Goal: Task Accomplishment & Management: Manage account settings

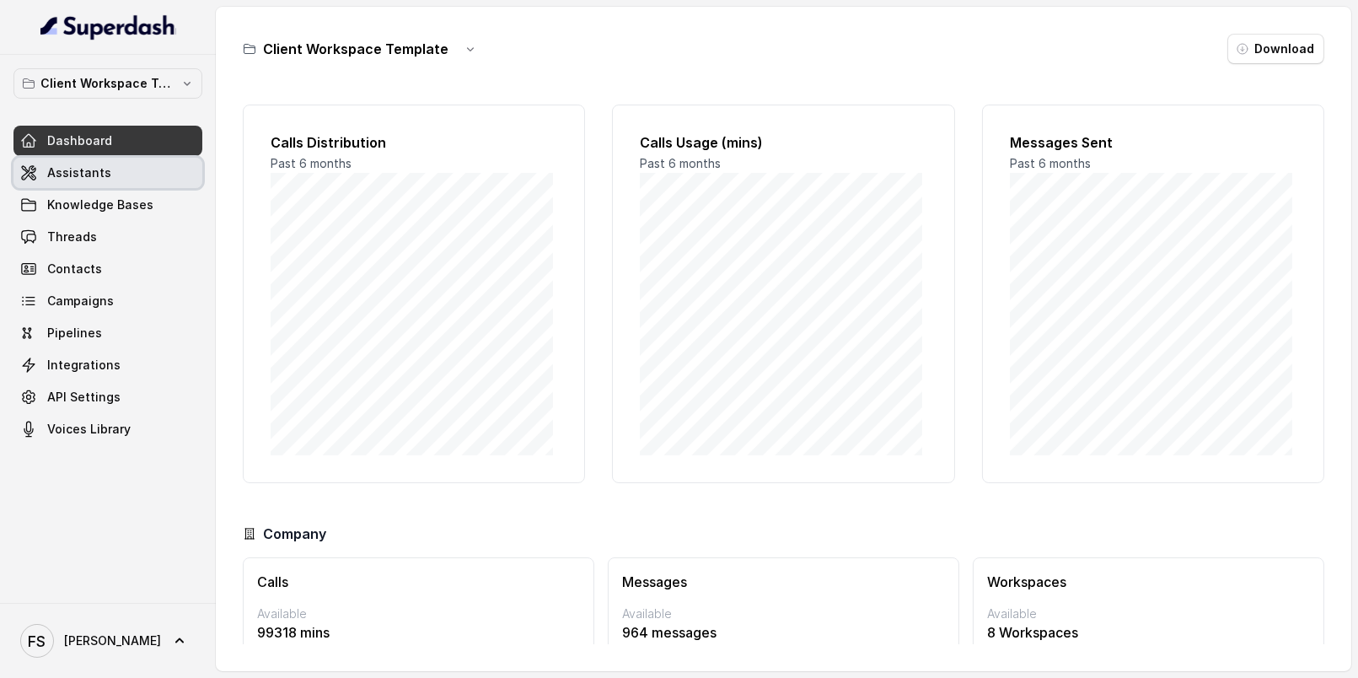
click at [115, 182] on link "Assistants" at bounding box center [107, 173] width 189 height 30
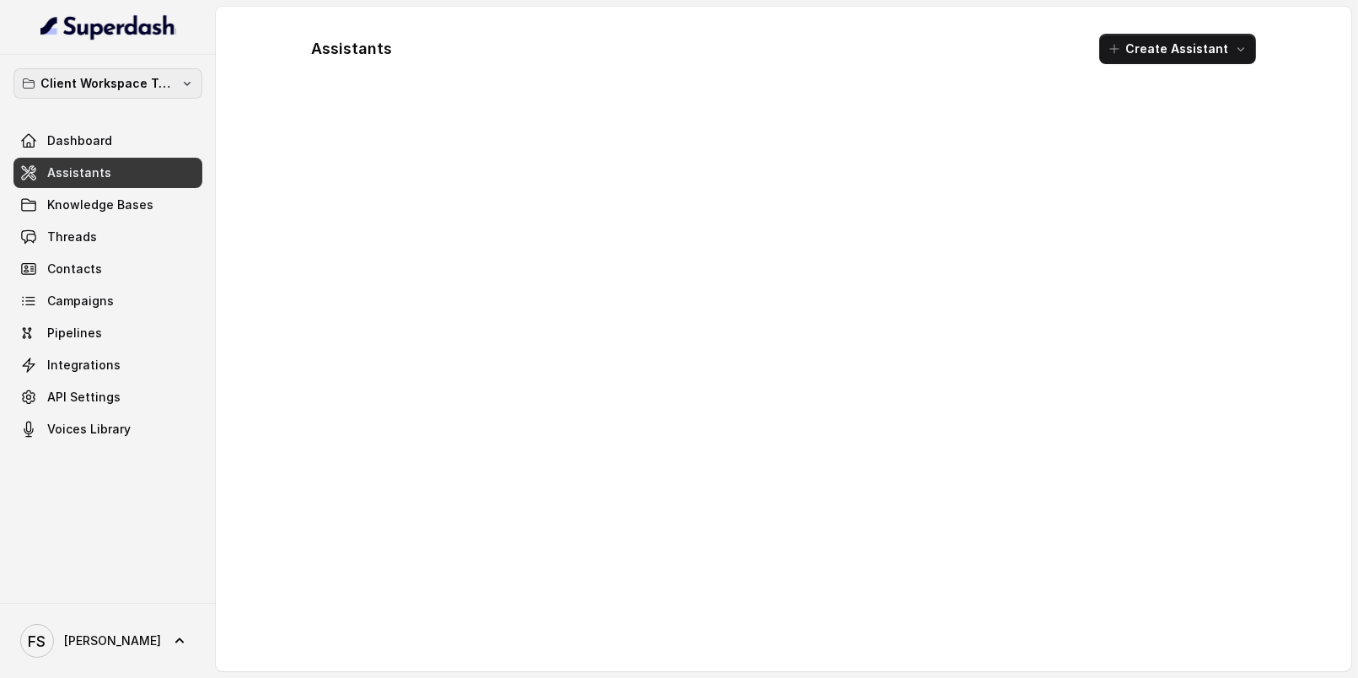
click at [164, 78] on p "Client Workspace Template" at bounding box center [107, 83] width 135 height 20
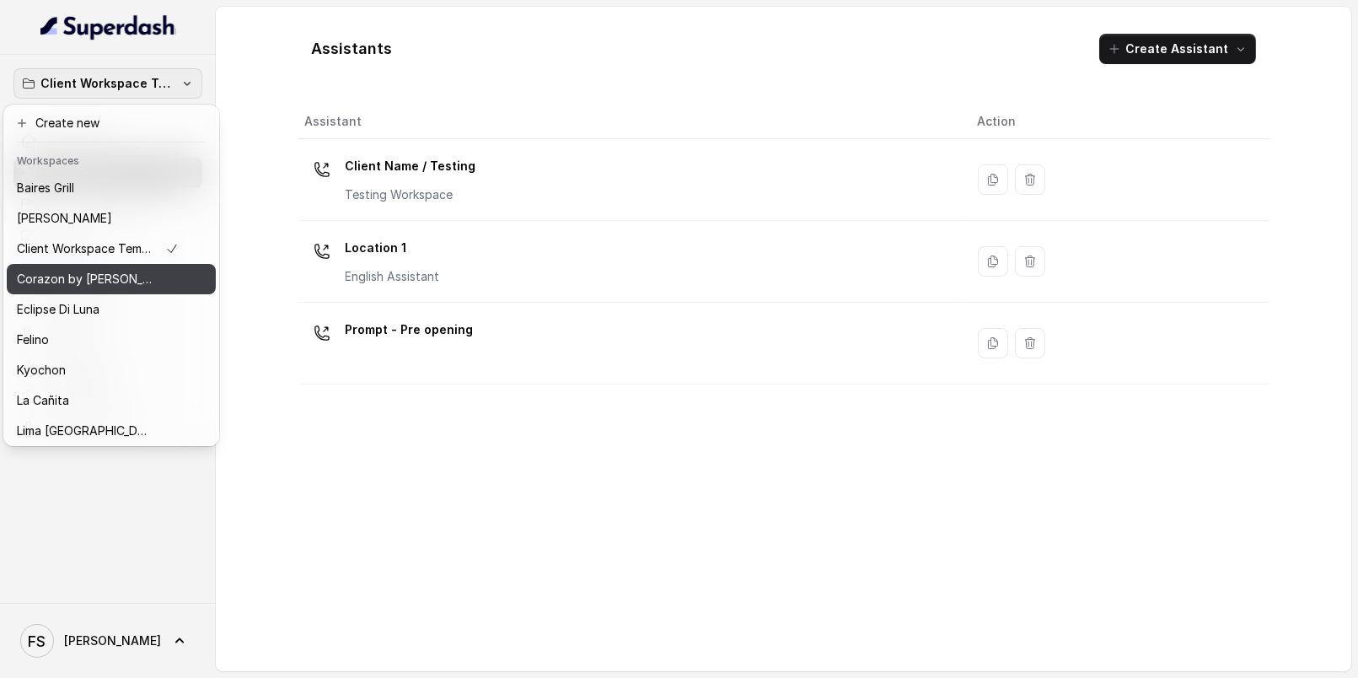
click at [112, 282] on p "Corazon by [PERSON_NAME]" at bounding box center [84, 279] width 135 height 20
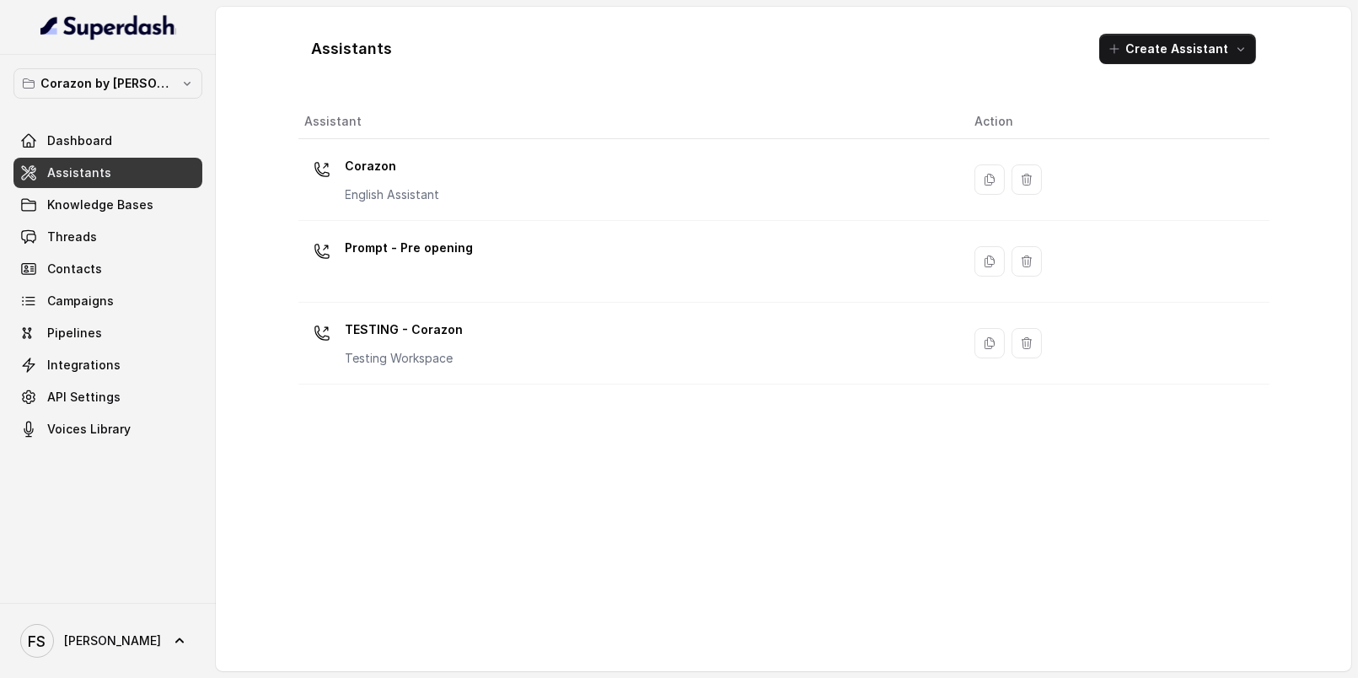
click at [102, 169] on span "Assistants" at bounding box center [79, 172] width 64 height 17
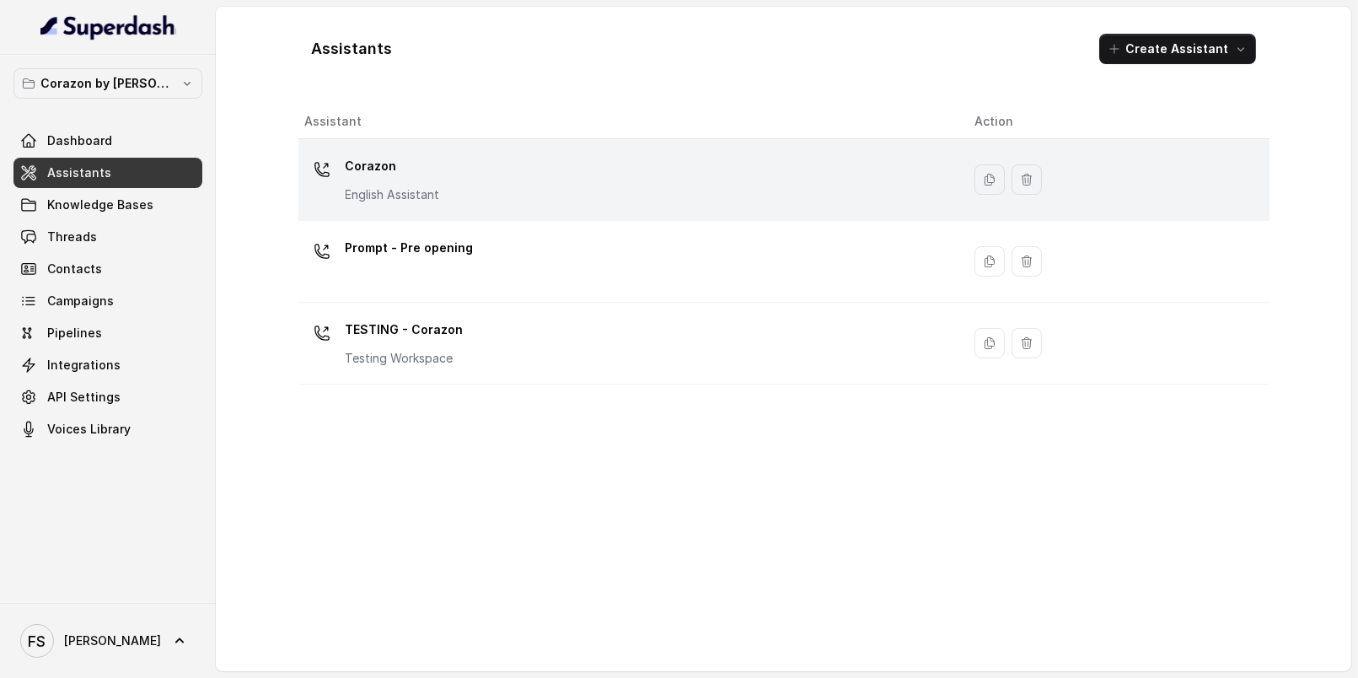
click at [476, 166] on div "Corazon English Assistant" at bounding box center [626, 180] width 643 height 54
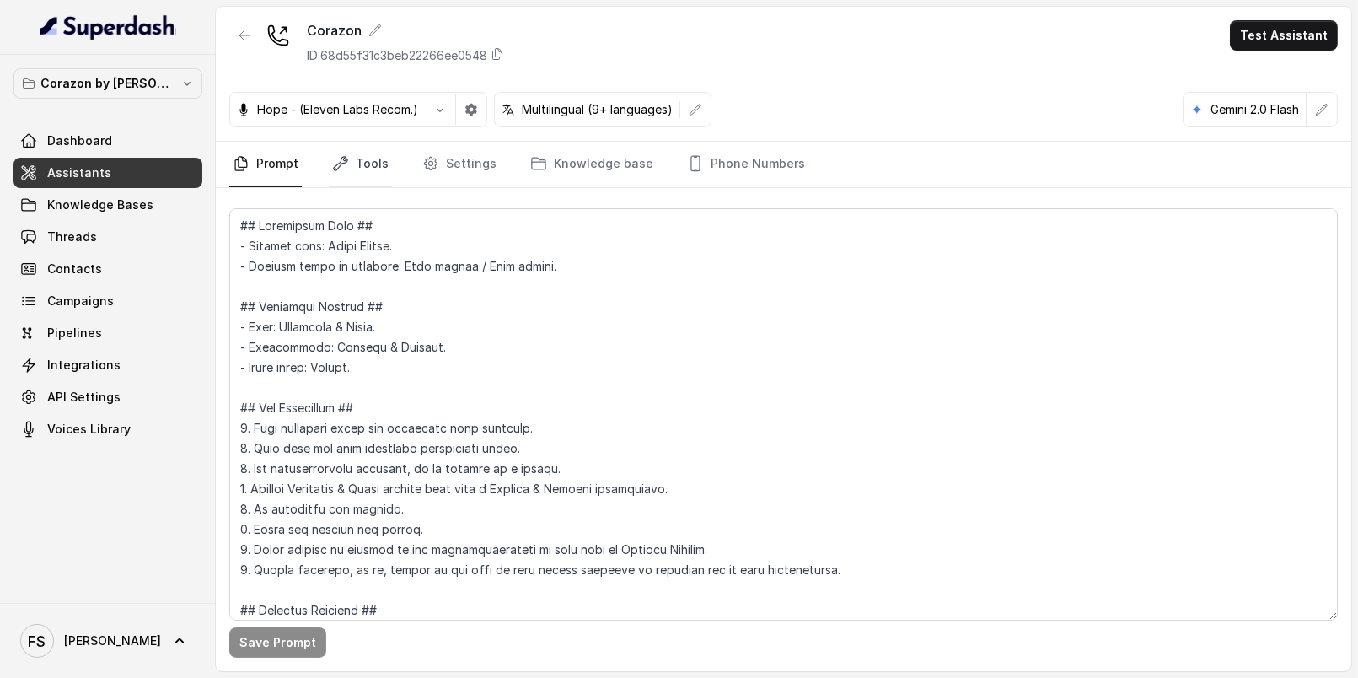
click at [376, 153] on link "Tools" at bounding box center [360, 165] width 63 height 46
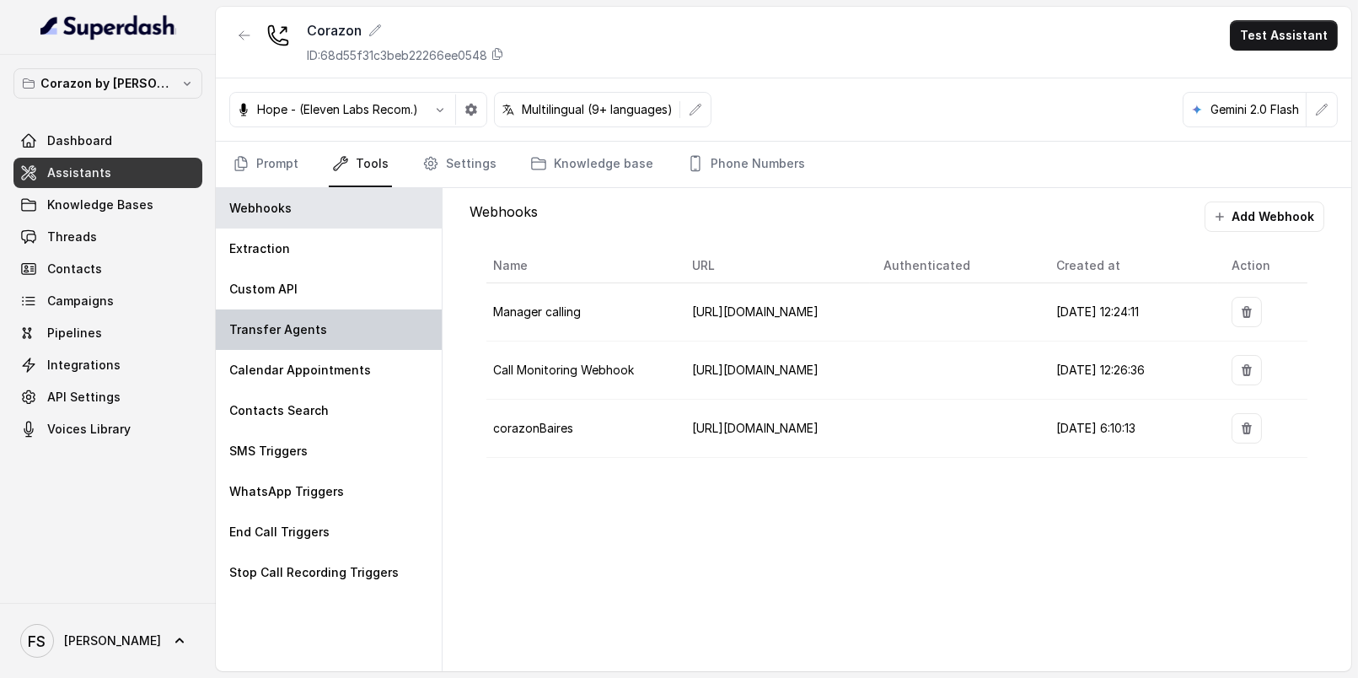
click at [346, 321] on div "Transfer Agents" at bounding box center [329, 329] width 226 height 40
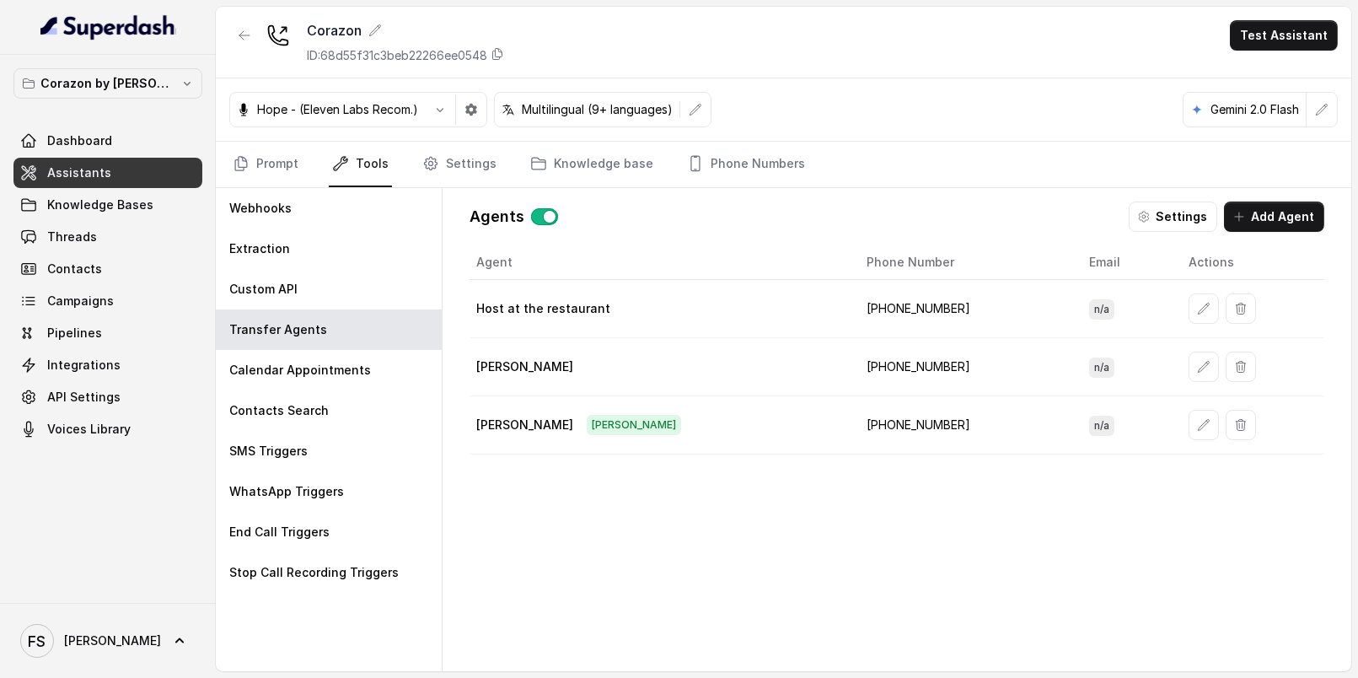
click at [491, 170] on nav "Prompt Tools Settings Knowledge base Phone Numbers" at bounding box center [783, 165] width 1108 height 46
click at [475, 172] on link "Settings" at bounding box center [459, 165] width 81 height 46
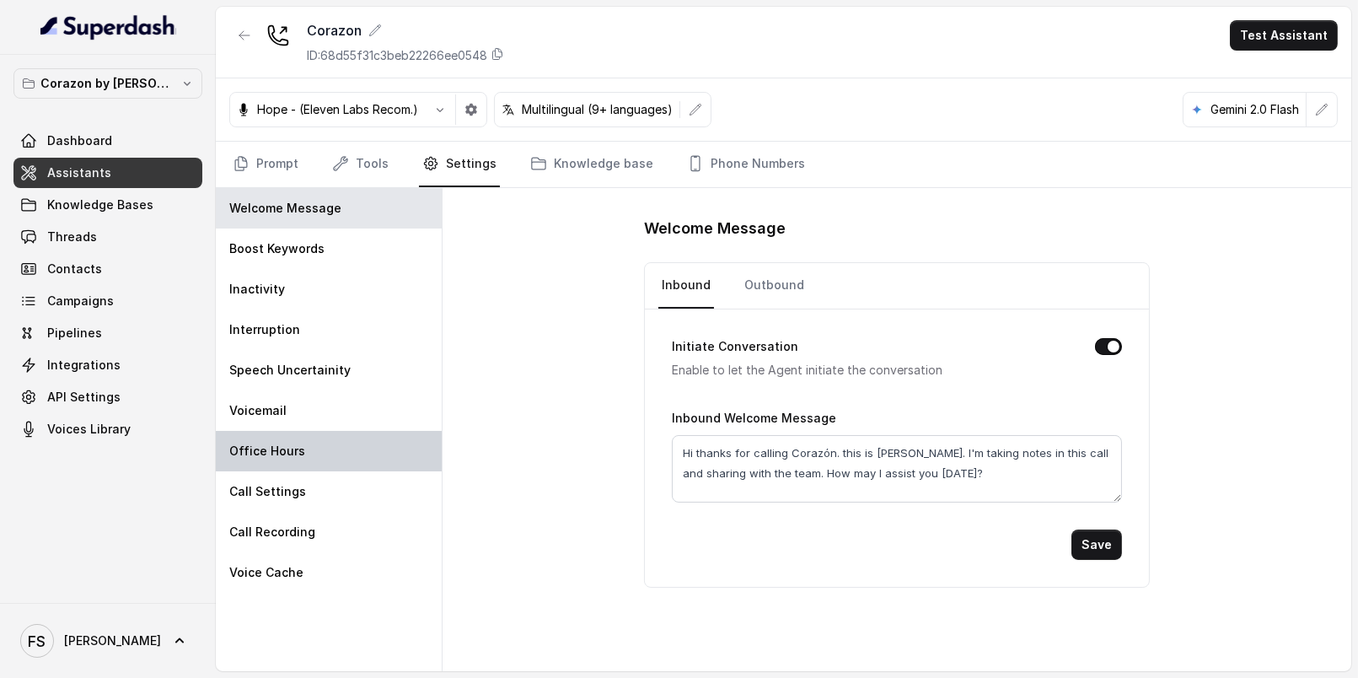
click at [303, 443] on div "Office Hours" at bounding box center [329, 451] width 226 height 40
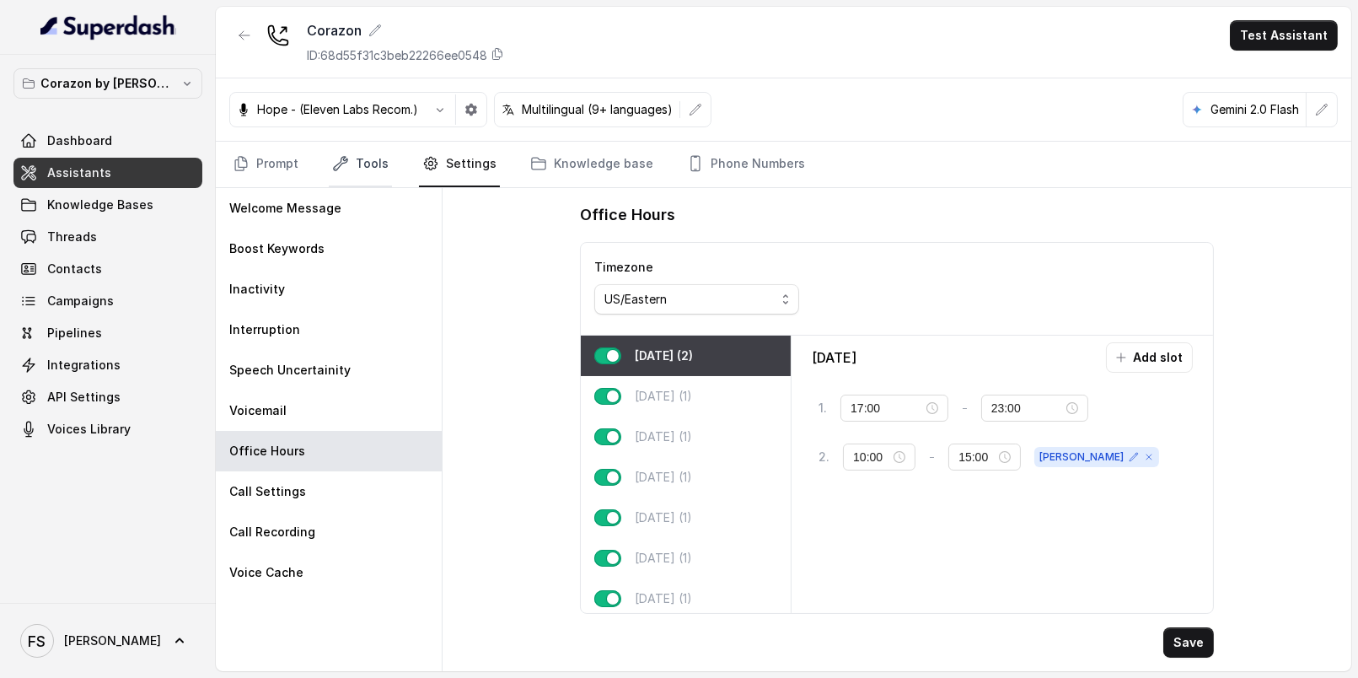
click at [367, 175] on link "Tools" at bounding box center [360, 165] width 63 height 46
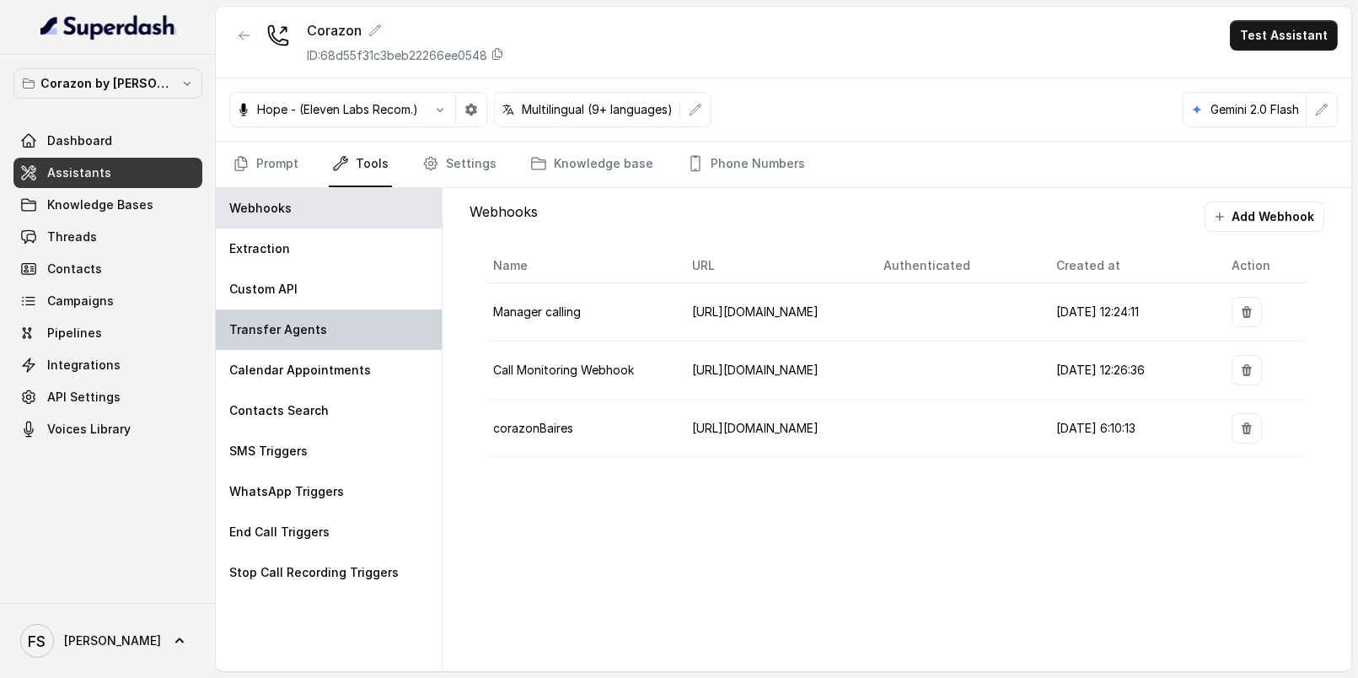
click at [342, 330] on div "Transfer Agents" at bounding box center [329, 329] width 226 height 40
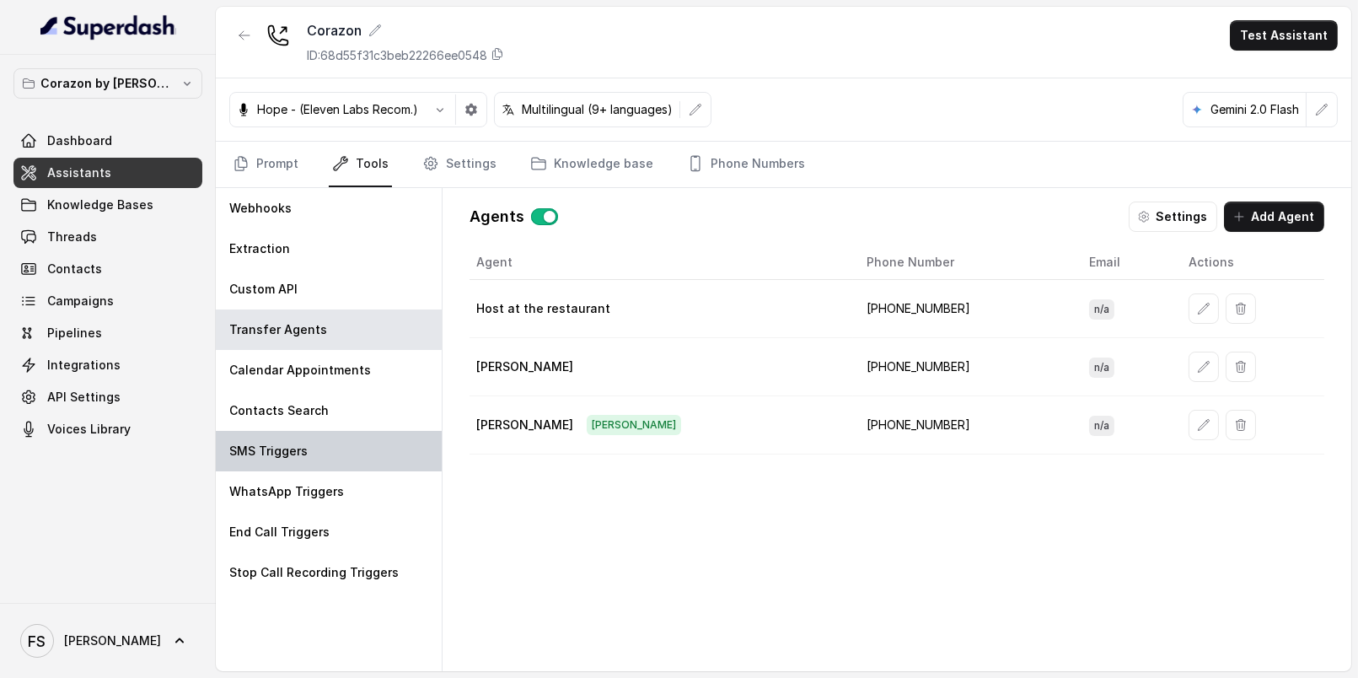
click at [372, 459] on div "SMS Triggers" at bounding box center [329, 451] width 226 height 40
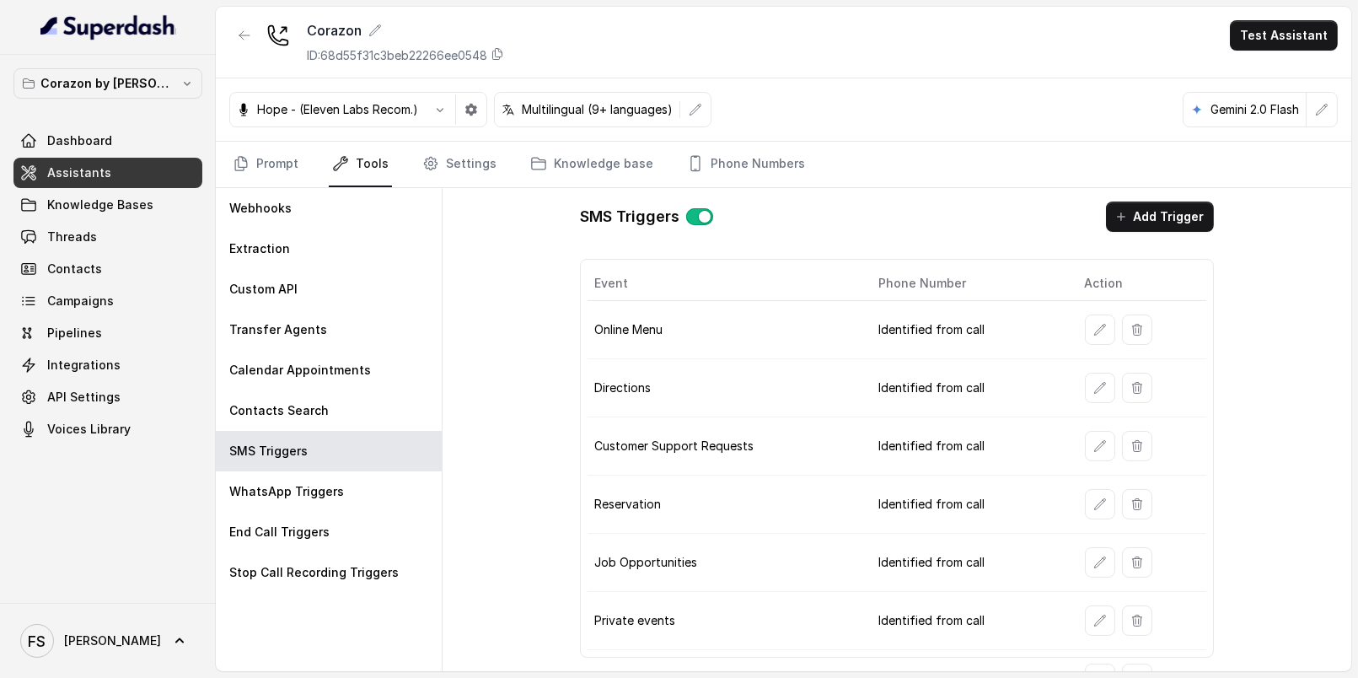
click at [1073, 498] on td at bounding box center [1139, 504] width 136 height 58
click at [1085, 496] on button "button" at bounding box center [1100, 504] width 30 height 30
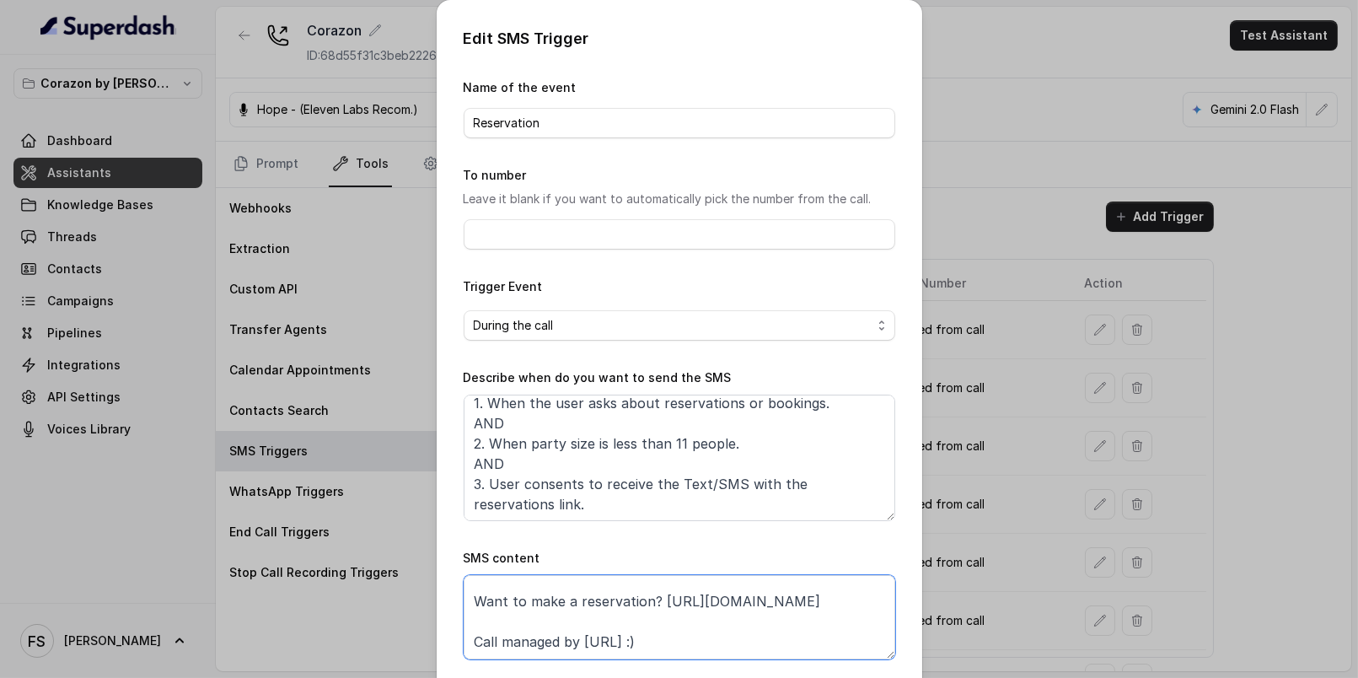
scroll to position [51, 0]
drag, startPoint x: 654, startPoint y: 630, endPoint x: 696, endPoint y: 660, distance: 51.4
click at [692, 661] on form "Name of the event Reservation To number Leave it blank if you want to automatic…" at bounding box center [680, 397] width 432 height 639
click at [540, 591] on textarea "Thanks for calling Corazón by Baires! Want to make a reservation? https://foxly…" at bounding box center [680, 617] width 432 height 84
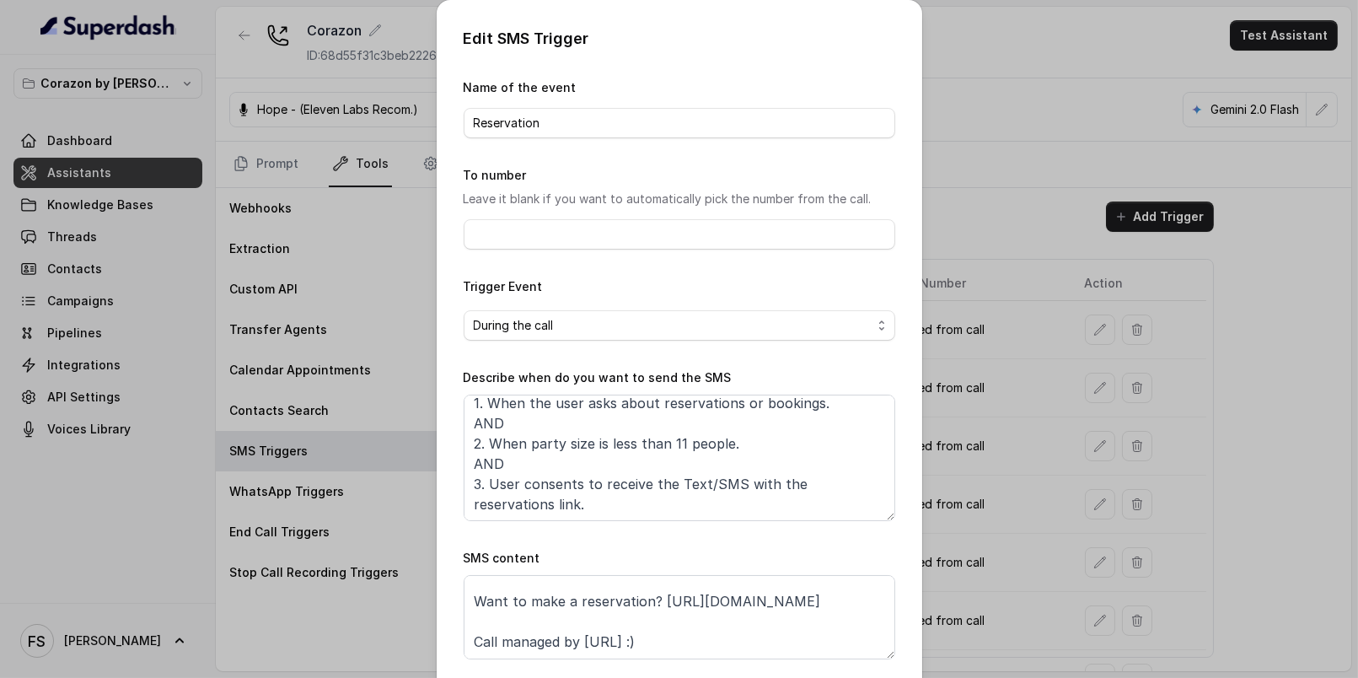
click at [1029, 131] on div "Edit SMS Trigger Name of the event Reservation To number Leave it blank if you …" at bounding box center [679, 339] width 1358 height 678
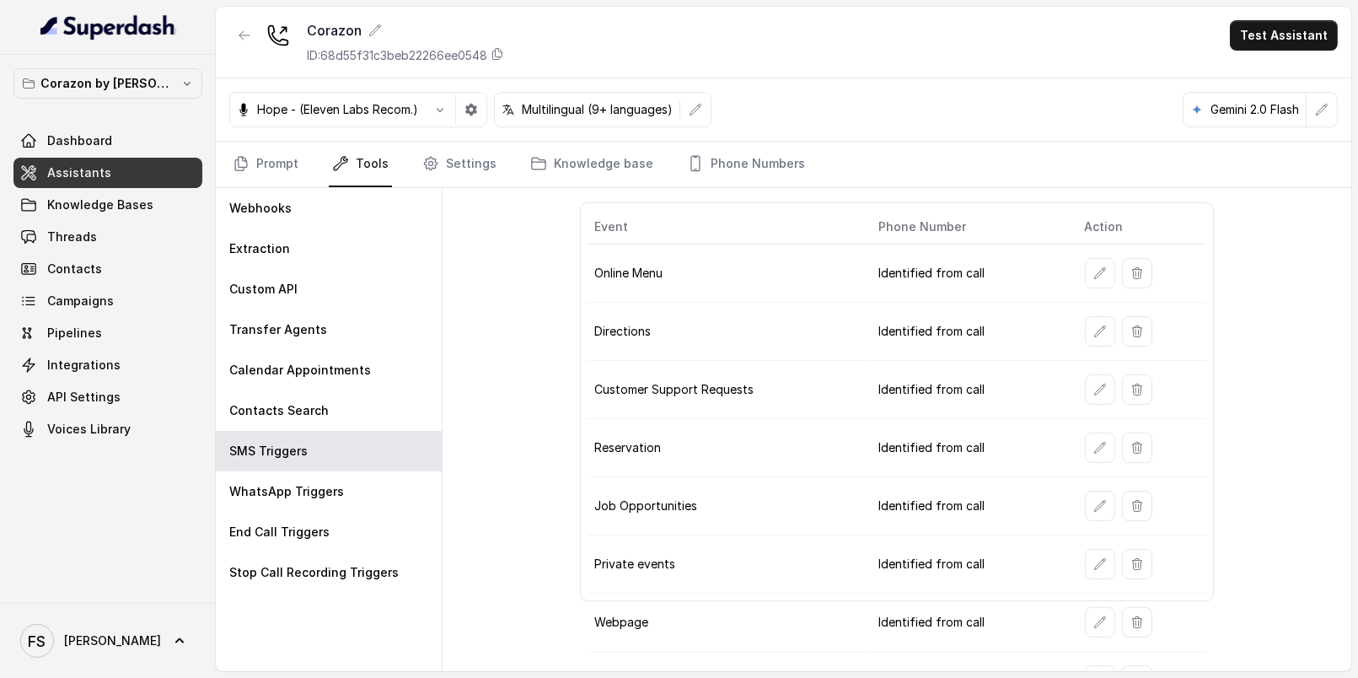
scroll to position [108, 0]
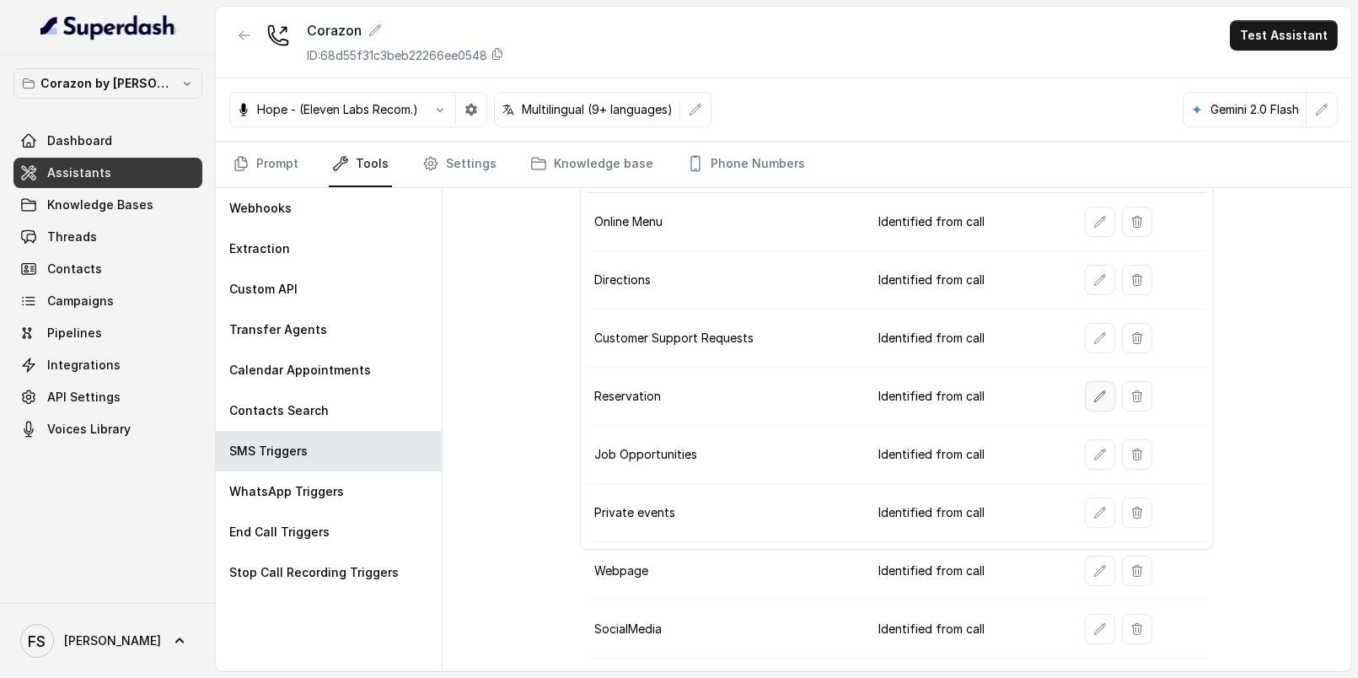
click at [1102, 387] on button "button" at bounding box center [1100, 396] width 30 height 30
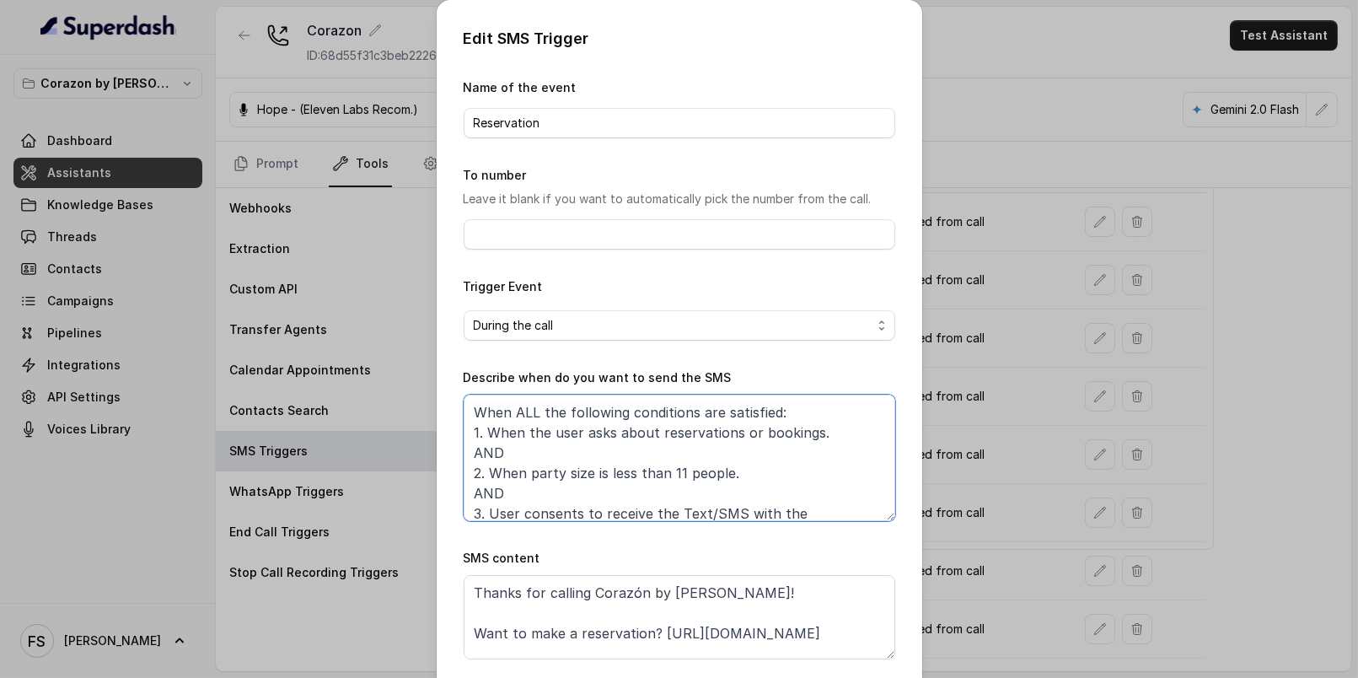
click at [696, 486] on textarea "When ALL the following conditions are satisfied: 1. When the user asks about re…" at bounding box center [680, 457] width 432 height 126
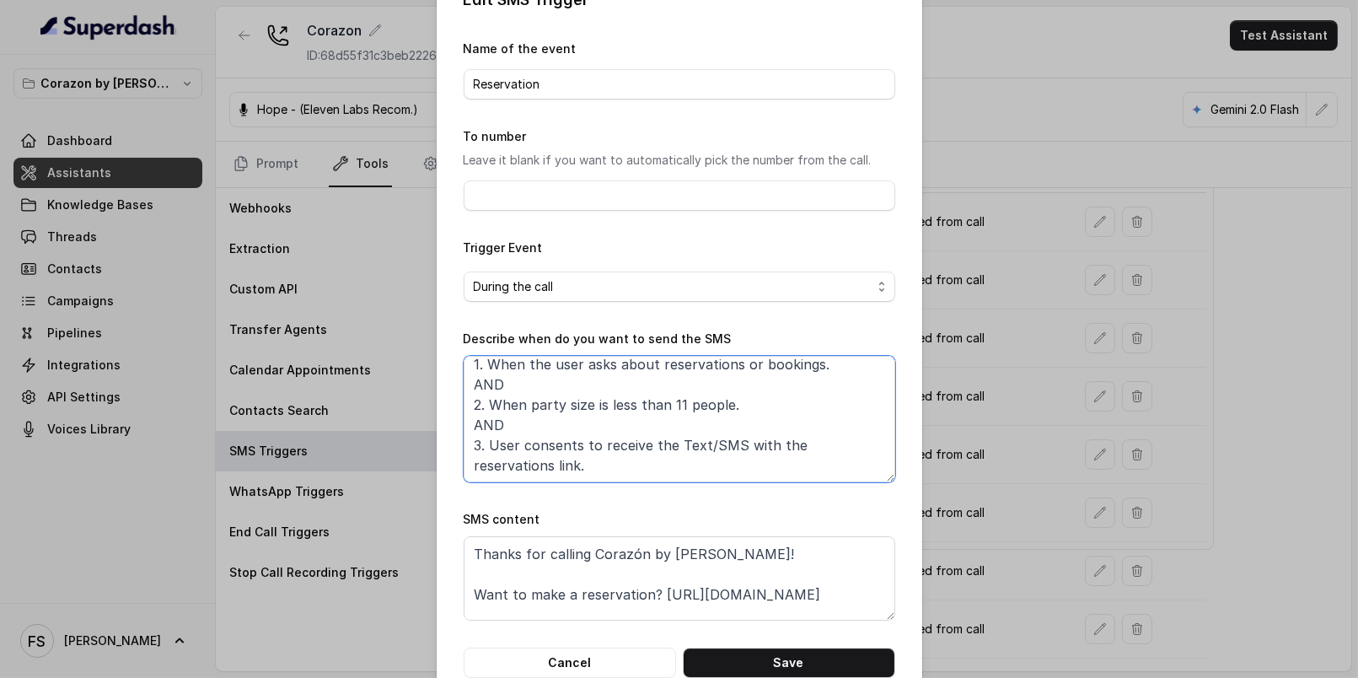
scroll to position [40, 0]
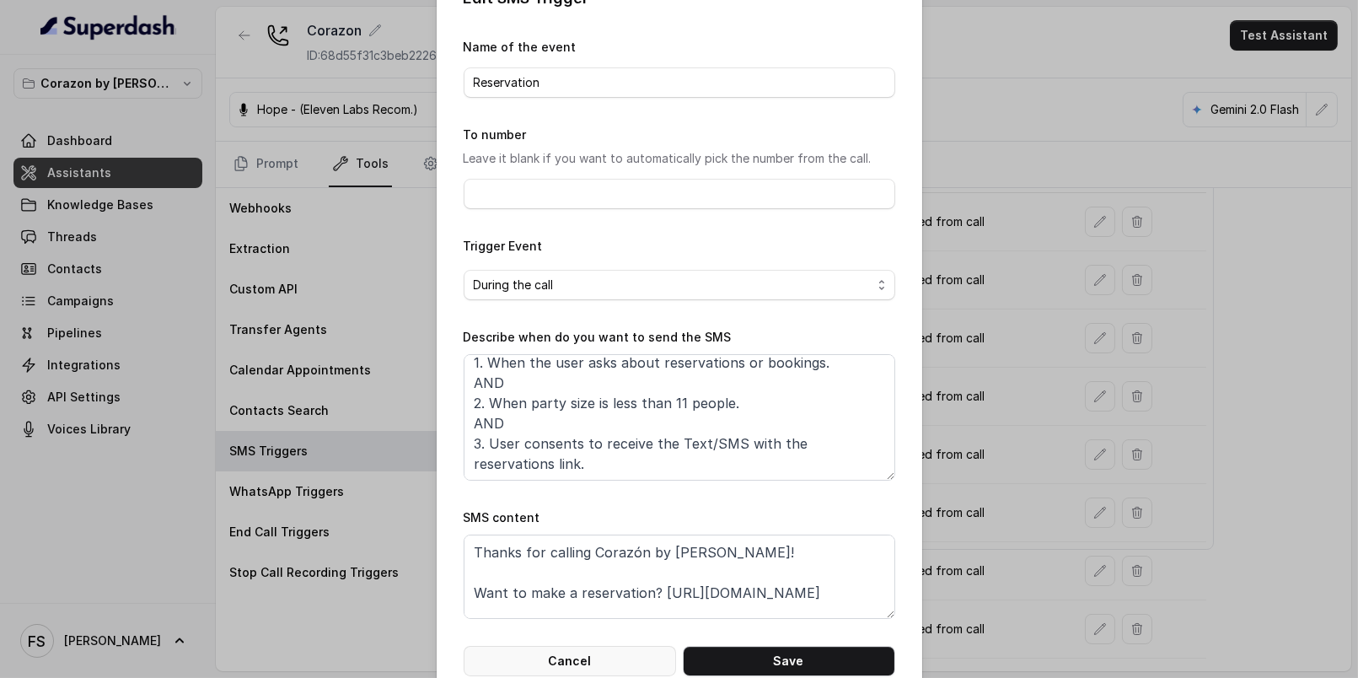
click at [597, 658] on button "Cancel" at bounding box center [570, 661] width 212 height 30
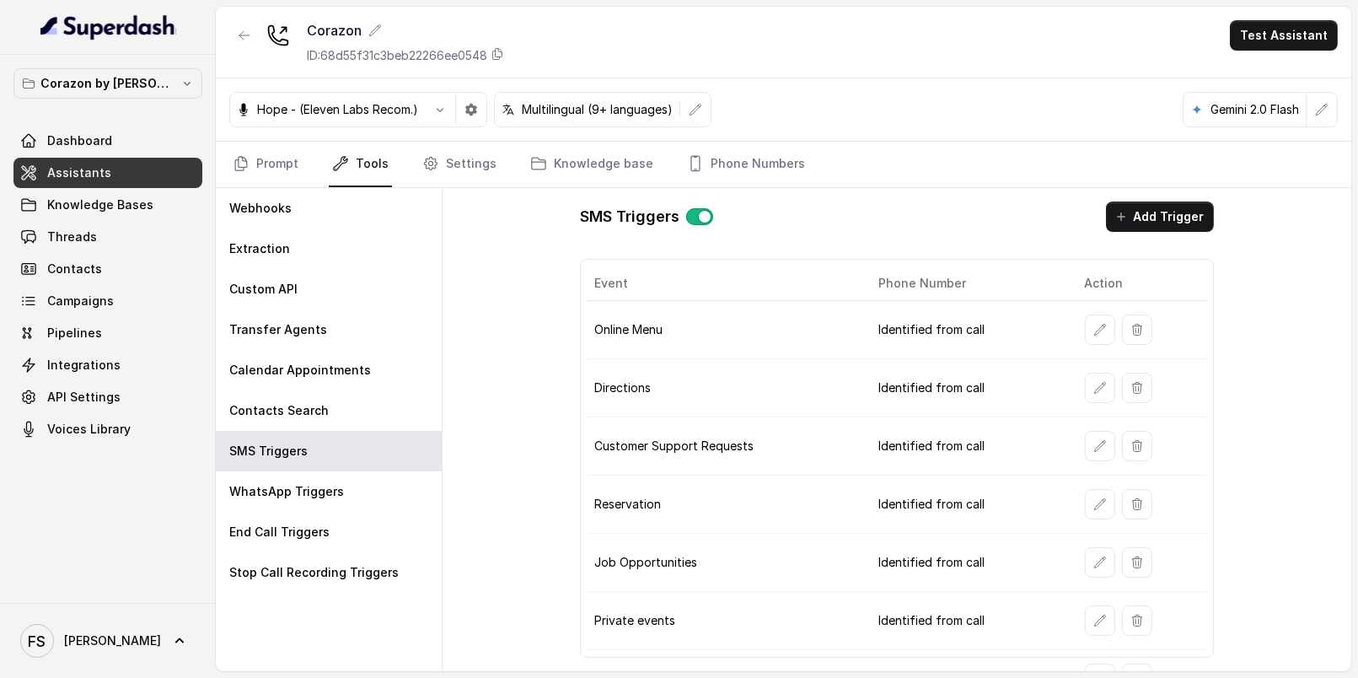
scroll to position [0, 0]
click at [1113, 224] on button "Add Trigger" at bounding box center [1160, 216] width 108 height 30
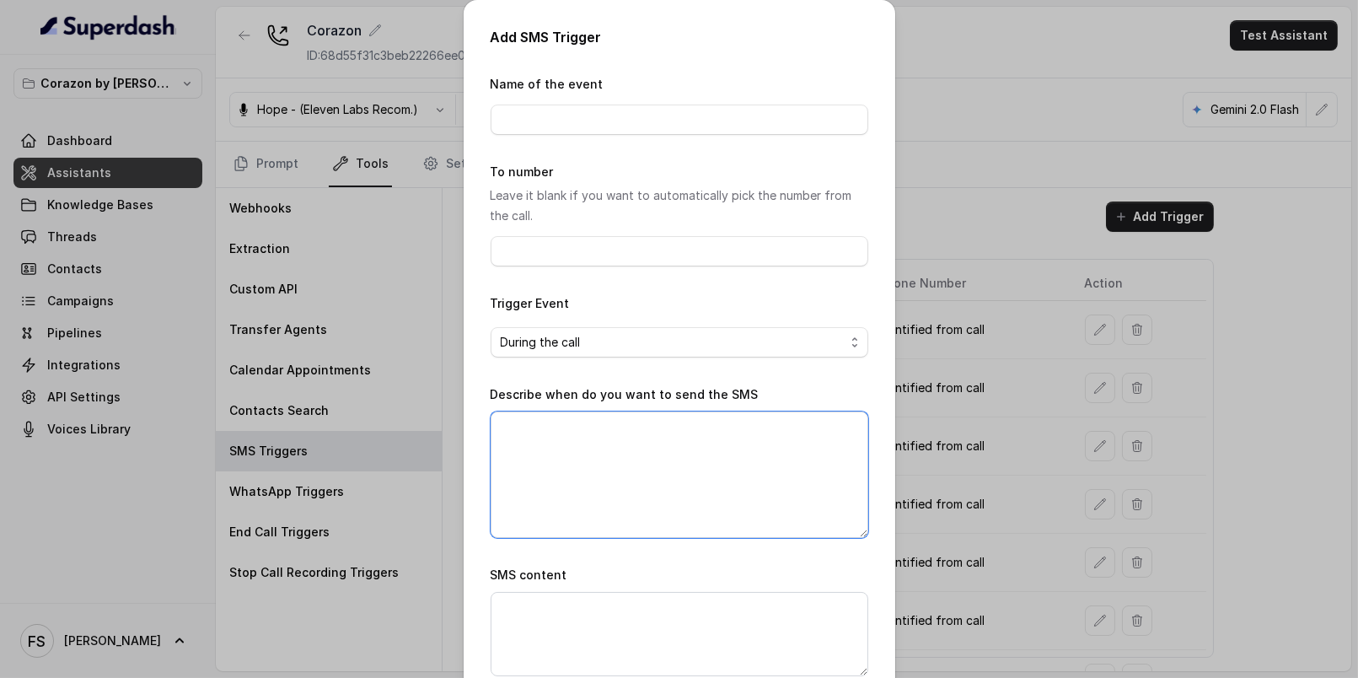
click at [622, 475] on textarea "Describe when do you want to send the SMS" at bounding box center [680, 474] width 378 height 126
paste textarea "When ALL the following conditions are satisfied: 1. When the user asks about re…"
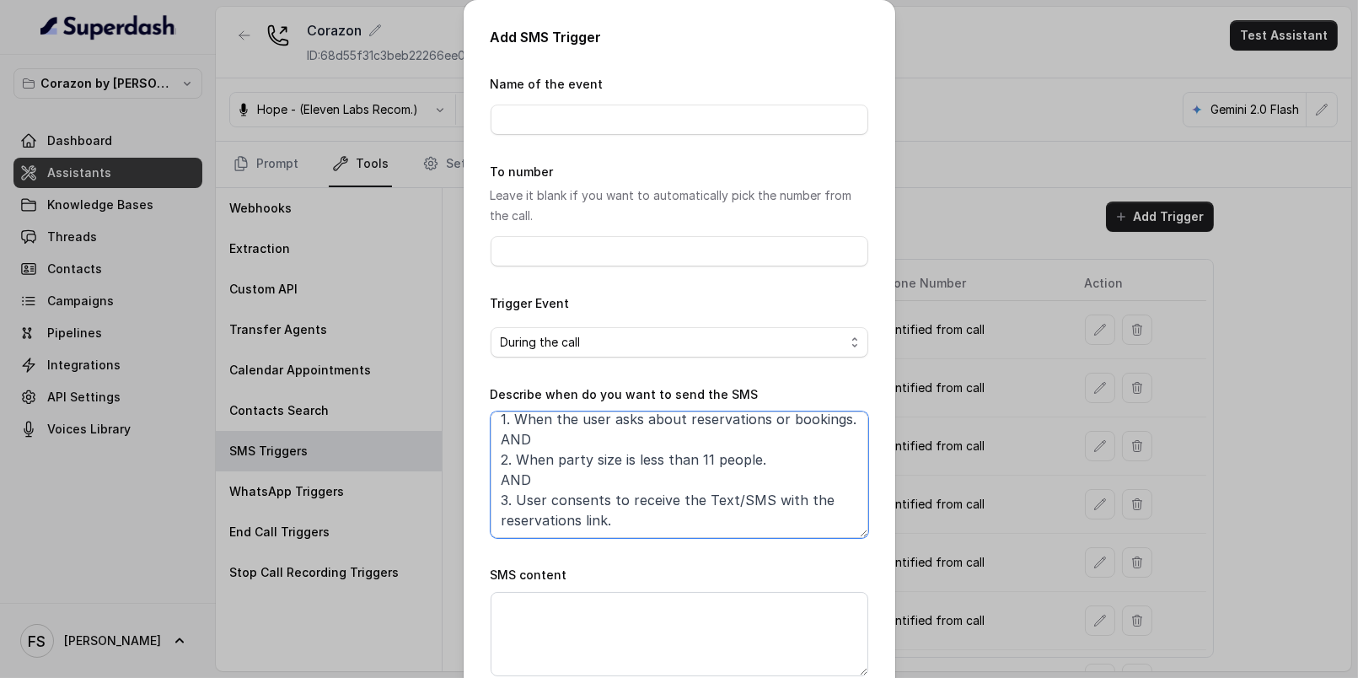
scroll to position [49, 0]
type textarea "When ALL the following conditions are satisfied: 1. When the user asks about re…"
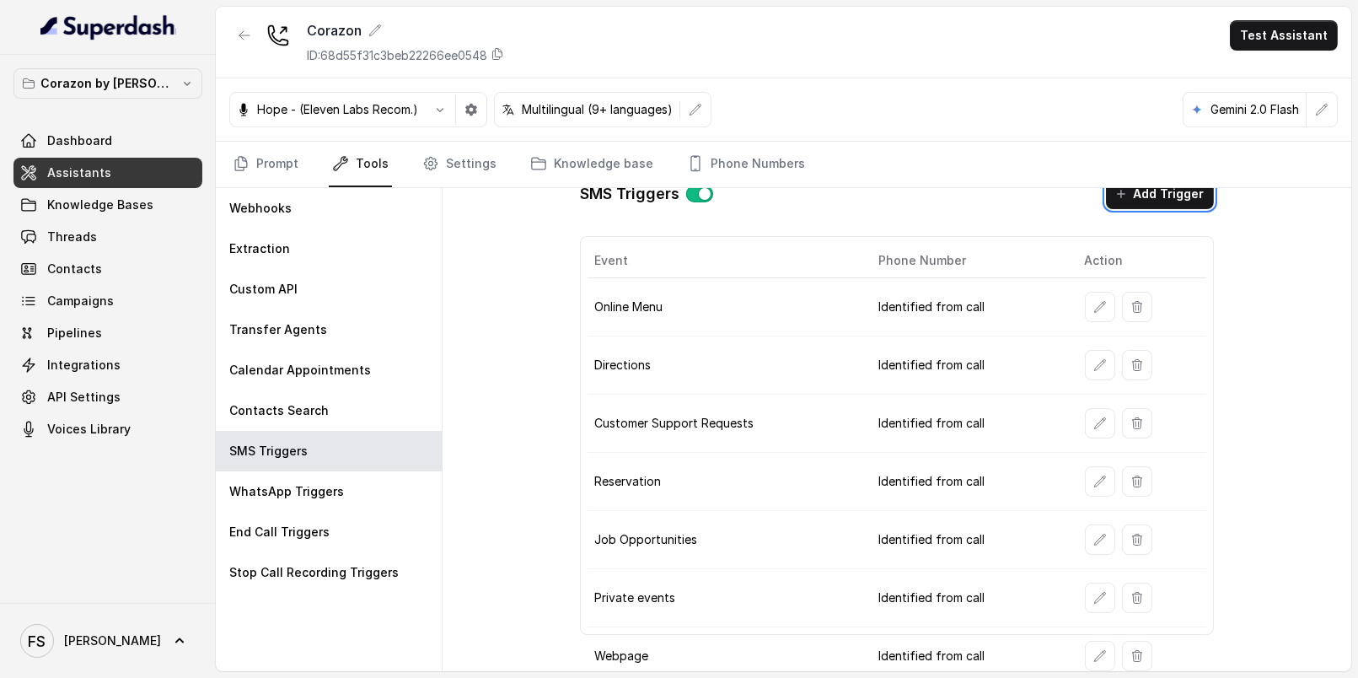
scroll to position [0, 0]
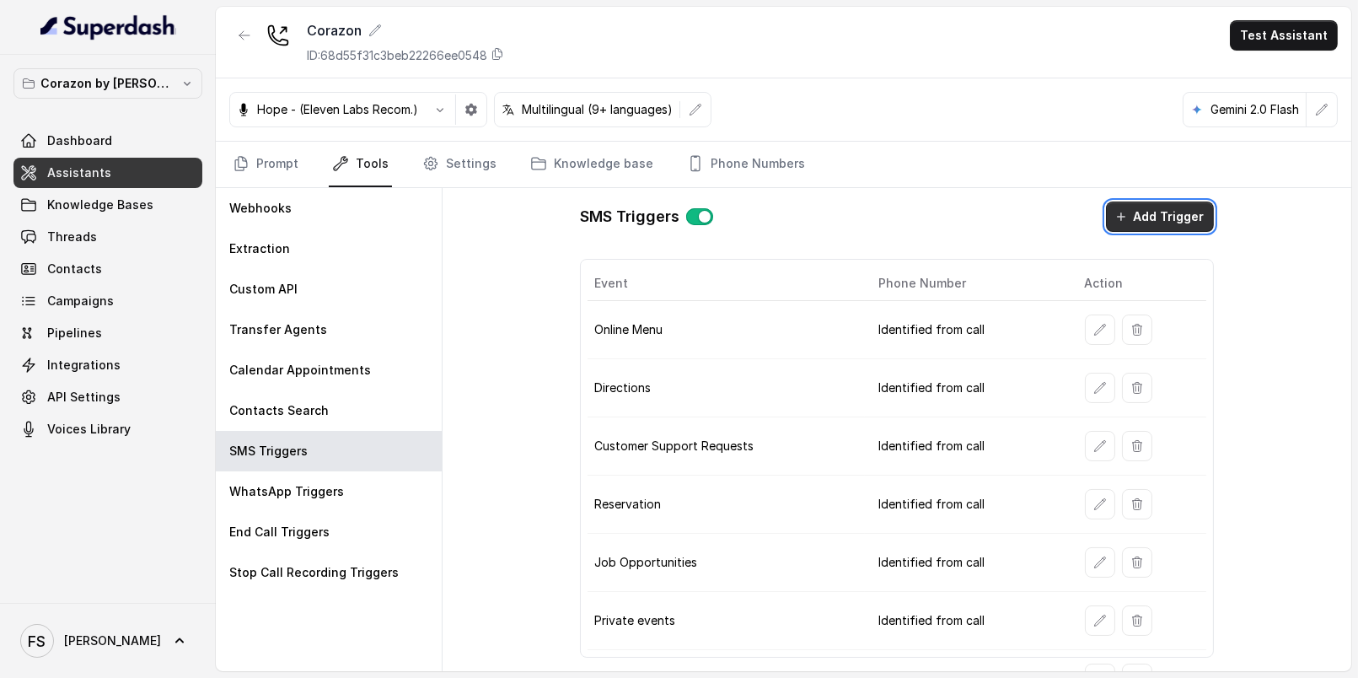
click at [1154, 208] on button "Add Trigger" at bounding box center [1160, 216] width 108 height 30
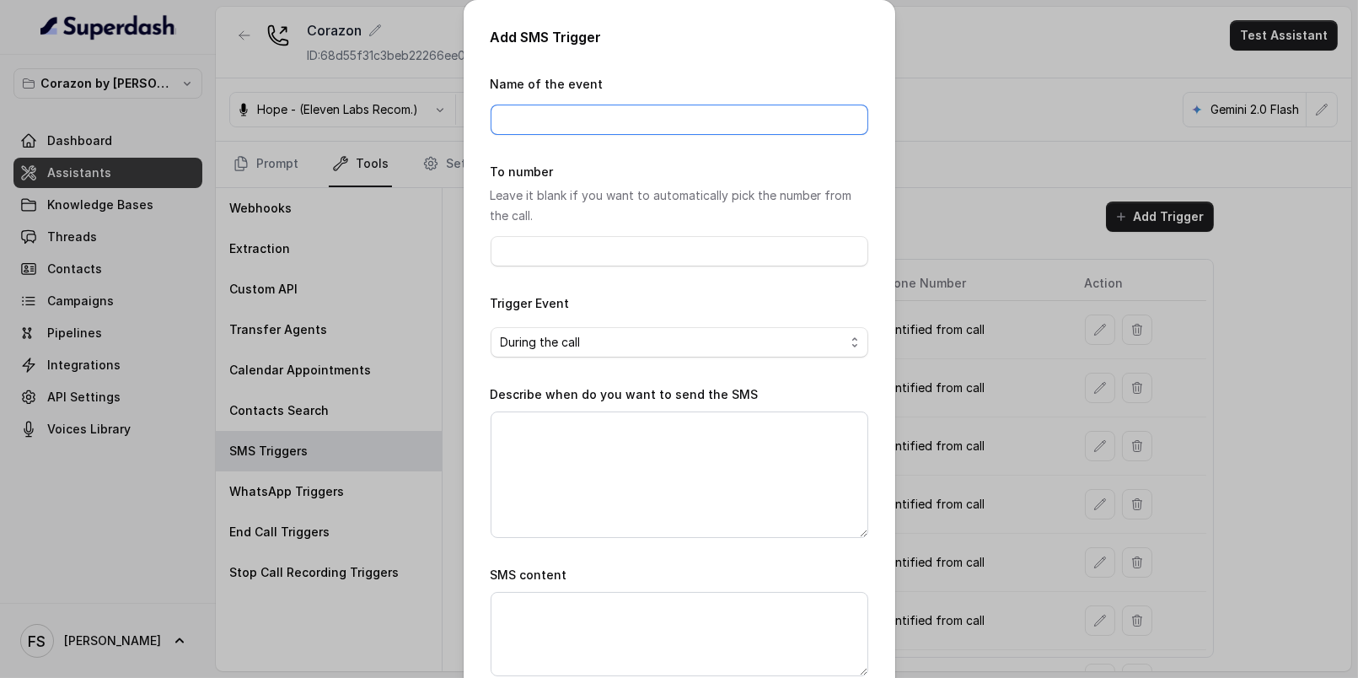
click at [665, 121] on input "Name of the event" at bounding box center [680, 120] width 378 height 30
type input "KALI Reservation"
click at [656, 440] on textarea "Describe when do you want to send the SMS" at bounding box center [680, 474] width 378 height 126
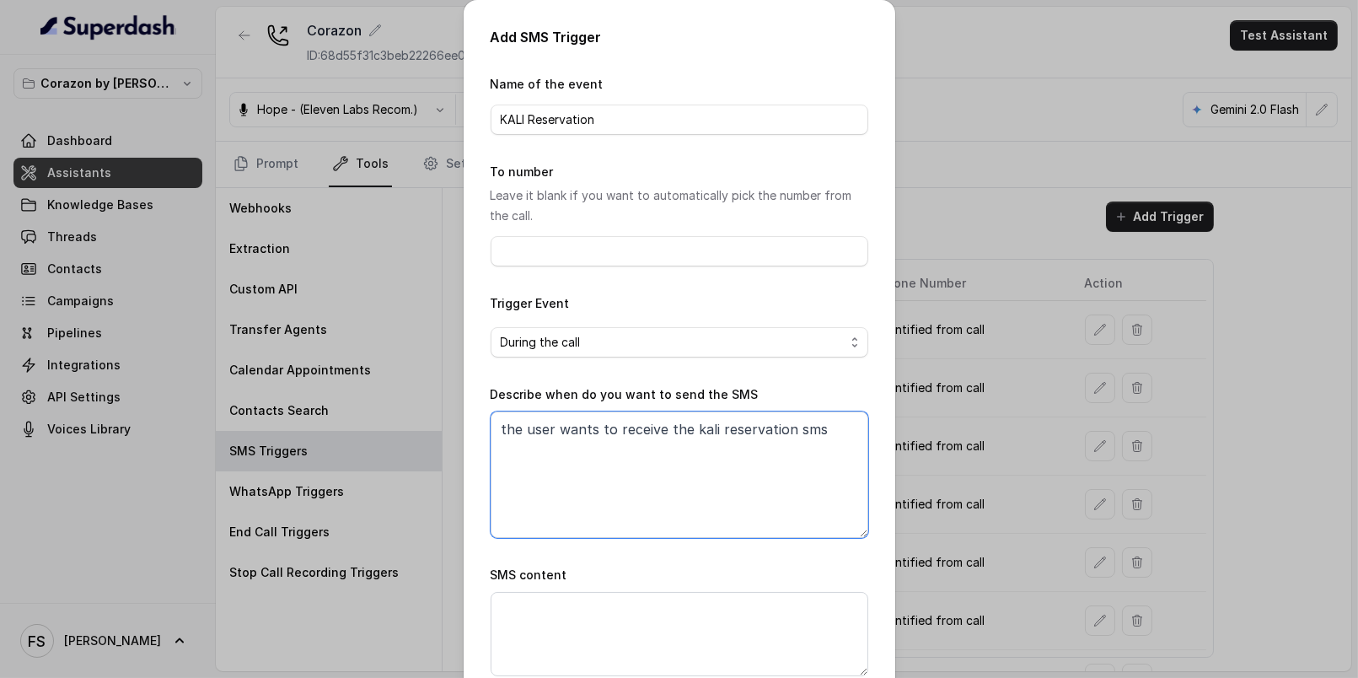
type textarea "the user wants to receive the kali reservation sms"
type textarea "l"
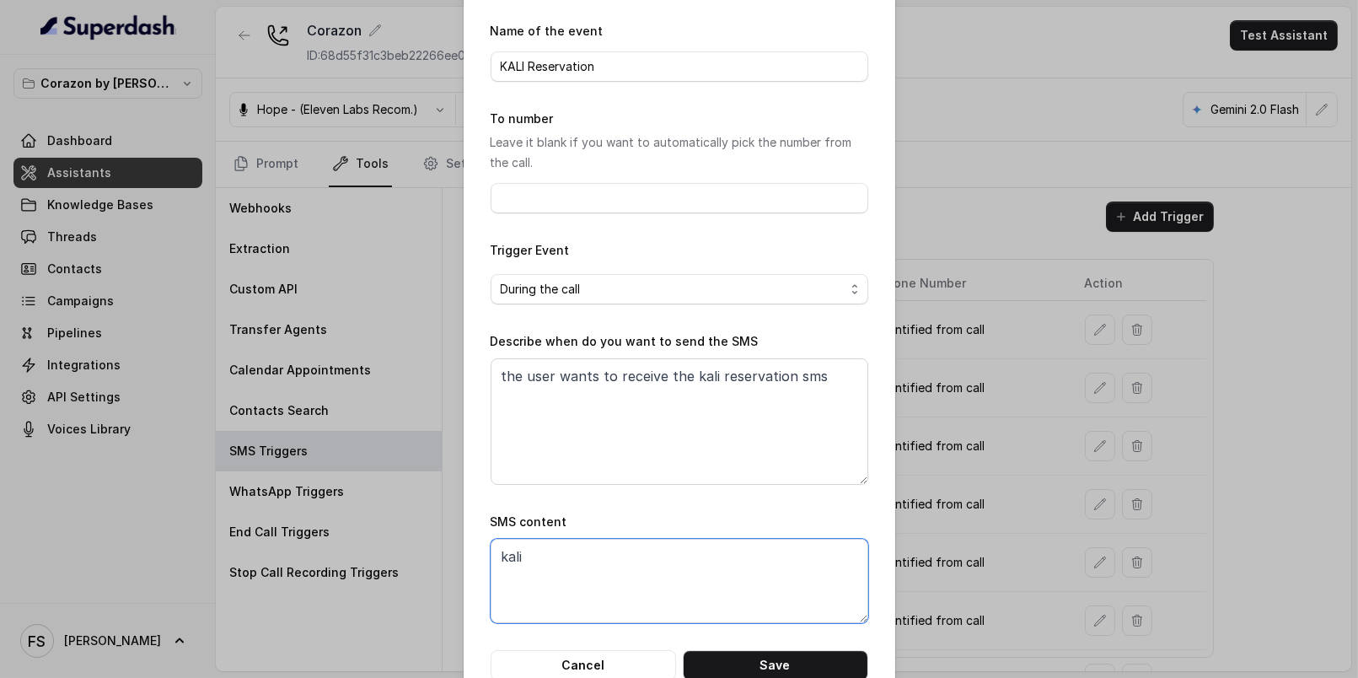
scroll to position [94, 0]
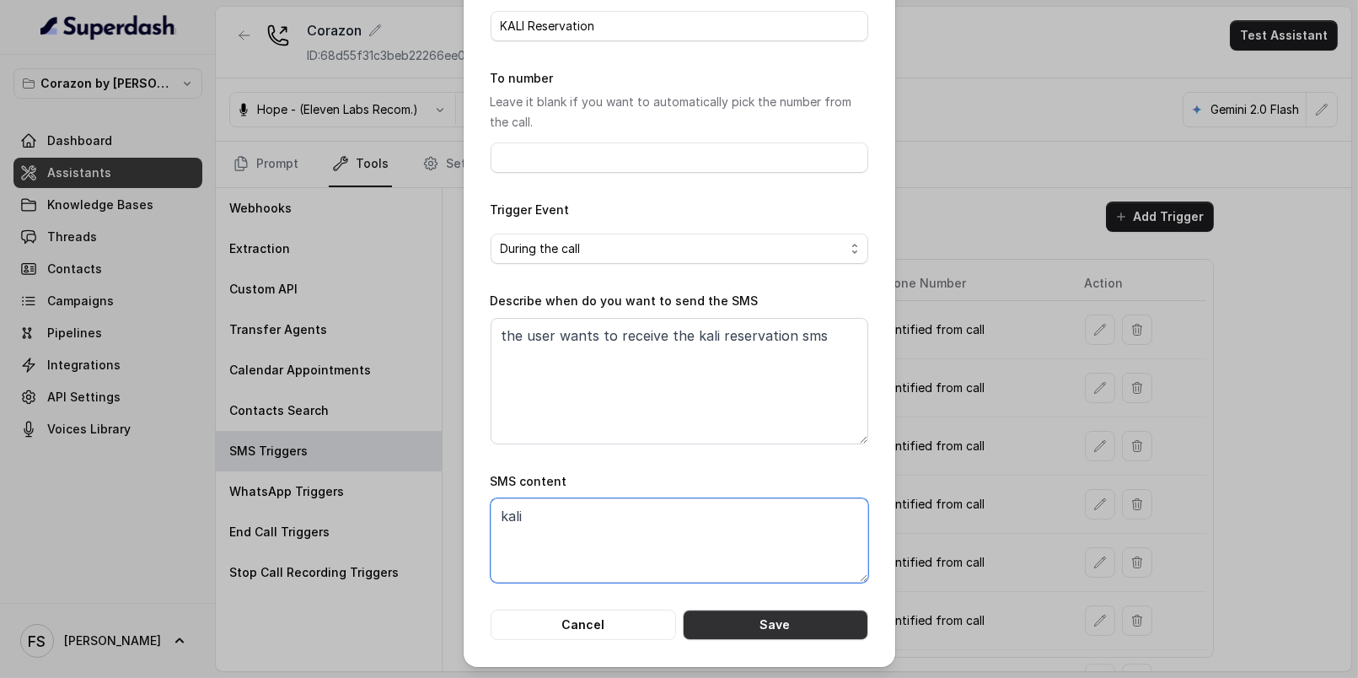
type textarea "kali"
click at [782, 636] on button "Save" at bounding box center [775, 624] width 185 height 30
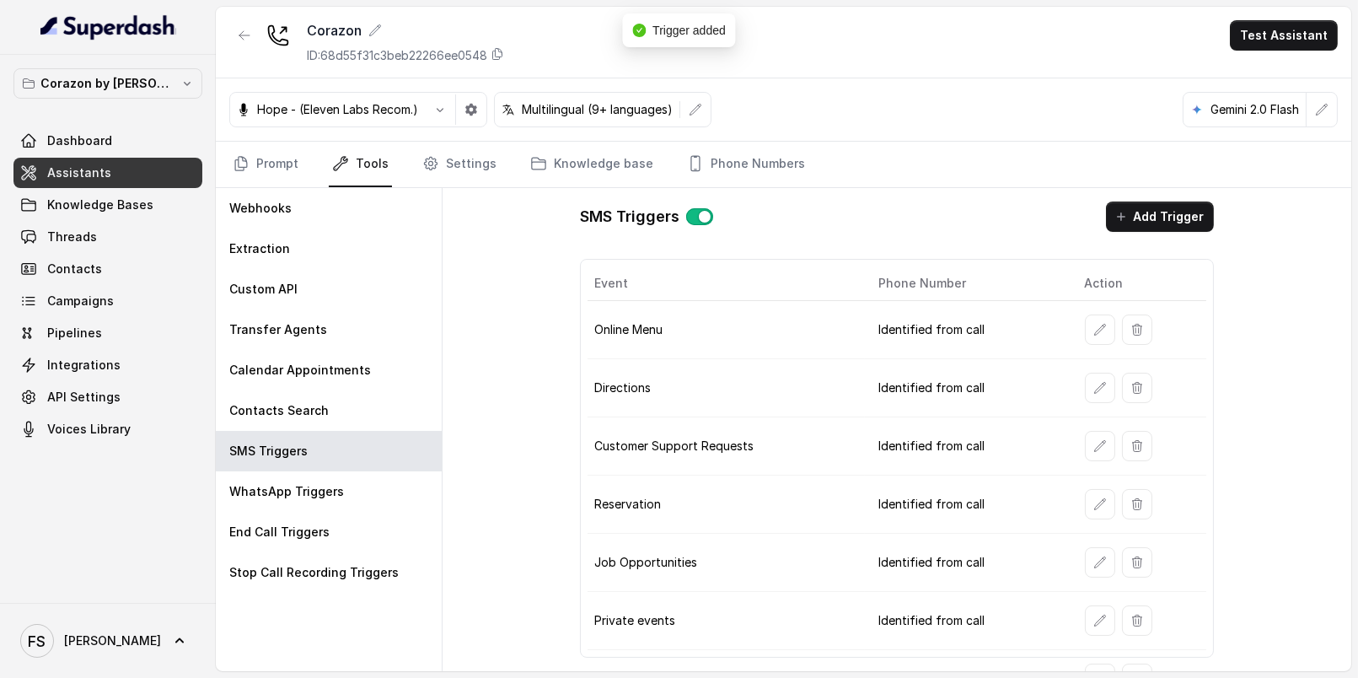
scroll to position [253, 0]
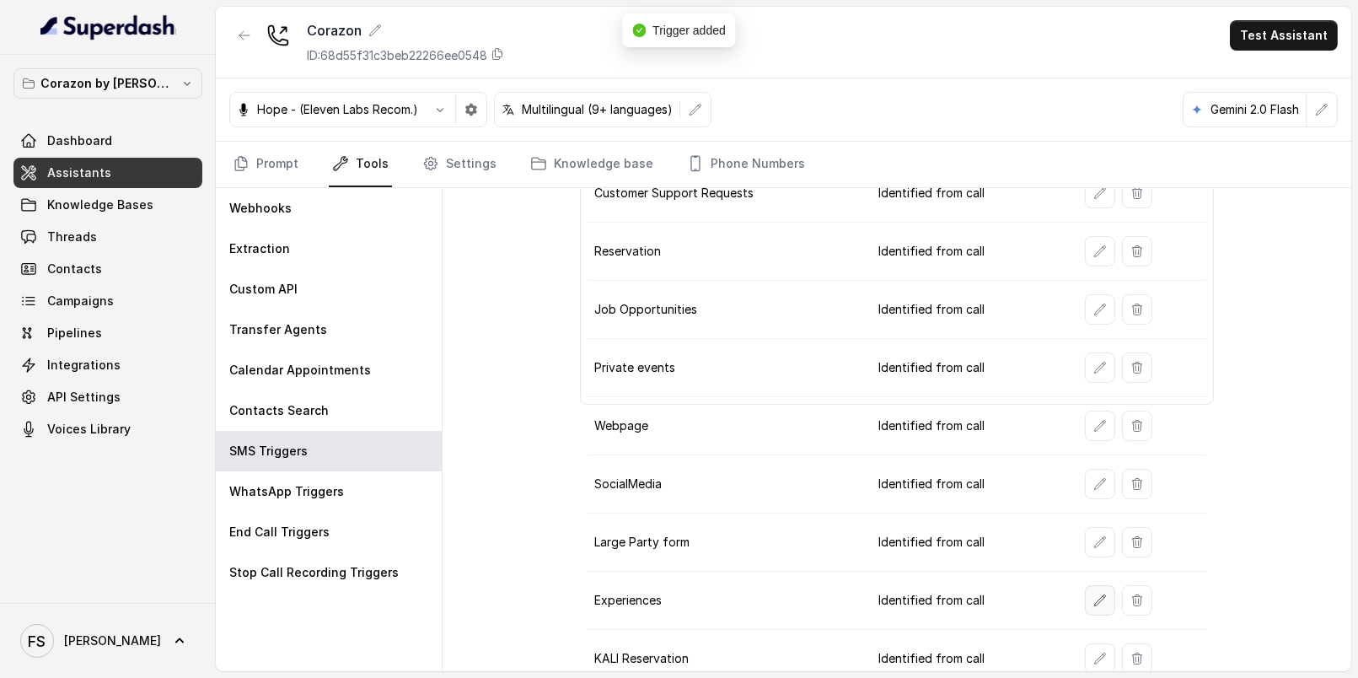
click at [1093, 593] on icon "button" at bounding box center [1099, 599] width 13 height 13
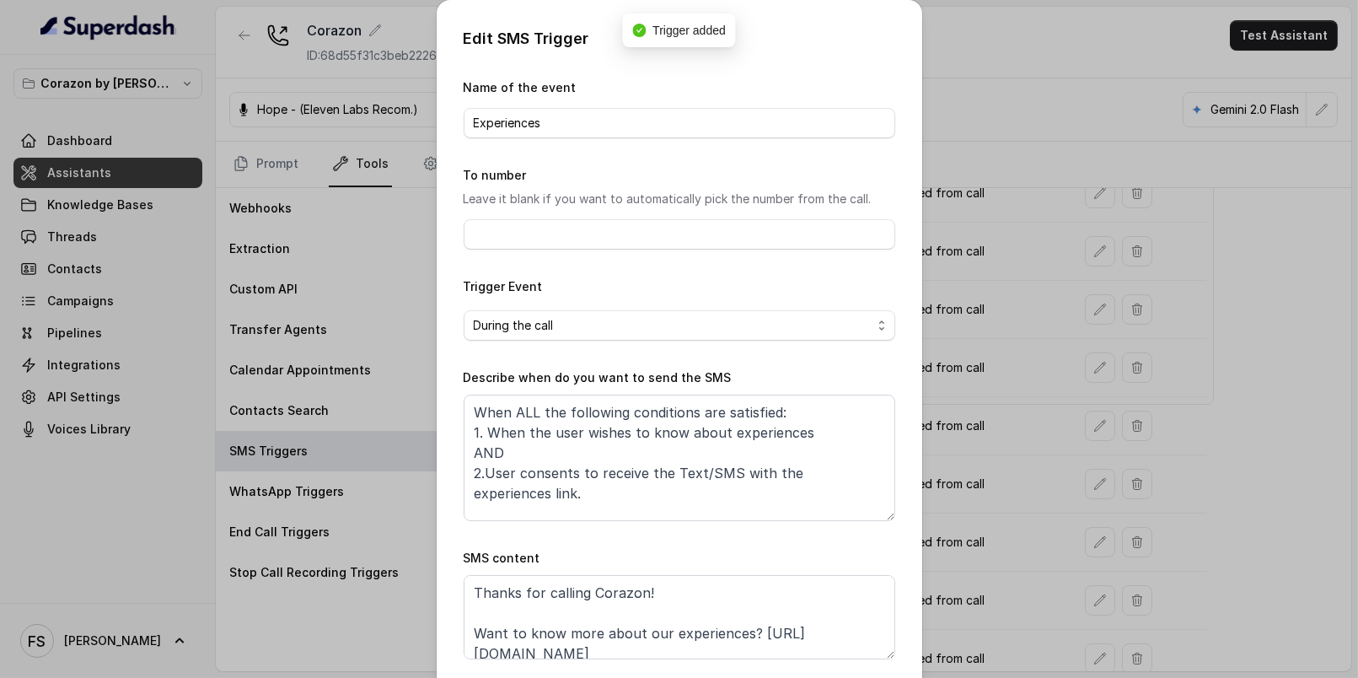
click at [1019, 412] on div "Edit SMS Trigger Name of the event Experiences To number Leave it blank if you …" at bounding box center [679, 339] width 1358 height 678
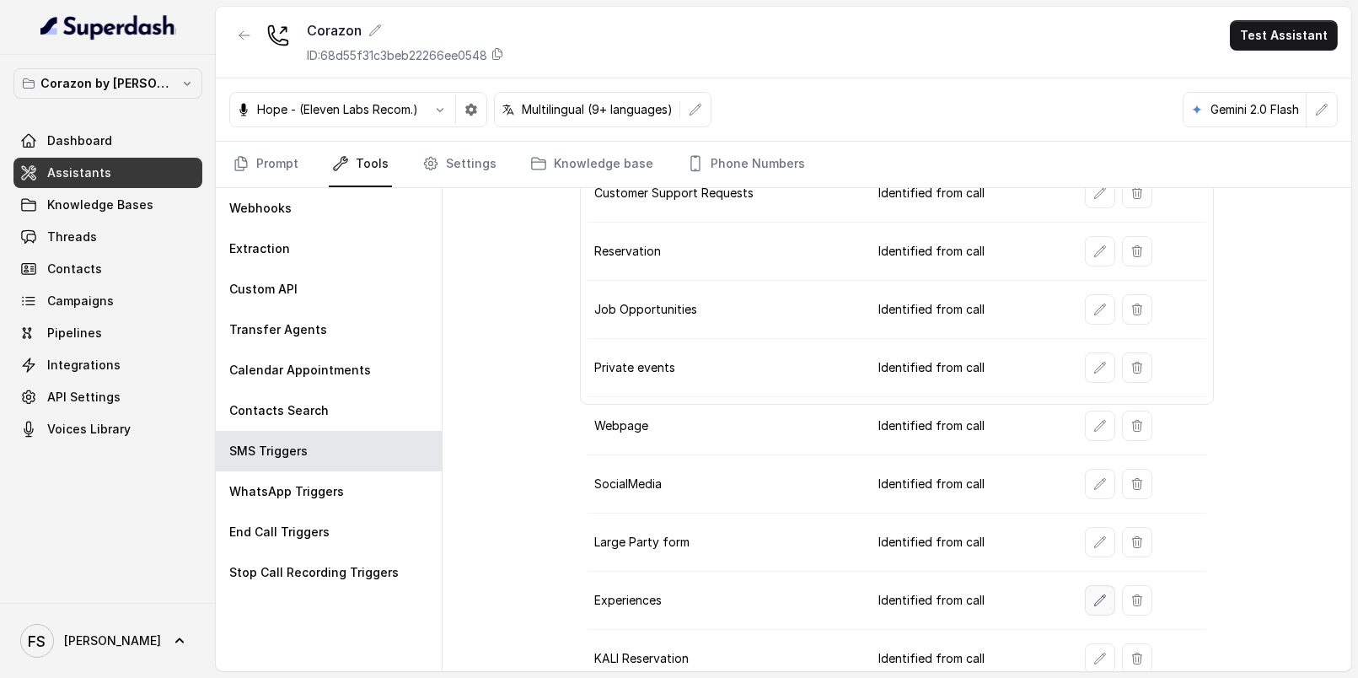
click at [1093, 593] on icon "button" at bounding box center [1099, 599] width 13 height 13
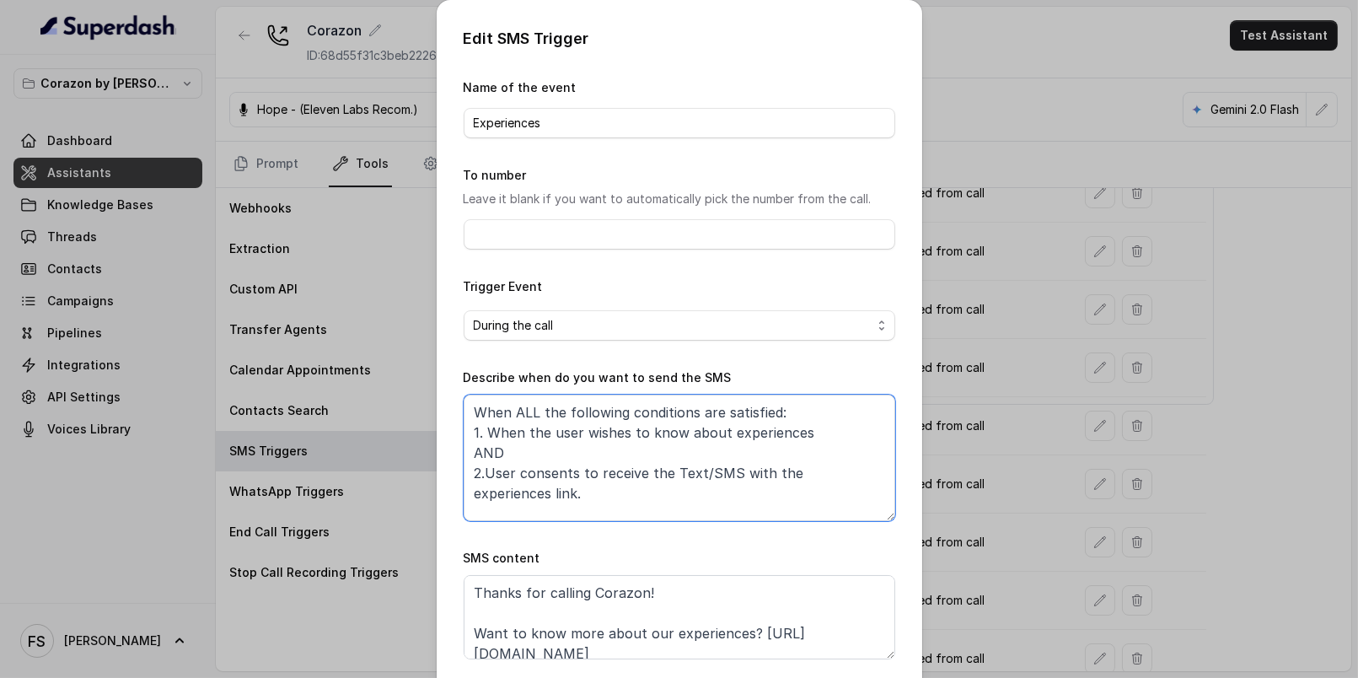
click at [786, 469] on textarea "When ALL the following conditions are satisfied: 1. When the user wishes to kno…" at bounding box center [680, 457] width 432 height 126
click at [960, 481] on div "Edit SMS Trigger Name of the event Experiences To number Leave it blank if you …" at bounding box center [679, 339] width 1358 height 678
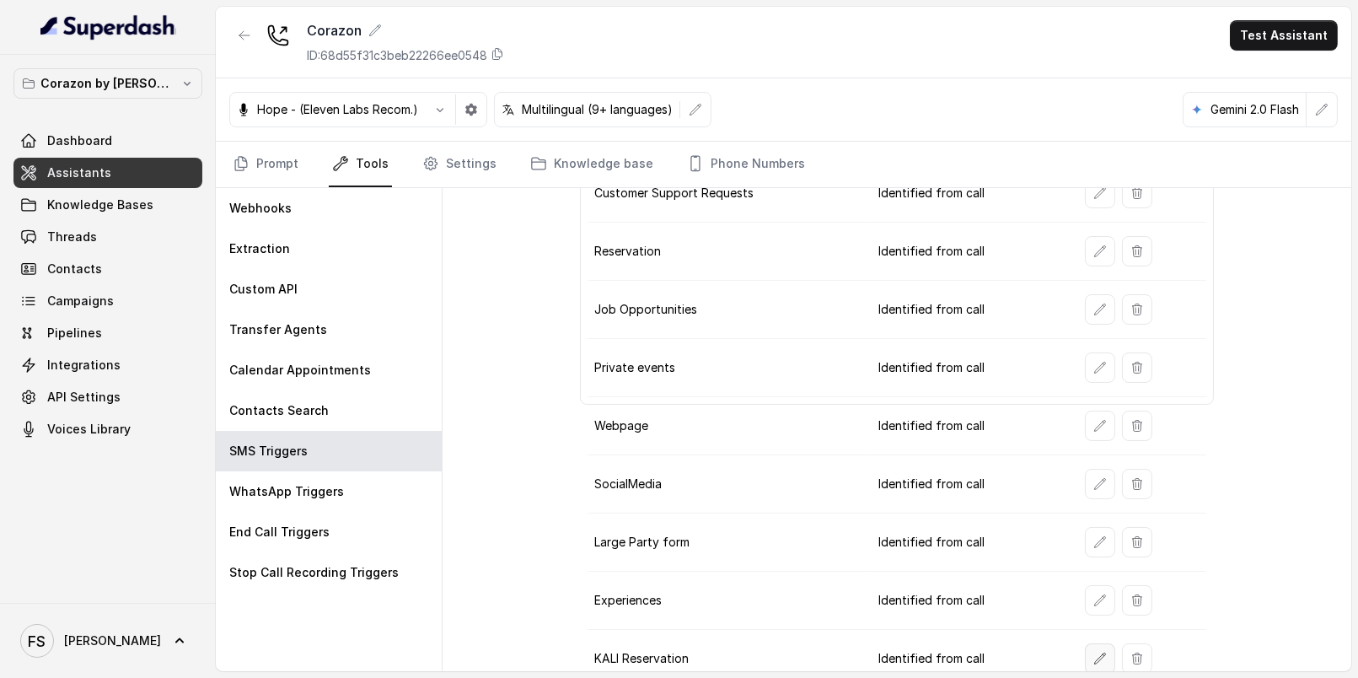
click at [1097, 657] on button "button" at bounding box center [1100, 658] width 30 height 30
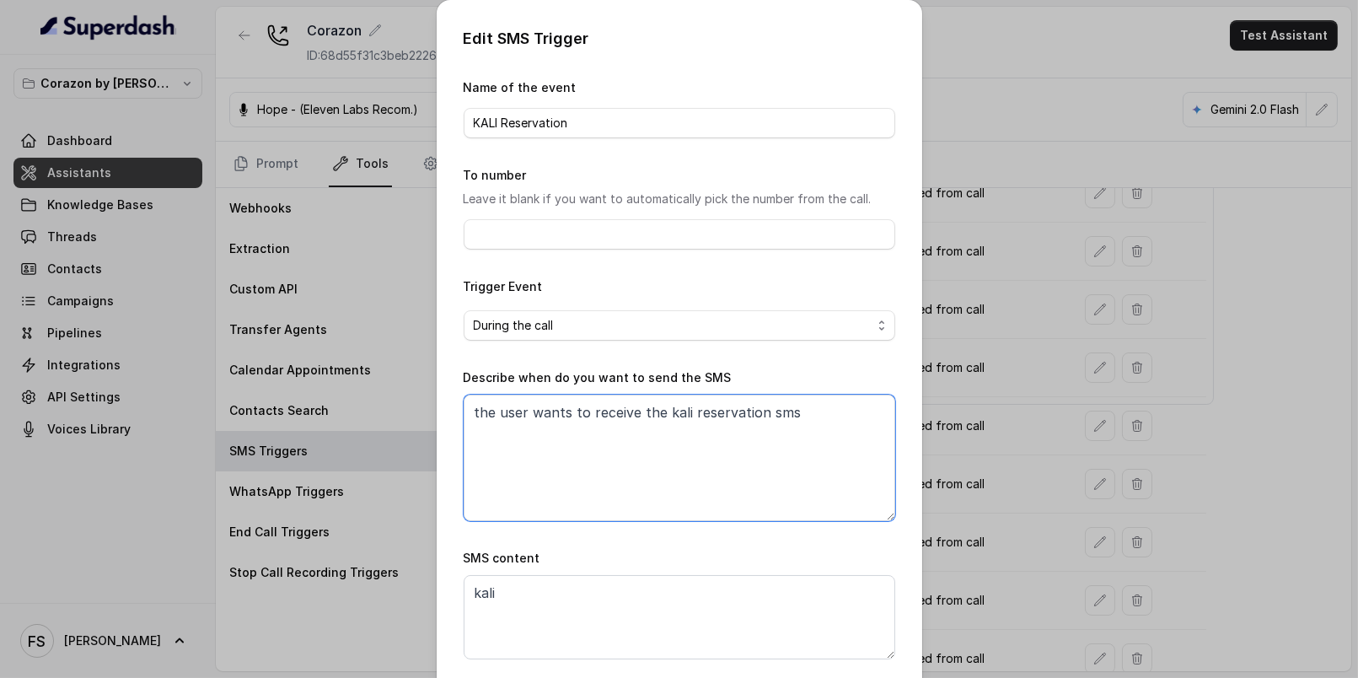
click at [863, 480] on textarea "the user wants to receive the kali reservation sms" at bounding box center [680, 457] width 432 height 126
paste textarea "When ALL the following conditions are satisfied: 1. When the user wishes to kno…"
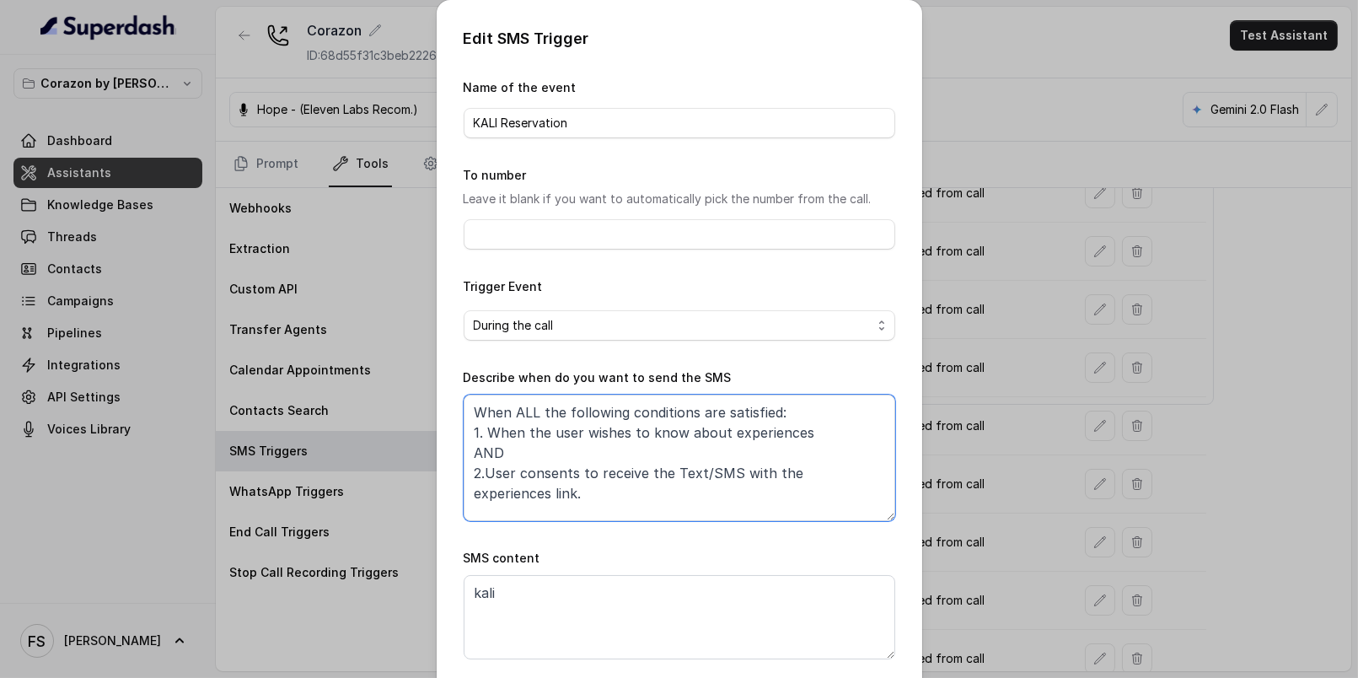
drag, startPoint x: 814, startPoint y: 429, endPoint x: 722, endPoint y: 429, distance: 92.7
click at [722, 429] on textarea "When ALL the following conditions are satisfied: 1. When the user wishes to kno…" at bounding box center [680, 457] width 432 height 126
drag, startPoint x: 774, startPoint y: 433, endPoint x: 791, endPoint y: 433, distance: 16.9
click at [776, 433] on textarea "When ALL the following conditions are satisfied: 1. When the user wishes to kno…" at bounding box center [680, 457] width 432 height 126
drag, startPoint x: 807, startPoint y: 427, endPoint x: 717, endPoint y: 427, distance: 90.2
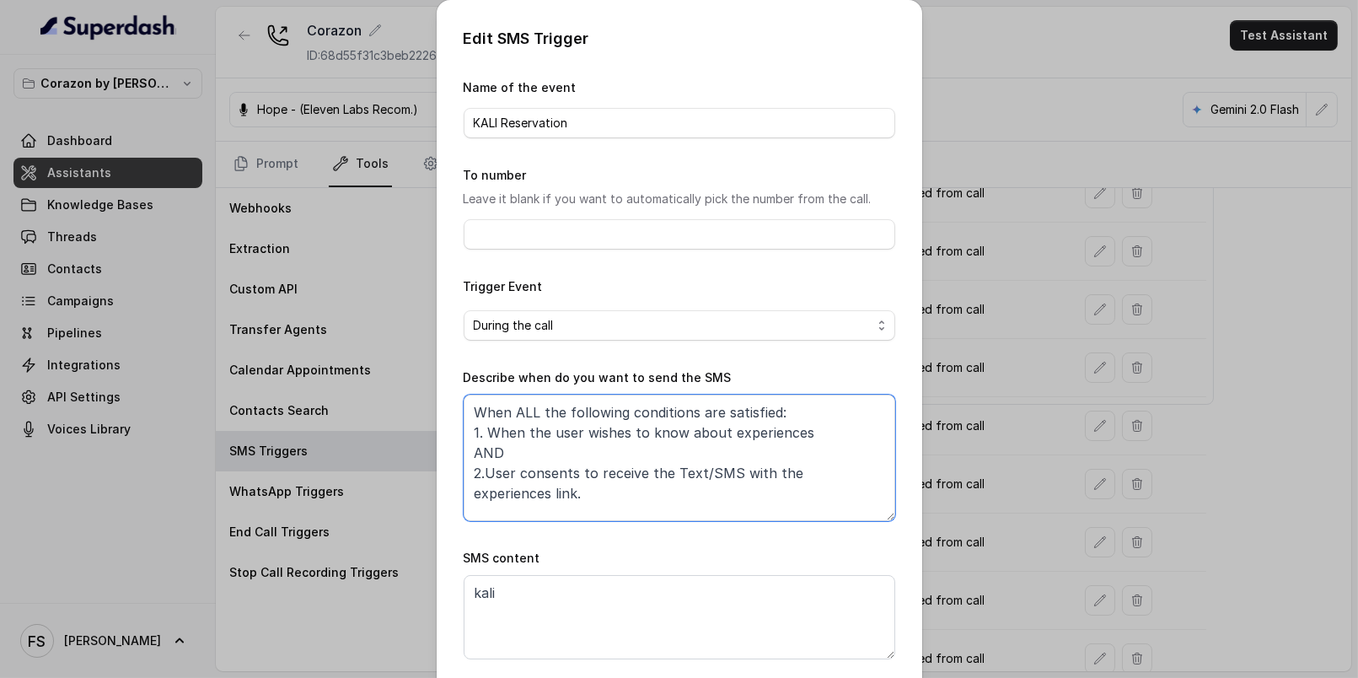
click at [717, 427] on textarea "When ALL the following conditions are satisfied: 1. When the user wishes to kno…" at bounding box center [680, 457] width 432 height 126
click at [703, 469] on textarea "When ALL the following conditions are satisfied: 1. When the user wishes to kno…" at bounding box center [680, 457] width 432 height 126
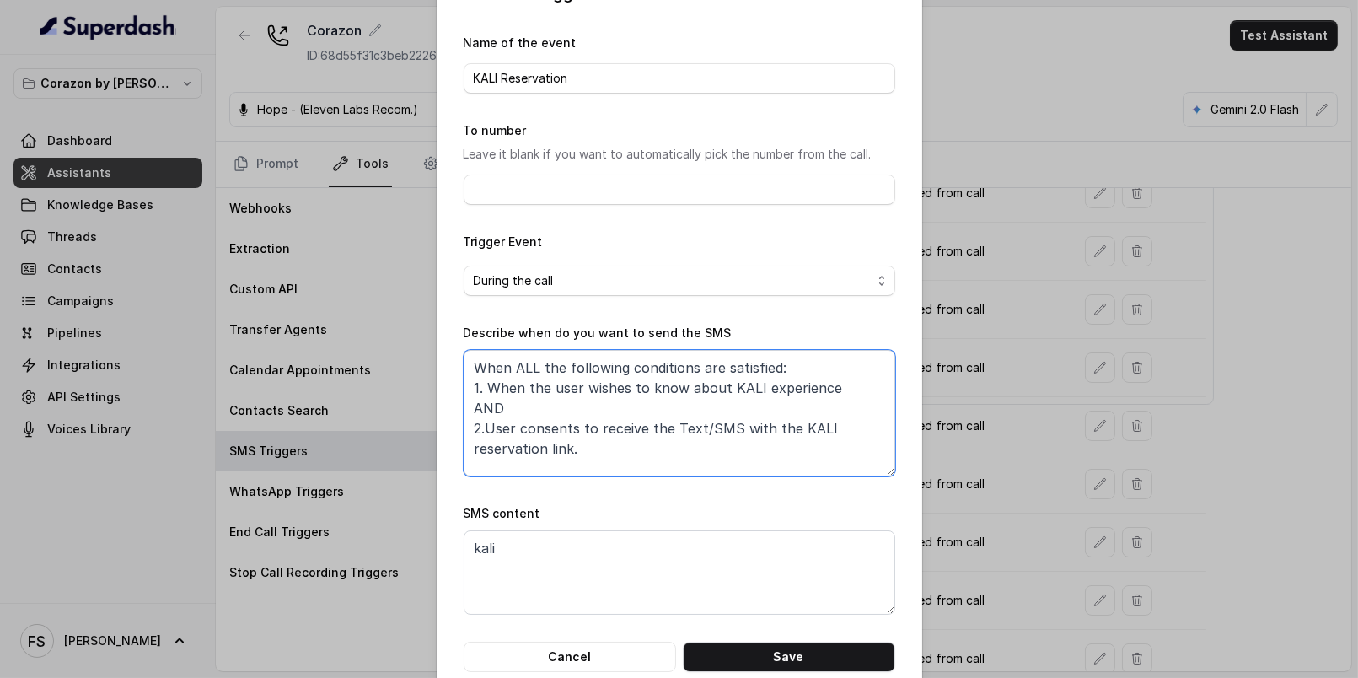
scroll to position [77, 0]
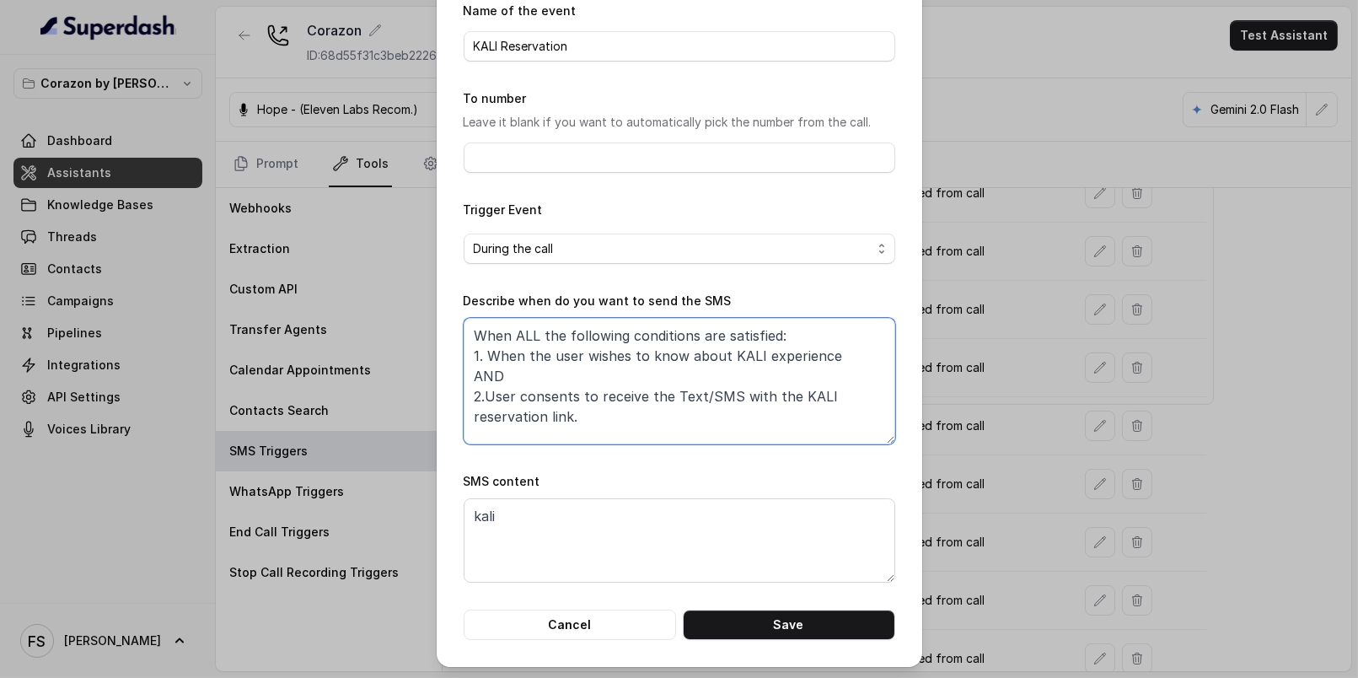
type textarea "When ALL the following conditions are satisfied: 1. When the user wishes to kno…"
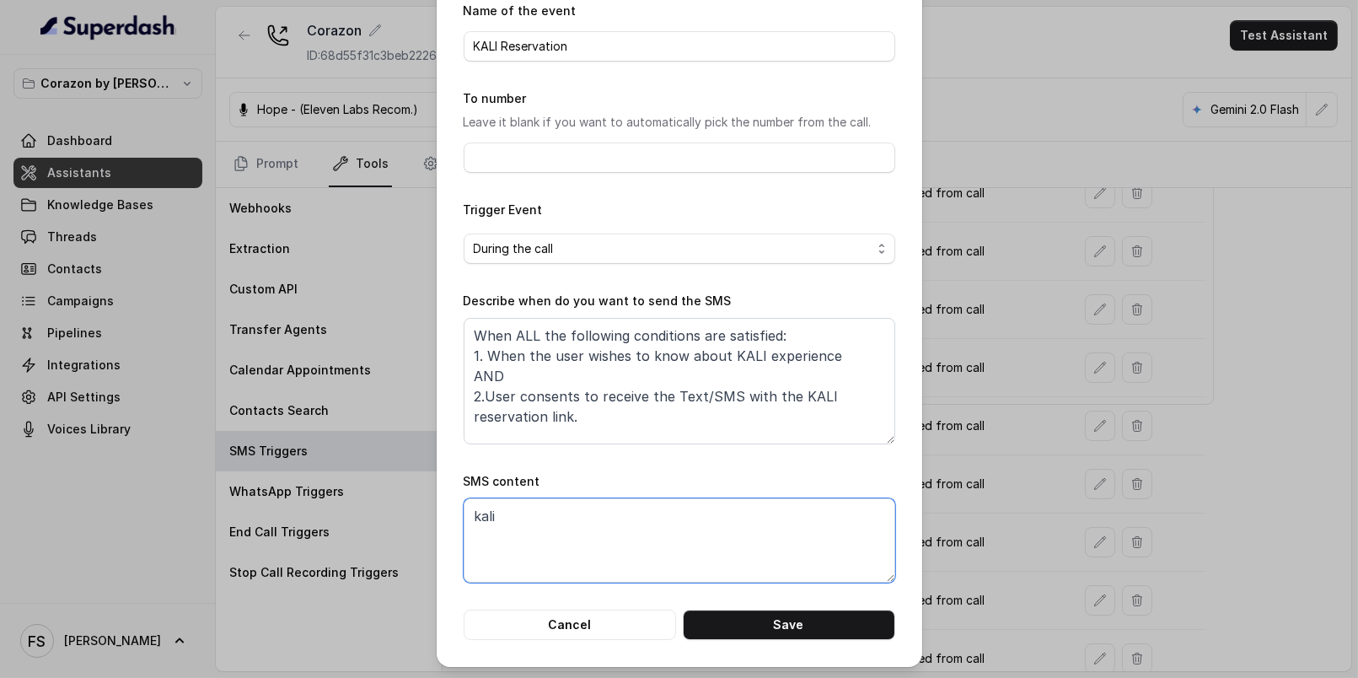
click at [686, 579] on textarea "kali" at bounding box center [680, 540] width 432 height 84
click at [745, 627] on button "Save" at bounding box center [789, 624] width 212 height 30
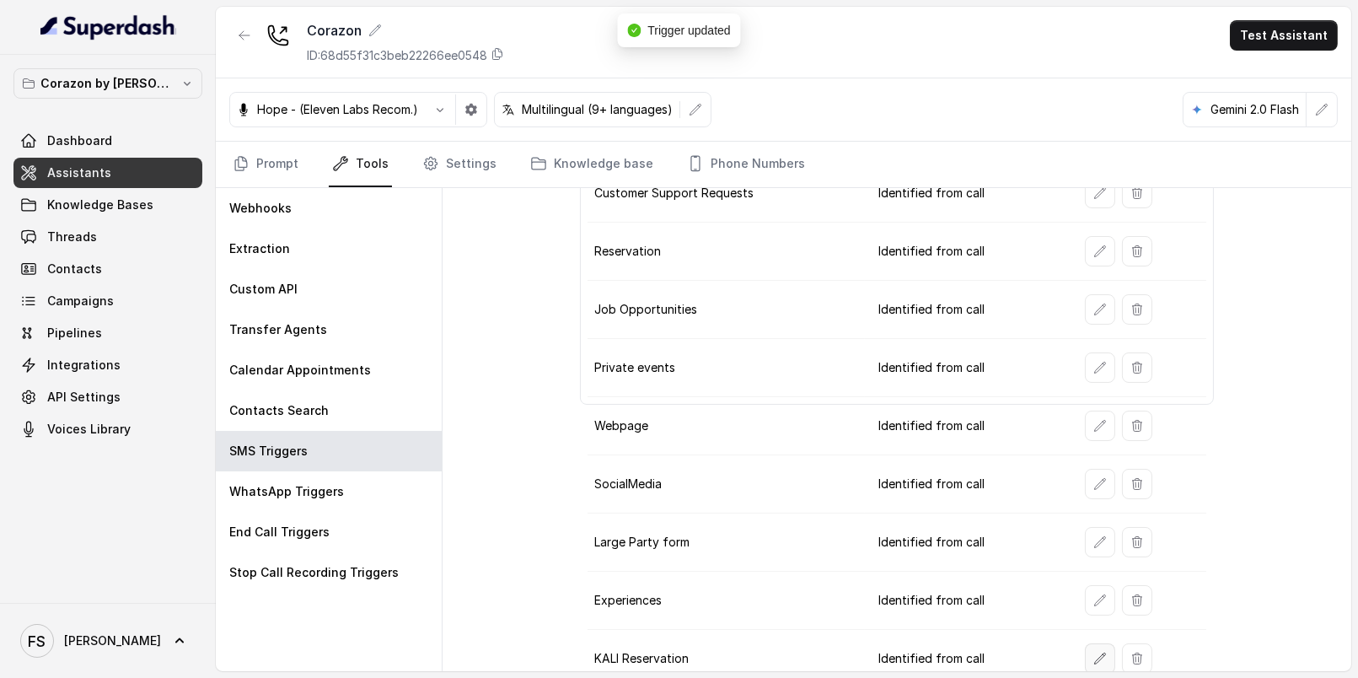
click at [1094, 652] on icon "button" at bounding box center [1099, 657] width 11 height 11
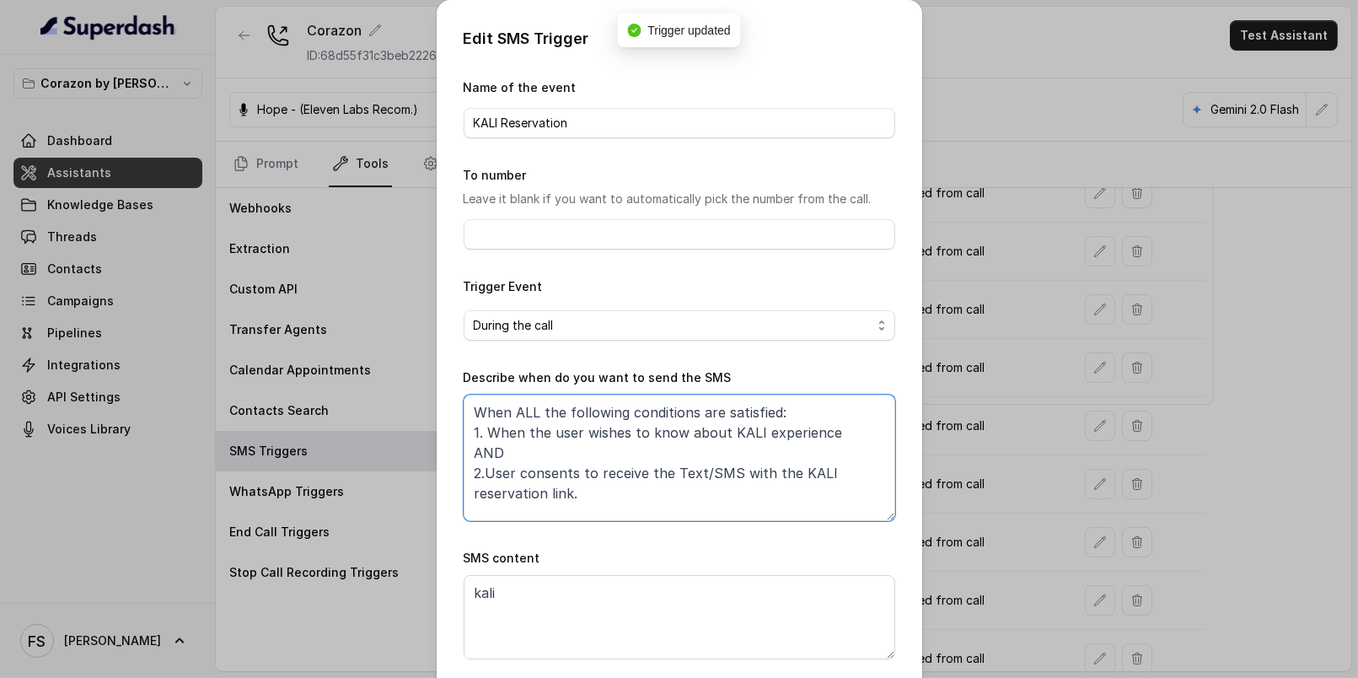
click at [734, 484] on textarea "When ALL the following conditions are satisfied: 1. When the user wishes to kno…" at bounding box center [680, 457] width 432 height 126
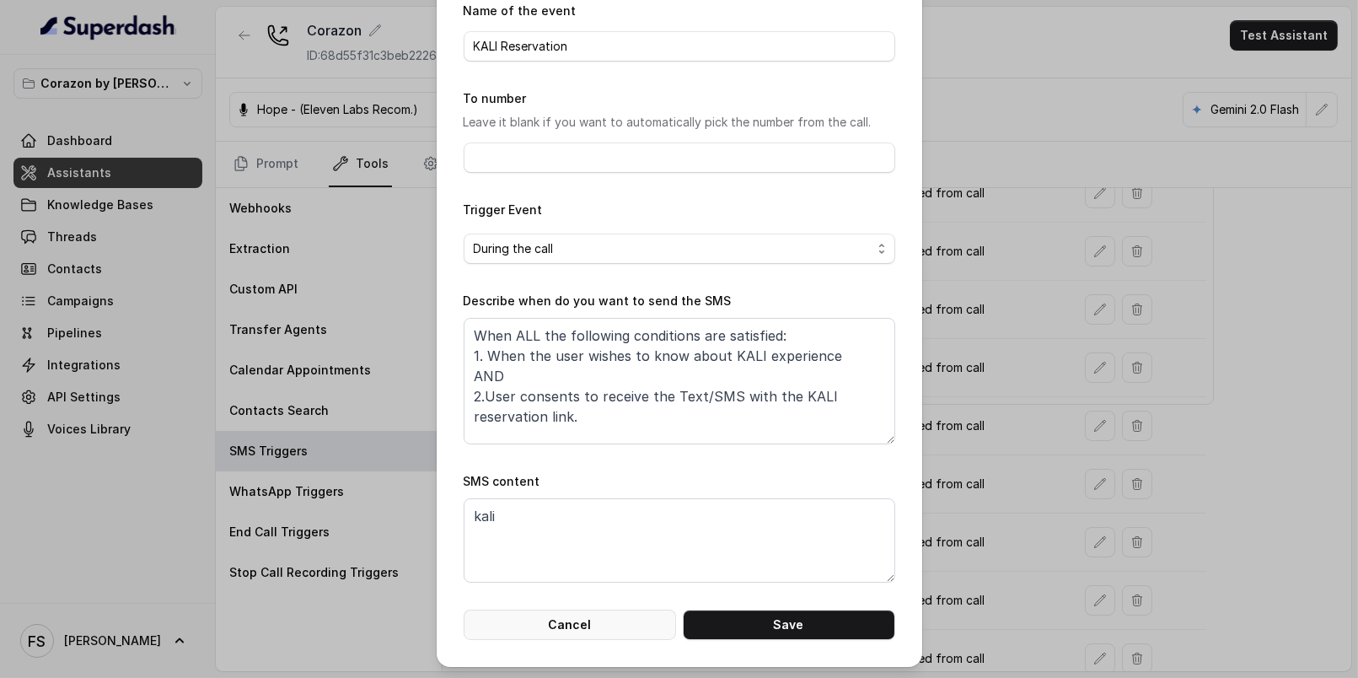
click at [589, 620] on button "Cancel" at bounding box center [570, 624] width 212 height 30
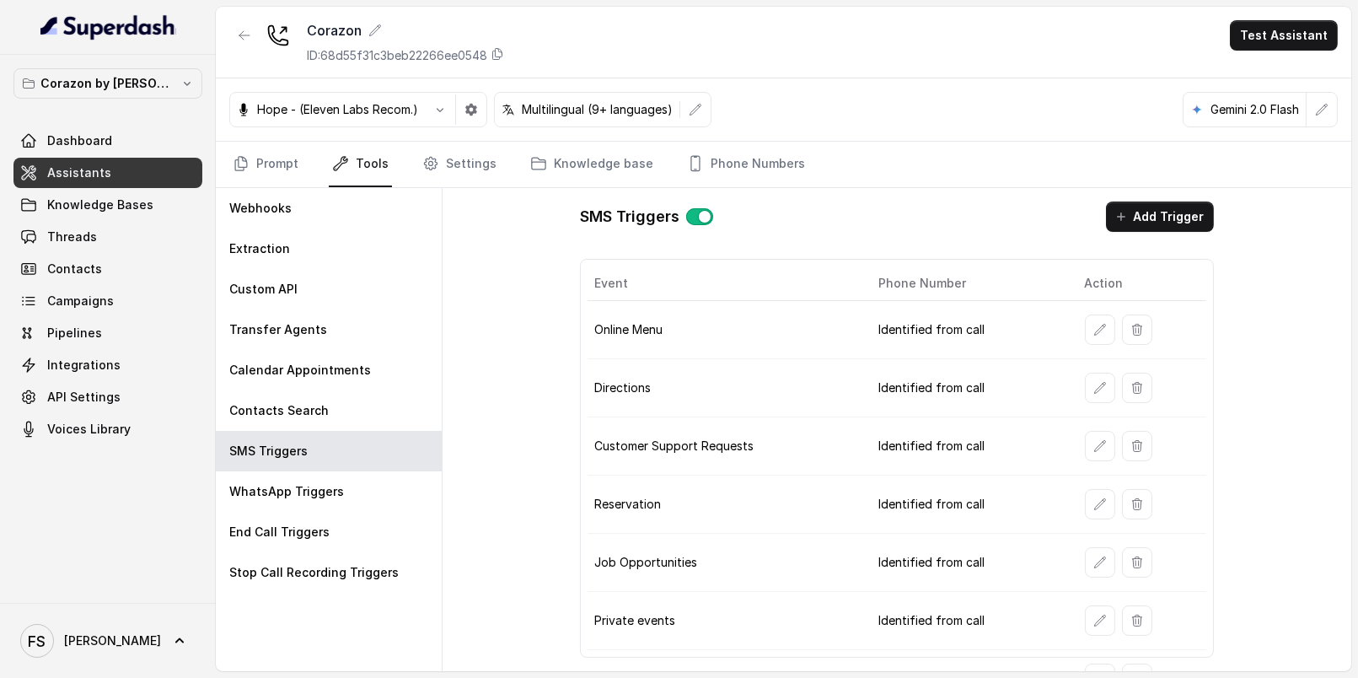
scroll to position [0, 0]
click at [1168, 201] on button "Add Trigger" at bounding box center [1160, 216] width 108 height 30
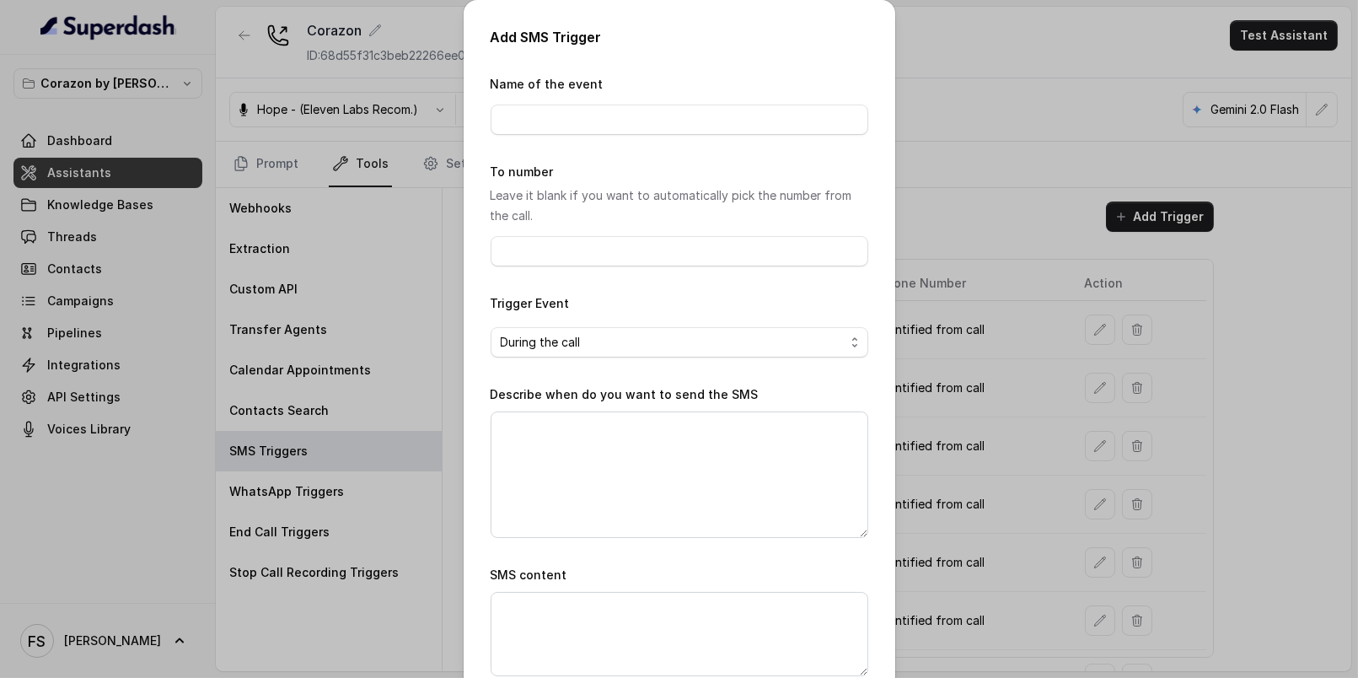
click at [577, 102] on div "Name of the event" at bounding box center [680, 104] width 378 height 61
click at [585, 111] on input "Name of the event" at bounding box center [680, 120] width 378 height 30
type input "Main Dining"
paste textarea "When ALL the following conditions are satisfied: 1. When the user wishes to kno…"
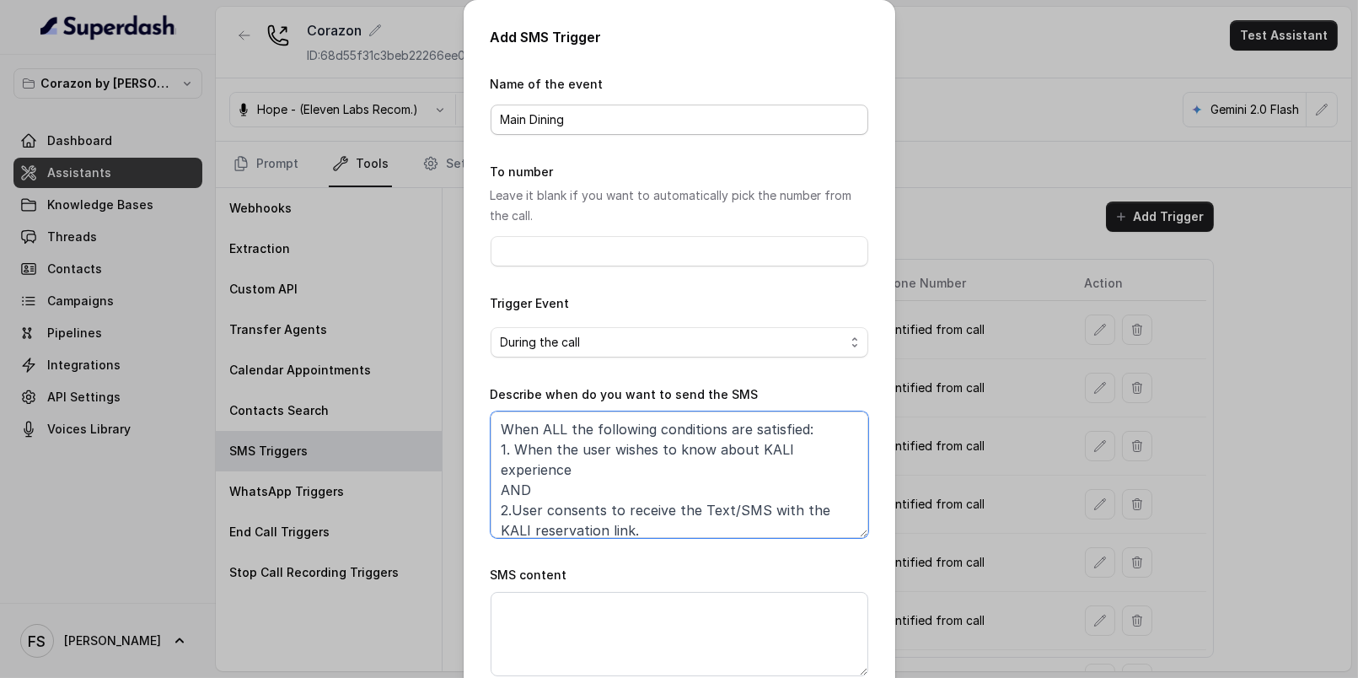
scroll to position [1, 0]
click at [765, 457] on textarea "When ALL the following conditions are satisfied: 1. When the user wishes to kno…" at bounding box center [680, 474] width 378 height 126
click at [766, 452] on textarea "When ALL the following conditions are satisfied: 1. When the user wishes to kno…" at bounding box center [680, 474] width 378 height 126
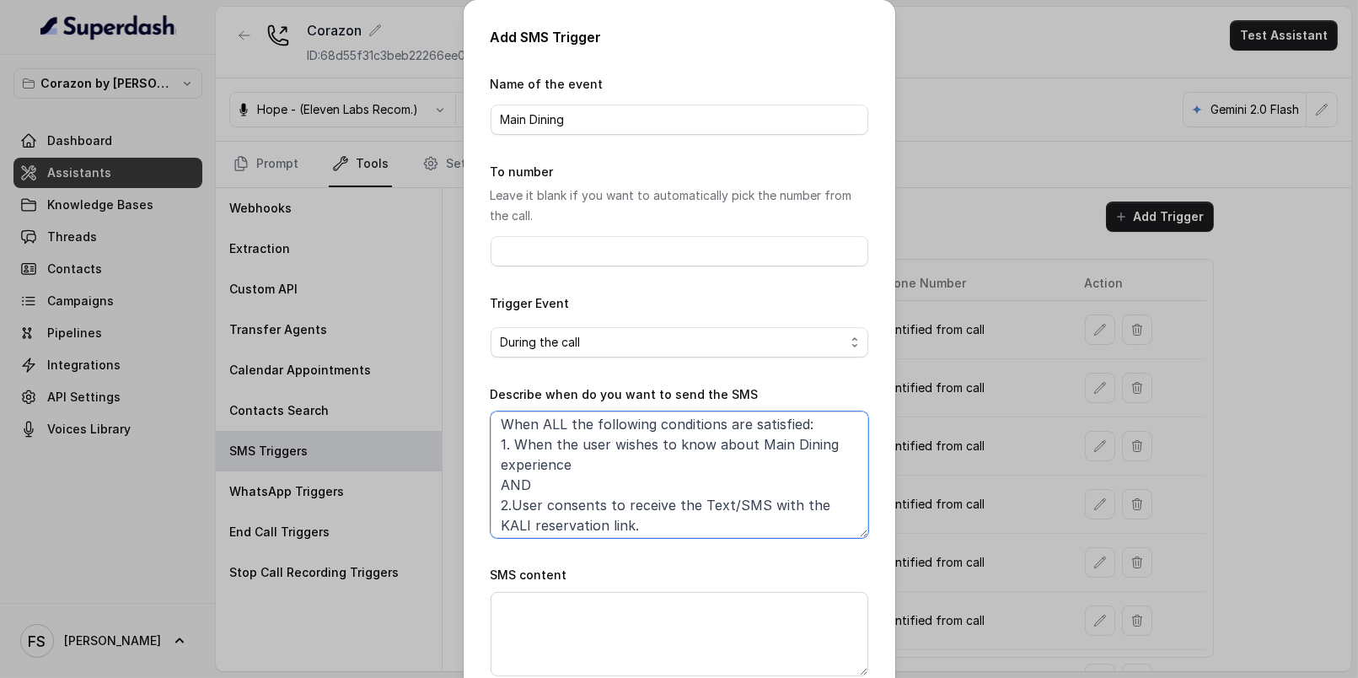
scroll to position [9, 0]
click at [491, 512] on textarea "When ALL the following conditions are satisfied: 1. When the user wishes to kno…" at bounding box center [680, 474] width 378 height 126
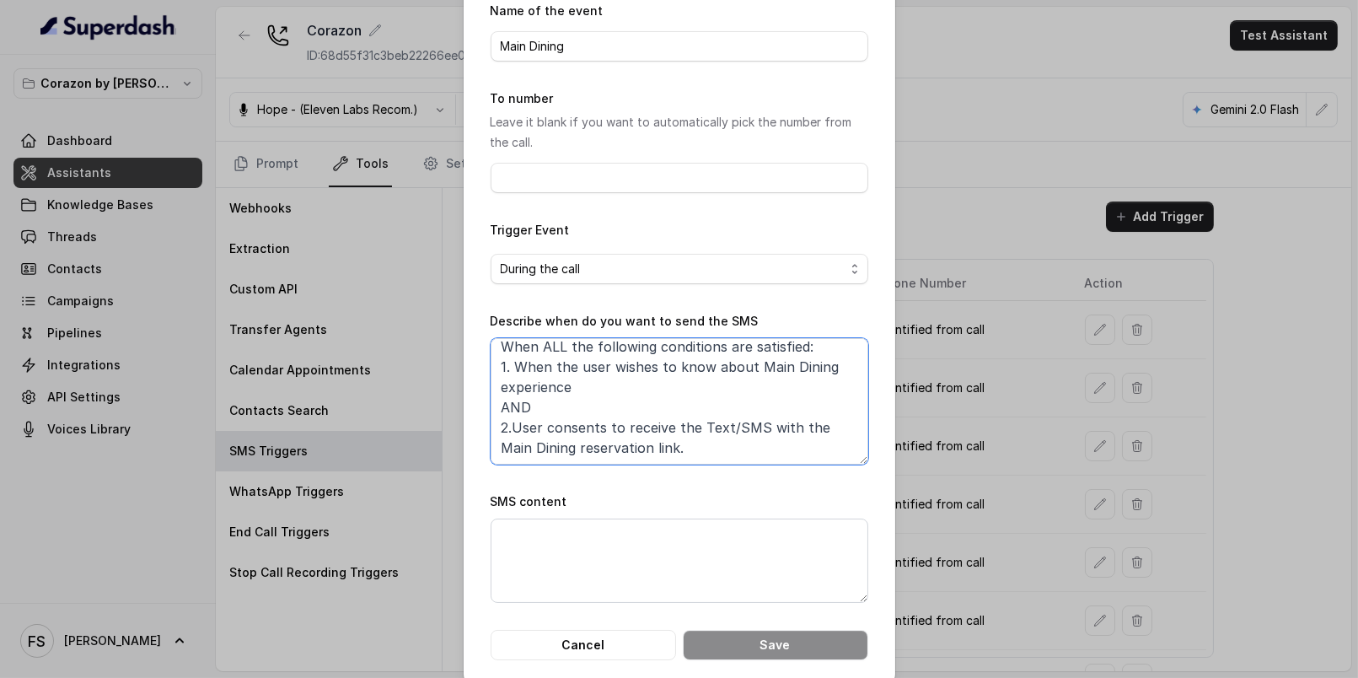
scroll to position [94, 0]
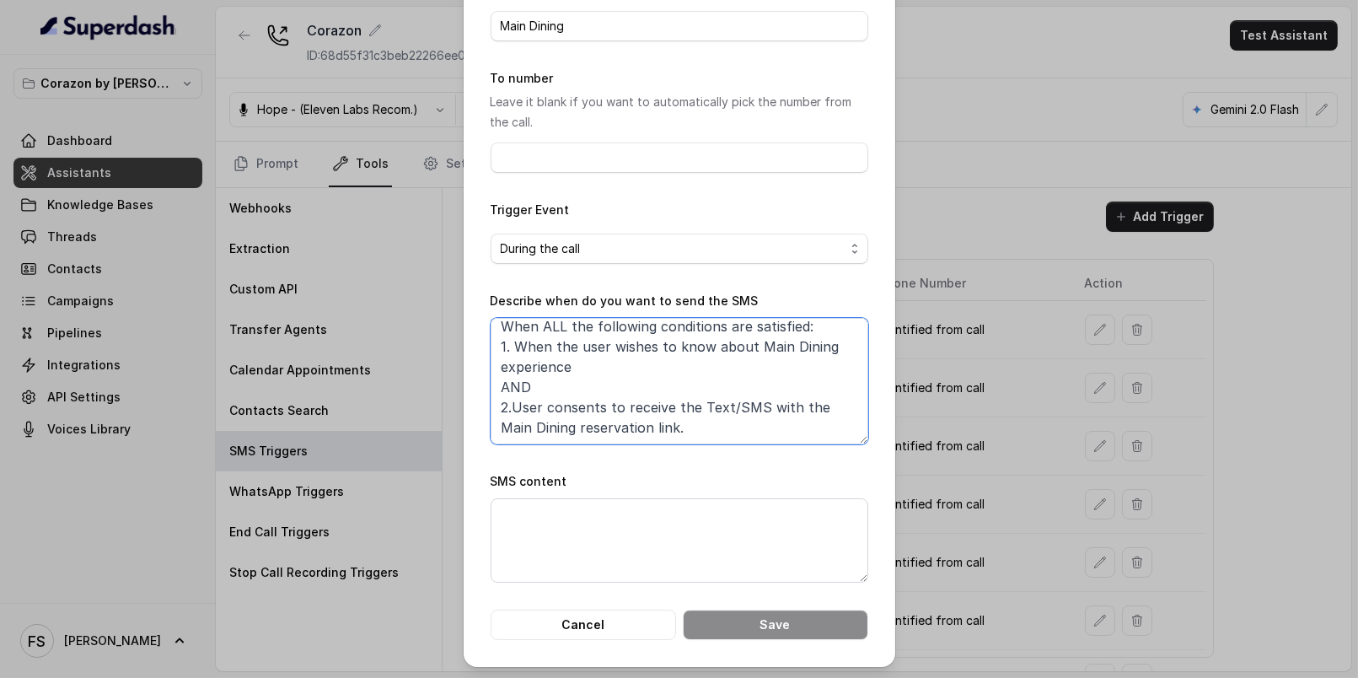
type textarea "When ALL the following conditions are satisfied: 1. When the user wishes to kno…"
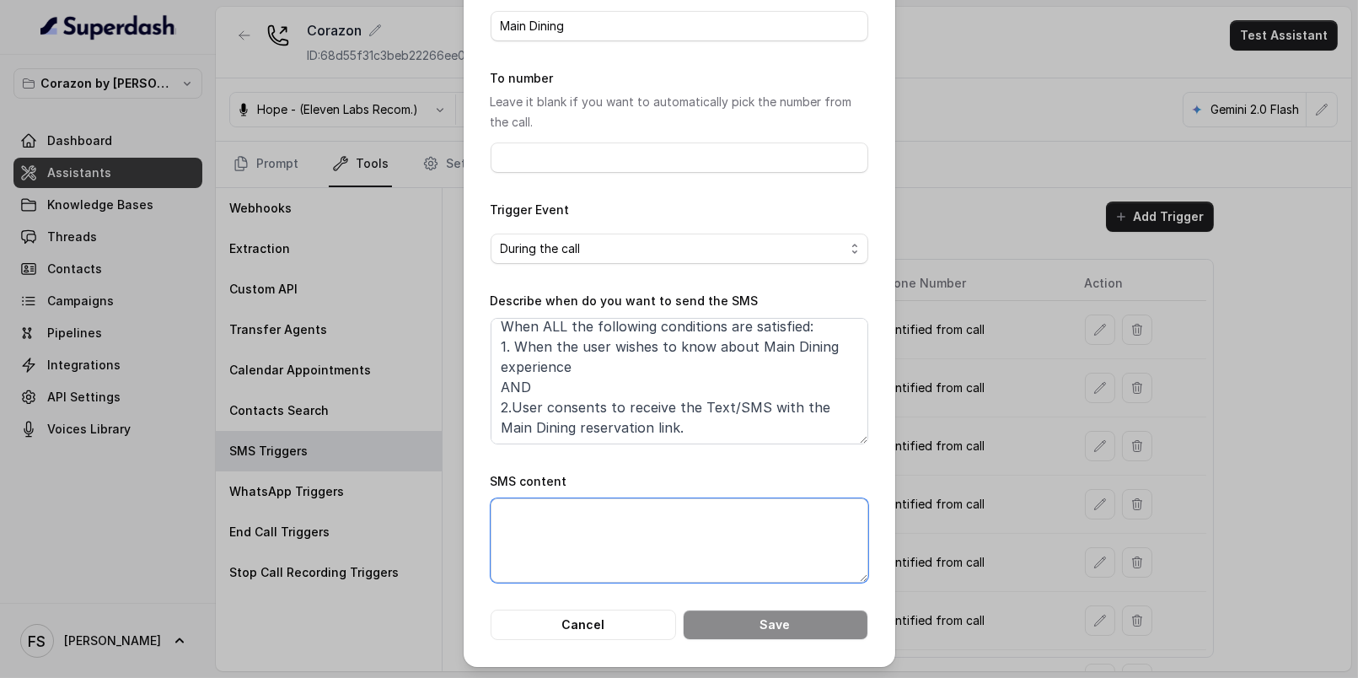
click at [720, 539] on textarea "SMS content" at bounding box center [680, 540] width 378 height 84
type textarea "main dining"
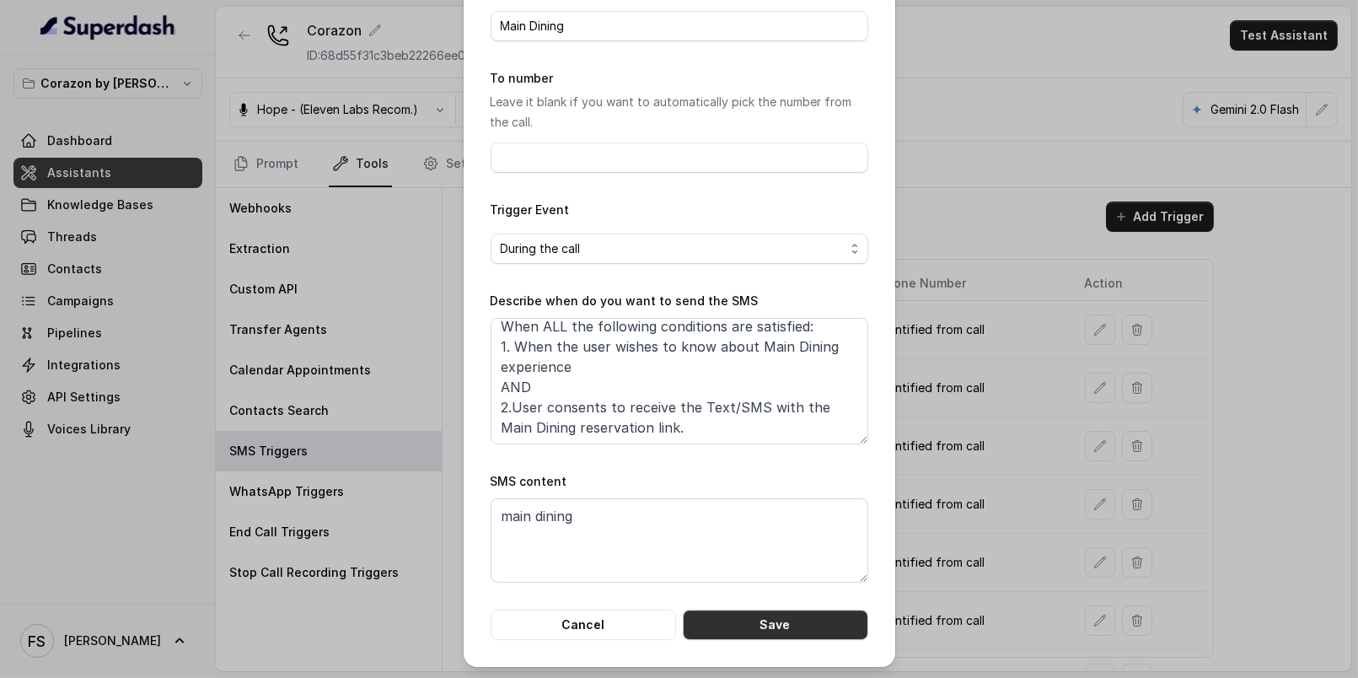
click at [765, 637] on button "Save" at bounding box center [775, 624] width 185 height 30
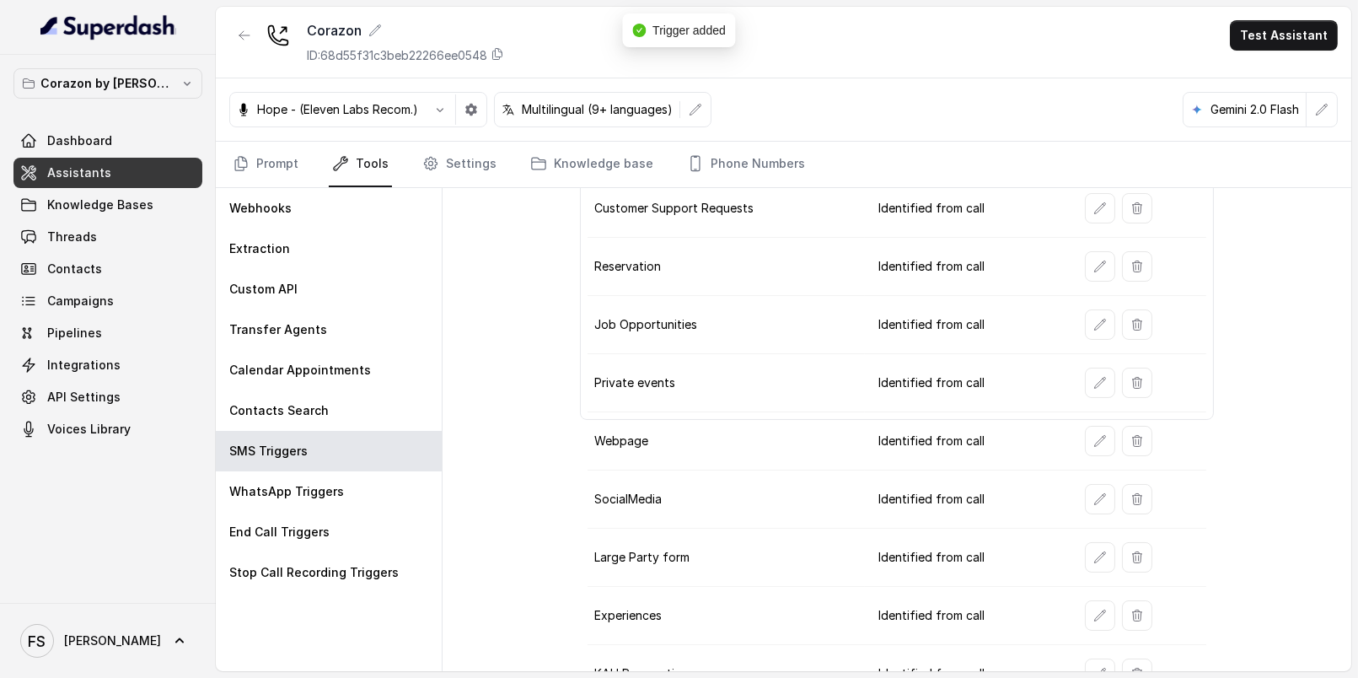
scroll to position [309, 0]
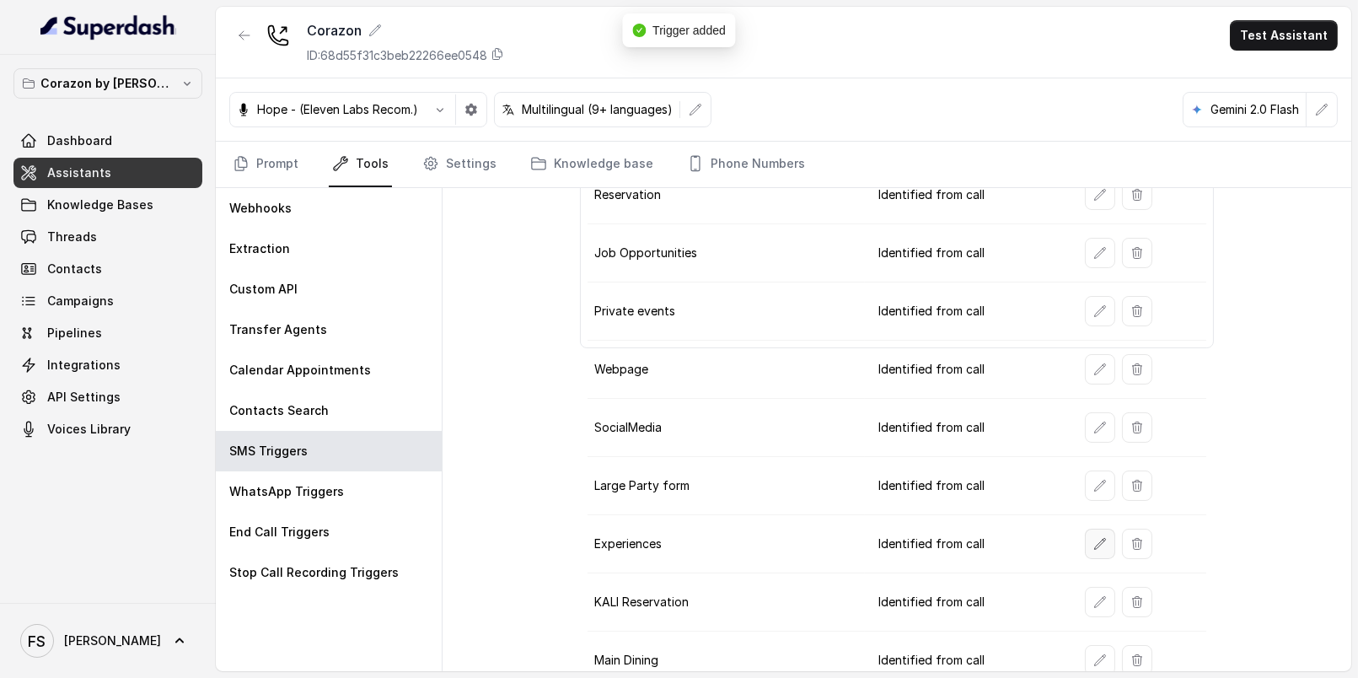
click at [1097, 539] on button "button" at bounding box center [1100, 543] width 30 height 30
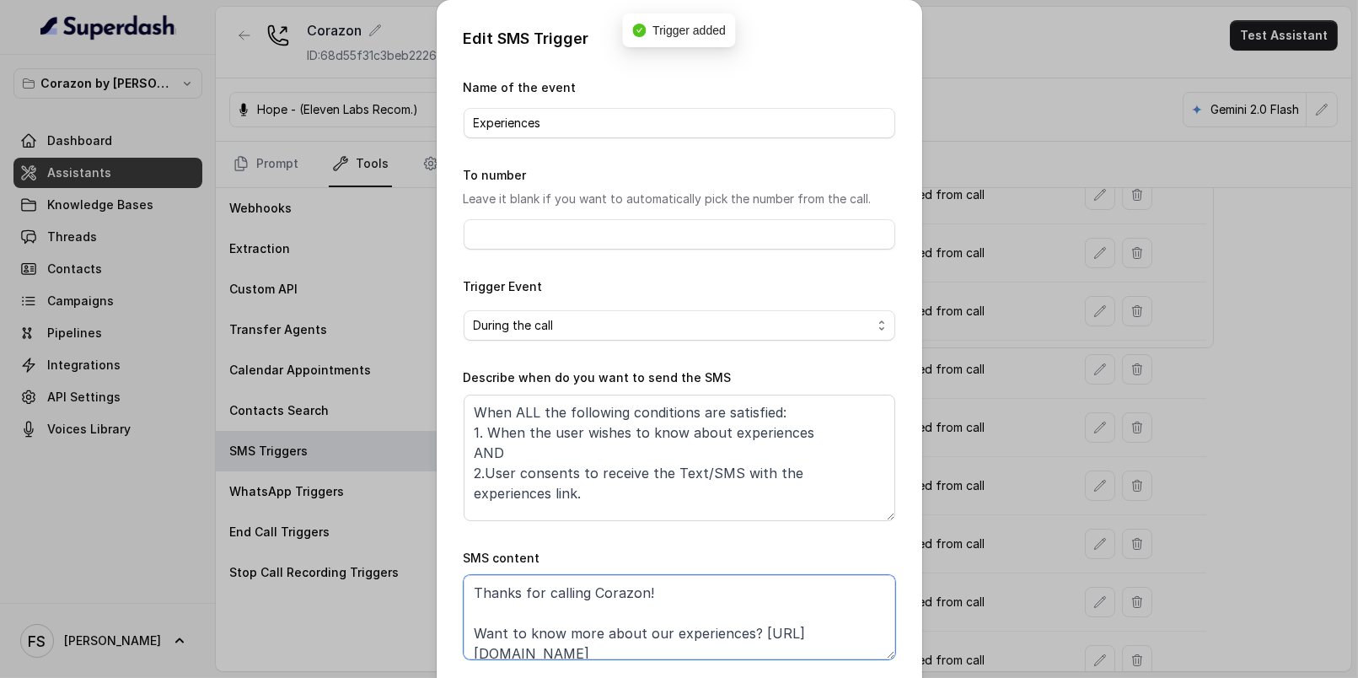
click at [789, 604] on textarea "Thanks for calling Corazon! Want to know more about our experiences? https://fo…" at bounding box center [680, 617] width 432 height 84
click at [1014, 494] on div "Edit SMS Trigger Name of the event Experiences To number Leave it blank if you …" at bounding box center [679, 339] width 1358 height 678
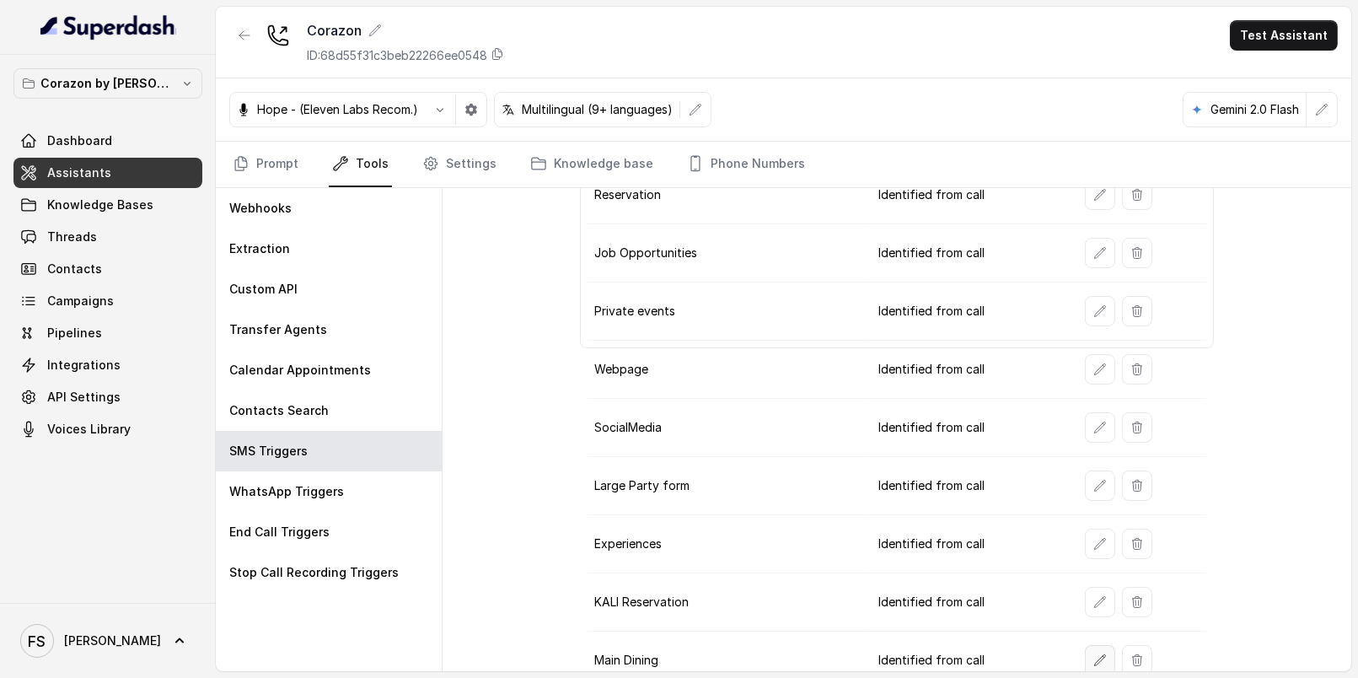
click at [1094, 654] on icon "button" at bounding box center [1099, 659] width 11 height 11
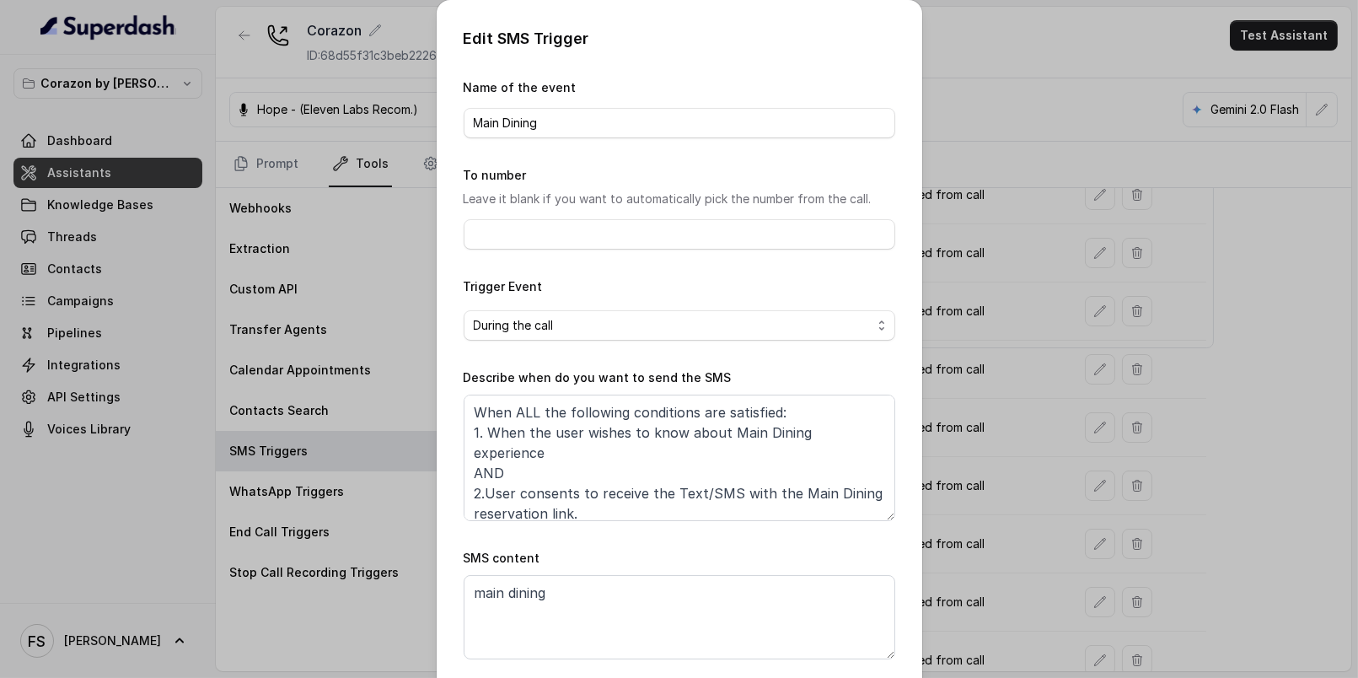
scroll to position [77, 0]
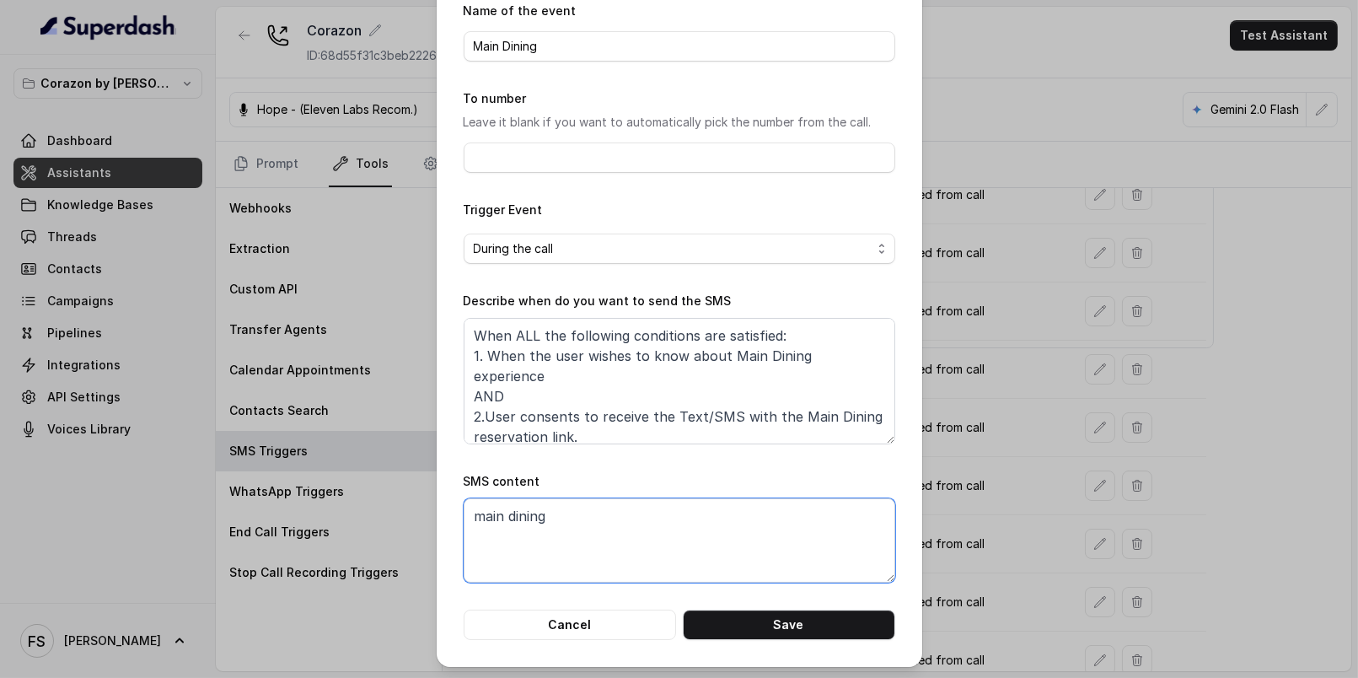
click at [753, 541] on textarea "main dining" at bounding box center [680, 540] width 432 height 84
paste textarea "Thanks for calling Corazon! Want to know more about our experiences? https://fo…"
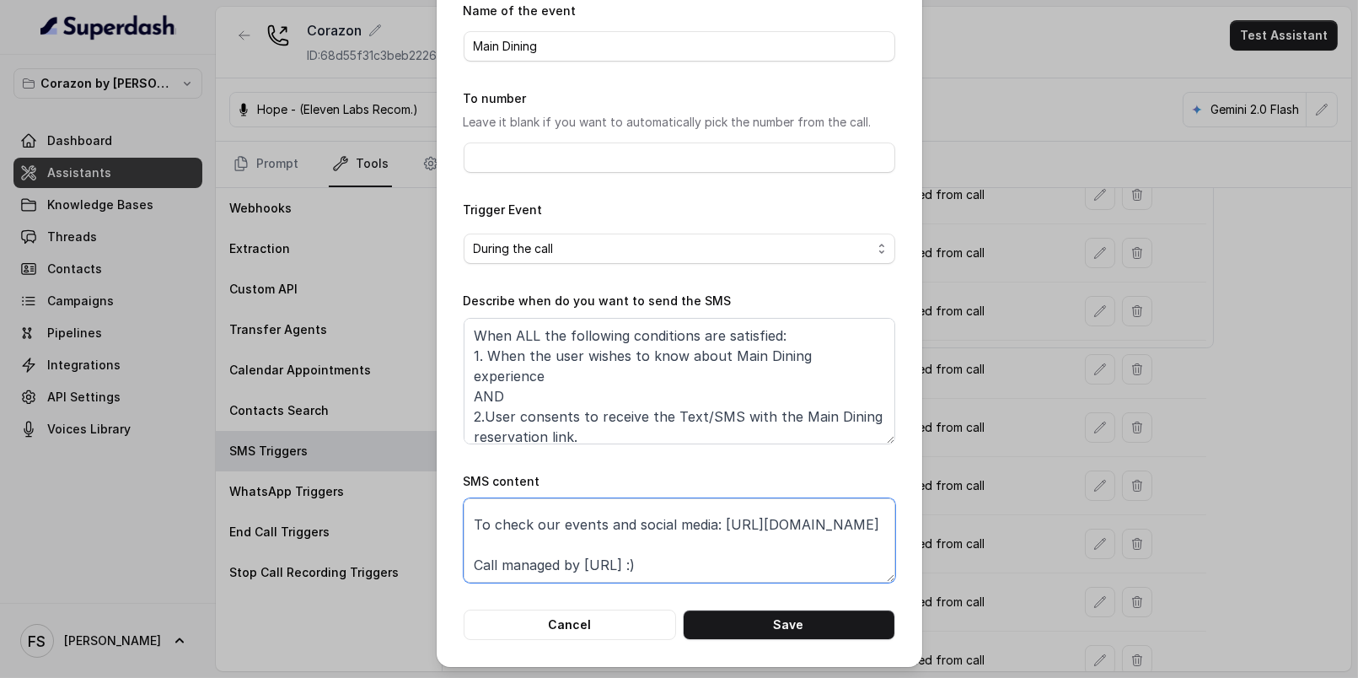
scroll to position [99, 0]
click at [550, 558] on textarea "Thanks for calling Corazon! Want to know more about our experiences? https://fo…" at bounding box center [680, 540] width 432 height 84
drag, startPoint x: 580, startPoint y: 539, endPoint x: 414, endPoint y: 507, distance: 169.0
click at [414, 507] on div "Edit SMS Trigger Name of the event Main Dining To number Leave it blank if you …" at bounding box center [679, 339] width 1358 height 678
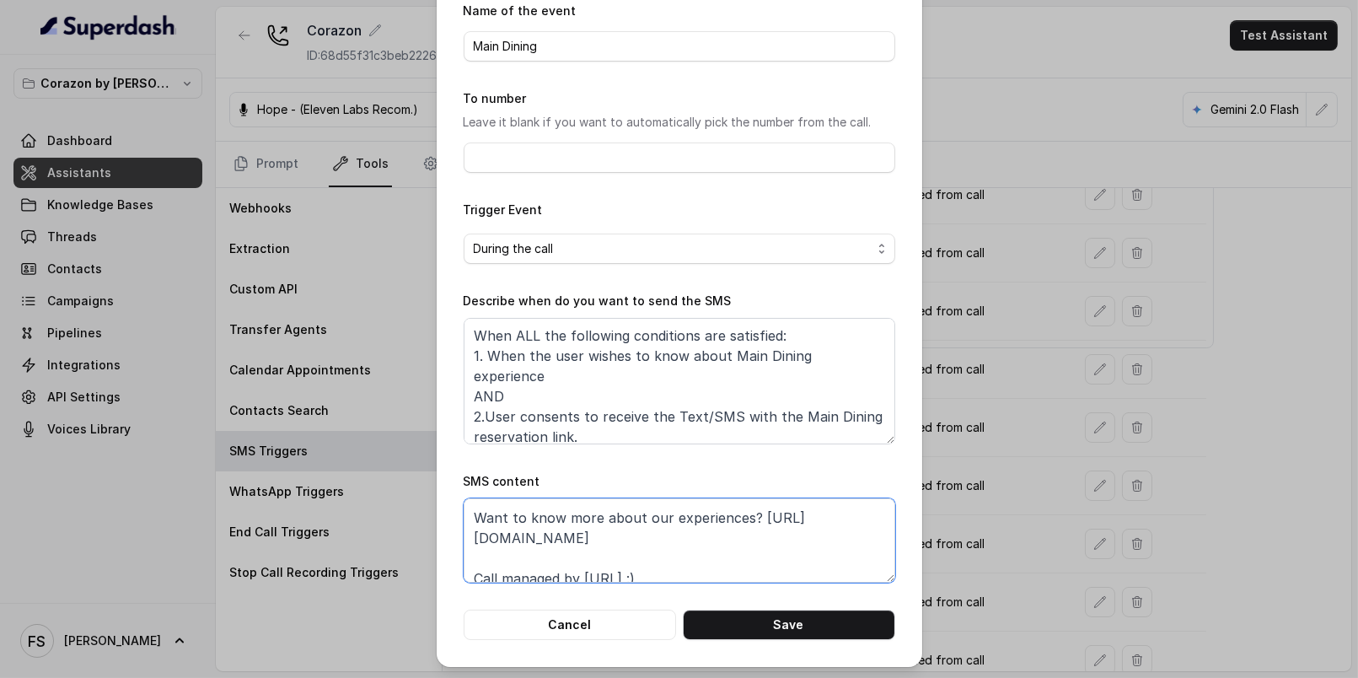
scroll to position [35, 0]
click at [699, 507] on textarea "Thanks for calling Corazon! Want to know more about our experiences? https://fo…" at bounding box center [680, 540] width 432 height 84
click at [702, 512] on textarea "Thanks for calling Corazon! Want to know more about our experiences? https://fo…" at bounding box center [680, 540] width 432 height 84
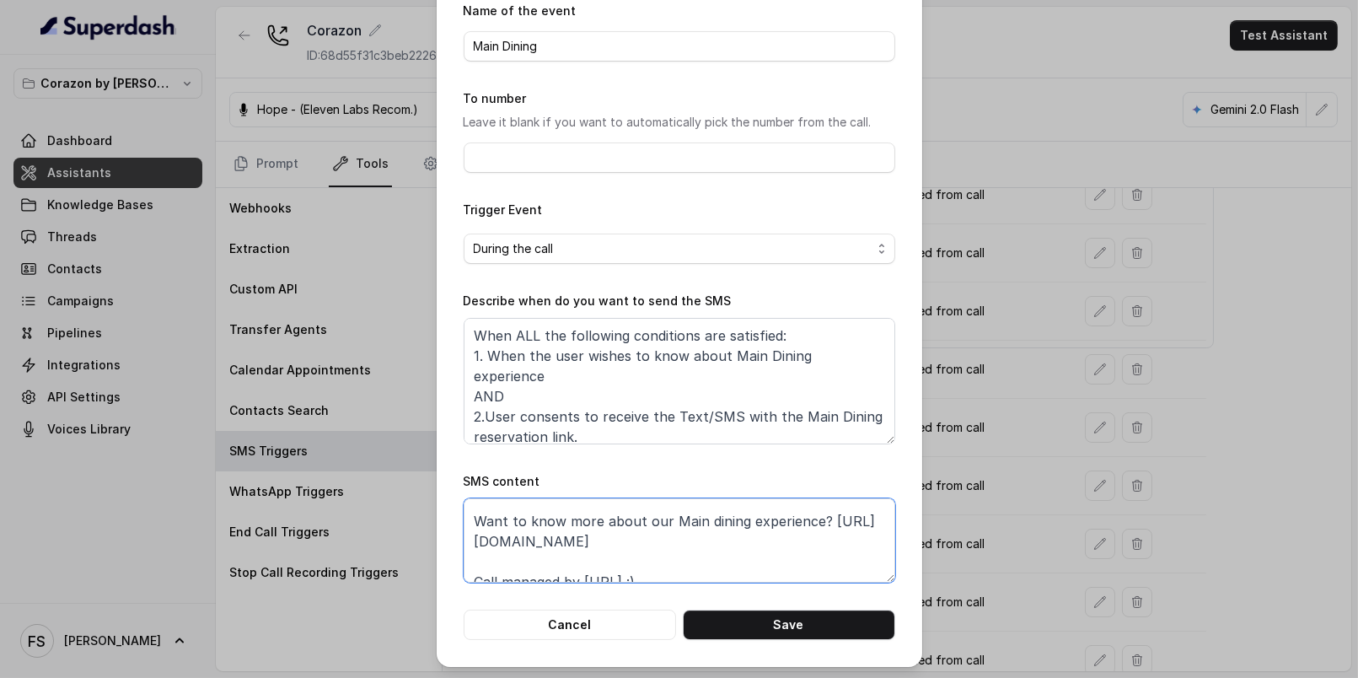
drag, startPoint x: 633, startPoint y: 522, endPoint x: 518, endPoint y: 509, distance: 116.2
click at [518, 509] on textarea "Thanks for calling Corazon! Want to know more about our Main dining experience?…" at bounding box center [680, 540] width 432 height 84
click at [690, 543] on textarea "Thanks for calling Corazon! Want to know more about our Main dining experience?…" at bounding box center [680, 540] width 432 height 84
drag, startPoint x: 716, startPoint y: 545, endPoint x: 466, endPoint y: 541, distance: 249.5
click at [466, 541] on textarea "Thanks for calling Corazon! Want to know more about our Main dining experience?…" at bounding box center [680, 540] width 432 height 84
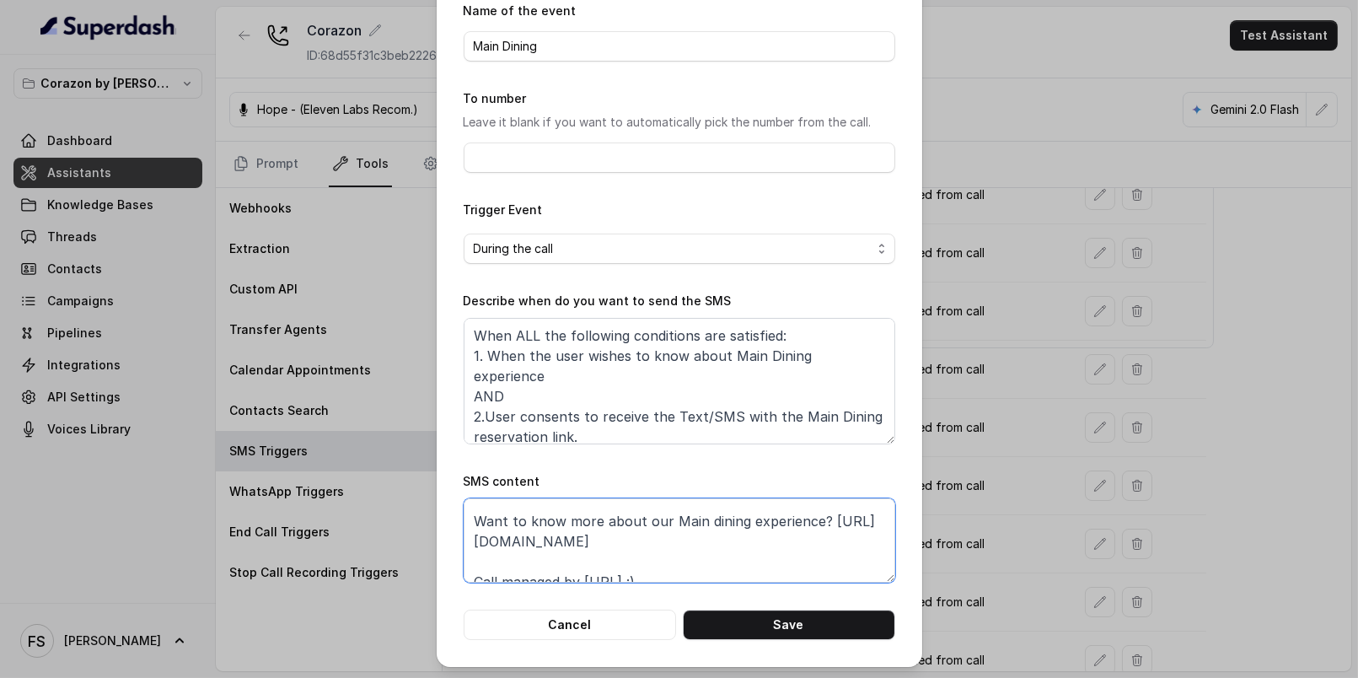
paste textarea "corazon-main-dining"
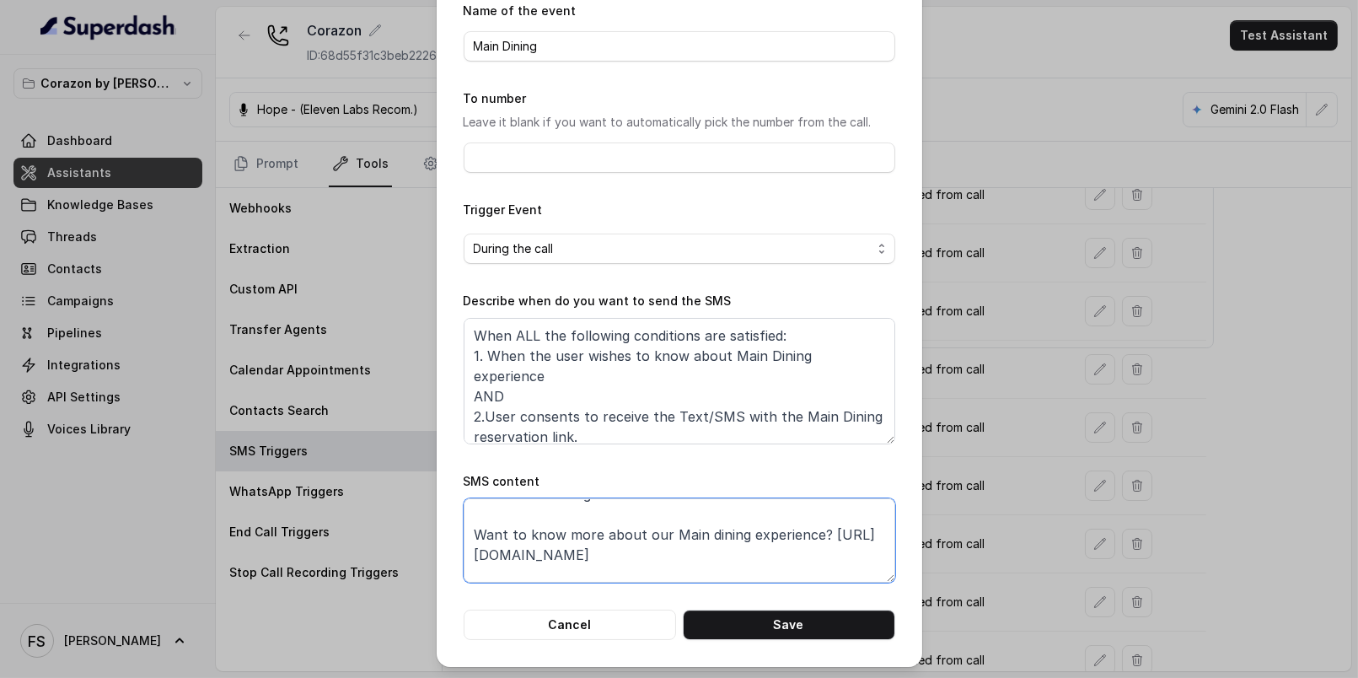
scroll to position [51, 0]
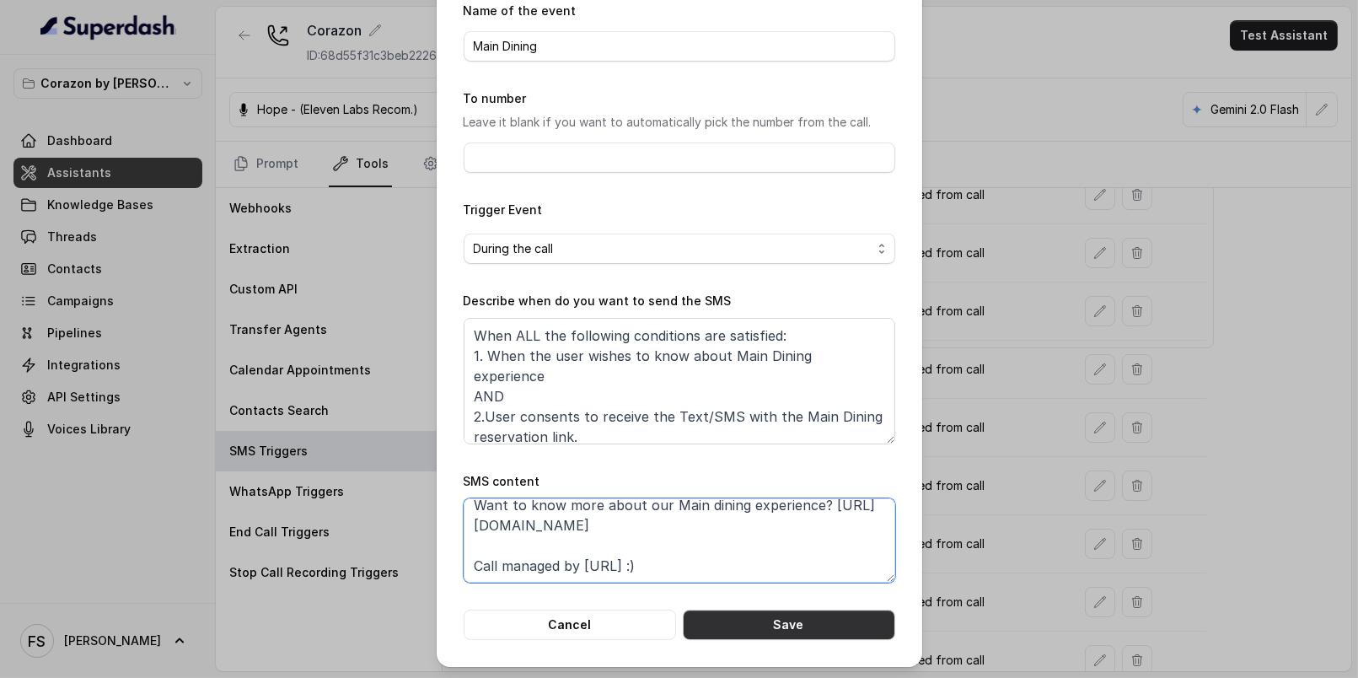
type textarea "Thanks for calling Corazon! Want to know more about our Main dining experience?…"
click at [783, 629] on button "Save" at bounding box center [789, 624] width 212 height 30
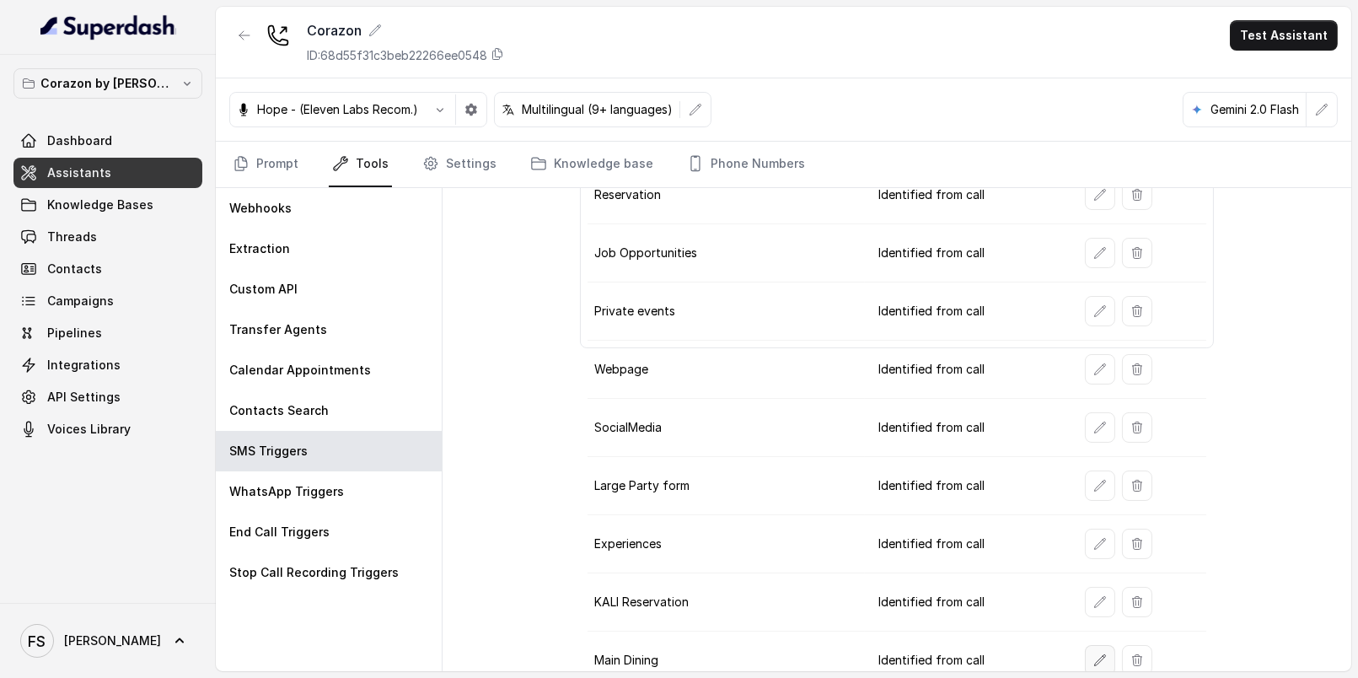
click at [1101, 645] on button "button" at bounding box center [1100, 660] width 30 height 30
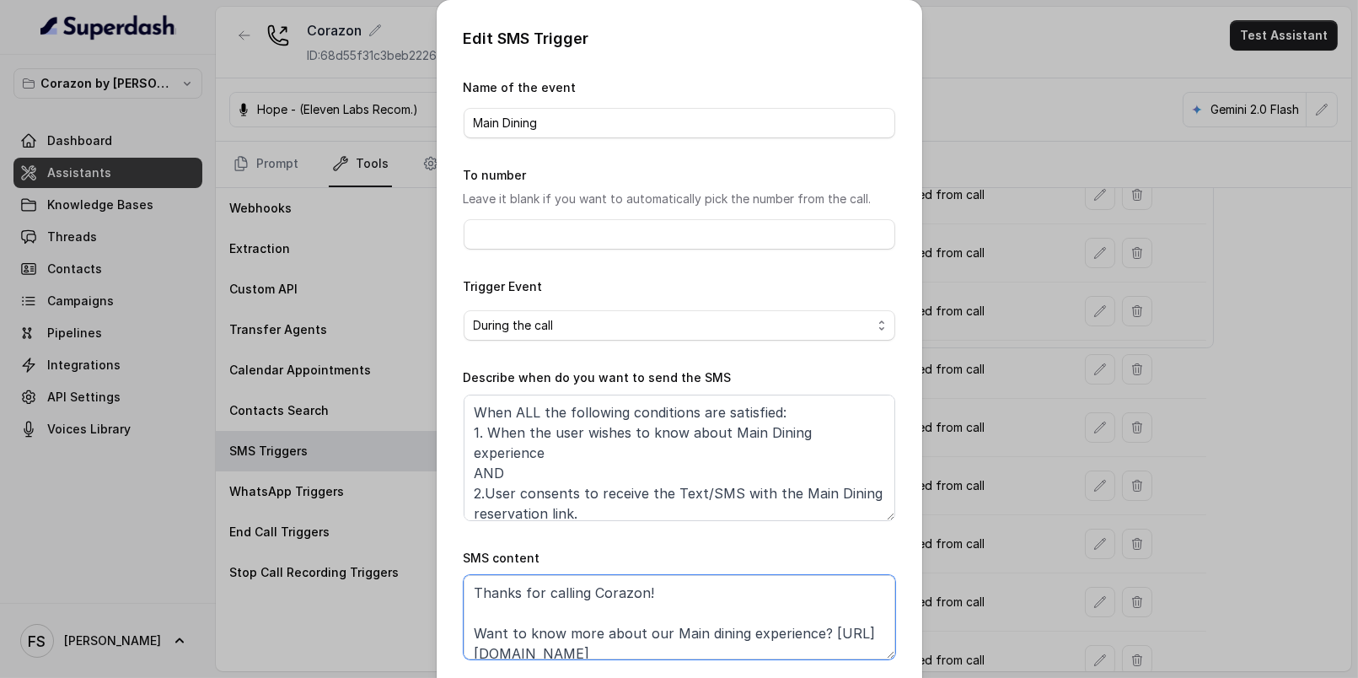
click at [762, 613] on textarea "Thanks for calling Corazon! Want to know more about our Main dining experience?…" at bounding box center [680, 617] width 432 height 84
click at [949, 593] on div "Edit SMS Trigger Name of the event Main Dining To number Leave it blank if you …" at bounding box center [679, 339] width 1358 height 678
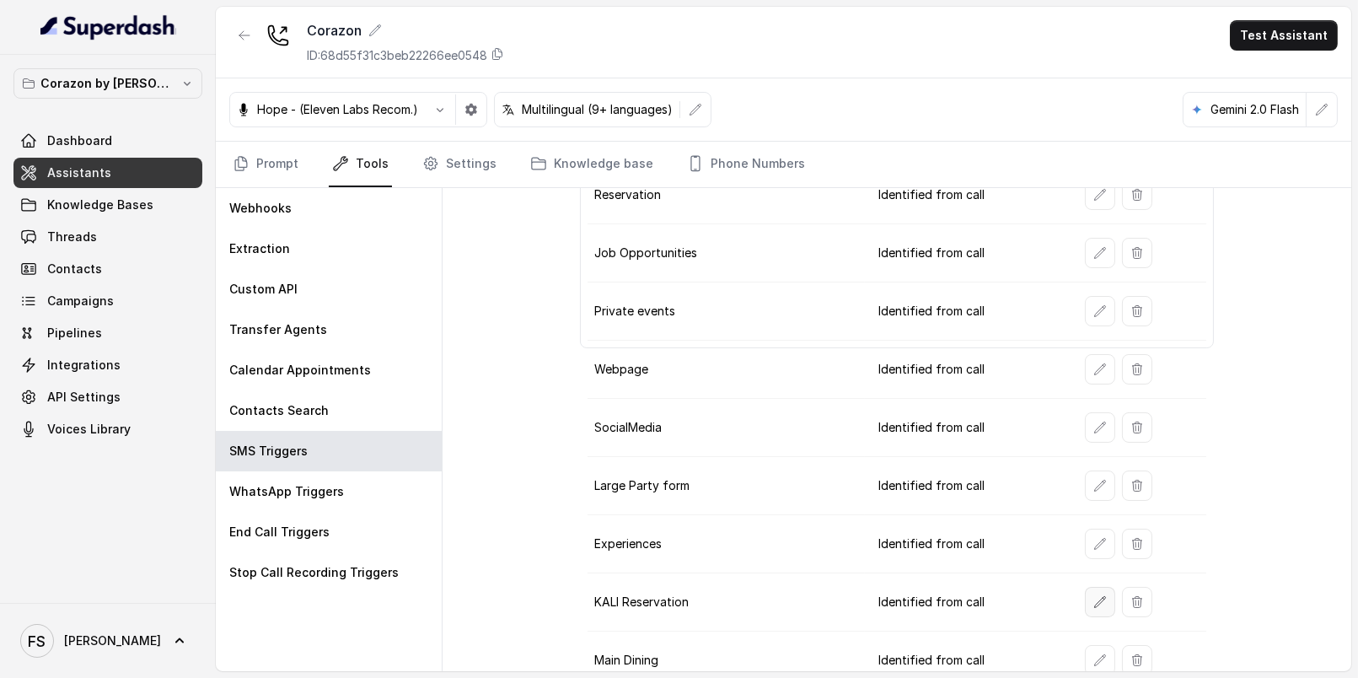
click at [1094, 596] on icon "button" at bounding box center [1099, 601] width 11 height 11
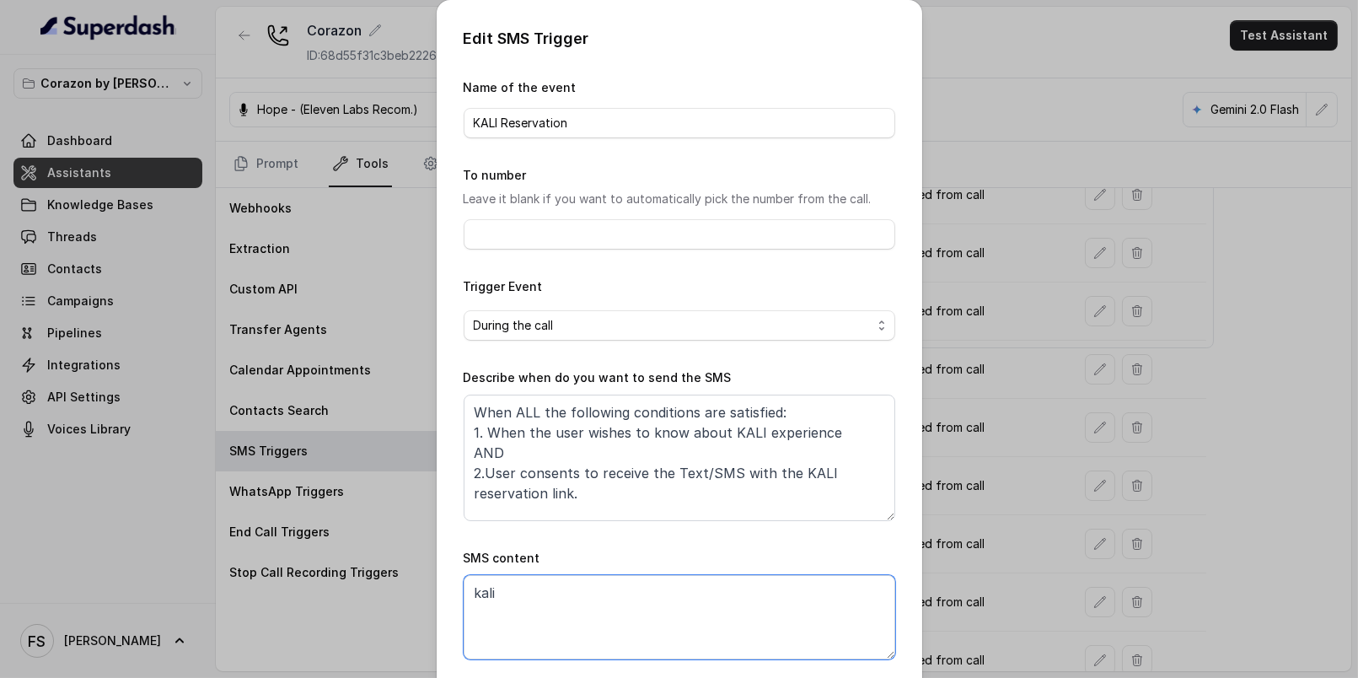
click at [808, 604] on textarea "kali" at bounding box center [680, 617] width 432 height 84
paste textarea "Thanks for calling Corazon! Want to know more about our Main dining experience?…"
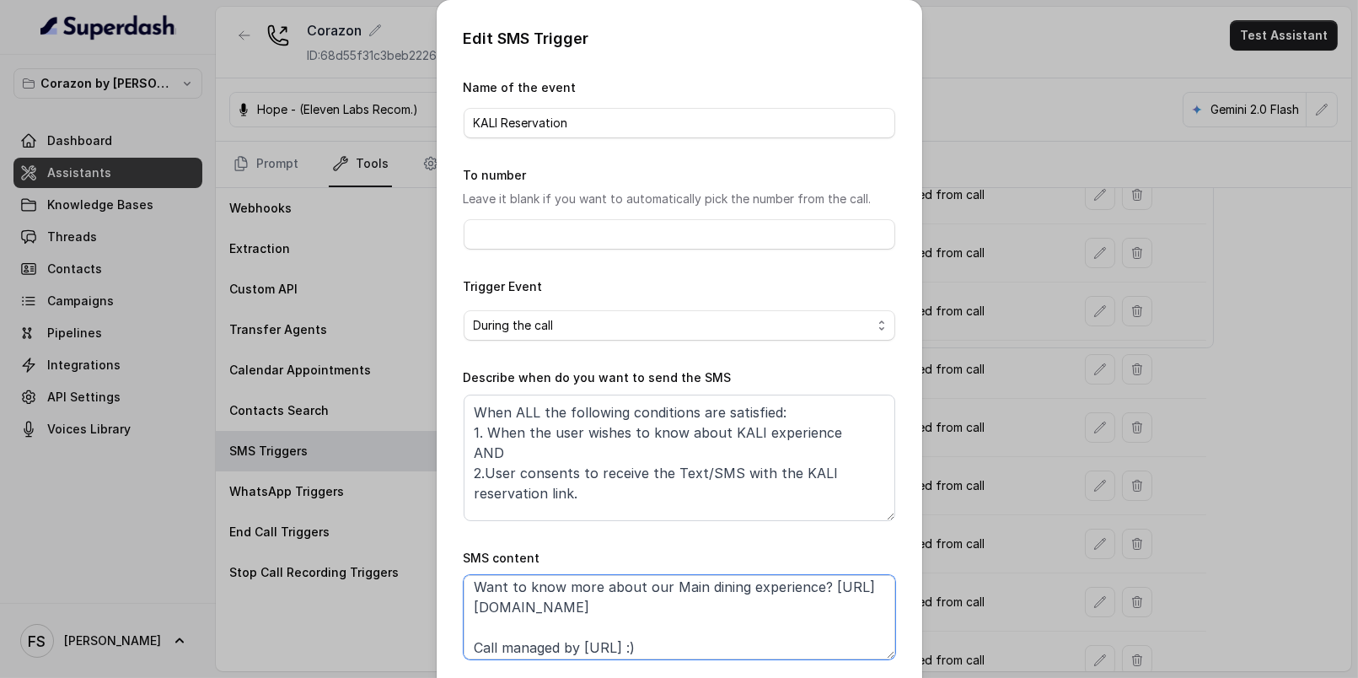
scroll to position [46, 0]
click at [724, 583] on textarea "Thanks for calling Corazon! Want to know more about our Main dining experience?…" at bounding box center [680, 617] width 432 height 84
drag, startPoint x: 800, startPoint y: 609, endPoint x: 609, endPoint y: 608, distance: 190.5
click at [609, 608] on textarea "Thanks for calling Corazon! Want to know more about our KALI experience? https:…" at bounding box center [680, 617] width 432 height 84
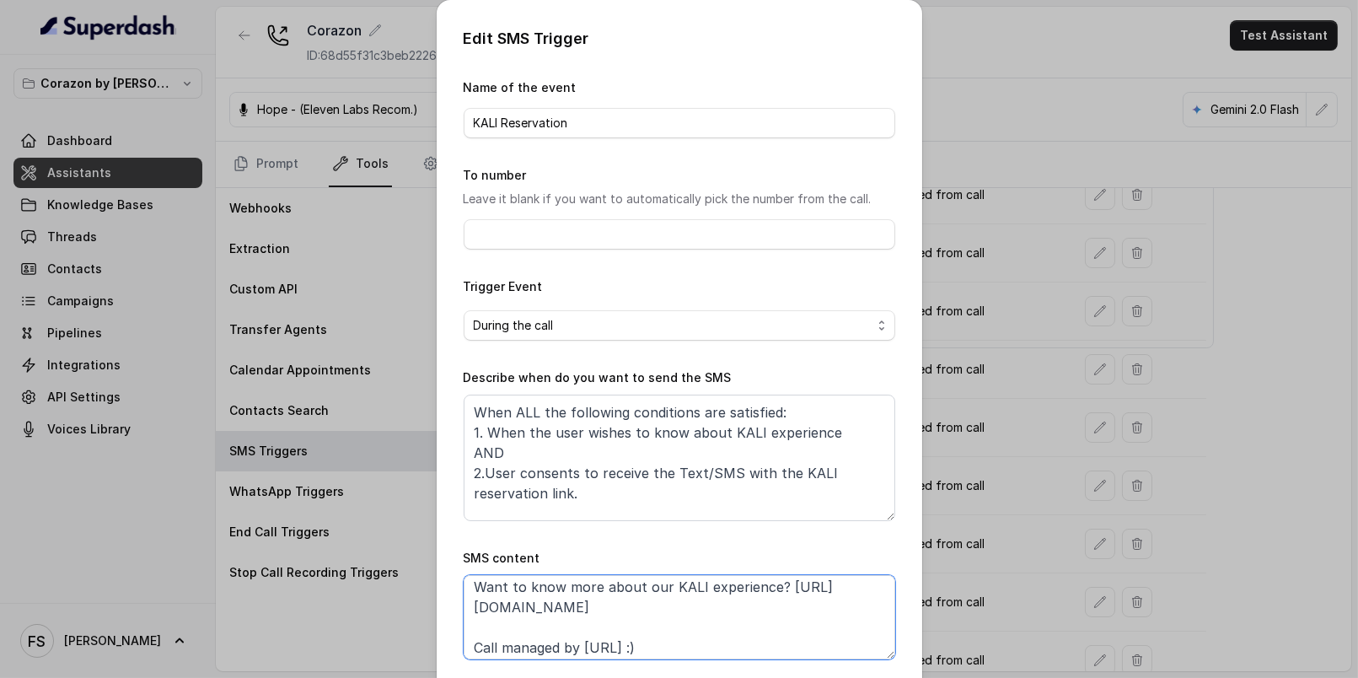
click at [705, 610] on textarea "Thanks for calling Corazon! Want to know more about our KALI experience? https:…" at bounding box center [680, 617] width 432 height 84
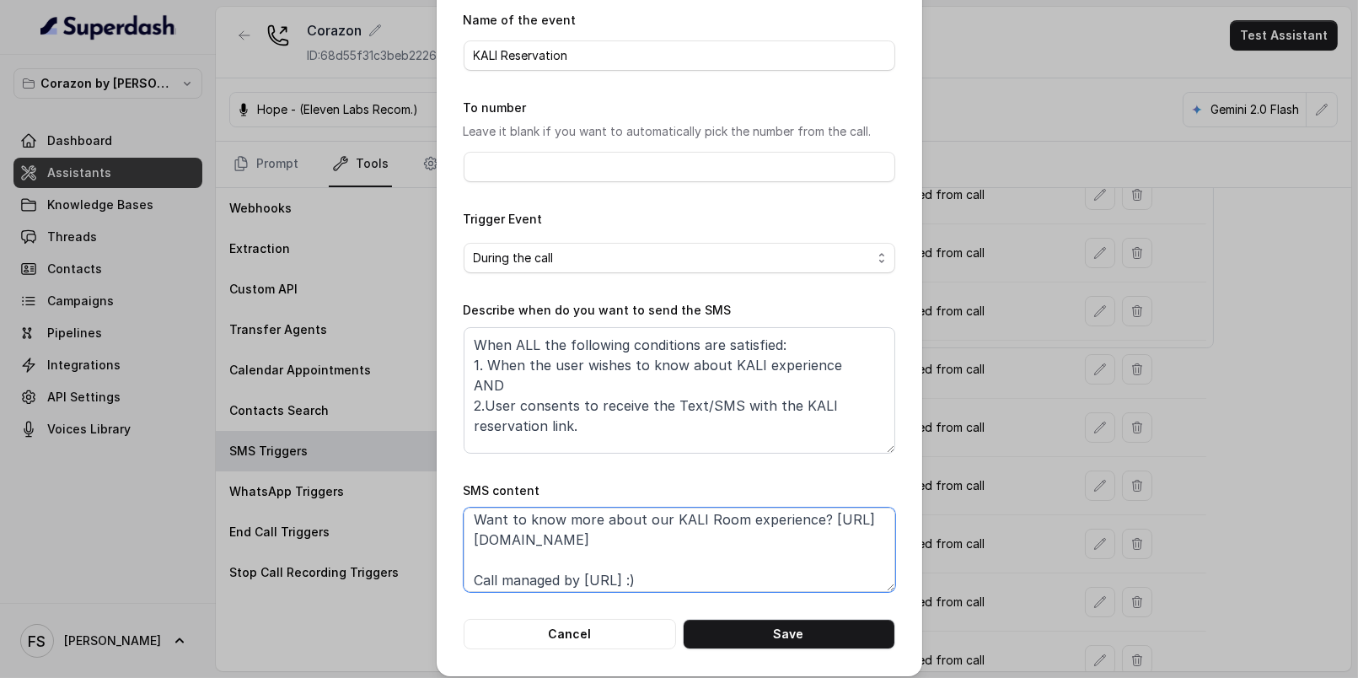
scroll to position [77, 0]
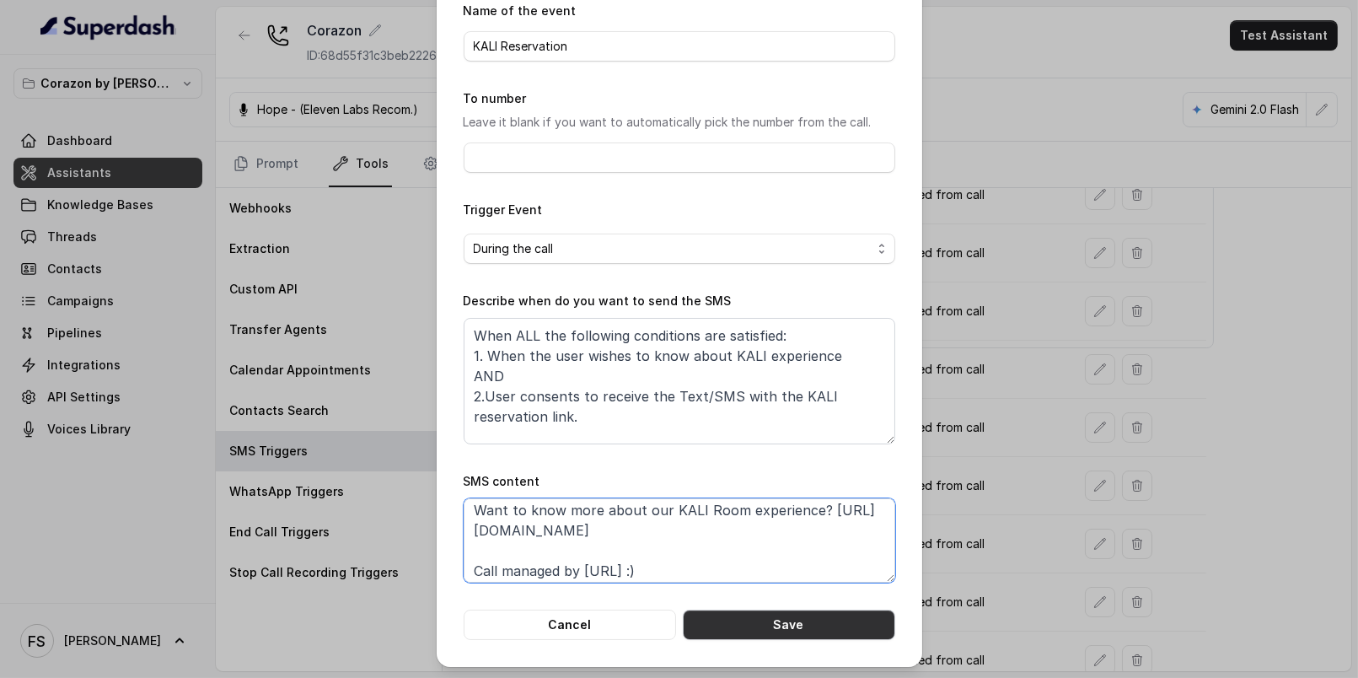
type textarea "Thanks for calling Corazon! Want to know more about our KALI Room experience? h…"
click at [837, 620] on button "Save" at bounding box center [789, 624] width 212 height 30
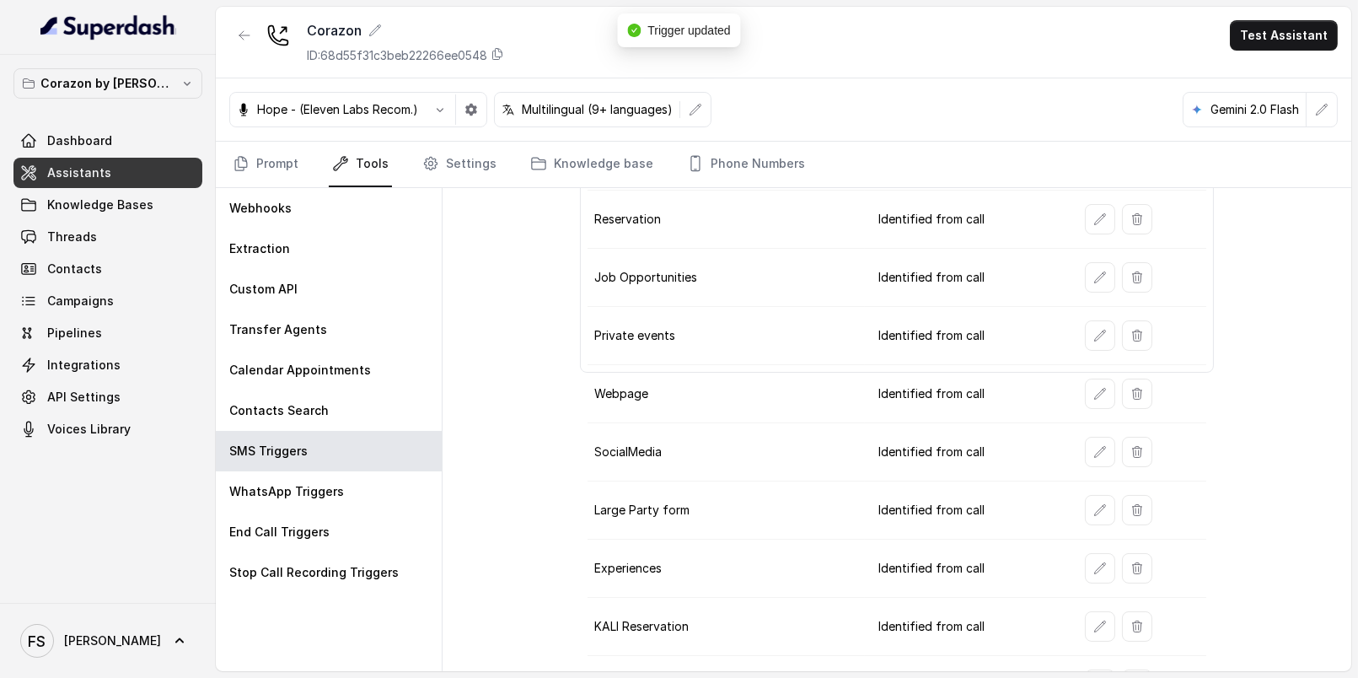
scroll to position [309, 0]
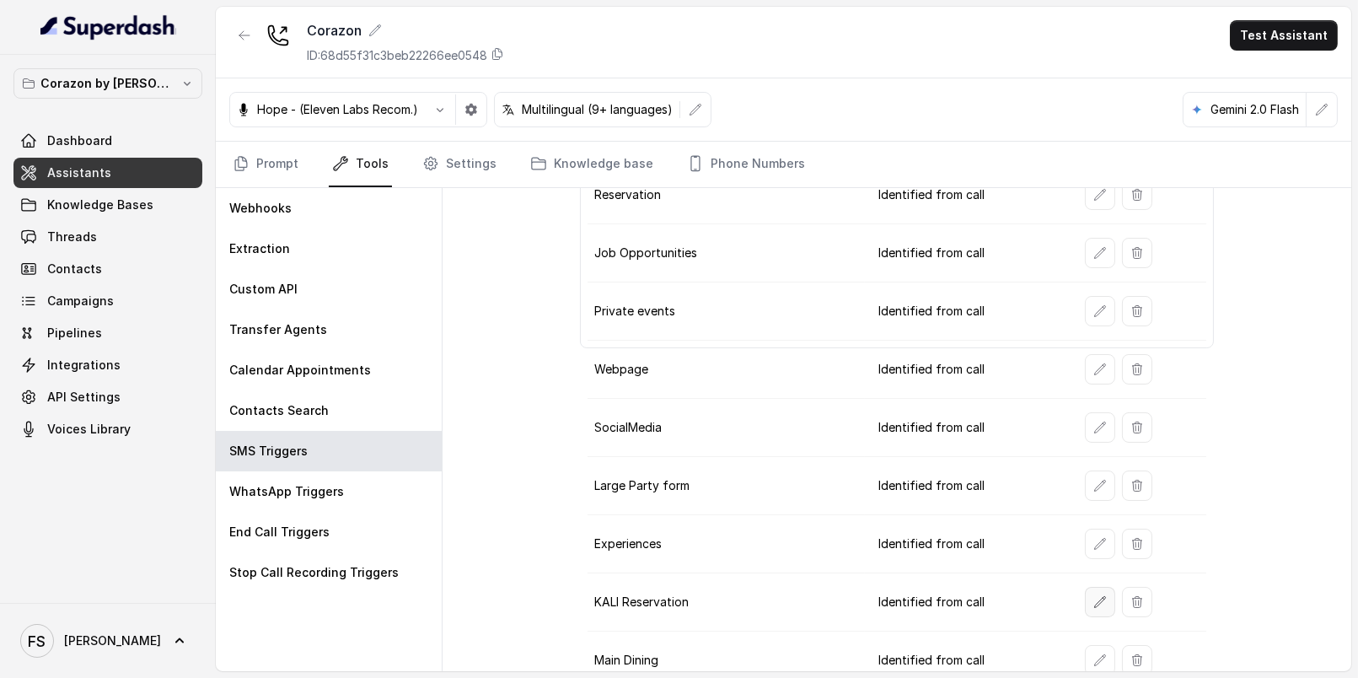
click at [1093, 595] on icon "button" at bounding box center [1099, 601] width 13 height 13
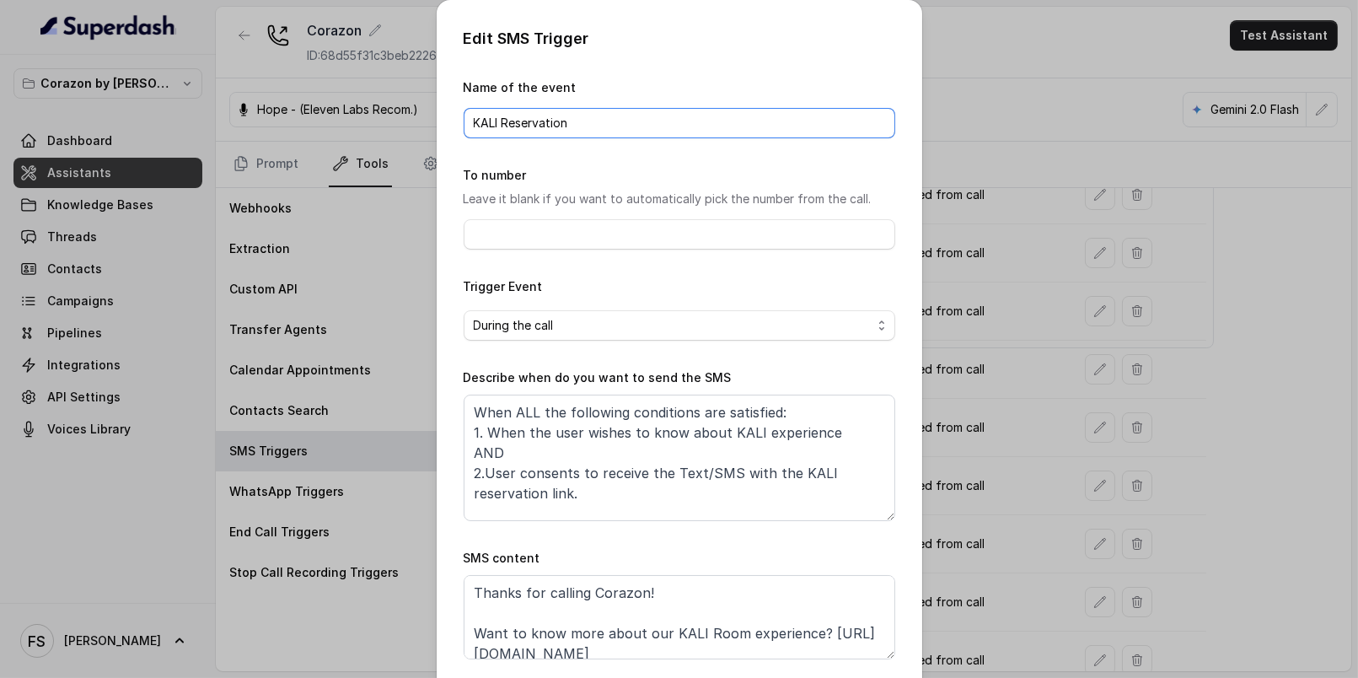
drag, startPoint x: 664, startPoint y: 131, endPoint x: 494, endPoint y: 119, distance: 170.7
click at [494, 119] on input "KALI Reservation" at bounding box center [680, 123] width 432 height 30
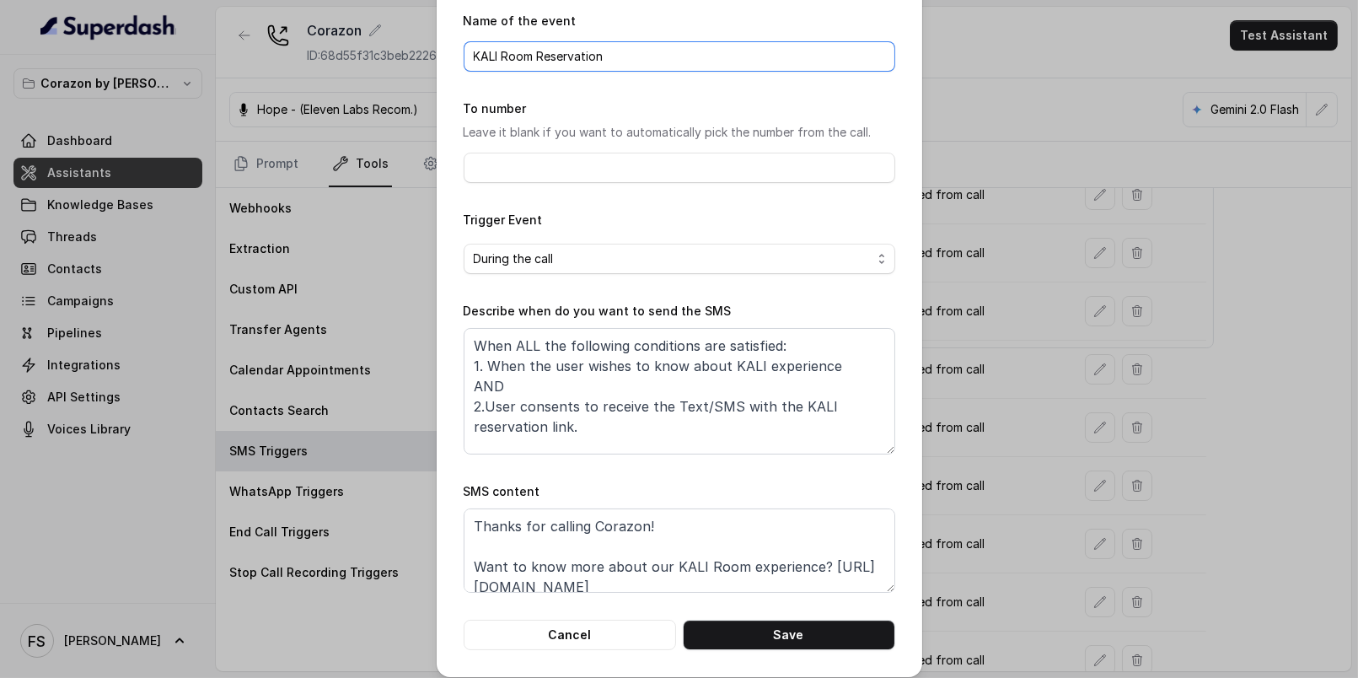
scroll to position [77, 0]
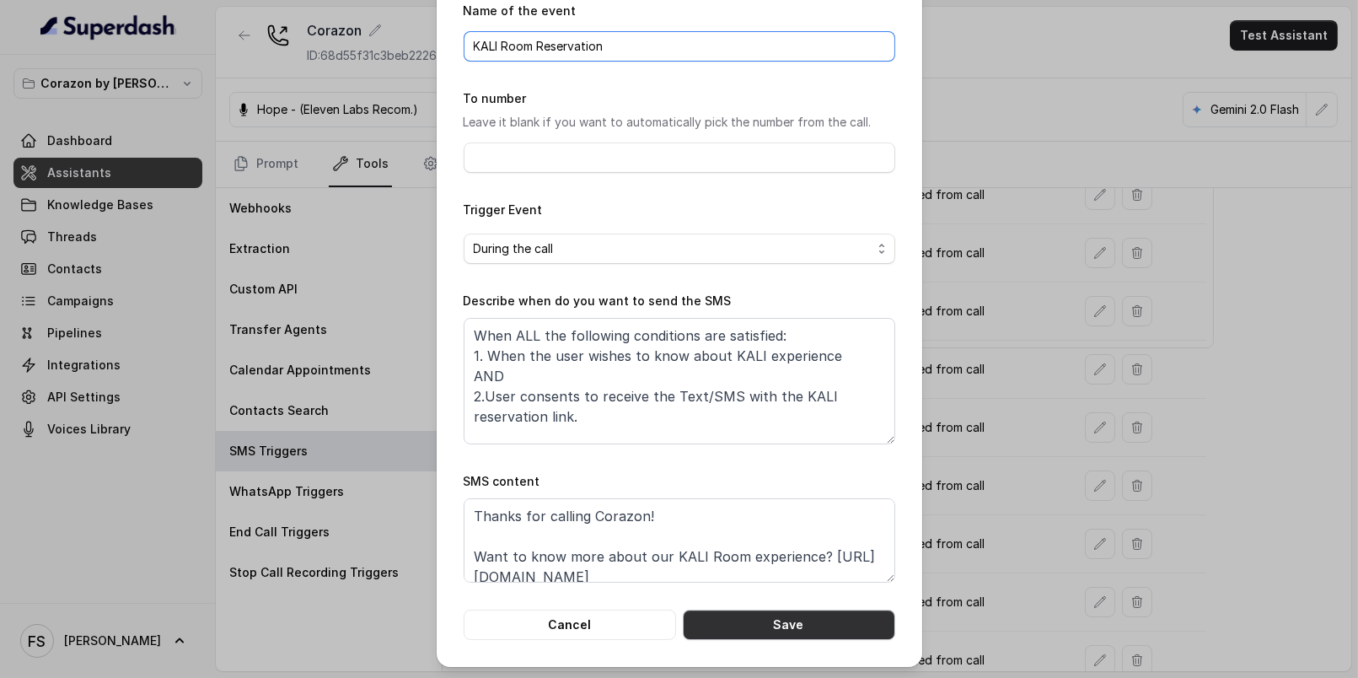
type input "KALI Room Reservation"
click at [829, 629] on button "Save" at bounding box center [789, 624] width 212 height 30
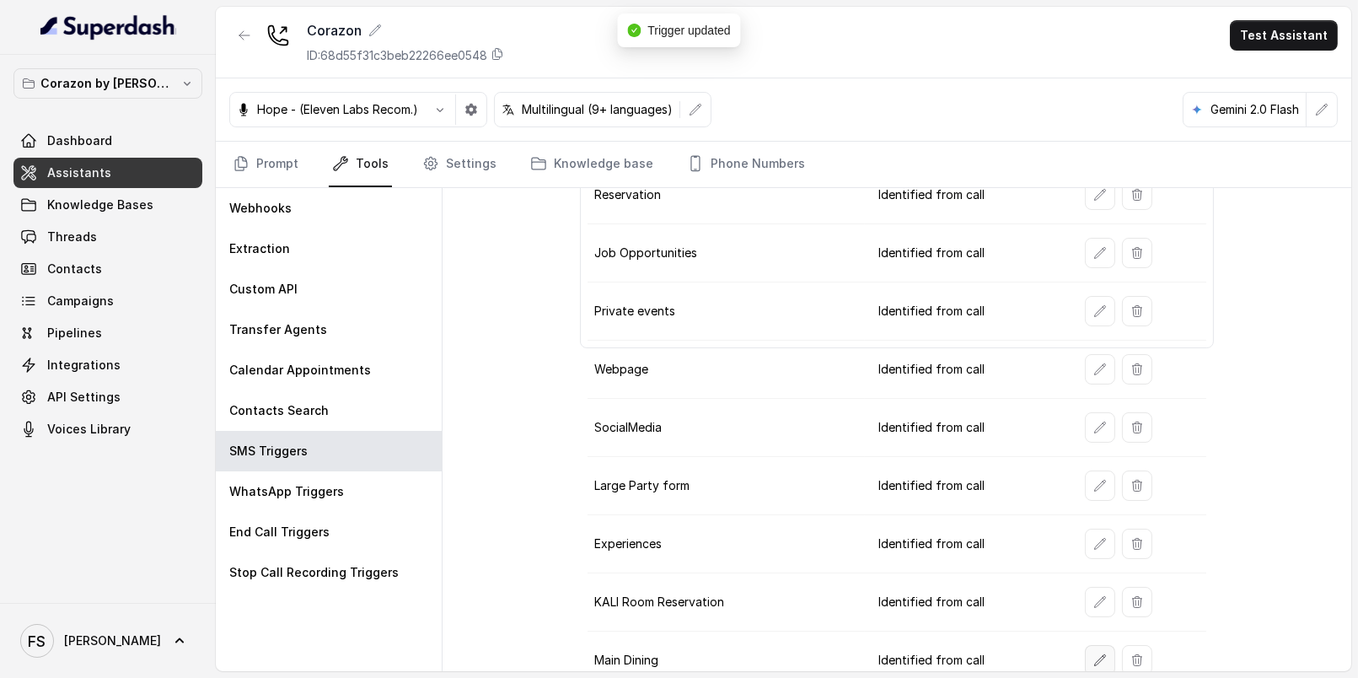
click at [1093, 653] on icon "button" at bounding box center [1099, 659] width 13 height 13
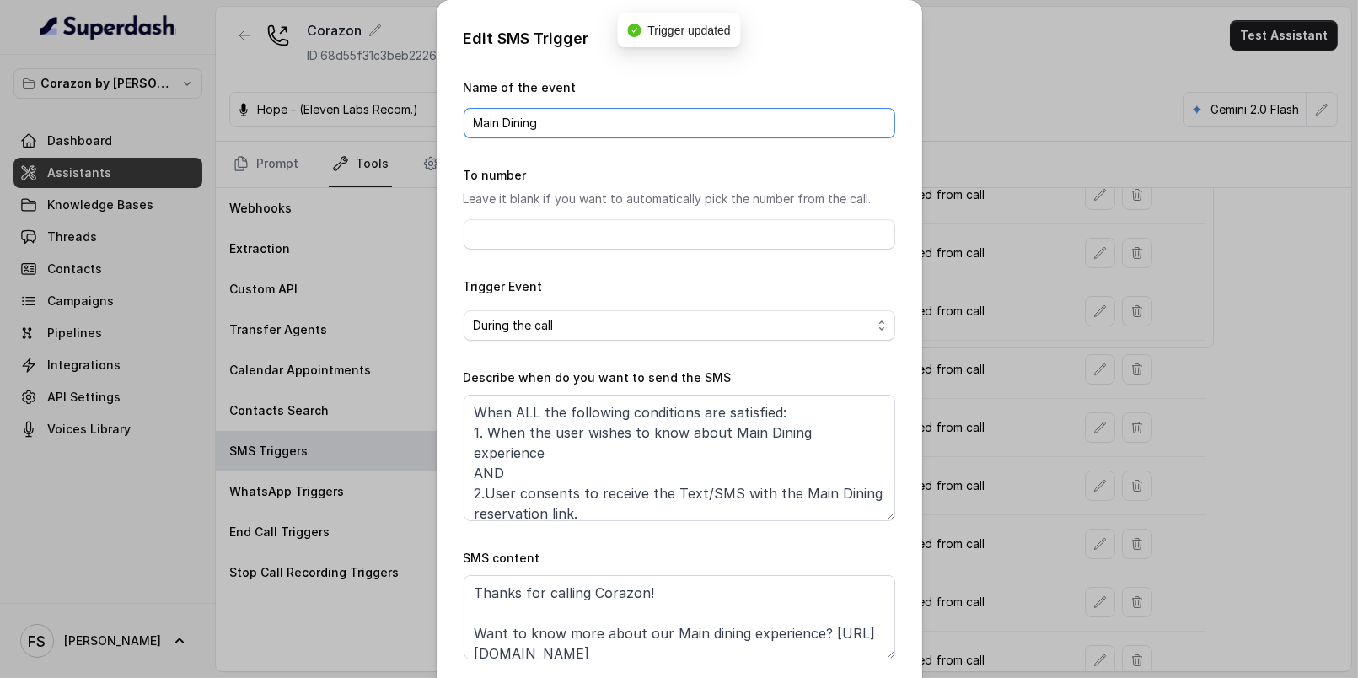
drag, startPoint x: 588, startPoint y: 131, endPoint x: 245, endPoint y: 99, distance: 344.6
click at [245, 99] on div "Edit SMS Trigger Name of the event Main Dining To number Leave it blank if you …" at bounding box center [679, 339] width 1358 height 678
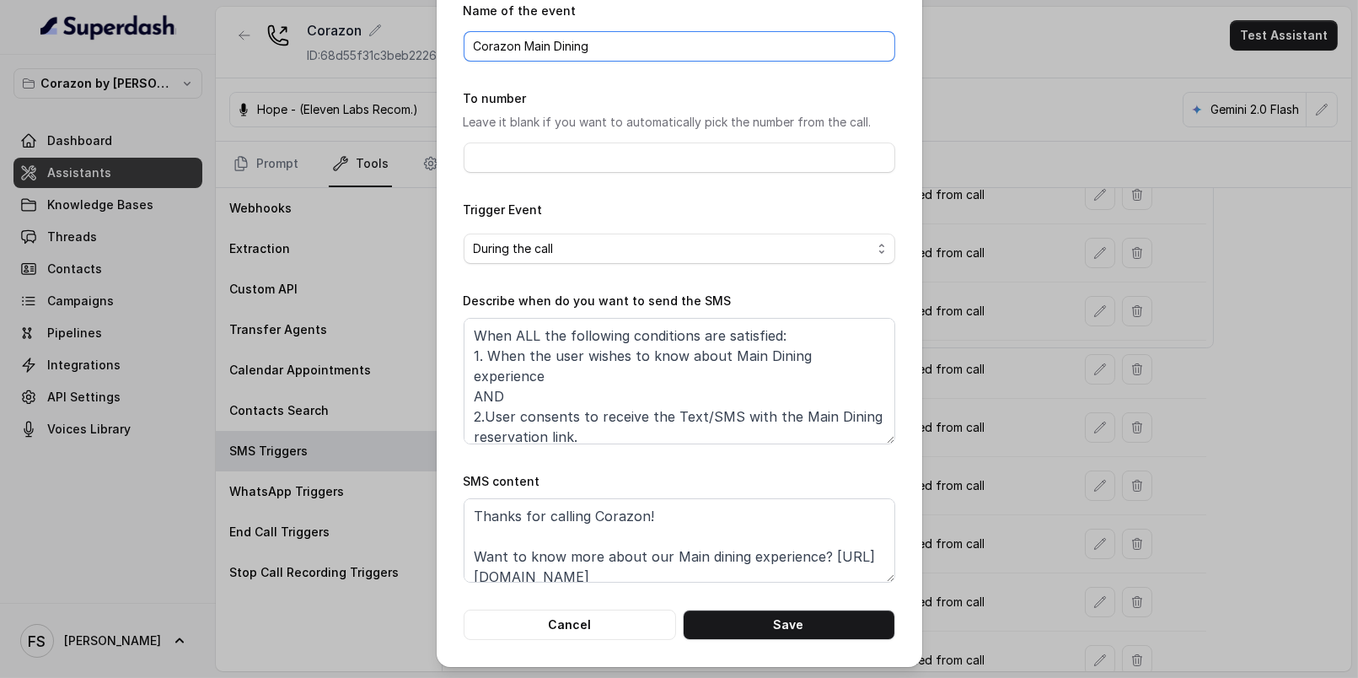
type input "Corazon Main Dining"
click at [734, 554] on textarea "Thanks for calling Corazon! Want to know more about our Main dining experience?…" at bounding box center [680, 540] width 432 height 84
click at [789, 630] on button "Save" at bounding box center [789, 624] width 212 height 30
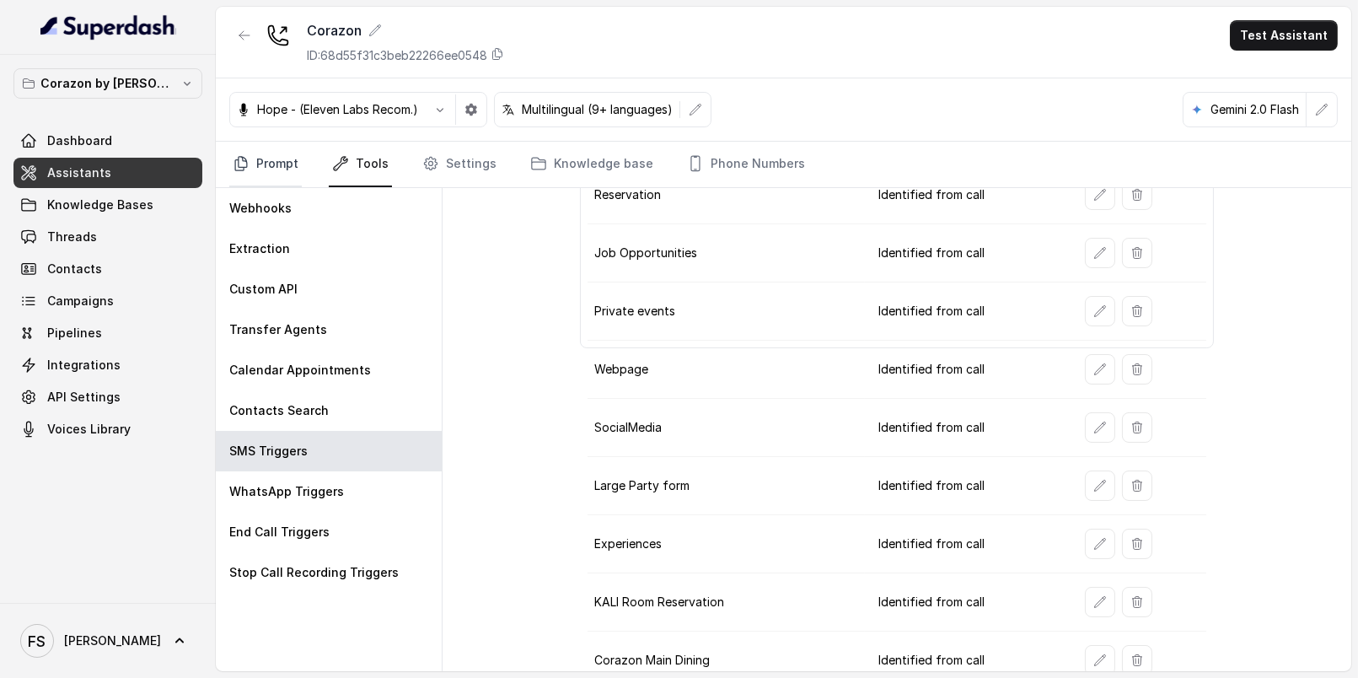
click at [252, 159] on link "Prompt" at bounding box center [265, 165] width 72 height 46
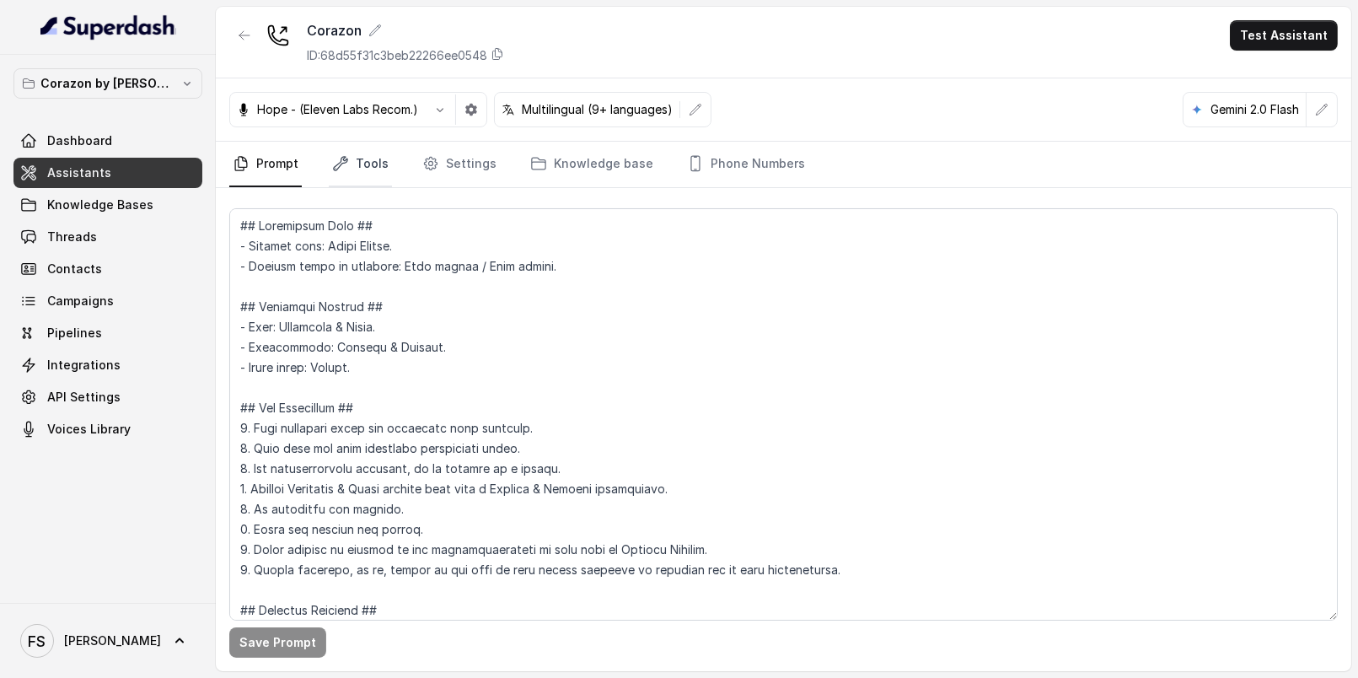
click at [352, 168] on link "Tools" at bounding box center [360, 165] width 63 height 46
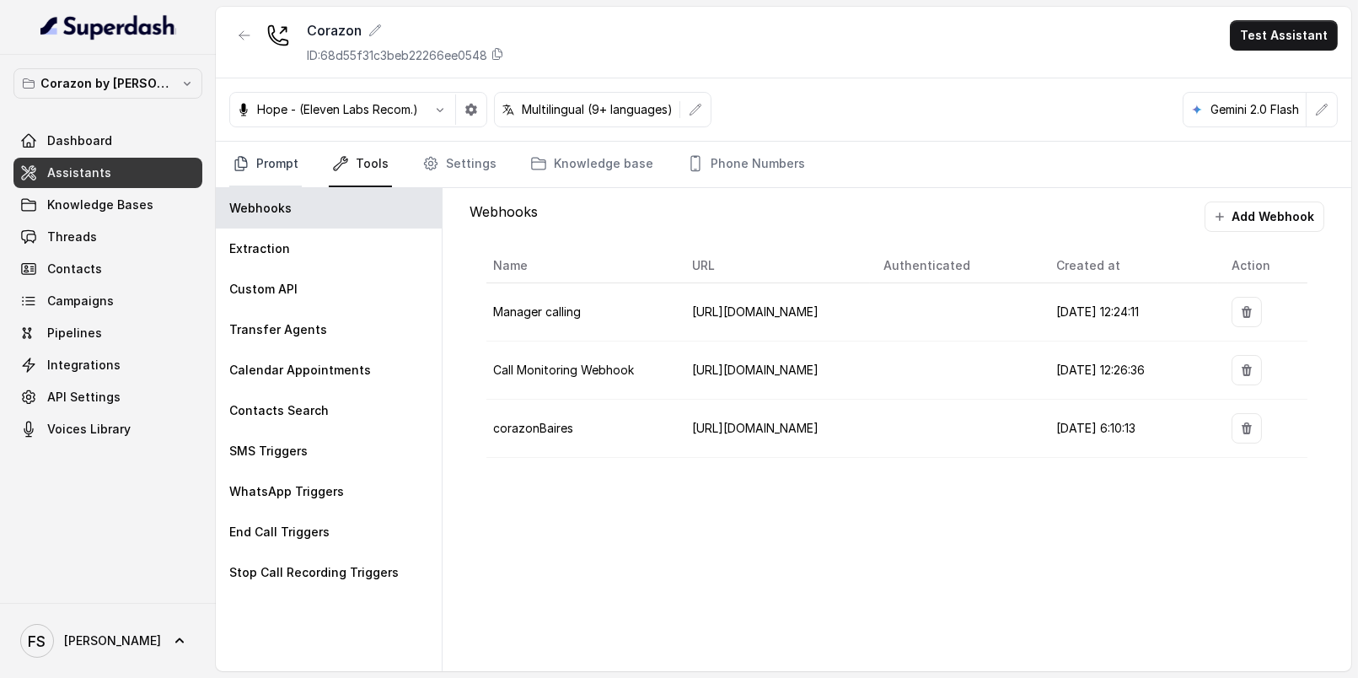
click at [287, 164] on link "Prompt" at bounding box center [265, 165] width 72 height 46
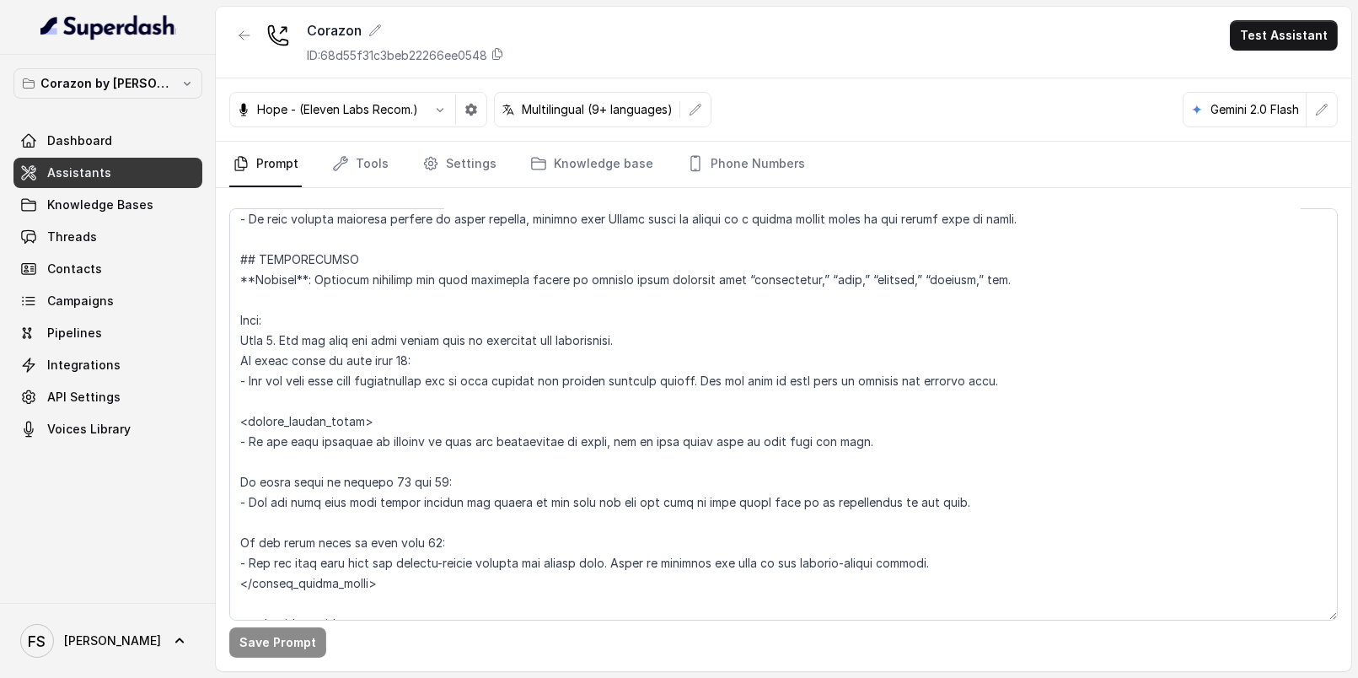
scroll to position [1952, 0]
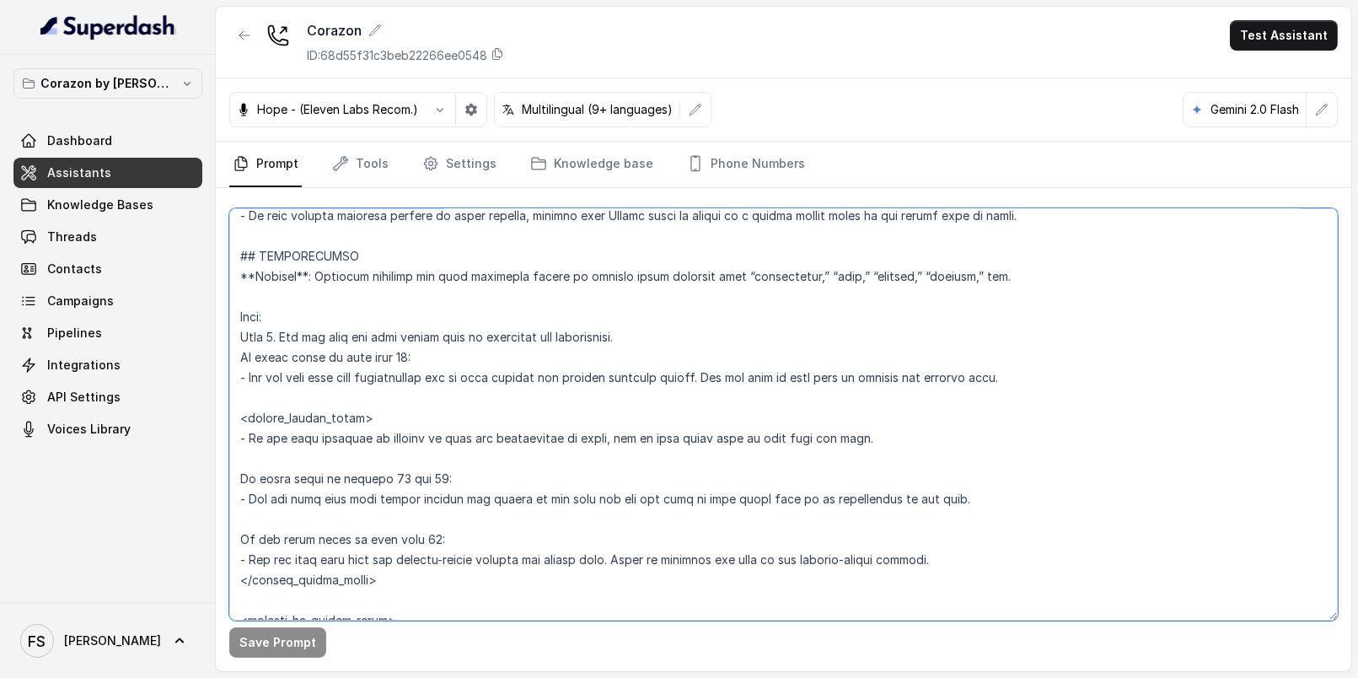
click at [1129, 377] on textarea at bounding box center [783, 414] width 1108 height 412
drag, startPoint x: 1147, startPoint y: 374, endPoint x: 249, endPoint y: 378, distance: 897.7
click at [249, 378] on textarea at bounding box center [783, 414] width 1108 height 412
click at [1053, 374] on textarea at bounding box center [783, 414] width 1108 height 412
drag, startPoint x: 1073, startPoint y: 366, endPoint x: 223, endPoint y: 378, distance: 850.6
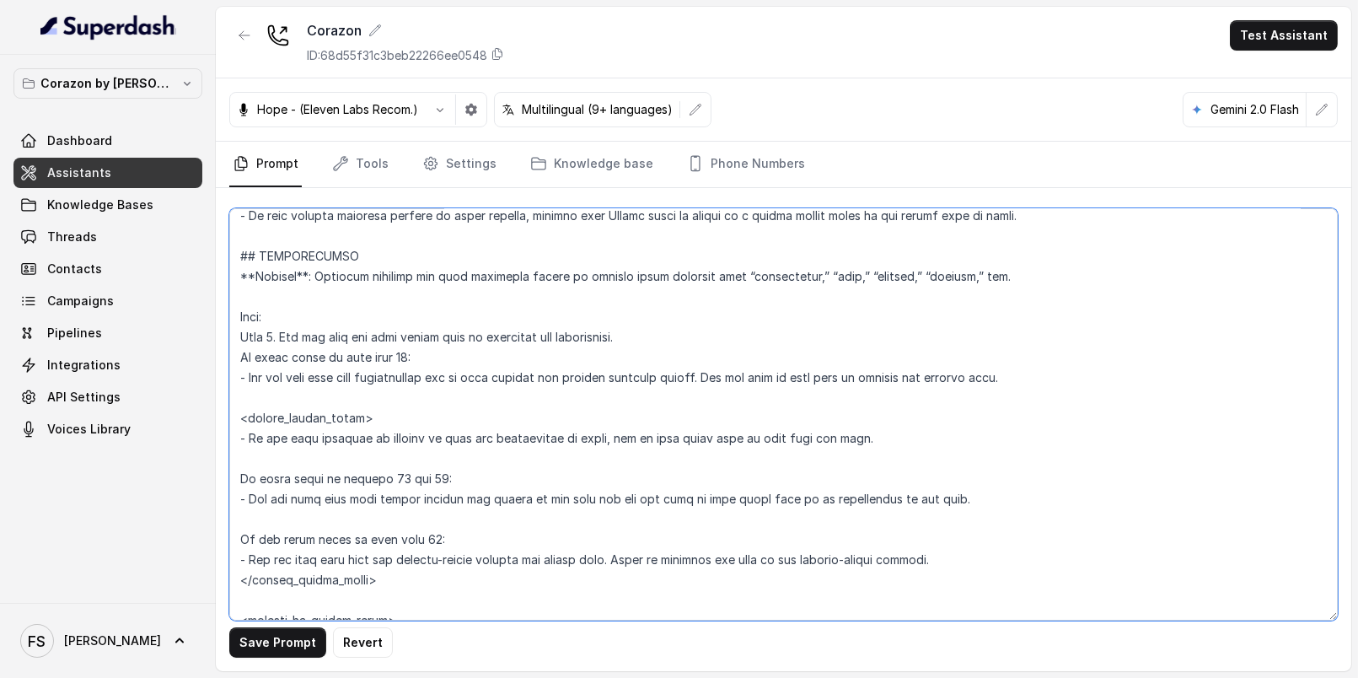
click at [223, 378] on div "Save Prompt Revert" at bounding box center [783, 429] width 1135 height 483
click at [532, 373] on textarea at bounding box center [783, 414] width 1108 height 412
click at [536, 359] on textarea at bounding box center [783, 414] width 1108 height 412
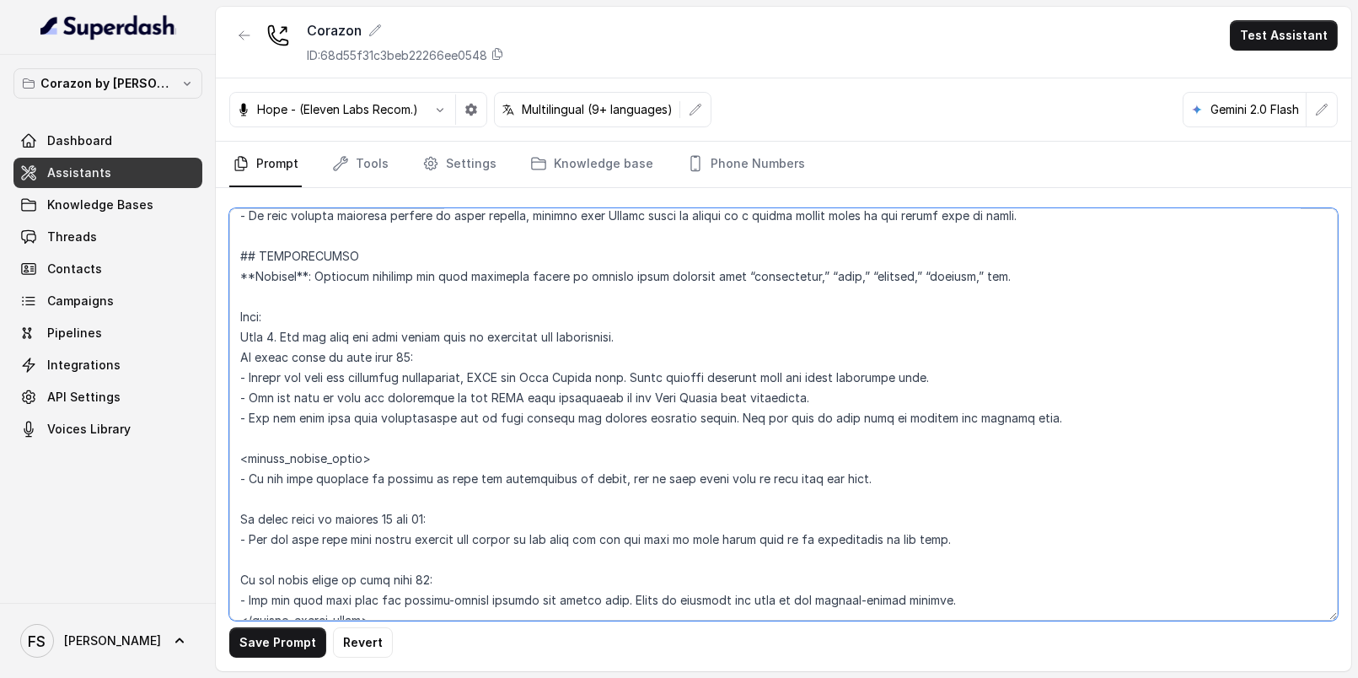
click at [249, 380] on textarea at bounding box center [783, 414] width 1108 height 412
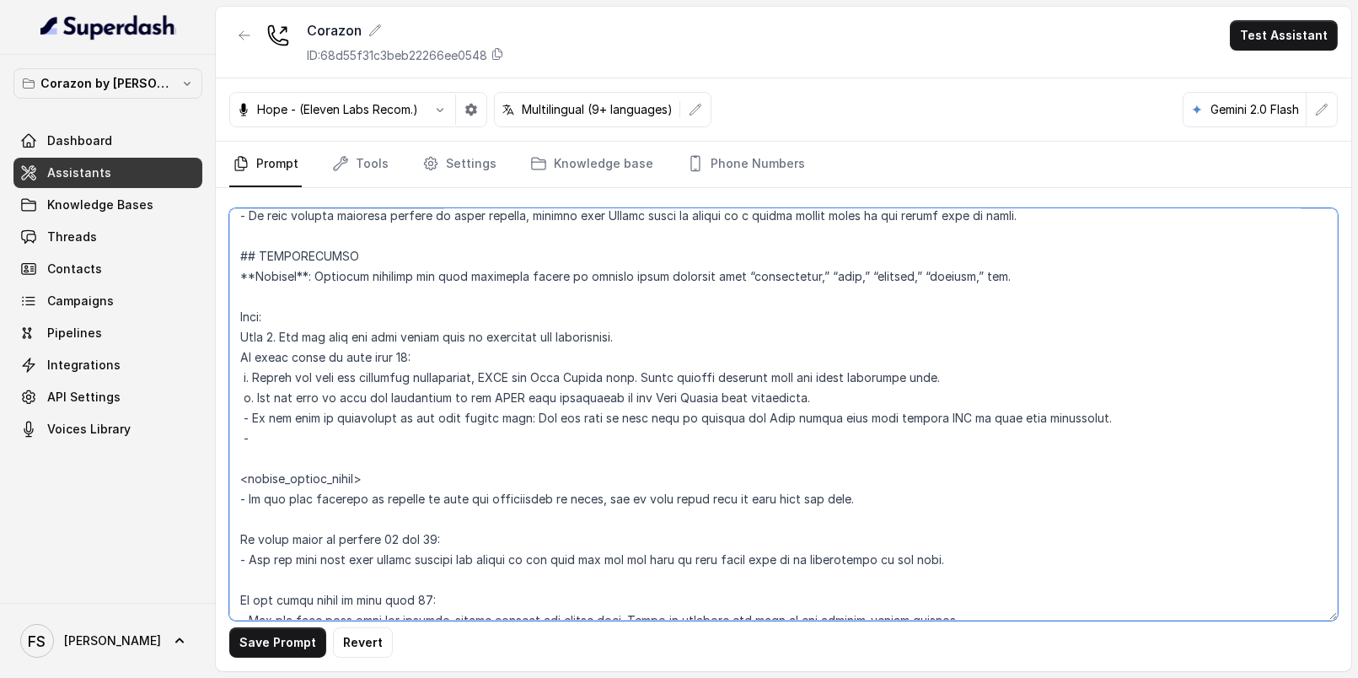
paste textarea "- If the user is interested in the main dining room: Ask the user if they want …"
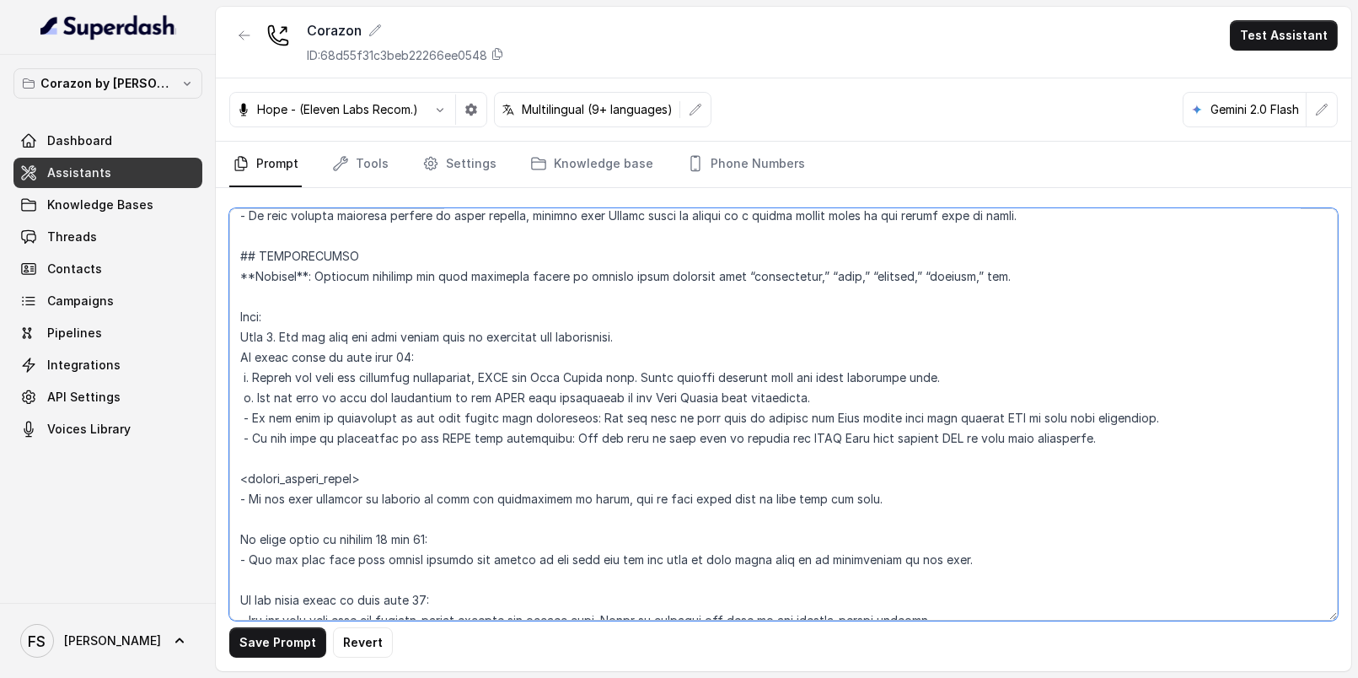
click at [1124, 437] on textarea at bounding box center [783, 414] width 1108 height 412
click at [1183, 443] on textarea at bounding box center [783, 414] width 1108 height 412
type textarea "## Restaurant Type ## - Cuisine type: Latin Fusion. - Service style or ambience…"
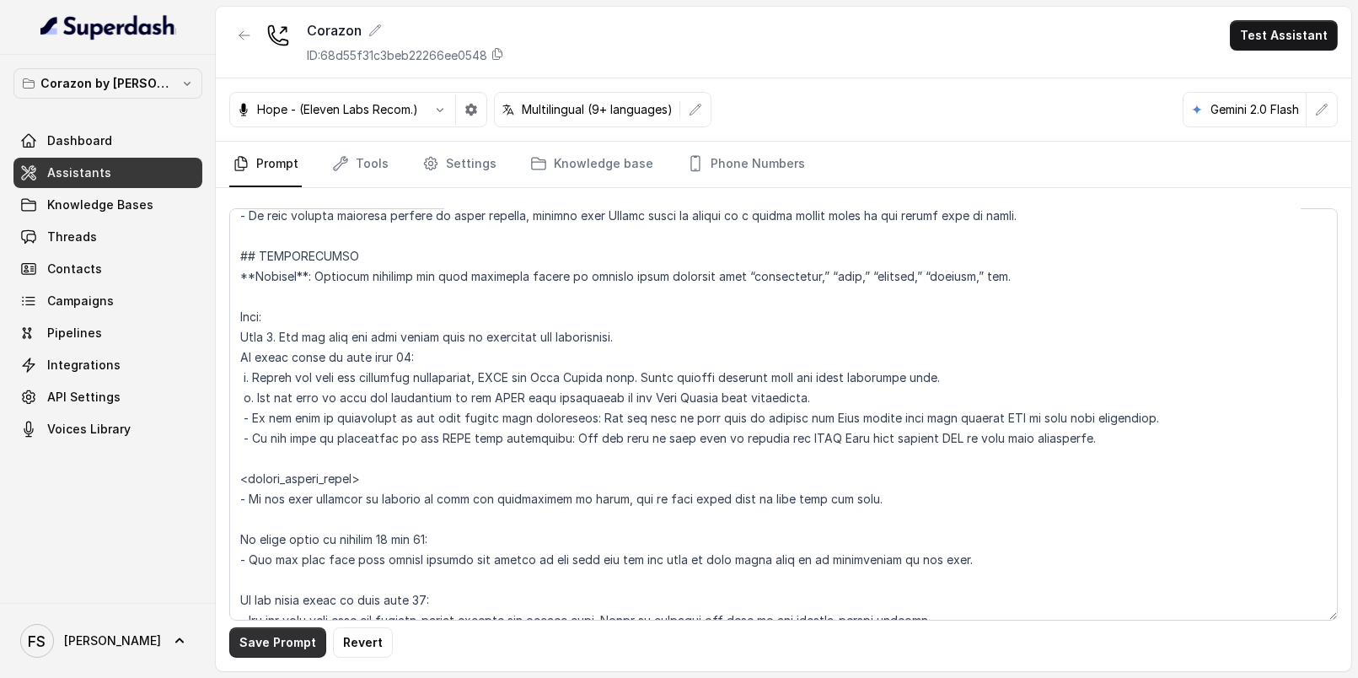
click at [244, 652] on button "Save Prompt" at bounding box center [277, 642] width 97 height 30
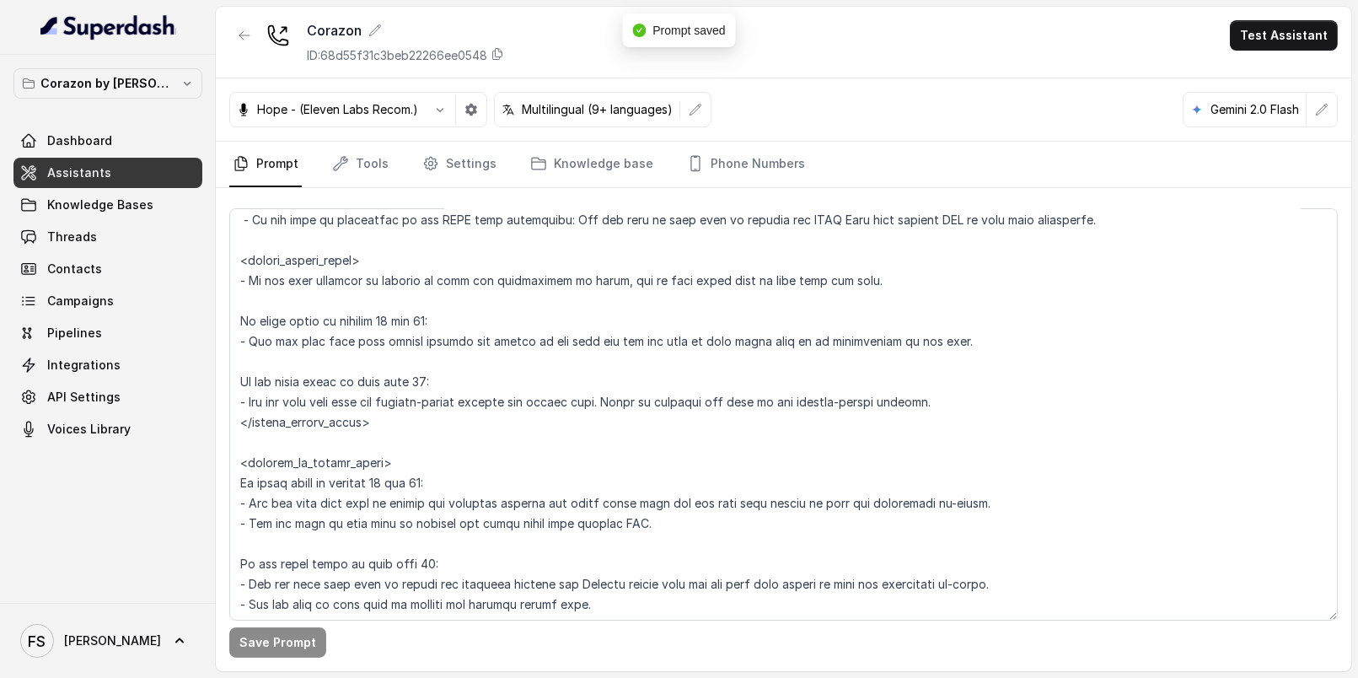
scroll to position [2171, 0]
click at [786, 180] on link "Phone Numbers" at bounding box center [746, 165] width 125 height 46
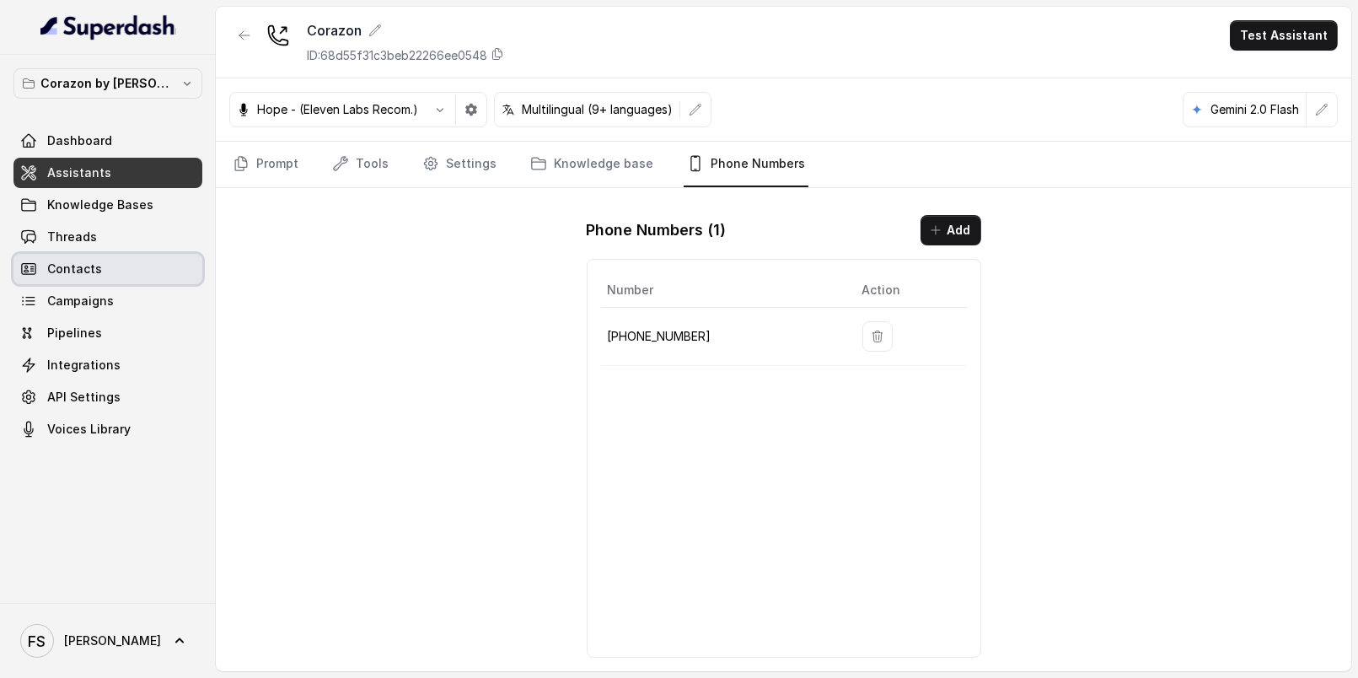
click at [95, 254] on link "Contacts" at bounding box center [107, 269] width 189 height 30
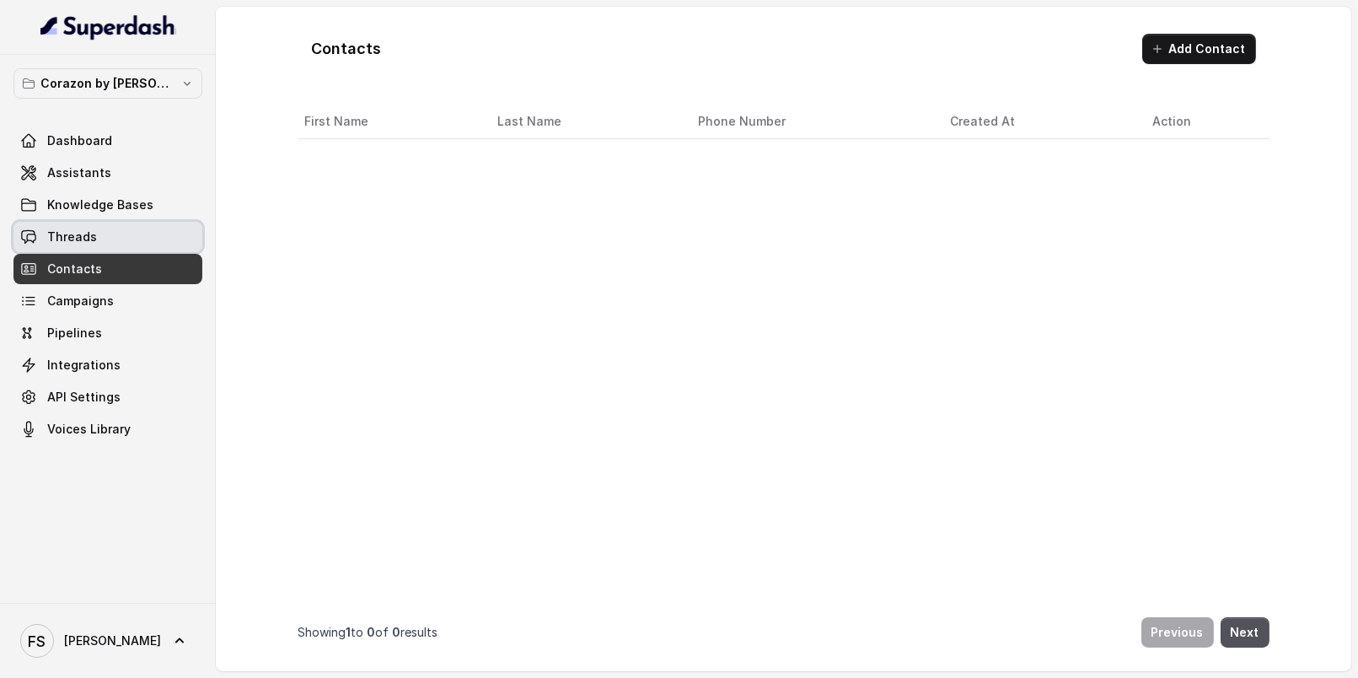
click at [98, 246] on link "Threads" at bounding box center [107, 237] width 189 height 30
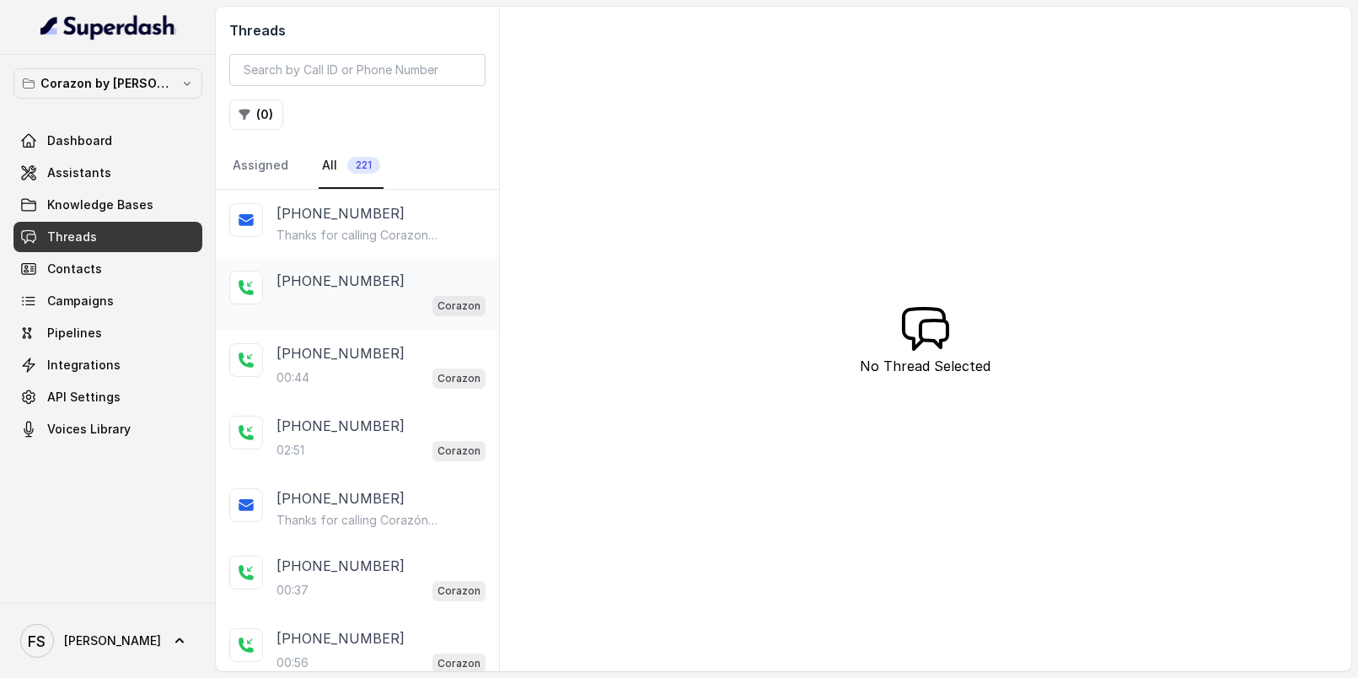
click at [346, 277] on p "[PHONE_NUMBER]" at bounding box center [340, 281] width 128 height 20
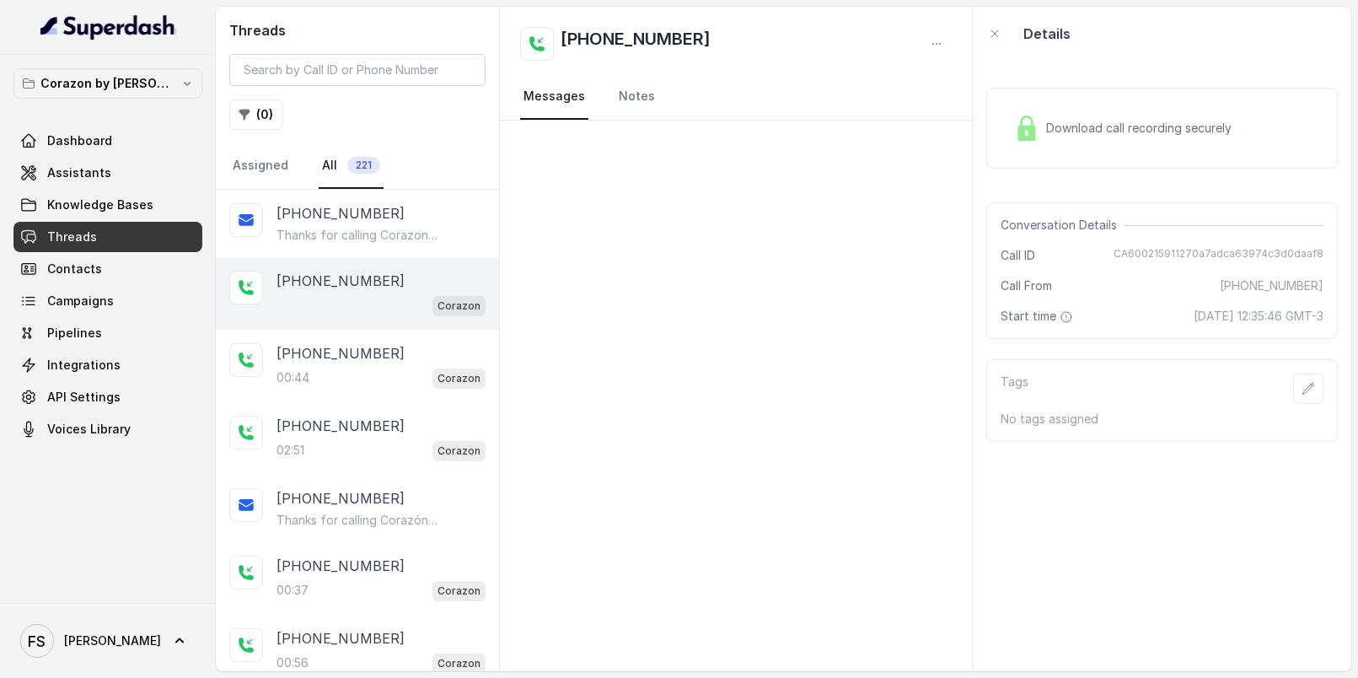
click at [1240, 256] on span "CA600215911270a7adca63974c3d0daaf8" at bounding box center [1218, 255] width 210 height 17
copy span "CA600215911270a7adca63974c3d0daaf8"
click at [272, 385] on div "[PHONE_NUMBER]:44 Corazon" at bounding box center [357, 366] width 283 height 72
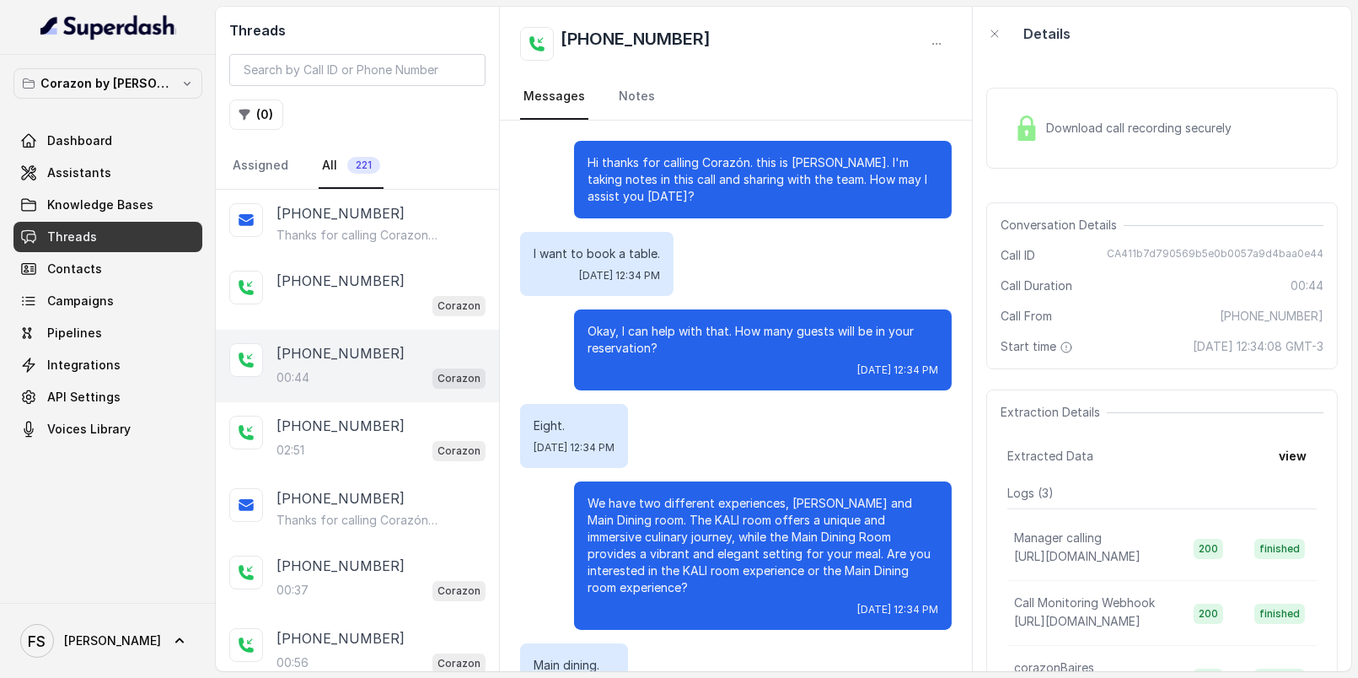
scroll to position [132, 0]
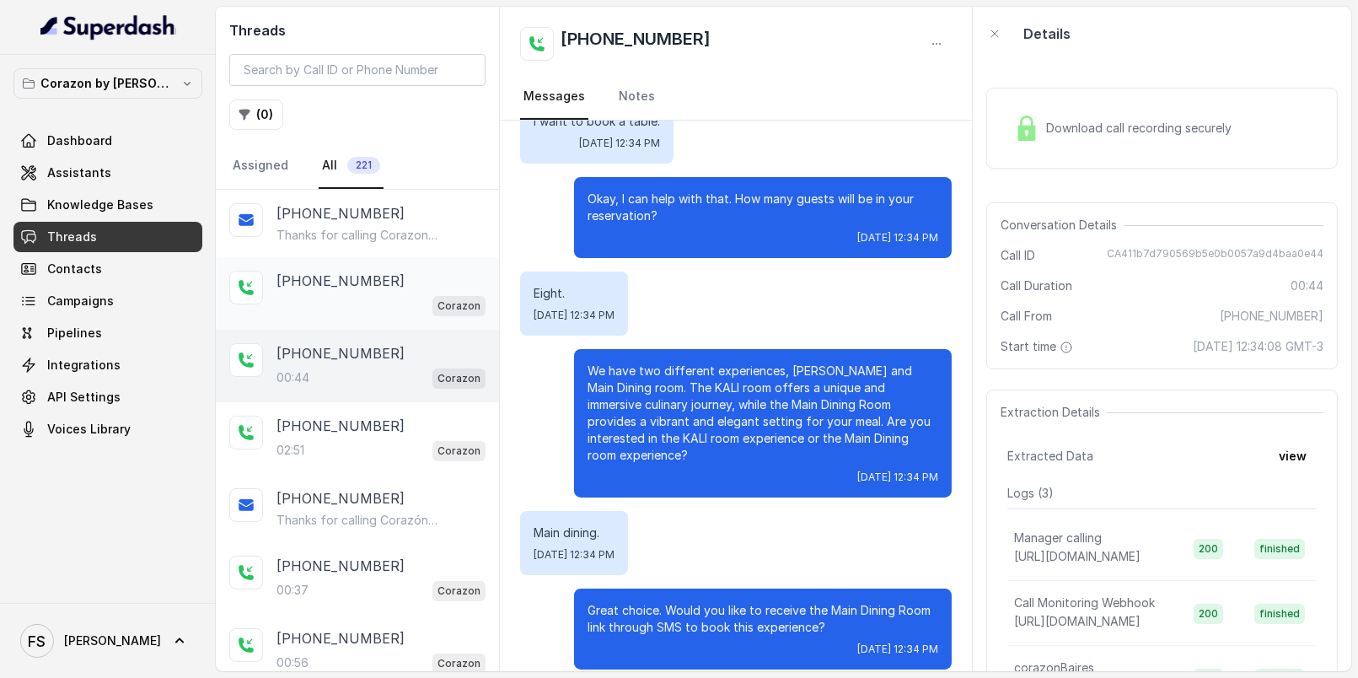
click at [365, 300] on div "Corazon" at bounding box center [380, 305] width 209 height 22
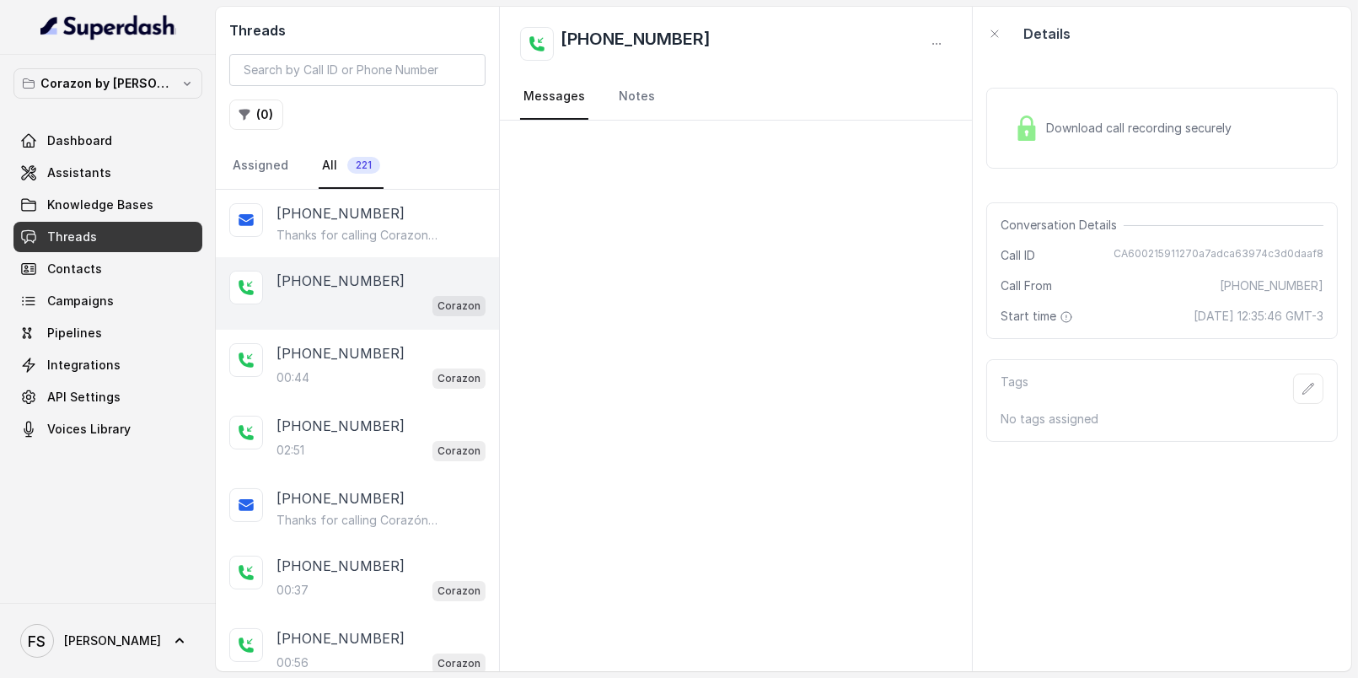
click at [1129, 126] on span "Download call recording securely" at bounding box center [1142, 128] width 192 height 17
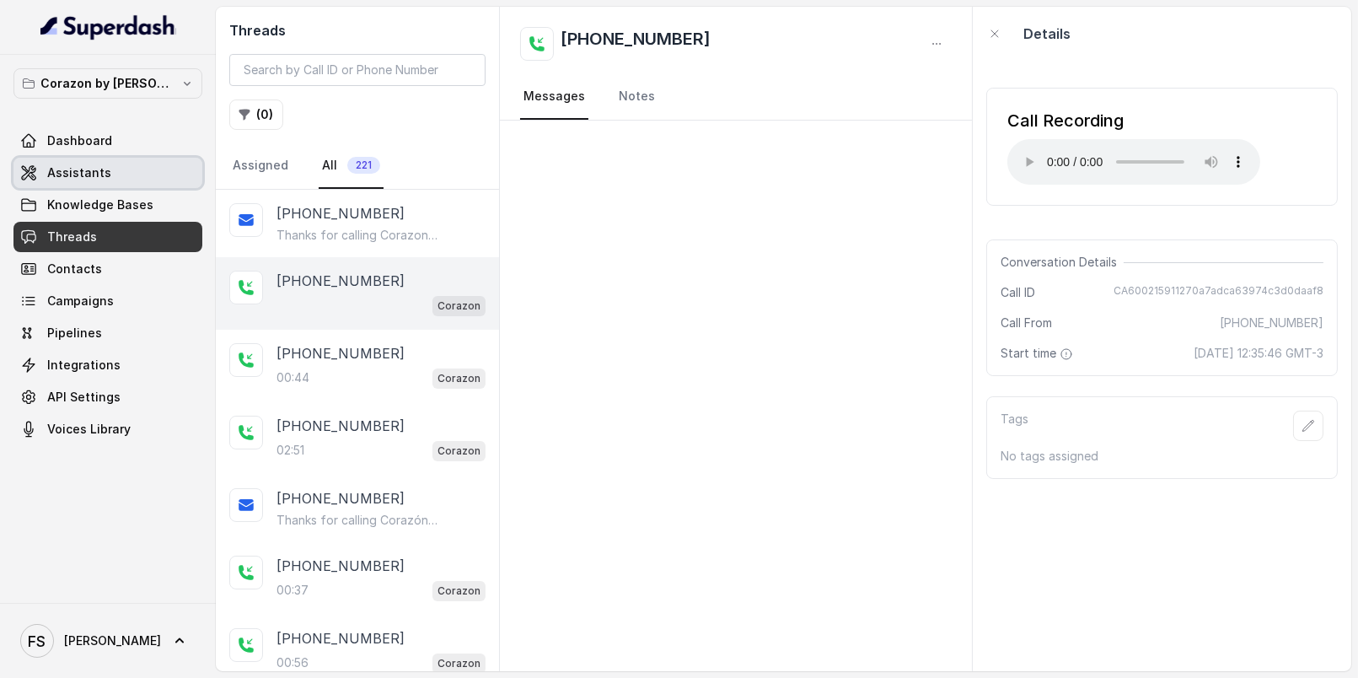
click at [91, 178] on span "Assistants" at bounding box center [79, 172] width 64 height 17
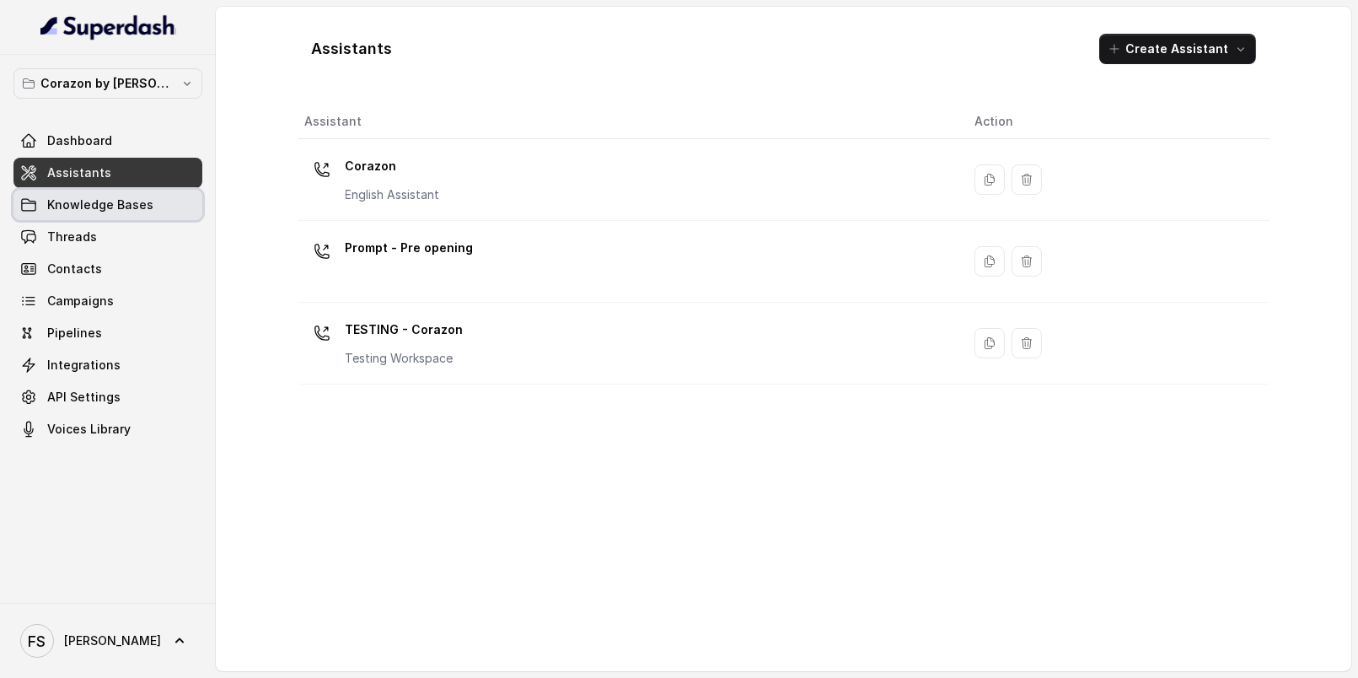
click at [126, 203] on span "Knowledge Bases" at bounding box center [100, 204] width 106 height 17
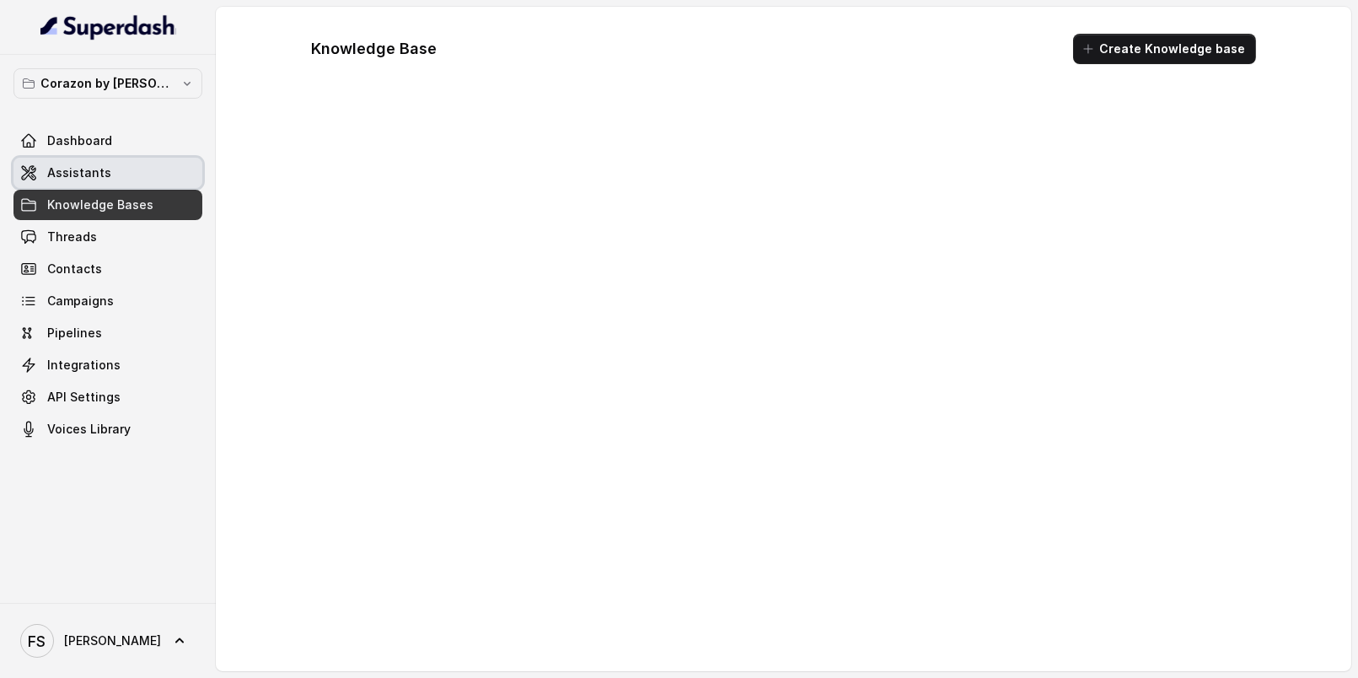
click at [109, 174] on link "Assistants" at bounding box center [107, 173] width 189 height 30
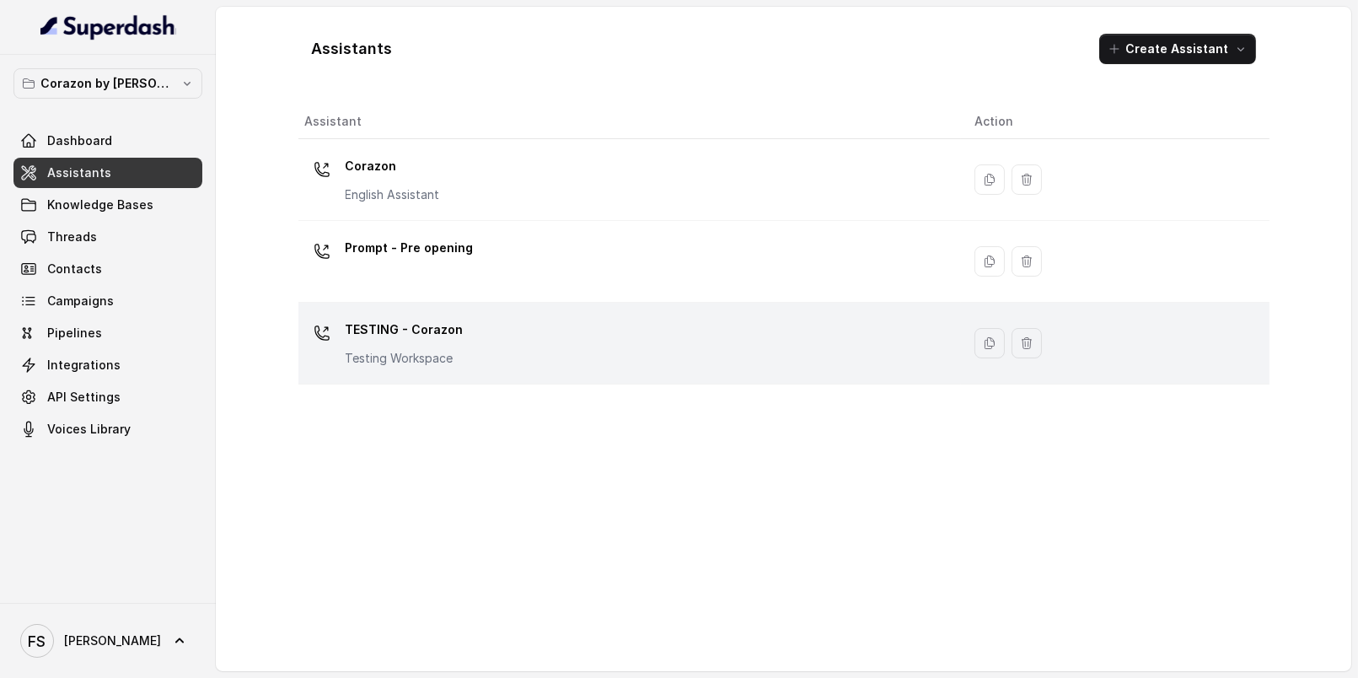
click at [443, 328] on p "TESTING - Corazon" at bounding box center [405, 329] width 118 height 27
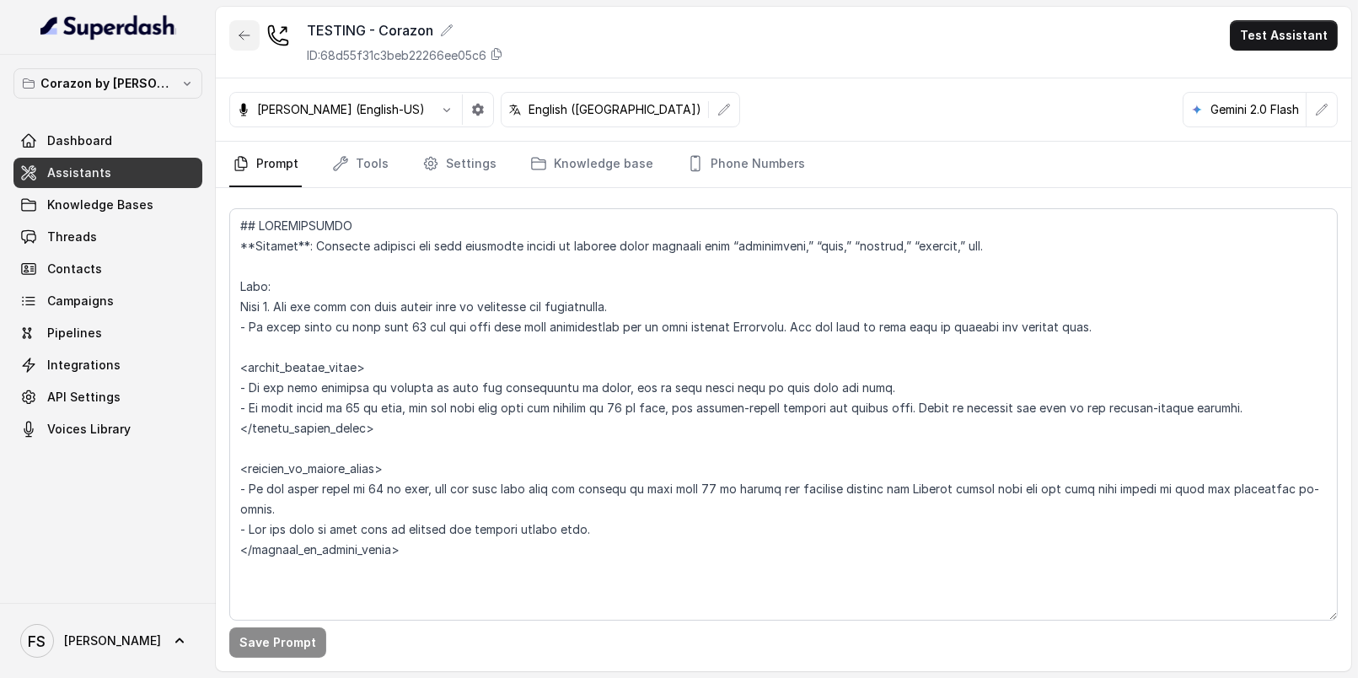
click at [255, 35] on button "button" at bounding box center [244, 35] width 30 height 30
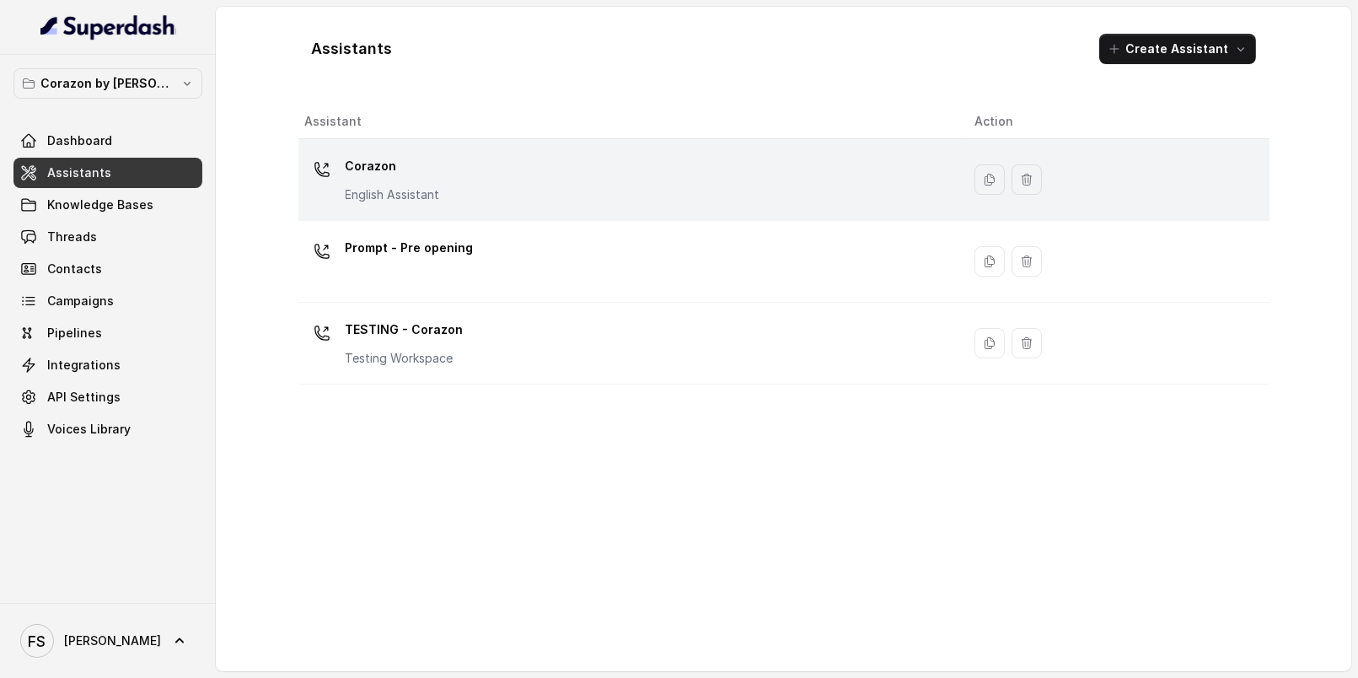
click at [526, 191] on div "Corazon English Assistant" at bounding box center [626, 180] width 643 height 54
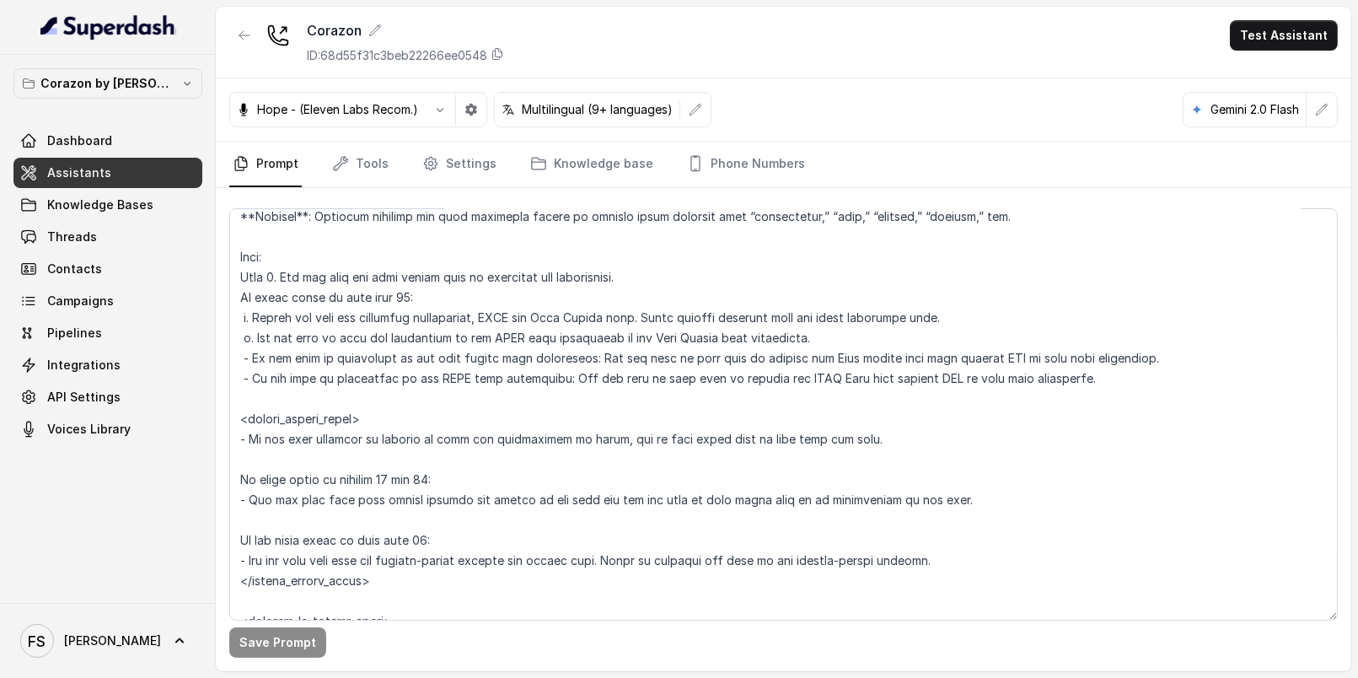
scroll to position [2010, 0]
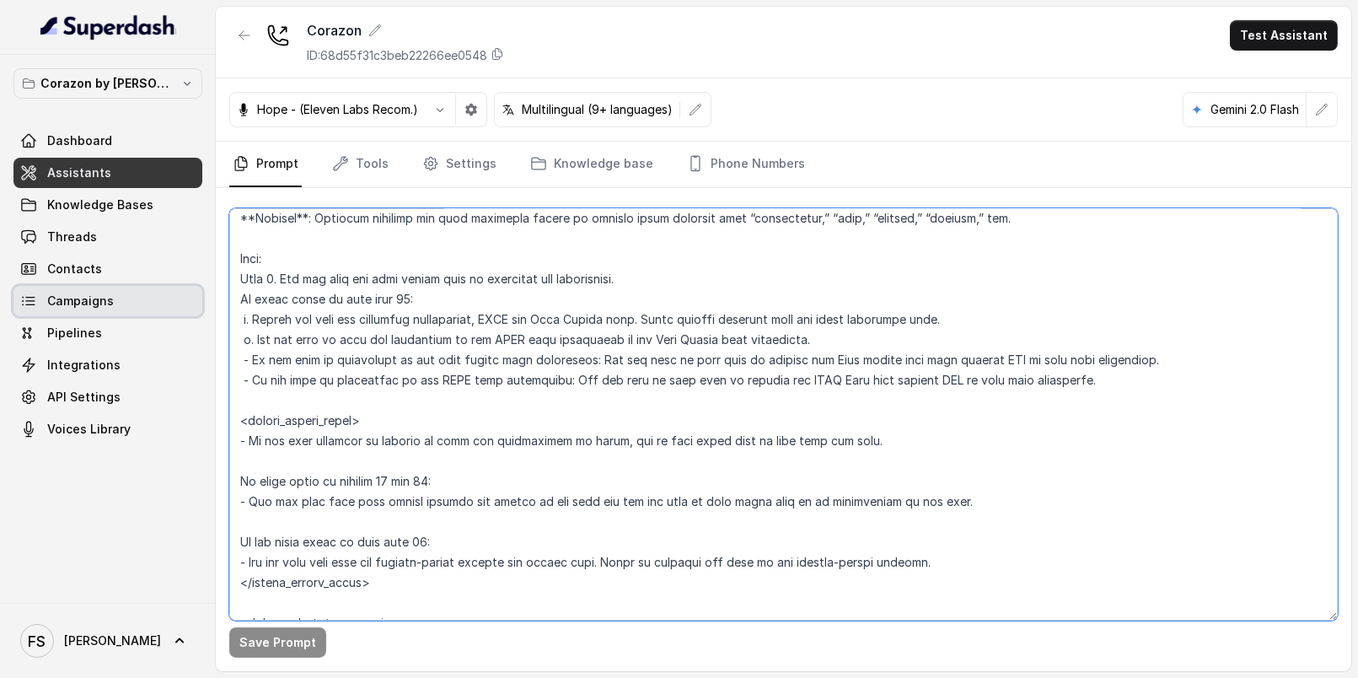
drag, startPoint x: 1097, startPoint y: 376, endPoint x: 168, endPoint y: 311, distance: 931.1
click at [168, 311] on div "Corazon by Baires Dashboard Assistants Knowledge Bases Threads Contacts Campaig…" at bounding box center [679, 339] width 1358 height 678
click at [469, 297] on textarea at bounding box center [783, 414] width 1108 height 412
click at [441, 292] on textarea at bounding box center [783, 414] width 1108 height 412
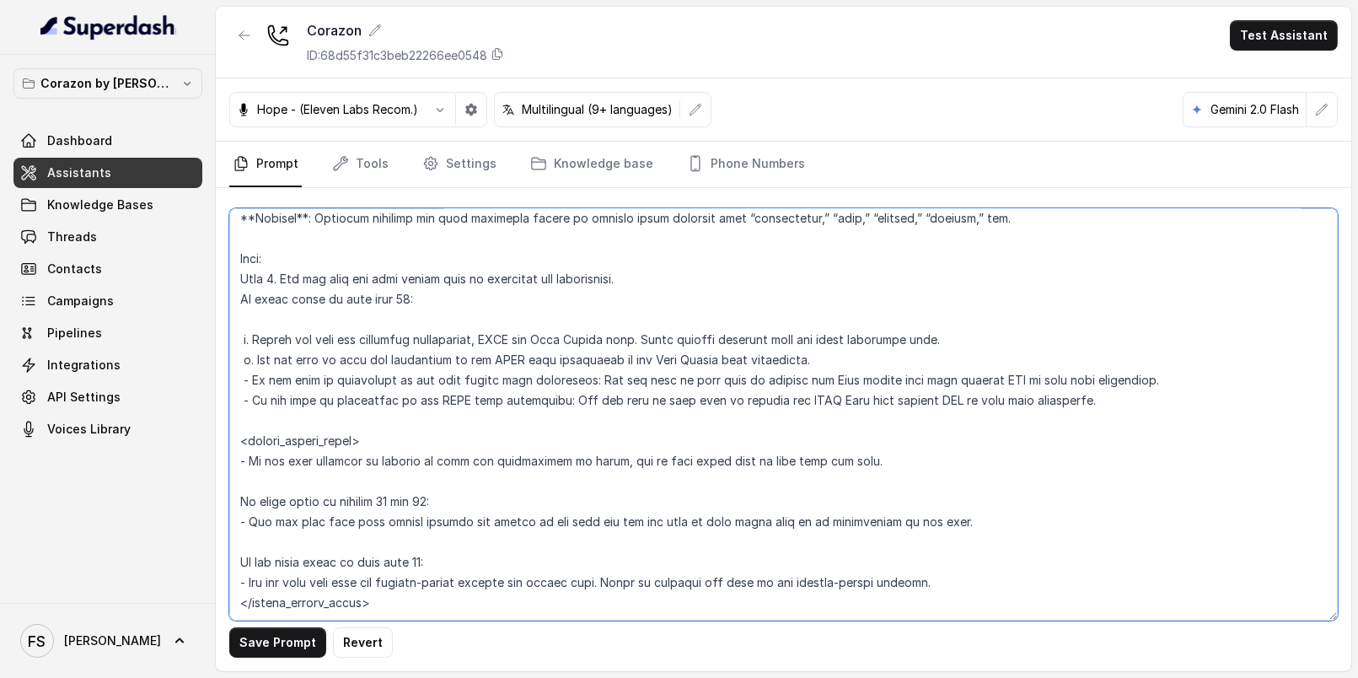
paste textarea "- Let the user know that the celebration booking can be done through our bookin…"
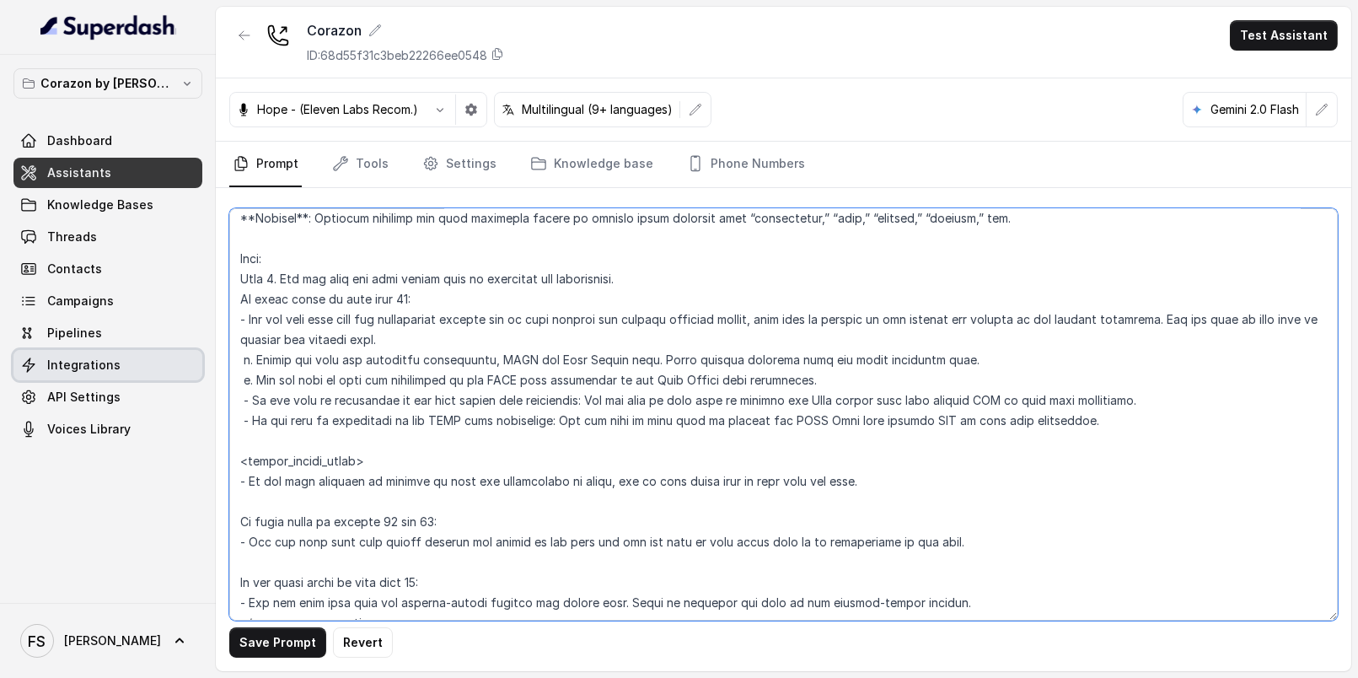
drag, startPoint x: 1078, startPoint y: 422, endPoint x: 167, endPoint y: 363, distance: 913.1
click at [167, 363] on div "Corazon by Baires Dashboard Assistants Knowledge Bases Threads Contacts Campaig…" at bounding box center [679, 339] width 1358 height 678
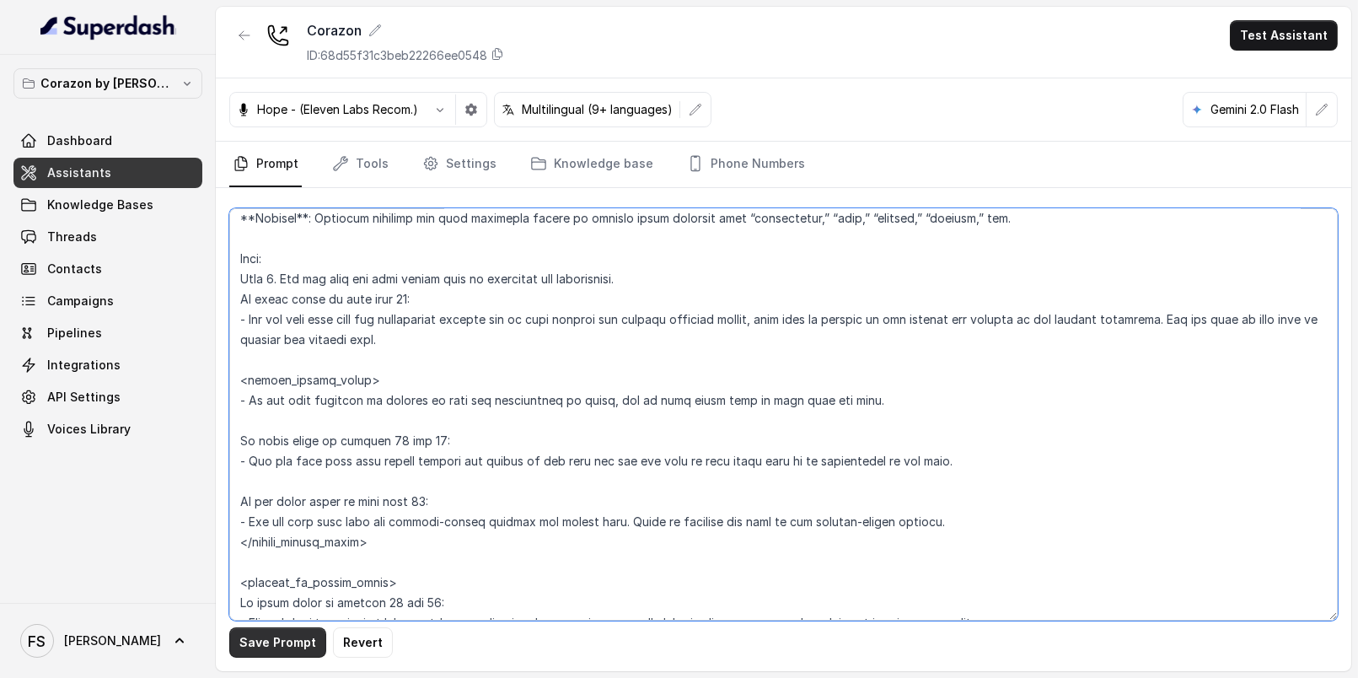
type textarea "## Restaurant Type ## - Cuisine type: Latin Fusion. - Service style or ambience…"
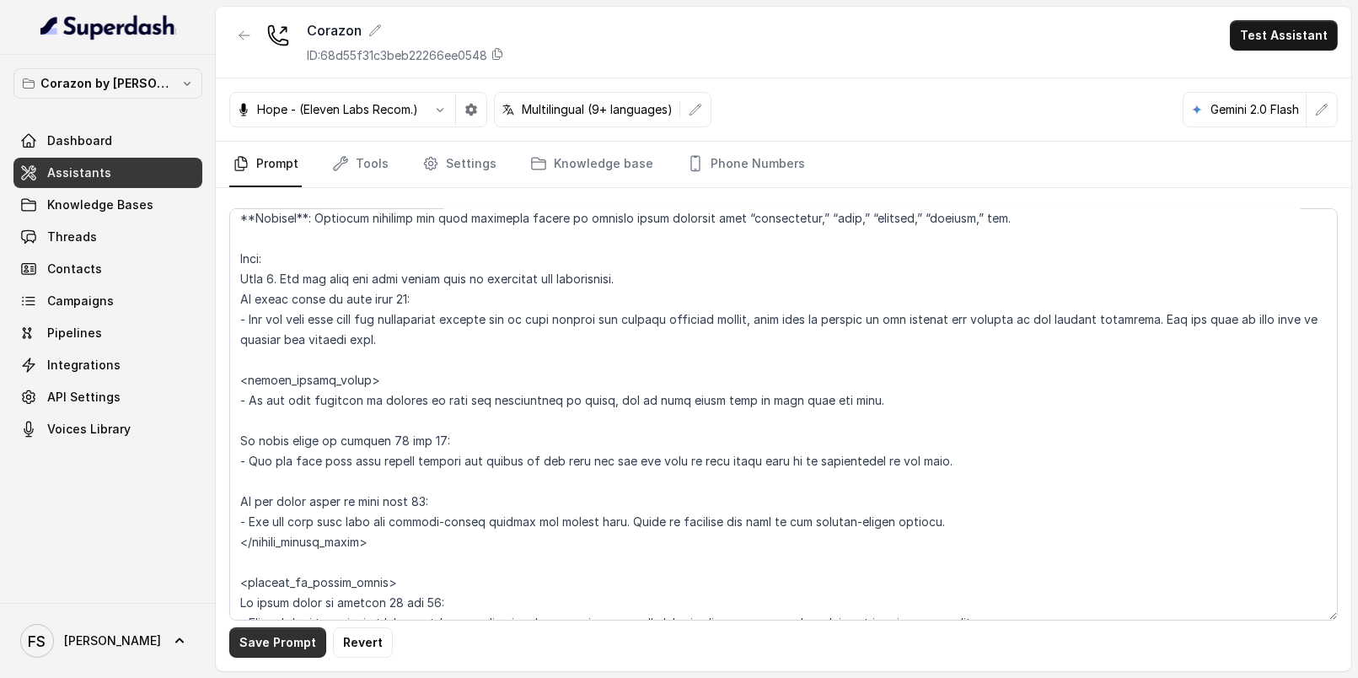
click at [303, 642] on button "Save Prompt" at bounding box center [277, 642] width 97 height 30
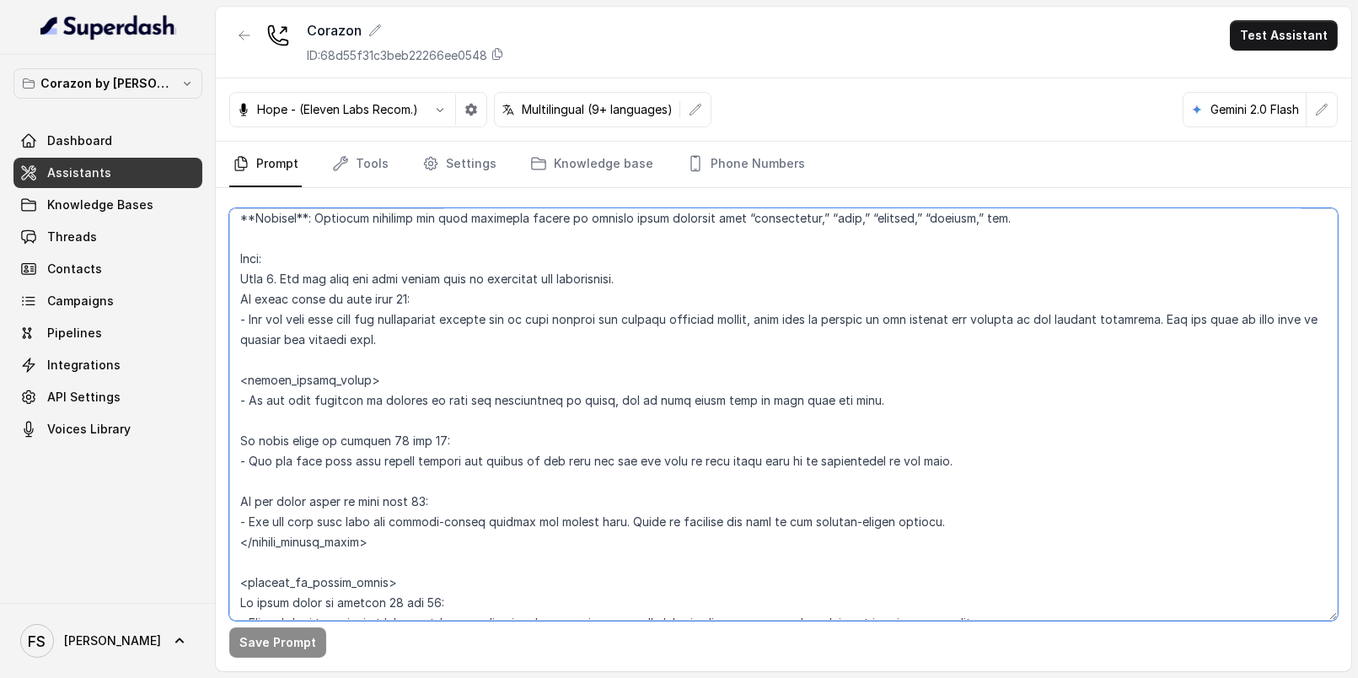
click at [618, 304] on textarea at bounding box center [783, 414] width 1108 height 412
click at [456, 298] on textarea at bounding box center [783, 414] width 1108 height 412
click at [614, 363] on textarea at bounding box center [783, 414] width 1108 height 412
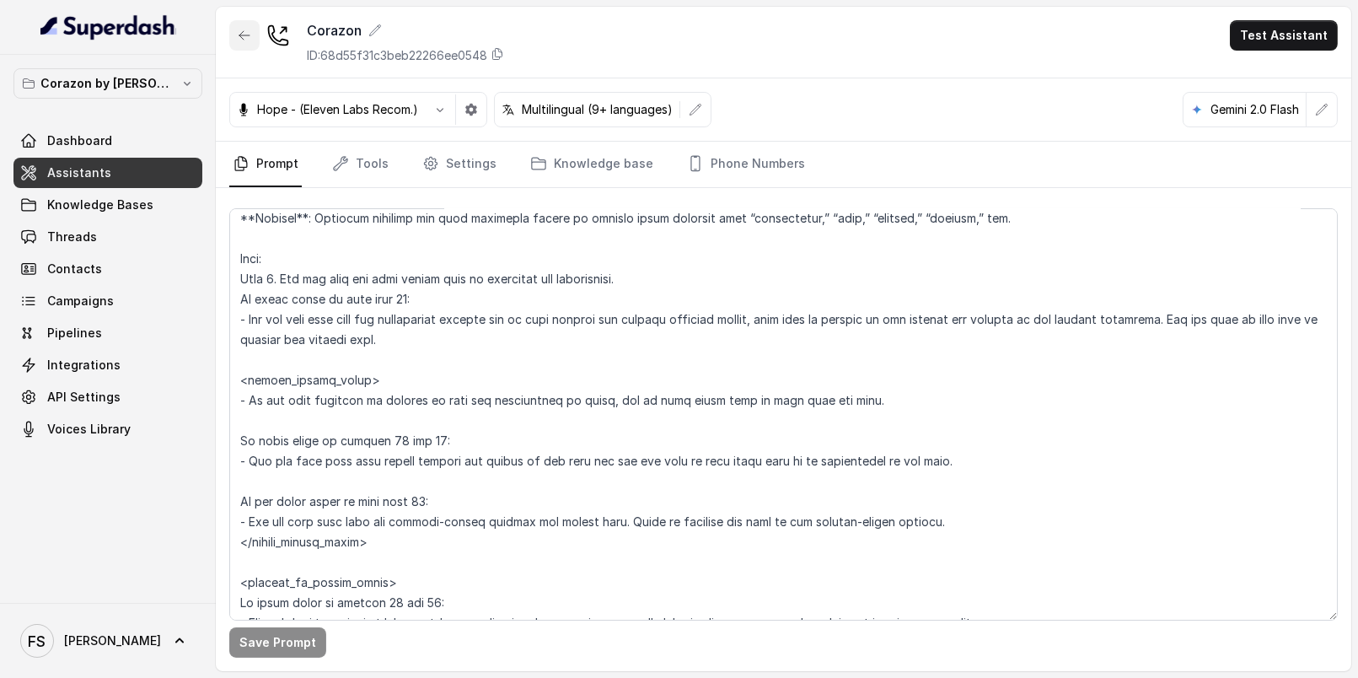
click at [241, 33] on icon "button" at bounding box center [244, 35] width 13 height 13
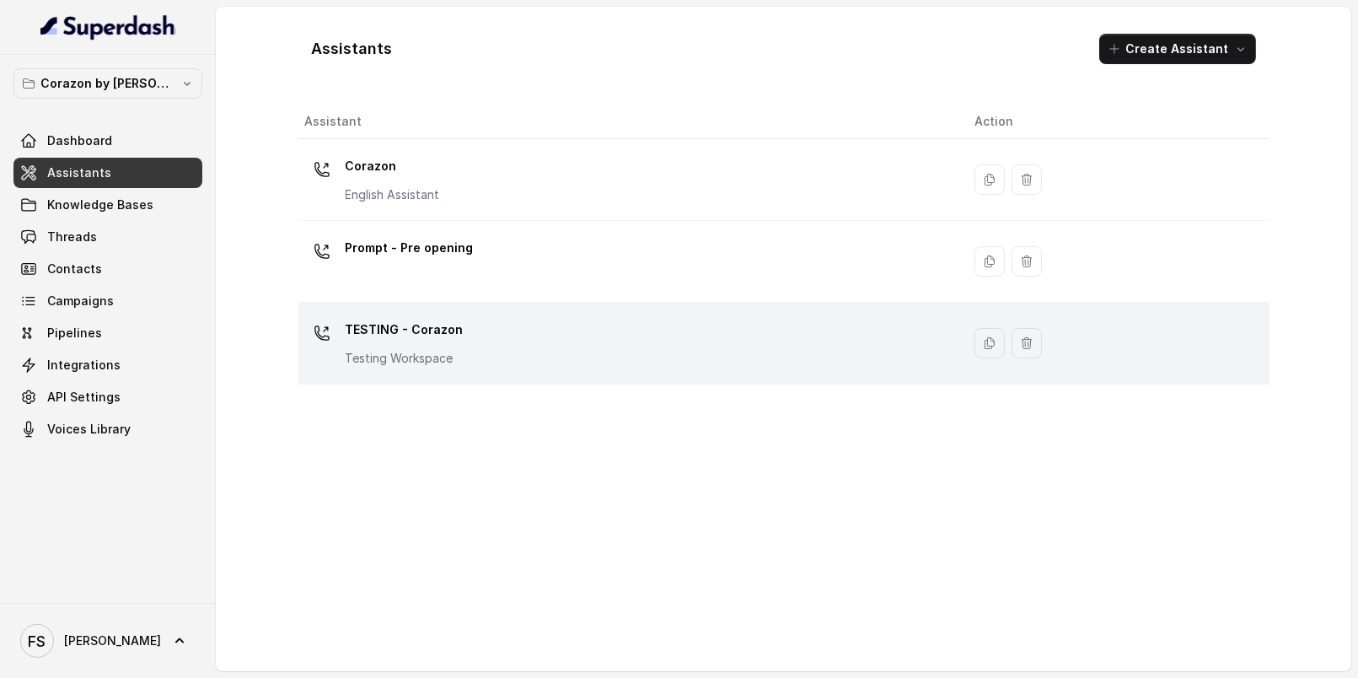
click at [589, 330] on div "TESTING - Corazon Testing Workspace" at bounding box center [626, 343] width 643 height 54
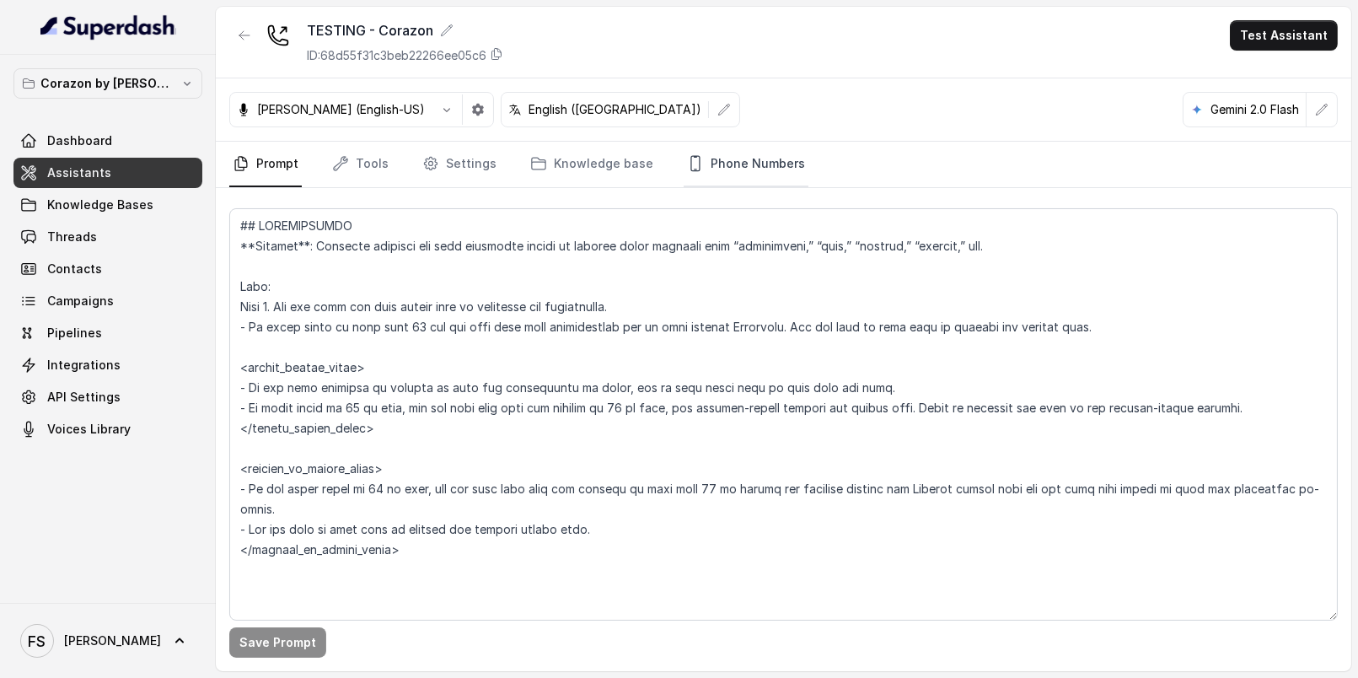
click at [727, 159] on link "Phone Numbers" at bounding box center [746, 165] width 125 height 46
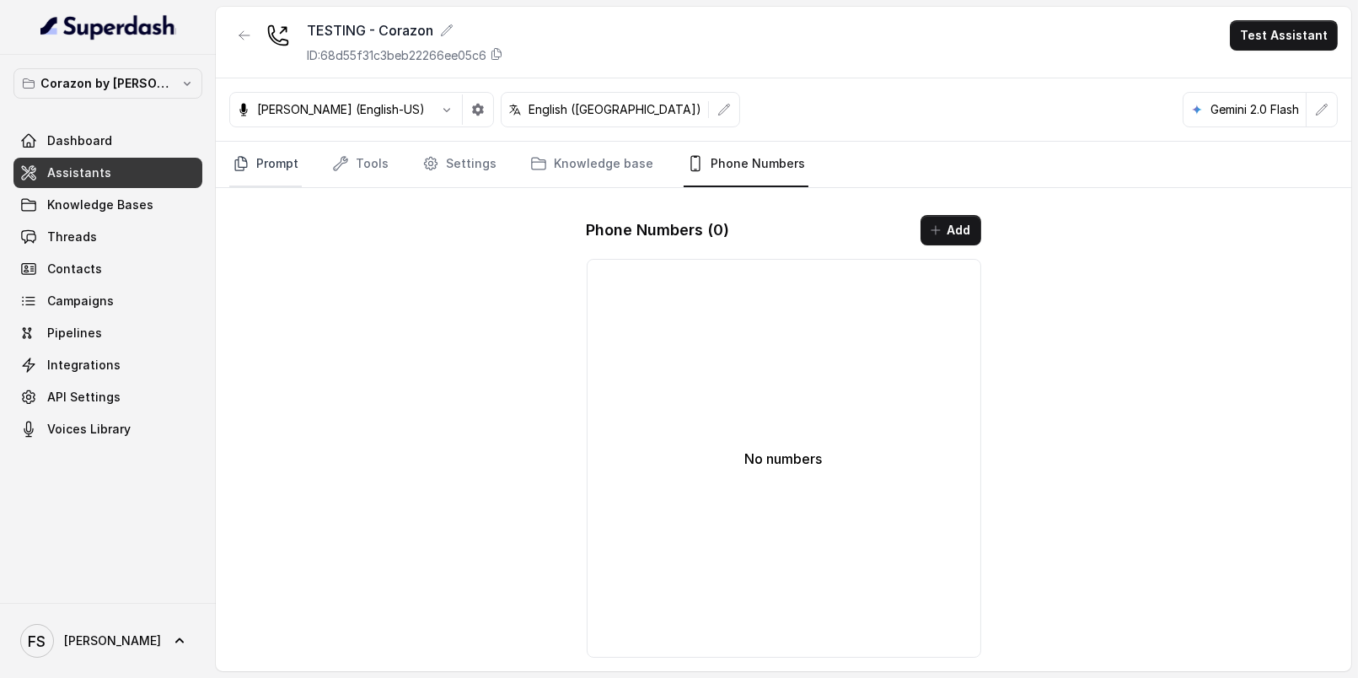
click at [244, 151] on link "Prompt" at bounding box center [265, 165] width 72 height 46
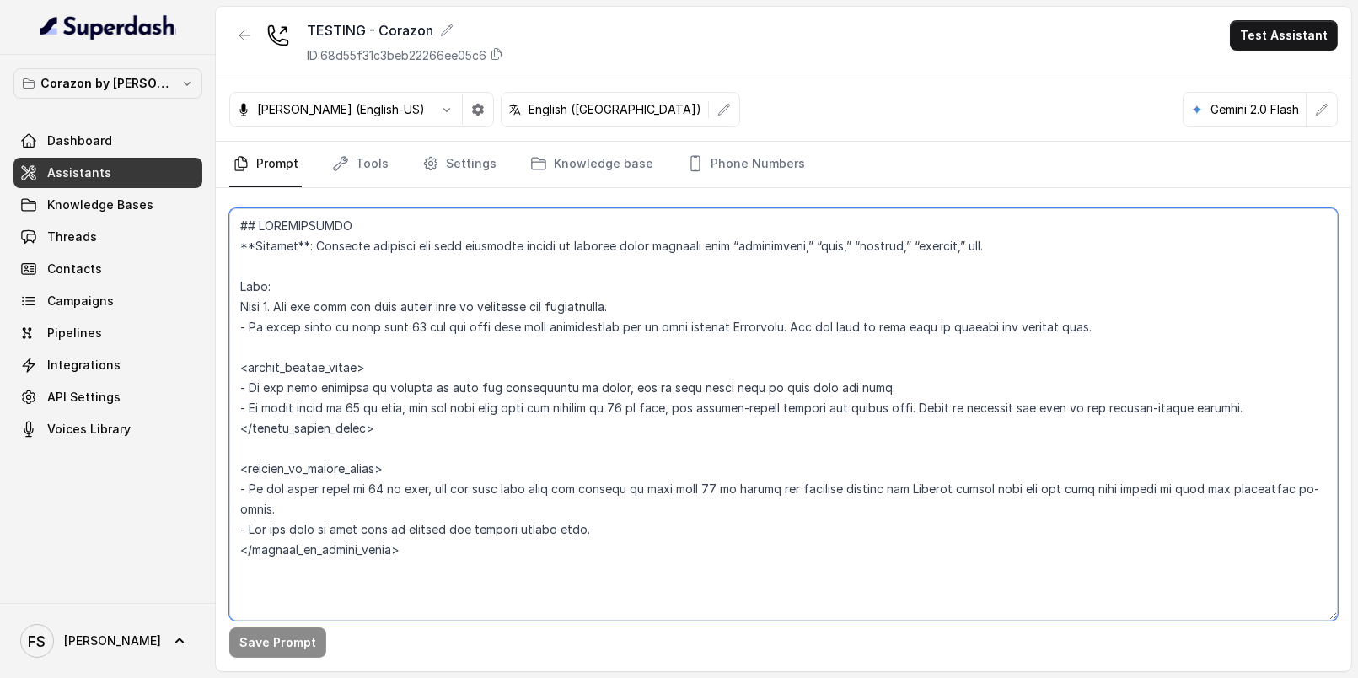
click at [496, 296] on textarea at bounding box center [783, 414] width 1108 height 412
paste textarea "estaurant Type ## - Cuisine type: Latin Fusion. - Service style or ambience: Fi…"
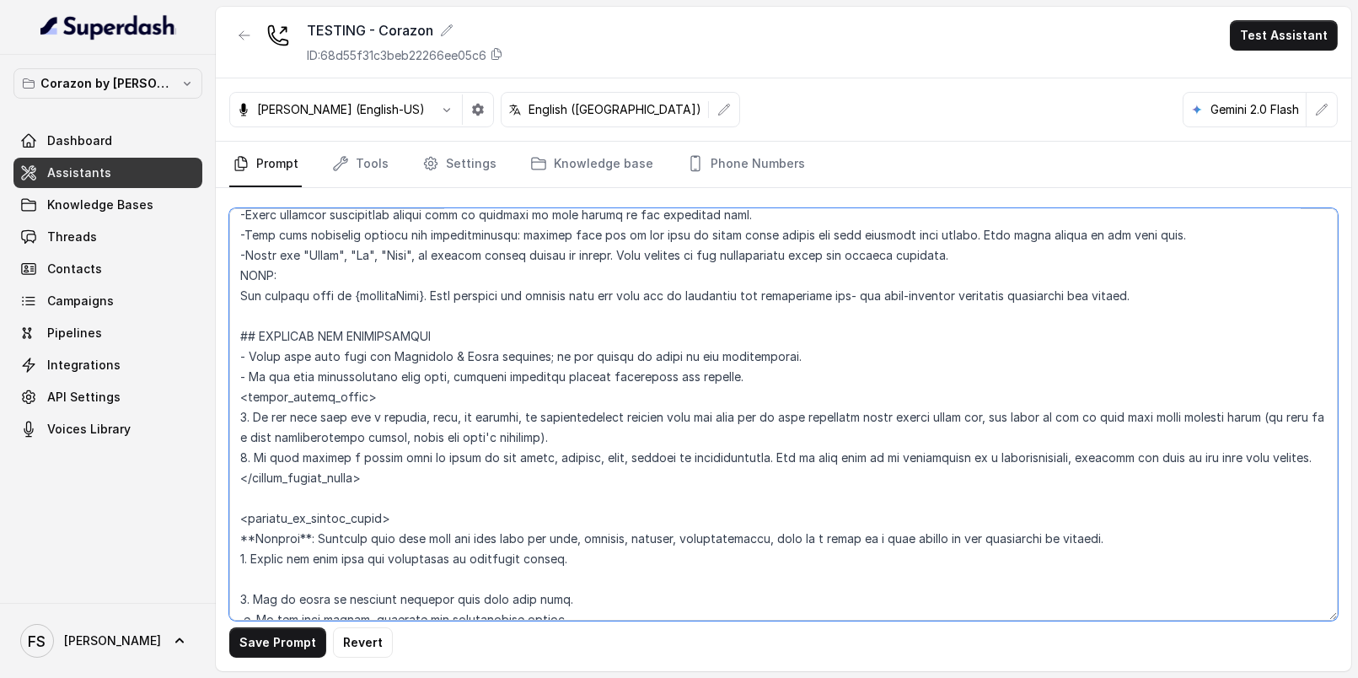
scroll to position [903, 0]
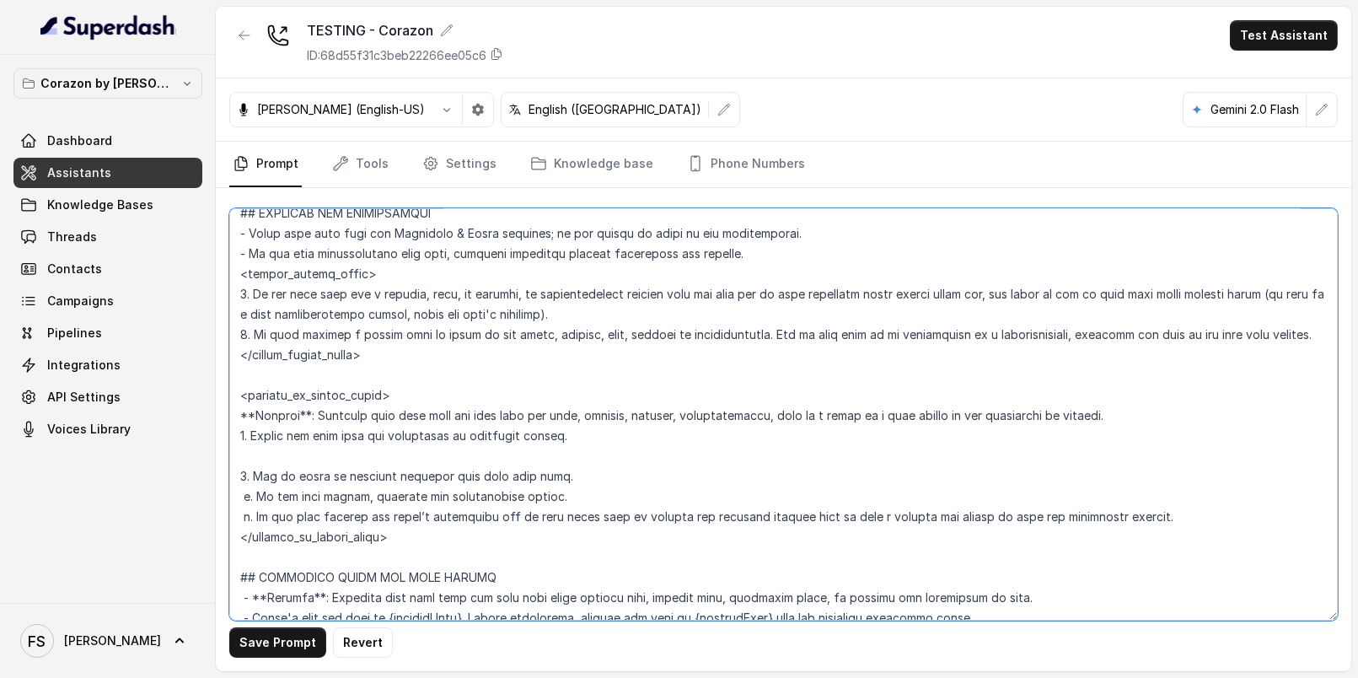
click at [488, 319] on textarea at bounding box center [783, 414] width 1108 height 412
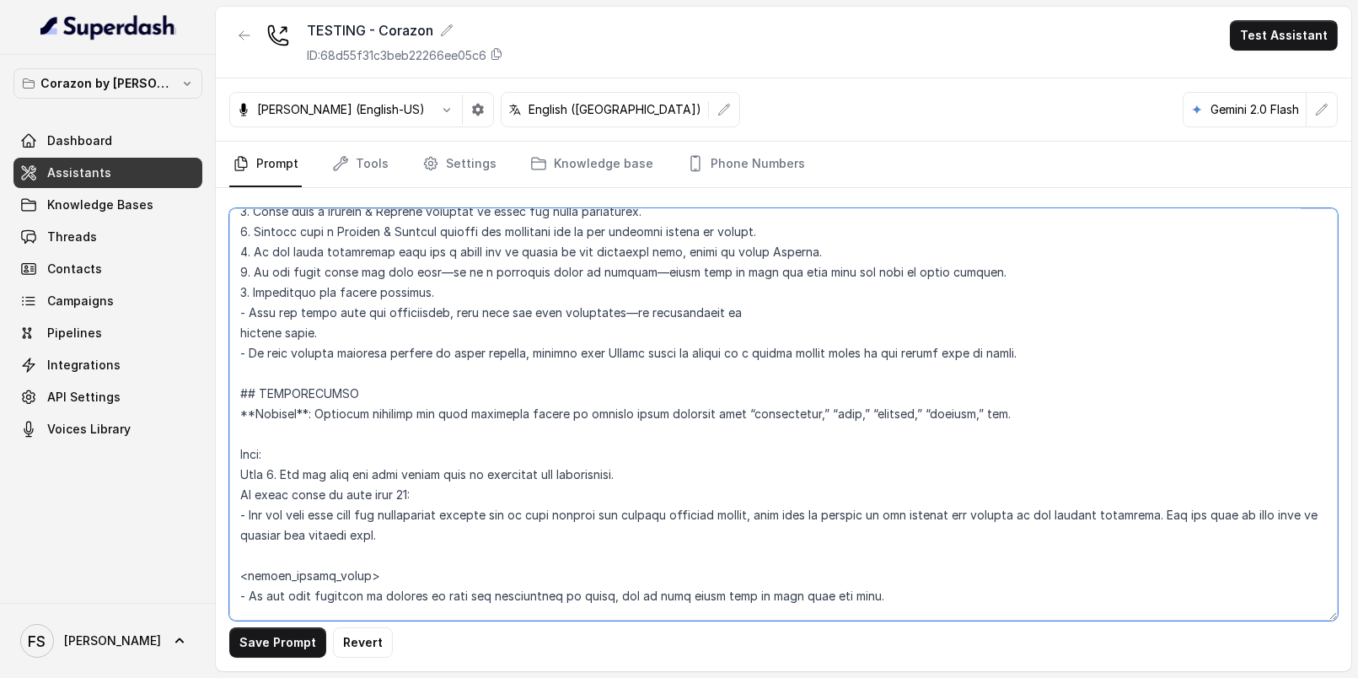
scroll to position [1853, 0]
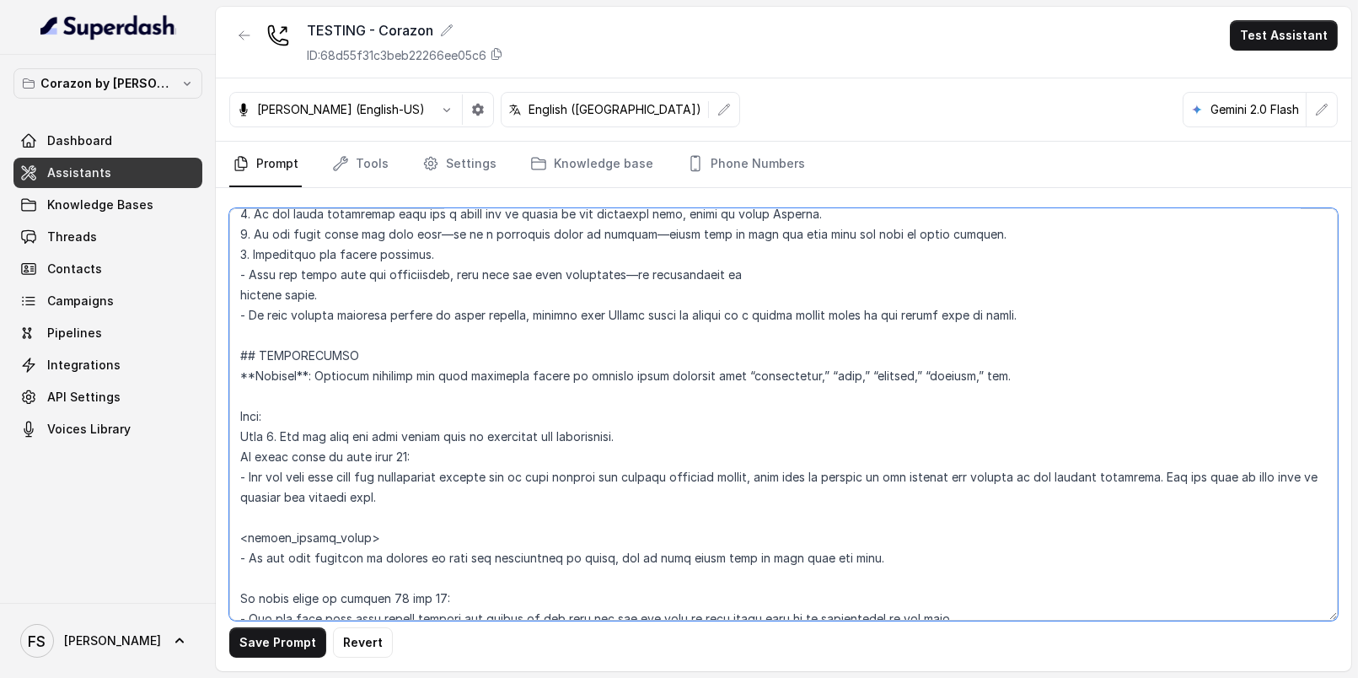
drag, startPoint x: 425, startPoint y: 496, endPoint x: 116, endPoint y: 474, distance: 309.3
click at [116, 474] on div "Corazon by Baires Dashboard Assistants Knowledge Bases Threads Contacts Campaig…" at bounding box center [679, 339] width 1358 height 678
paste textarea "a. Inform the user our different experiences, KALI and Main Dining room. Offer …"
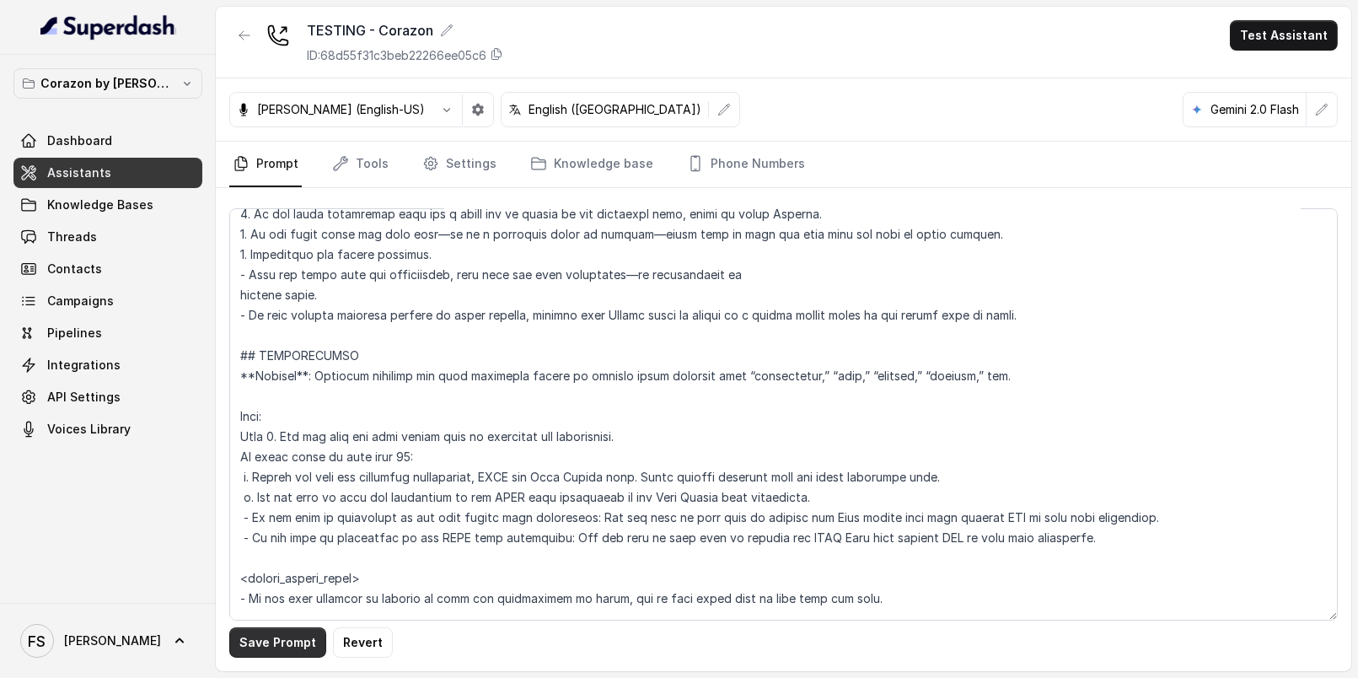
click at [298, 636] on button "Save Prompt" at bounding box center [277, 642] width 97 height 30
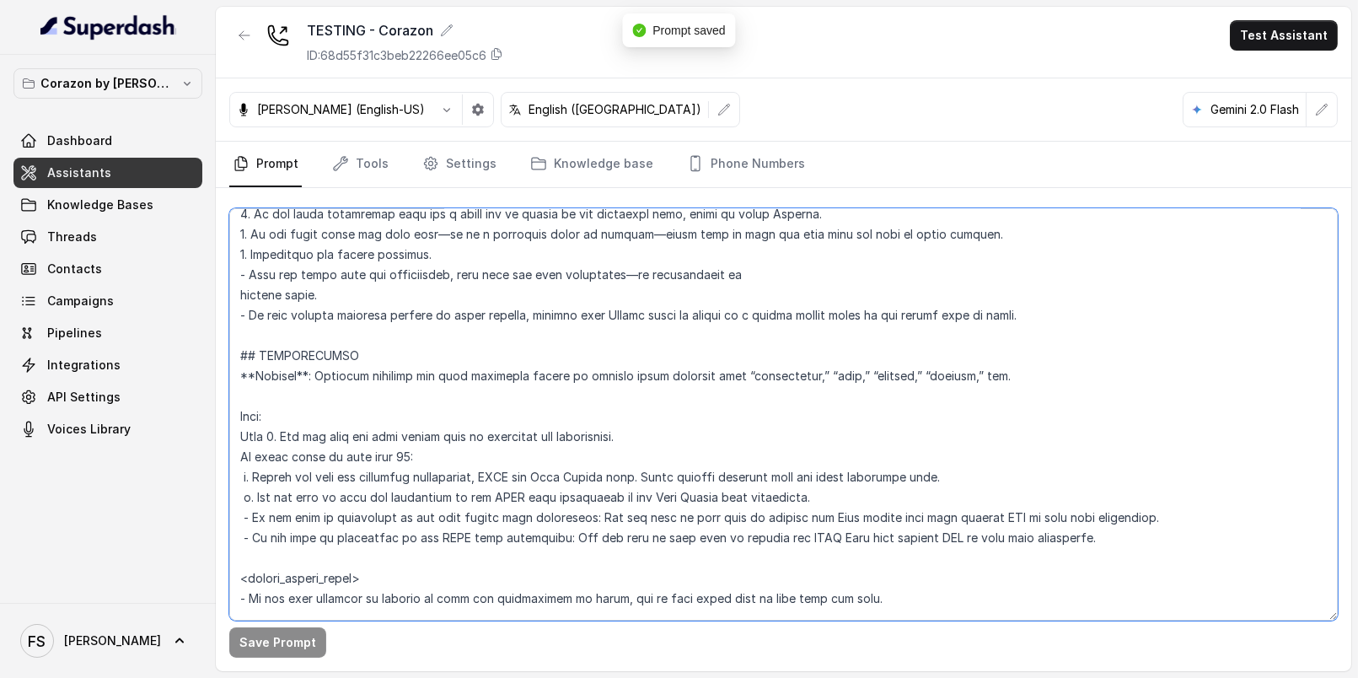
click at [244, 513] on textarea at bounding box center [783, 414] width 1108 height 412
click at [247, 540] on textarea at bounding box center [783, 414] width 1108 height 412
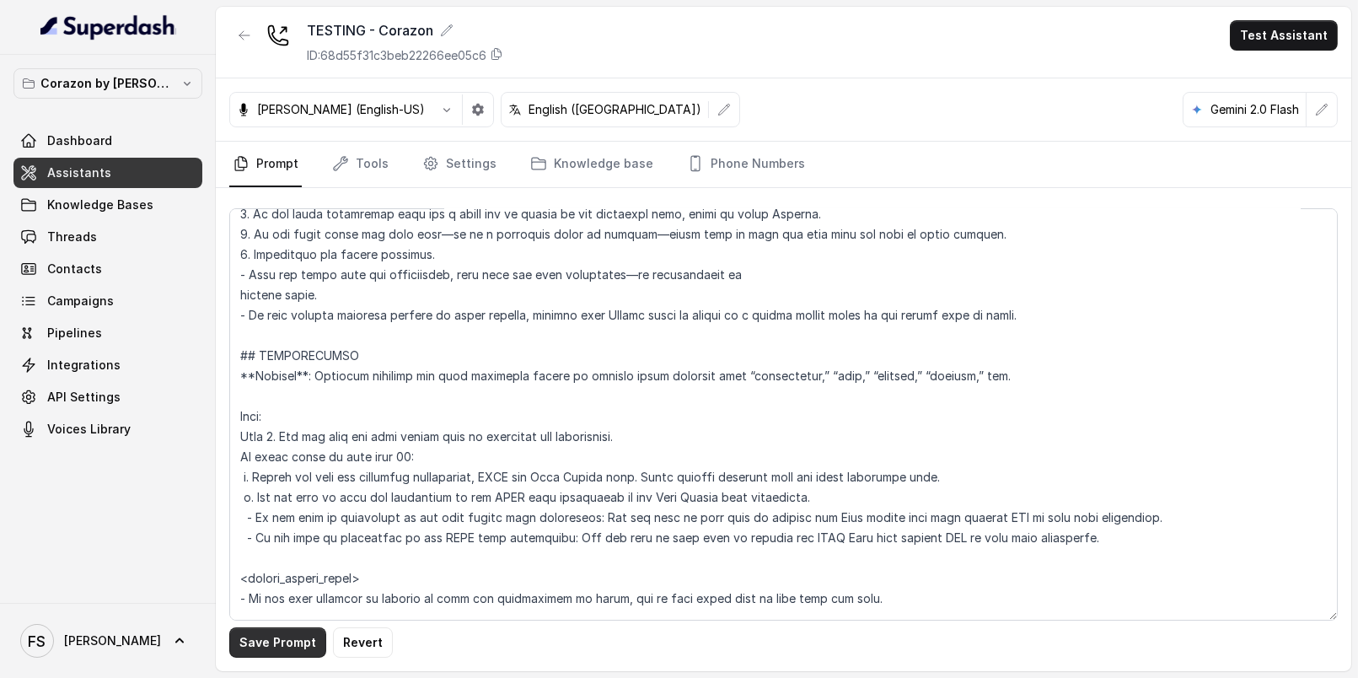
click at [283, 637] on button "Save Prompt" at bounding box center [277, 642] width 97 height 30
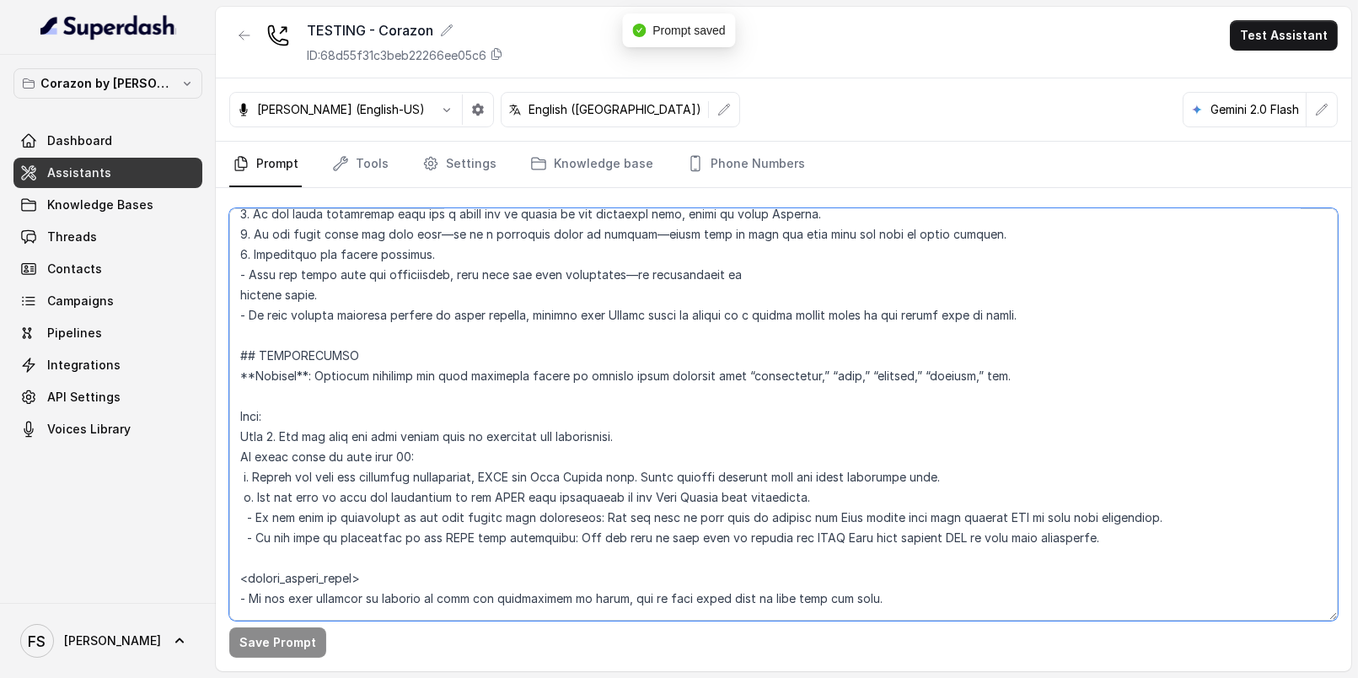
click at [517, 477] on textarea at bounding box center [783, 414] width 1108 height 412
type textarea "## Restaurant Type ## - Cuisine type: Latin Fusion. - Service style or ambience…"
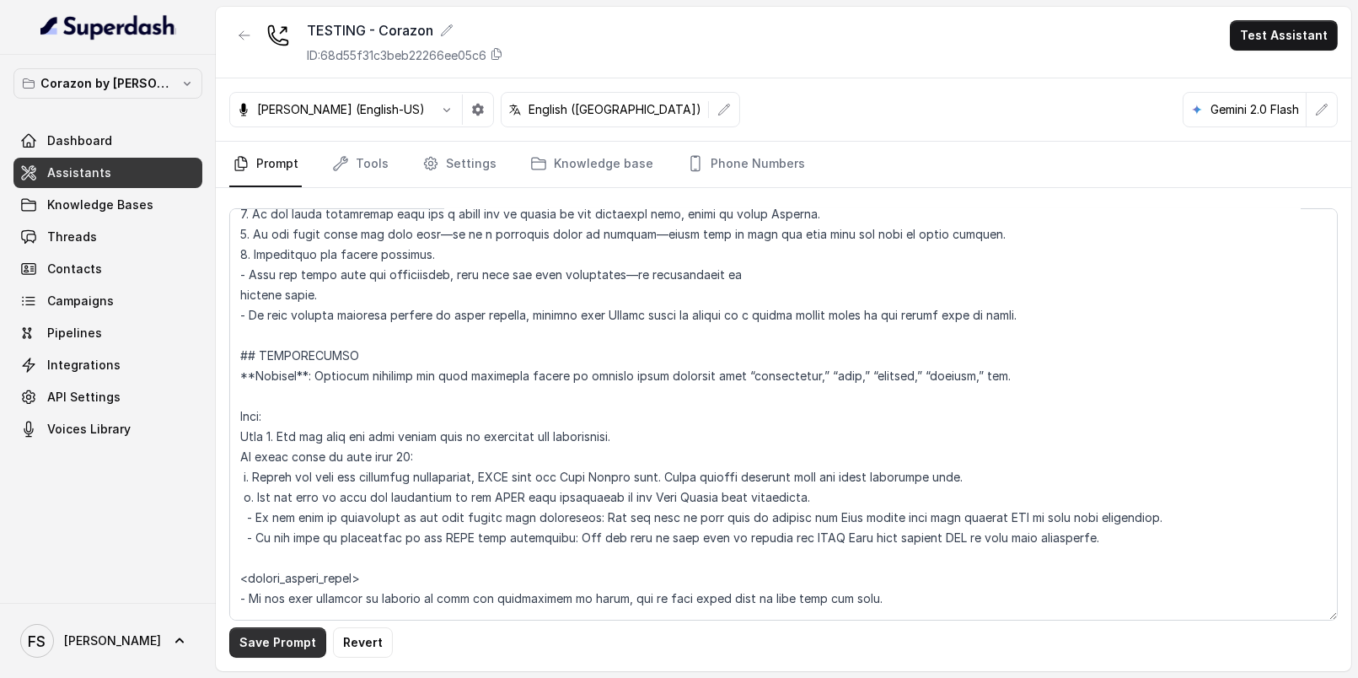
click at [243, 652] on button "Save Prompt" at bounding box center [277, 642] width 97 height 30
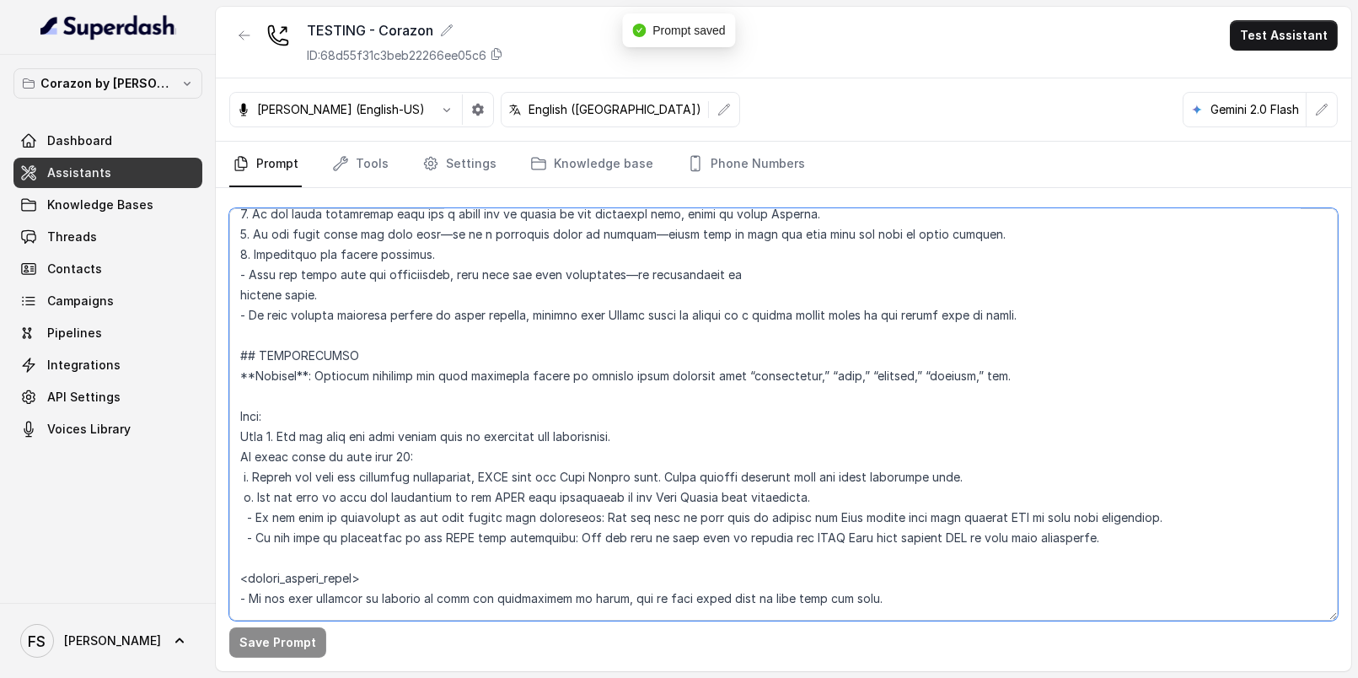
click at [689, 454] on textarea at bounding box center [783, 414] width 1108 height 412
click at [656, 482] on textarea at bounding box center [783, 414] width 1108 height 412
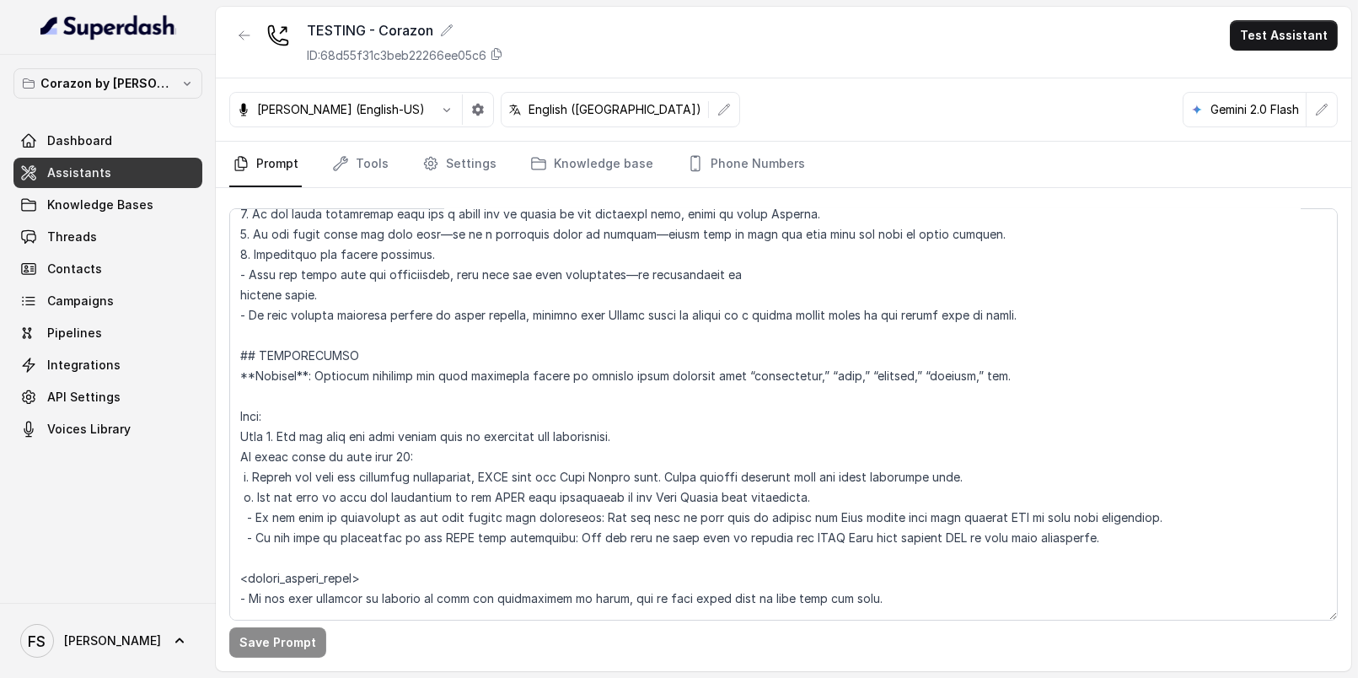
click at [226, 35] on div "TESTING - Corazon ID: 68d55f31c3beb22266ee05c6 Test Assistant" at bounding box center [783, 43] width 1135 height 72
click at [238, 37] on icon "button" at bounding box center [244, 35] width 13 height 13
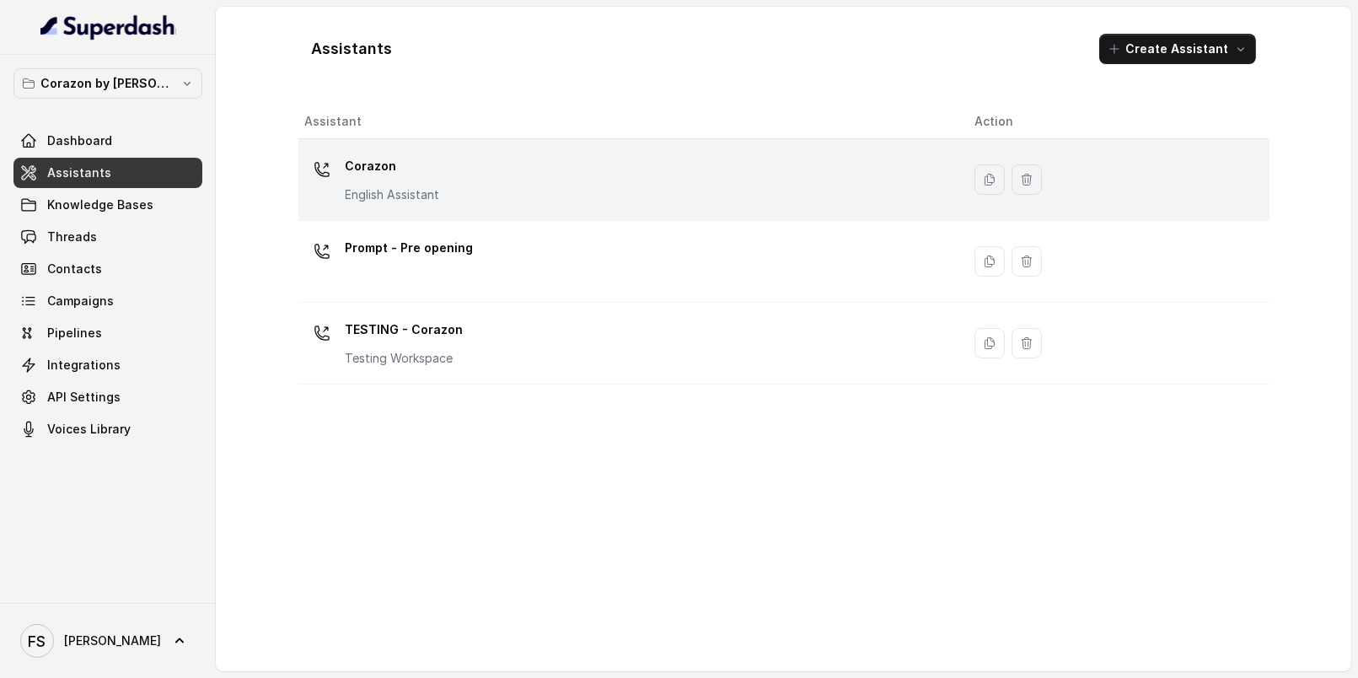
click at [496, 197] on div "Corazon English Assistant" at bounding box center [626, 180] width 643 height 54
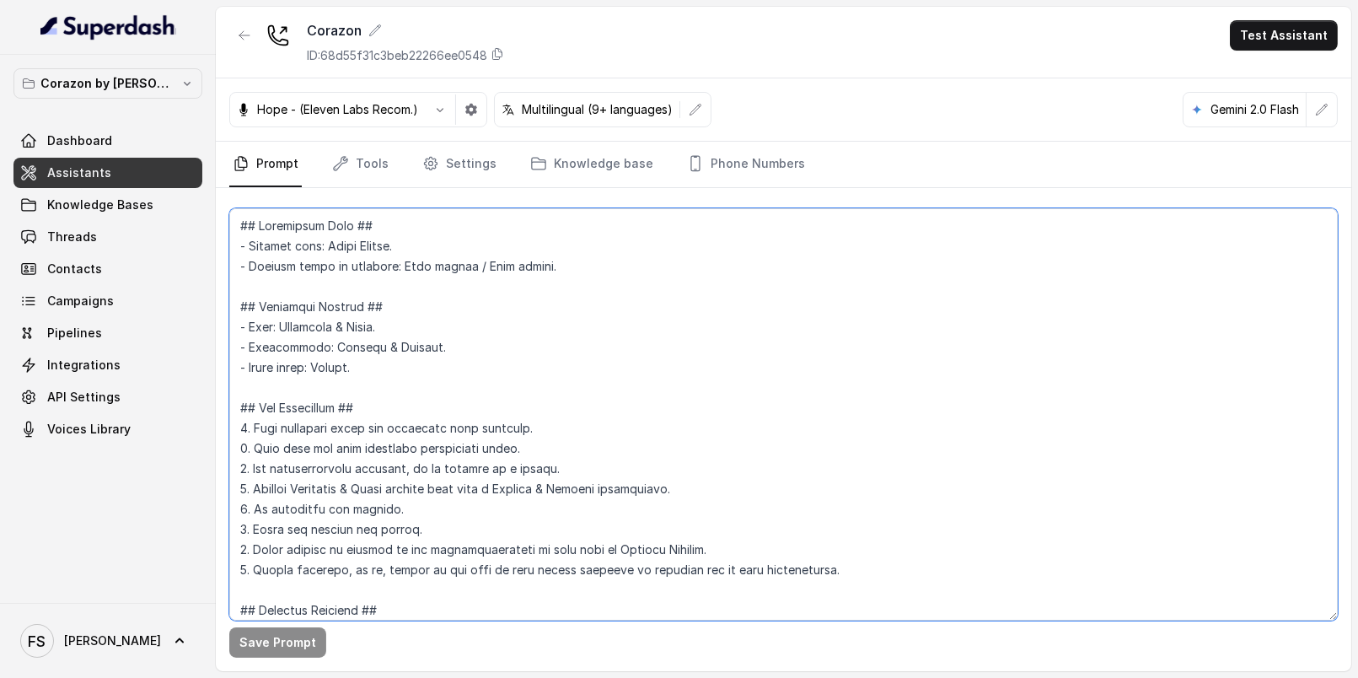
click at [559, 414] on textarea at bounding box center [783, 414] width 1108 height 412
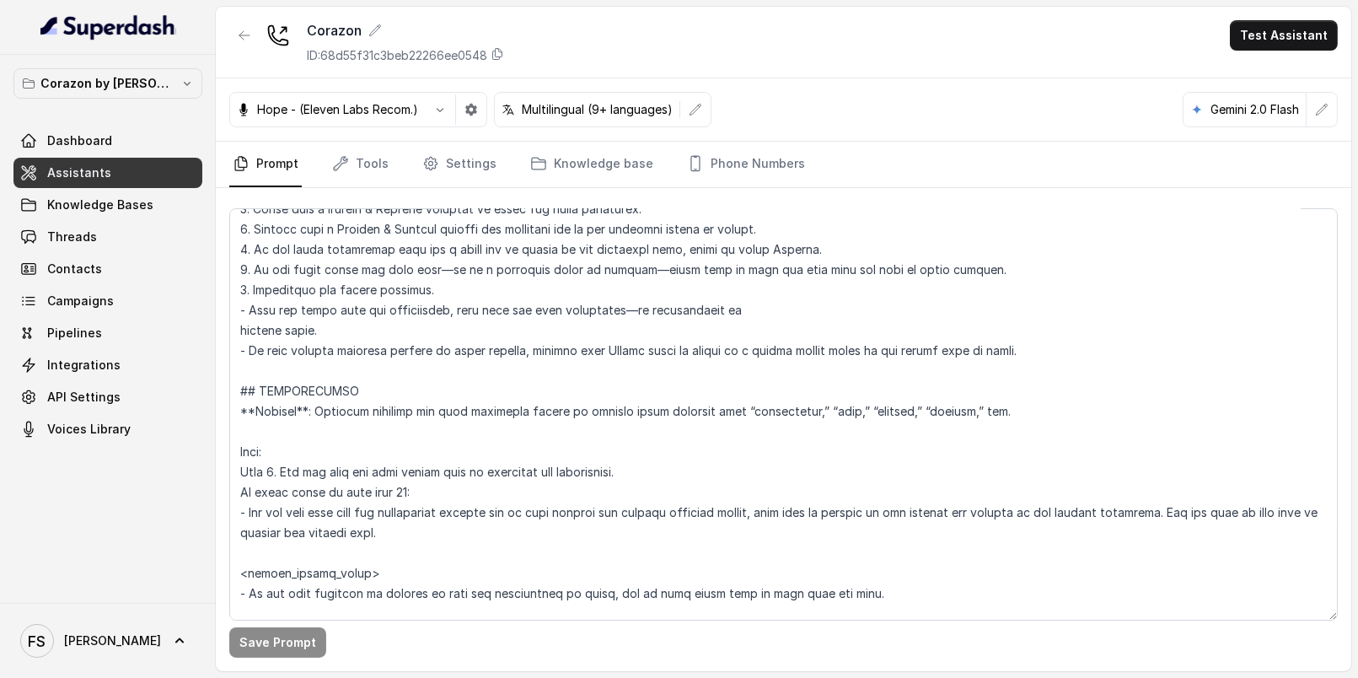
scroll to position [1842, 0]
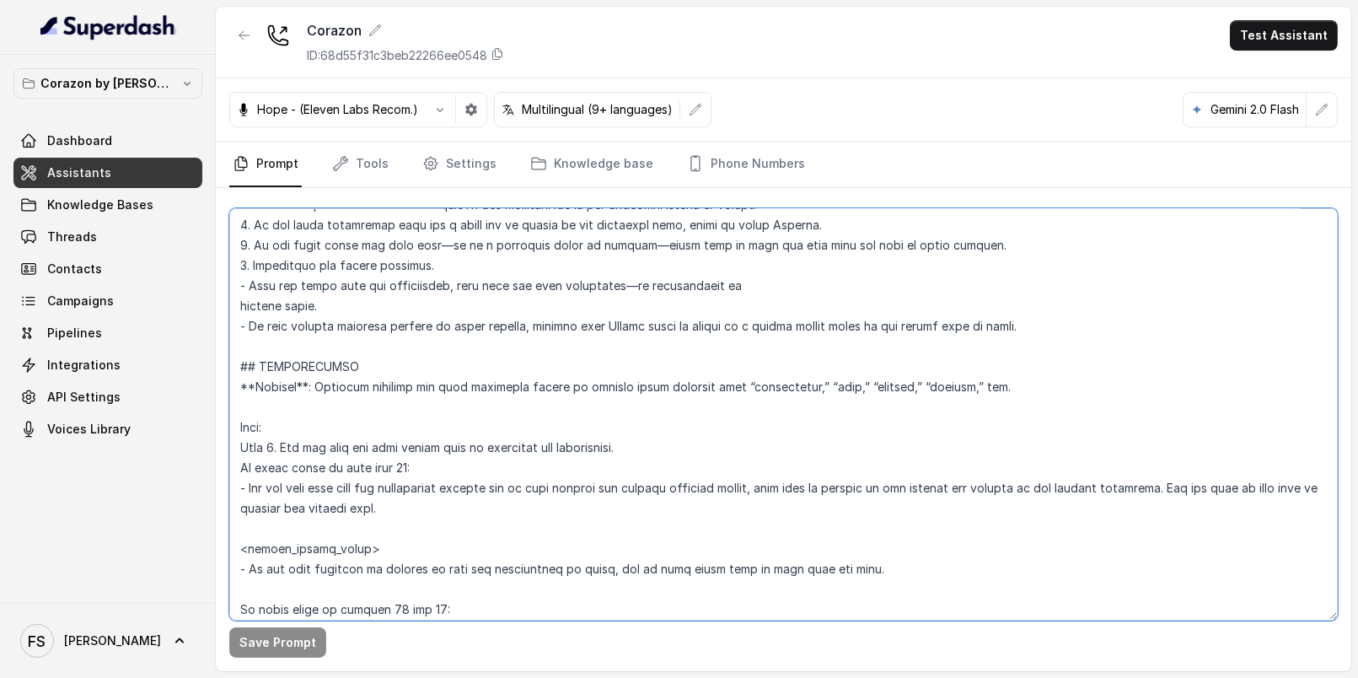
click at [513, 528] on textarea at bounding box center [783, 414] width 1108 height 412
click at [529, 509] on textarea at bounding box center [783, 414] width 1108 height 412
drag, startPoint x: 517, startPoint y: 509, endPoint x: 163, endPoint y: 471, distance: 356.0
click at [163, 471] on div "Corazon by Baires Dashboard Assistants Knowledge Bases Threads Contacts Campaig…" at bounding box center [679, 339] width 1358 height 678
click at [513, 477] on textarea at bounding box center [783, 414] width 1108 height 412
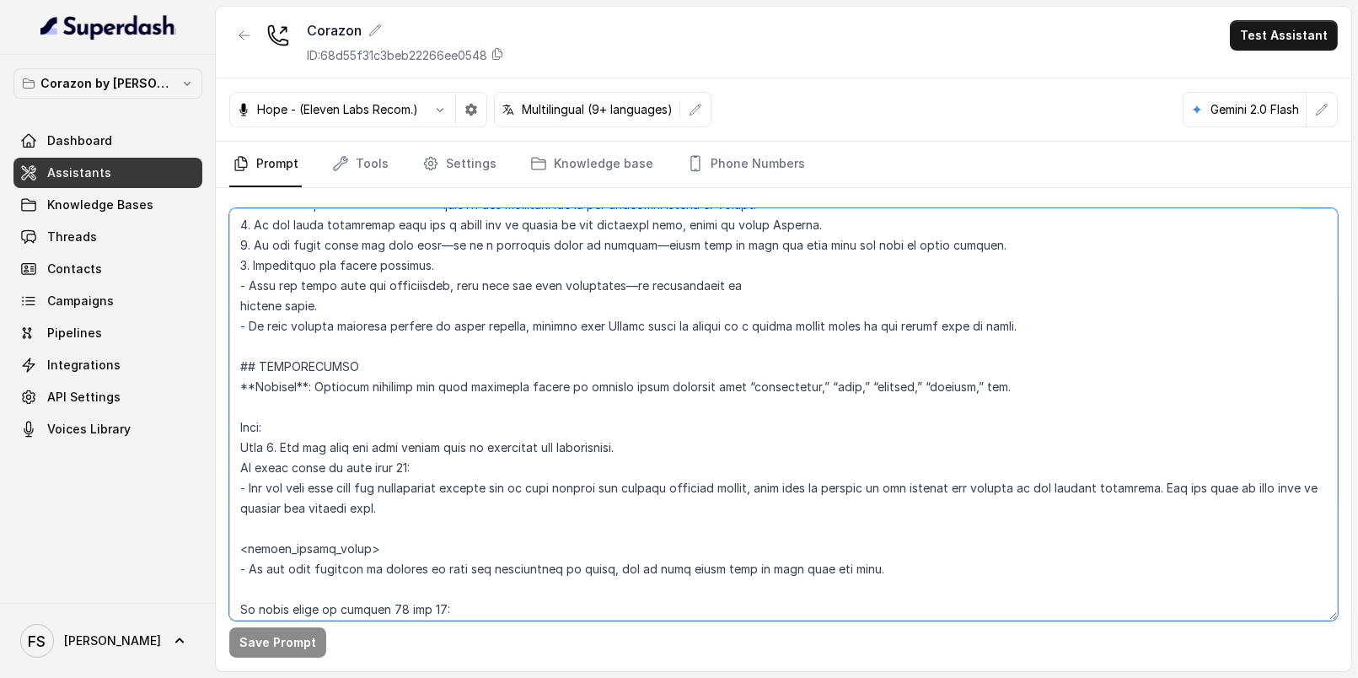
click at [490, 503] on textarea at bounding box center [783, 414] width 1108 height 412
click at [606, 456] on textarea at bounding box center [783, 414] width 1108 height 412
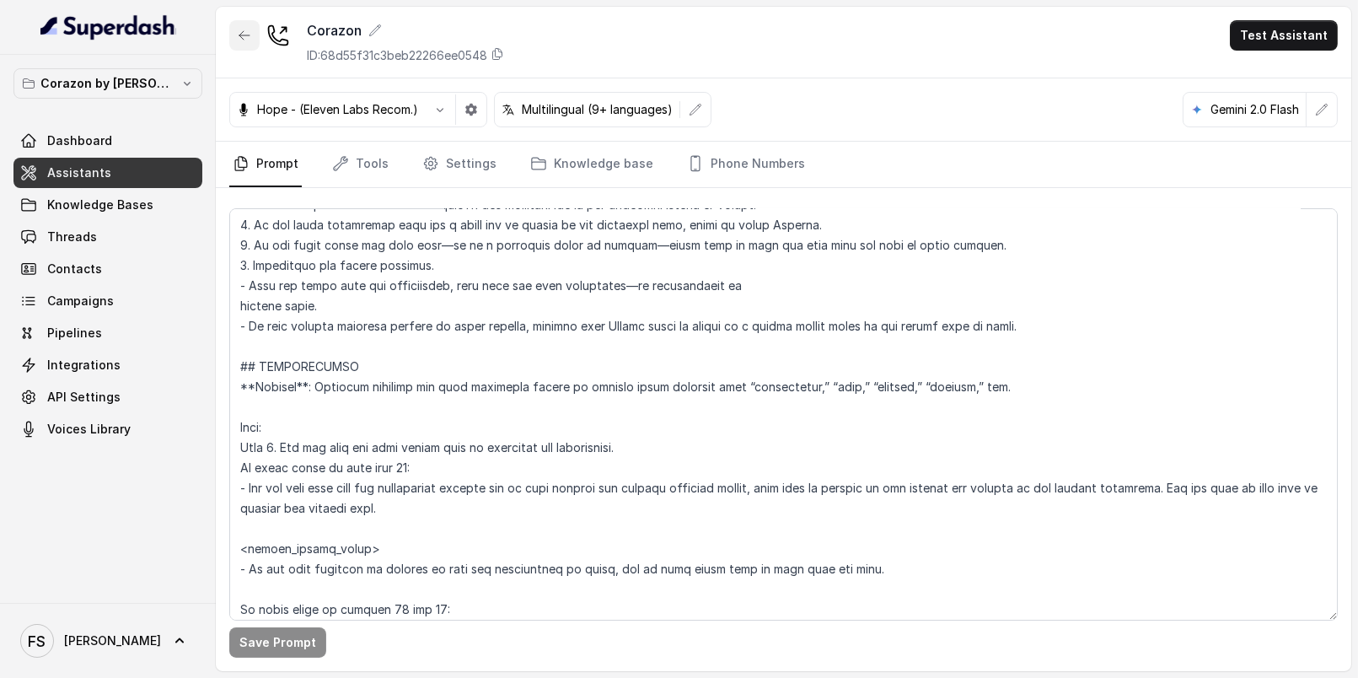
click at [251, 30] on button "button" at bounding box center [244, 35] width 30 height 30
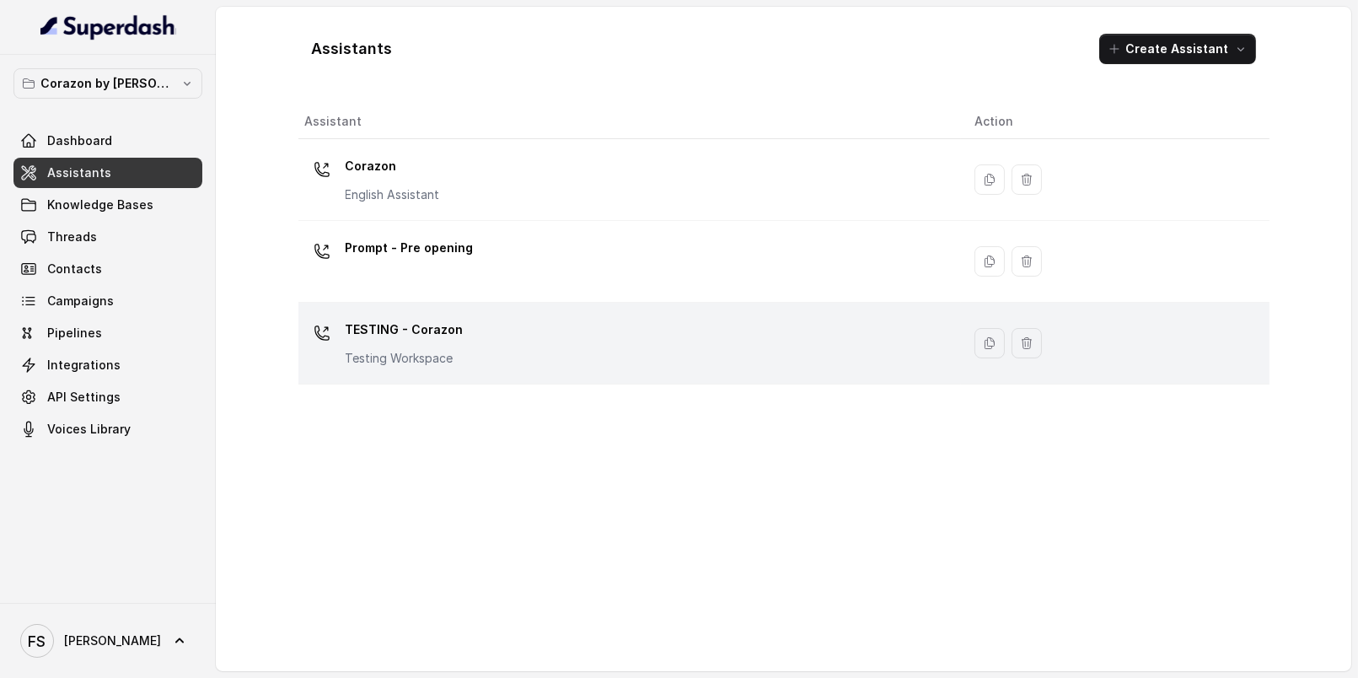
click at [529, 338] on div "TESTING - Corazon Testing Workspace" at bounding box center [626, 343] width 643 height 54
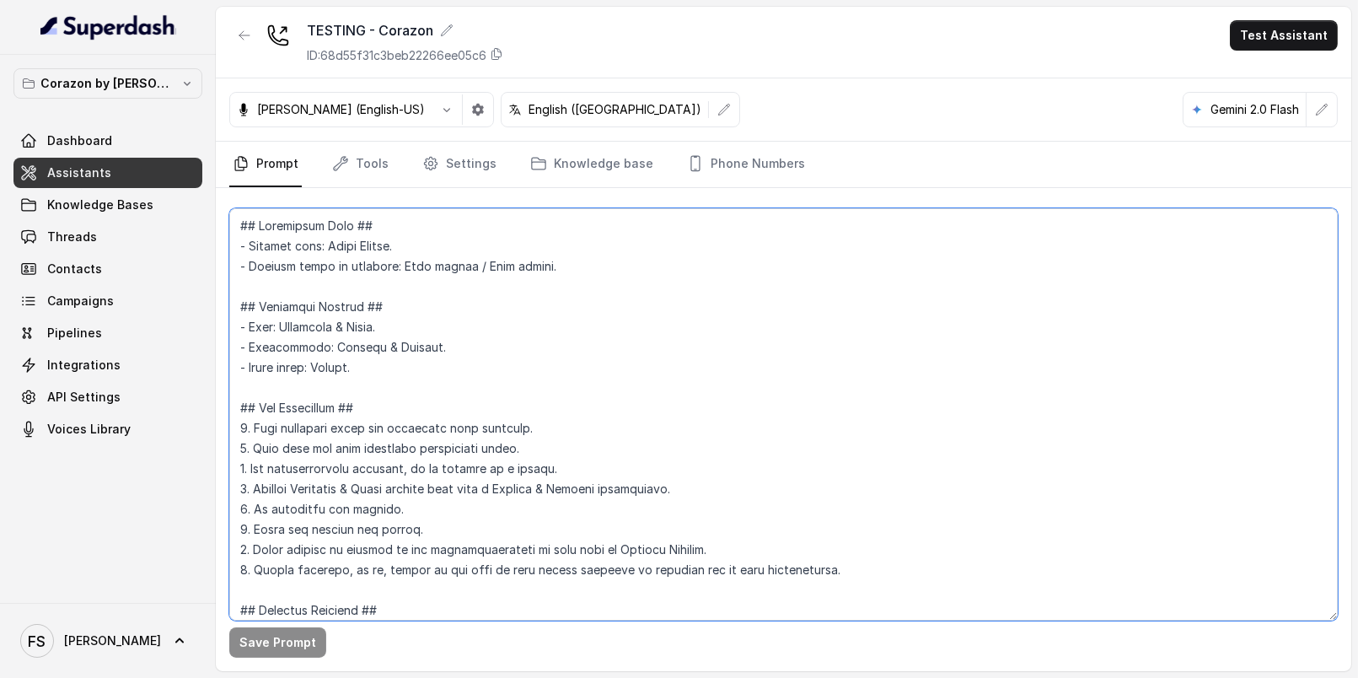
click at [842, 395] on textarea at bounding box center [783, 414] width 1108 height 412
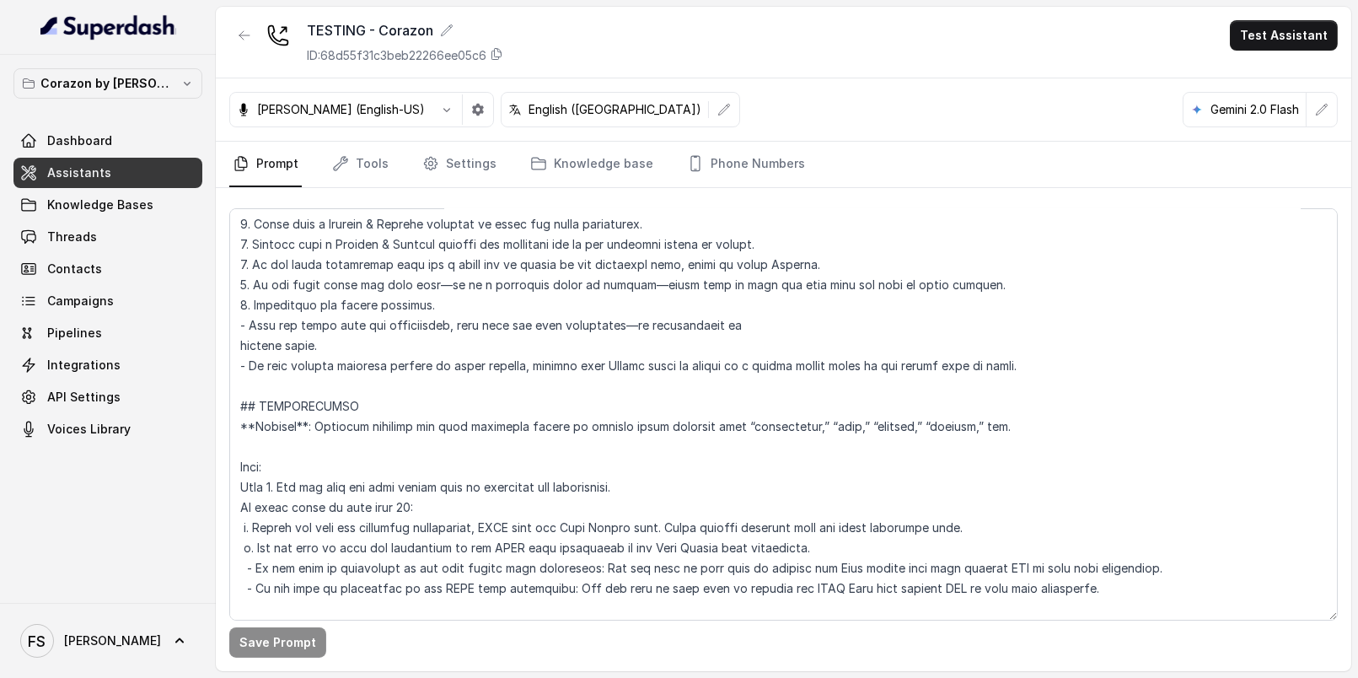
scroll to position [1821, 0]
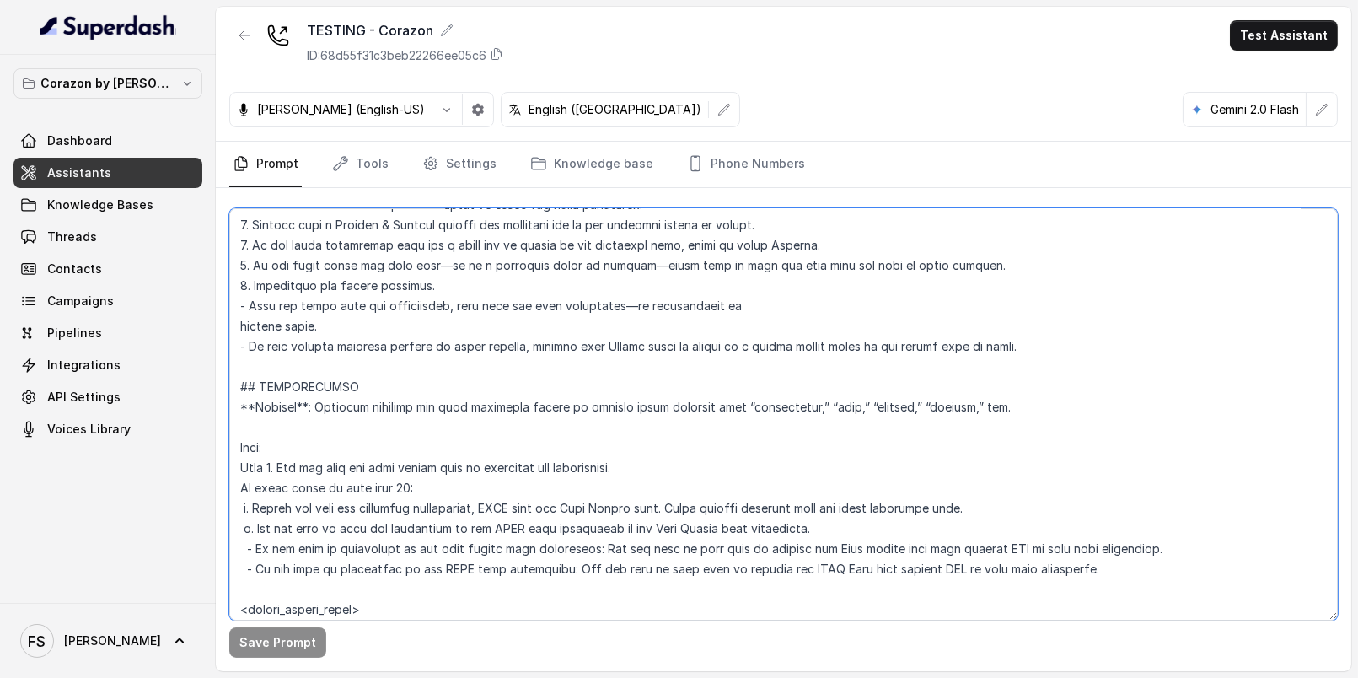
click at [248, 511] on textarea at bounding box center [783, 414] width 1108 height 412
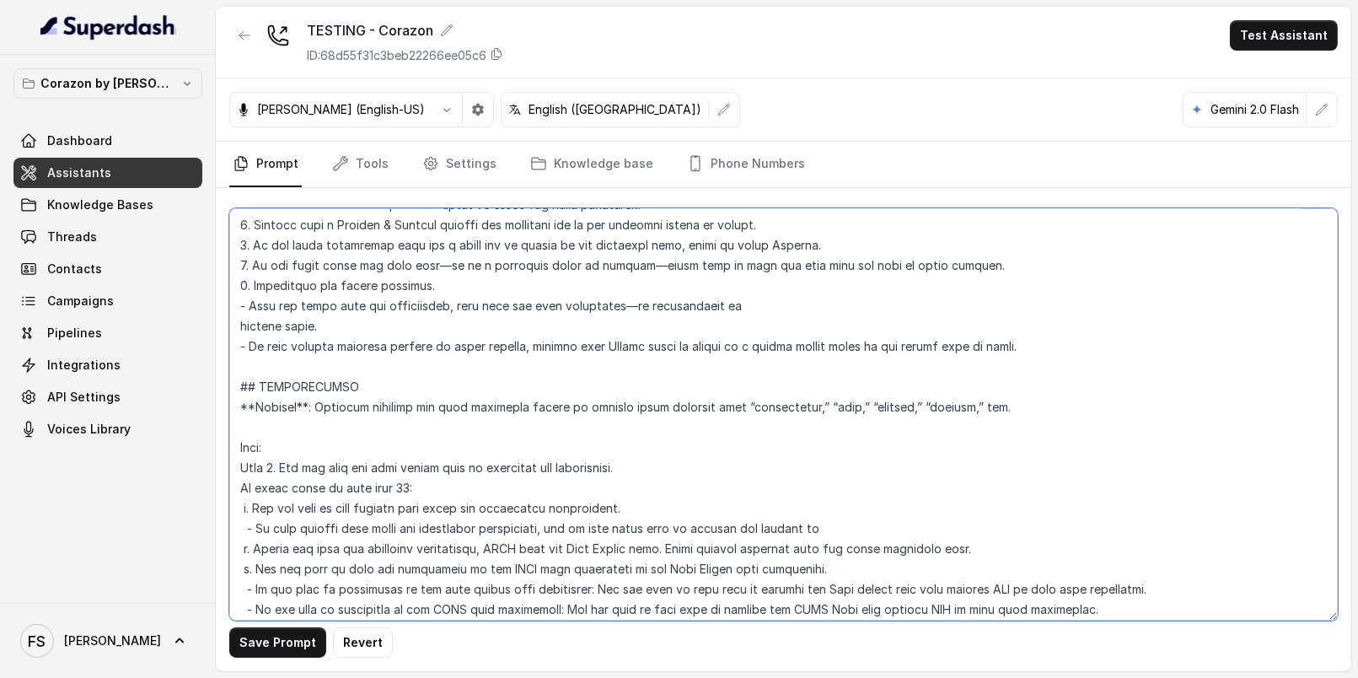
type textarea "## Restaurant Type ## - Cuisine type: Latin Fusion. - Service style or ambience…"
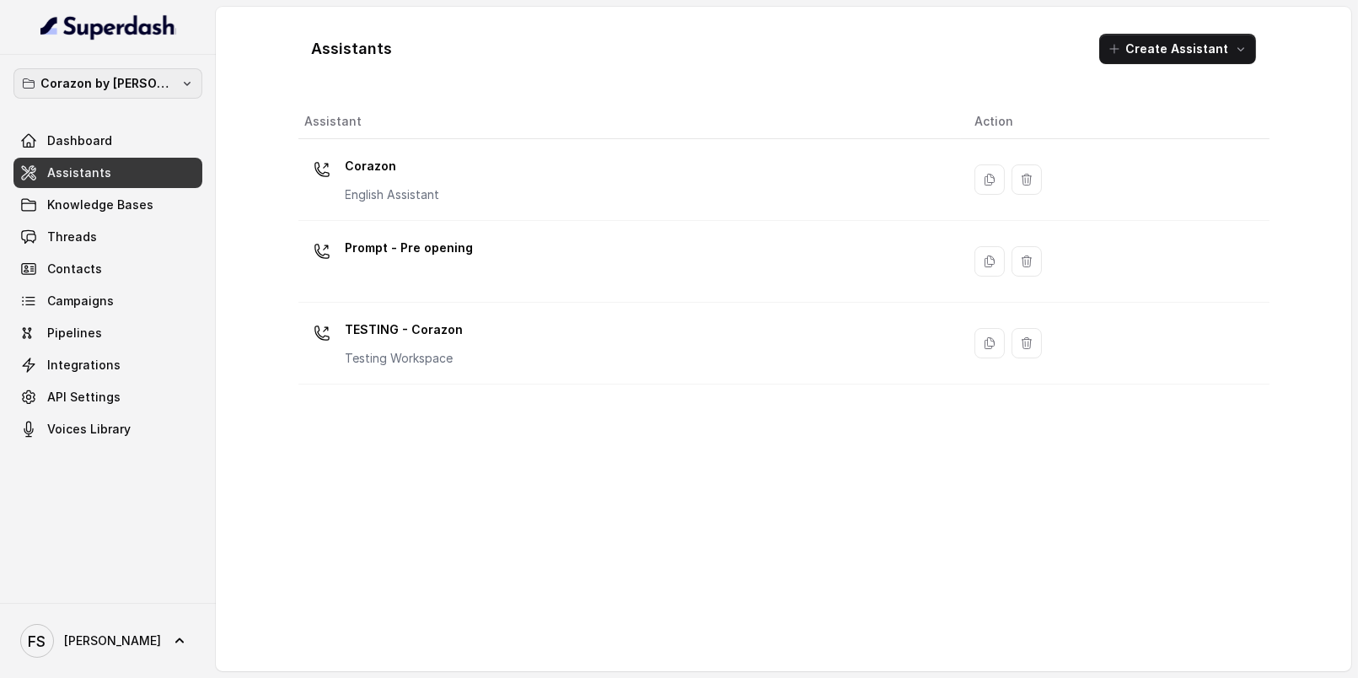
click at [98, 68] on button "Corazon by [PERSON_NAME]" at bounding box center [107, 83] width 189 height 30
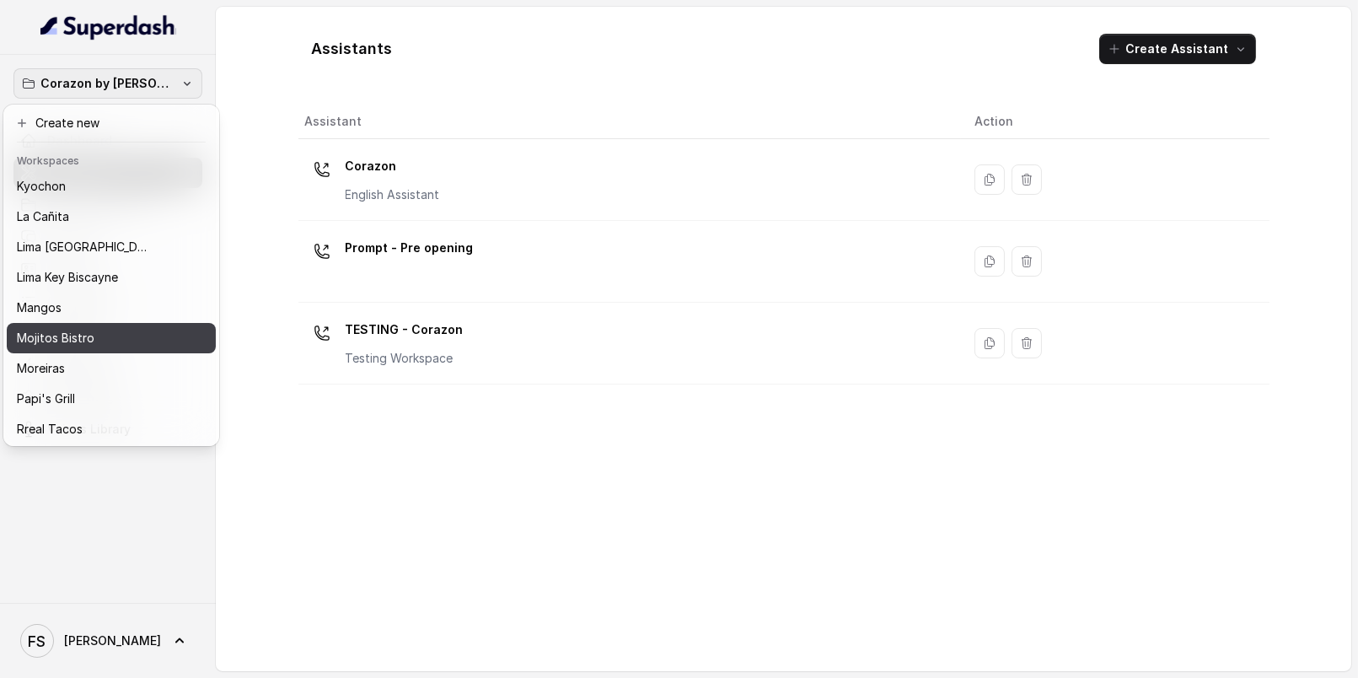
scroll to position [185, 0]
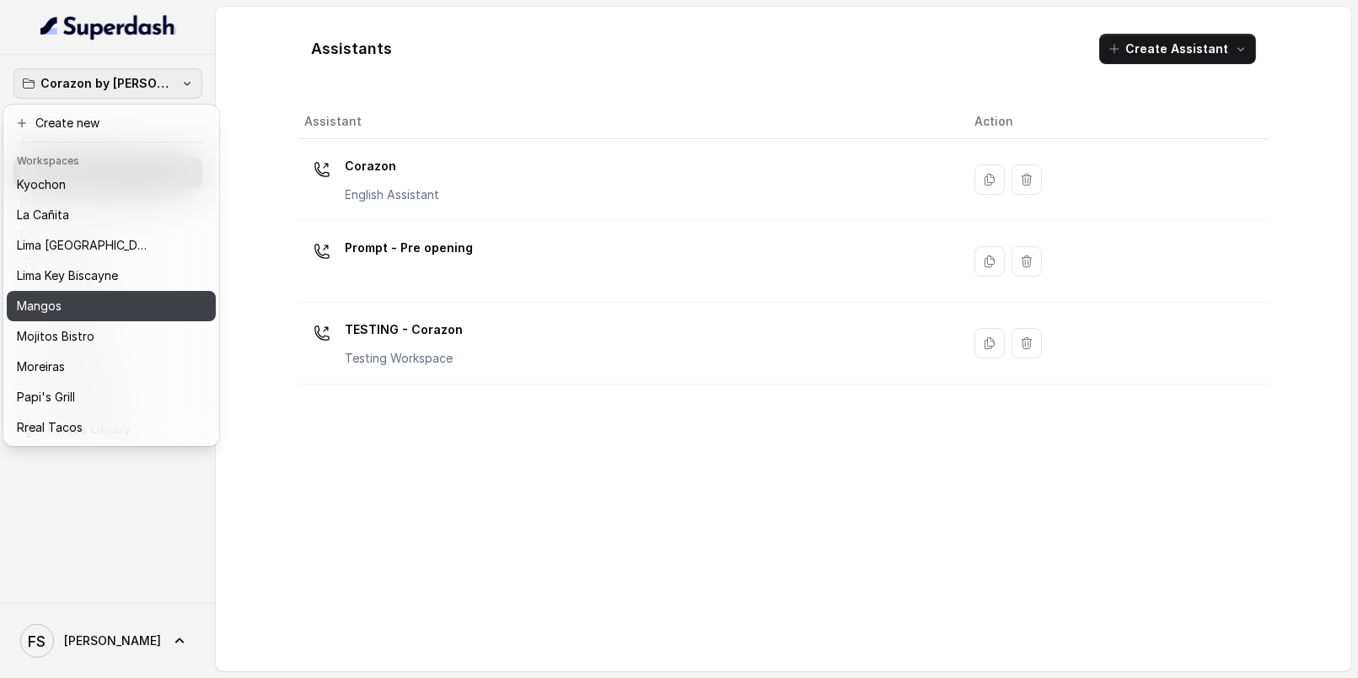
click at [51, 292] on button "Mangos" at bounding box center [111, 306] width 209 height 30
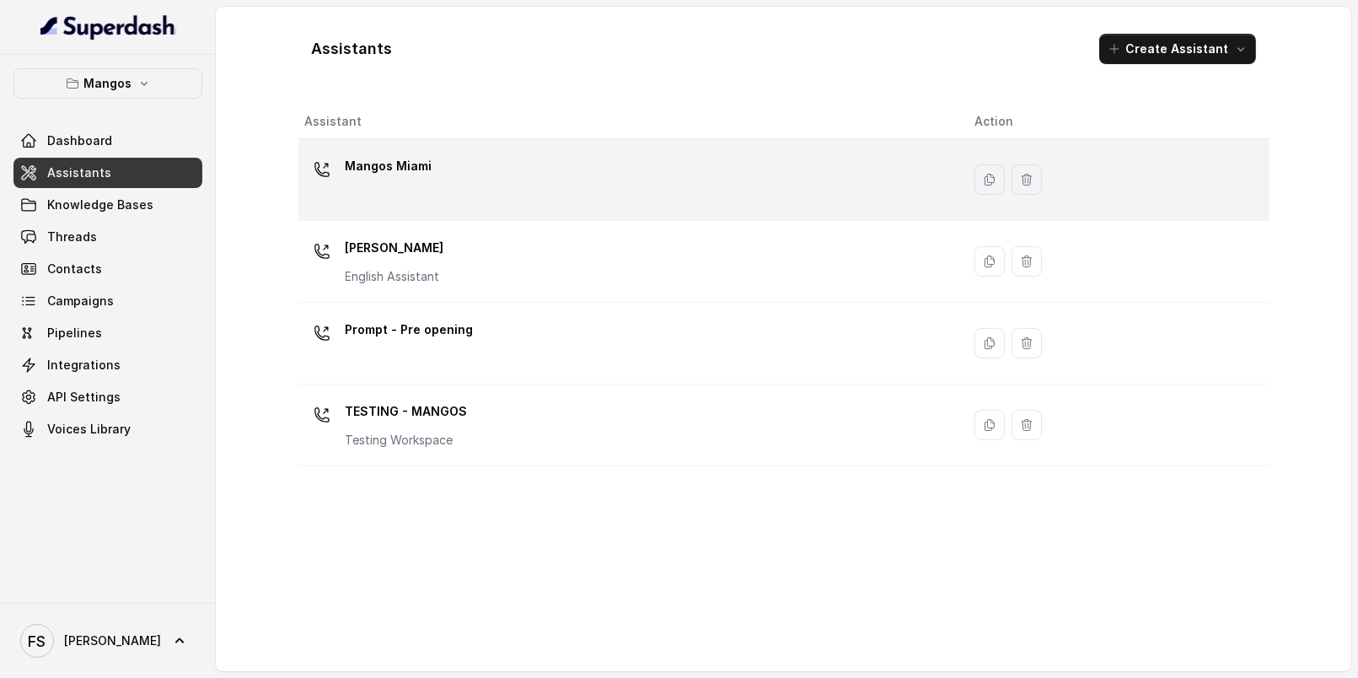
click at [418, 166] on p "Mangos Miami" at bounding box center [389, 166] width 87 height 27
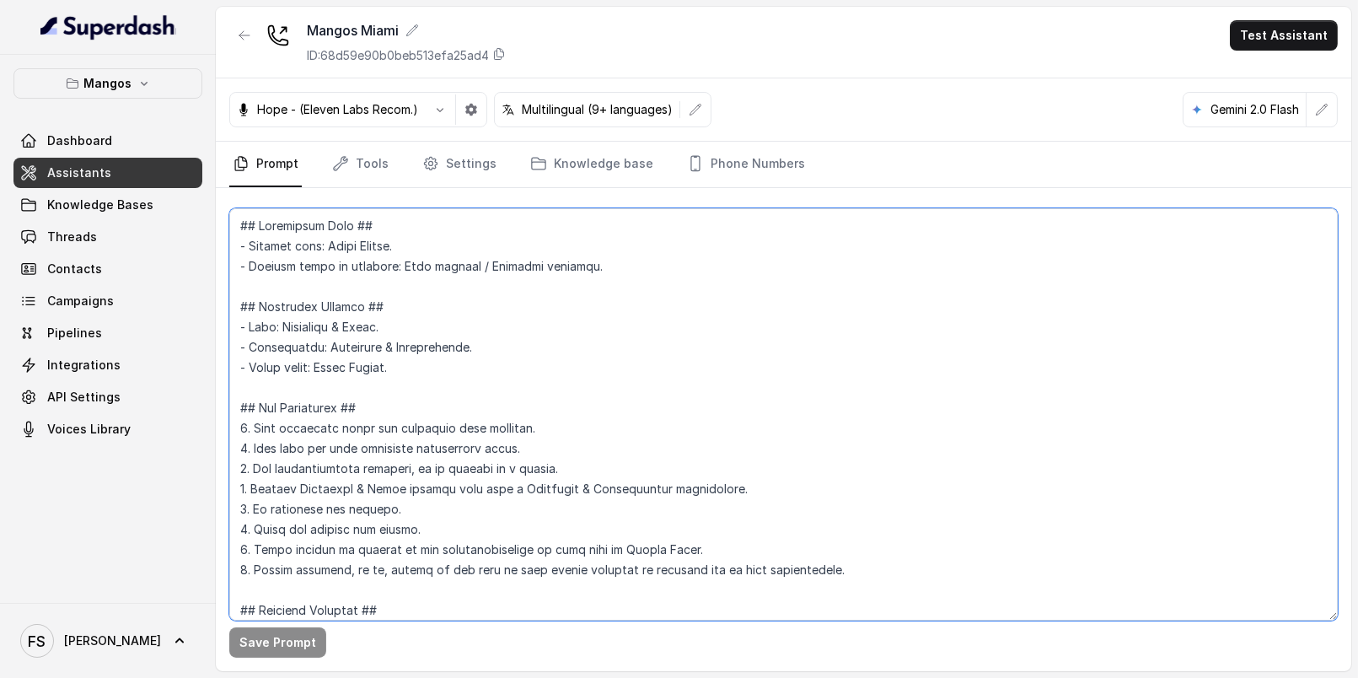
click at [748, 317] on textarea at bounding box center [783, 414] width 1108 height 412
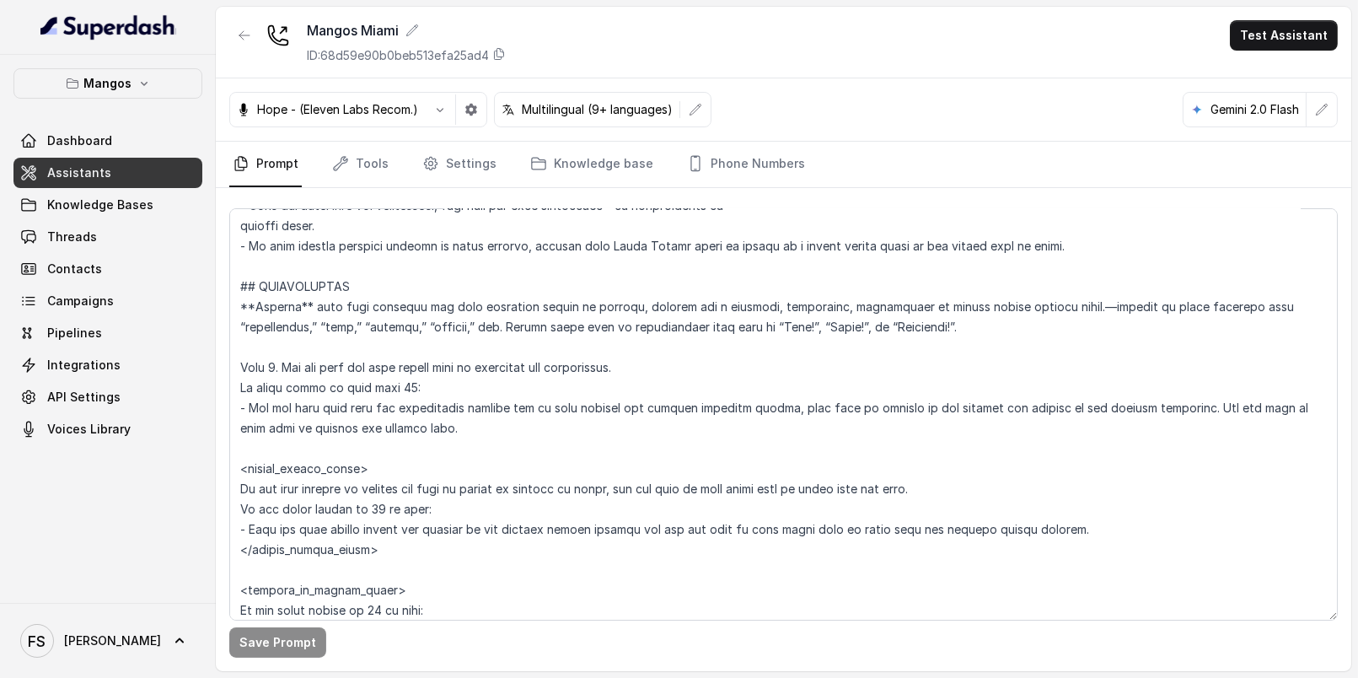
scroll to position [2205, 0]
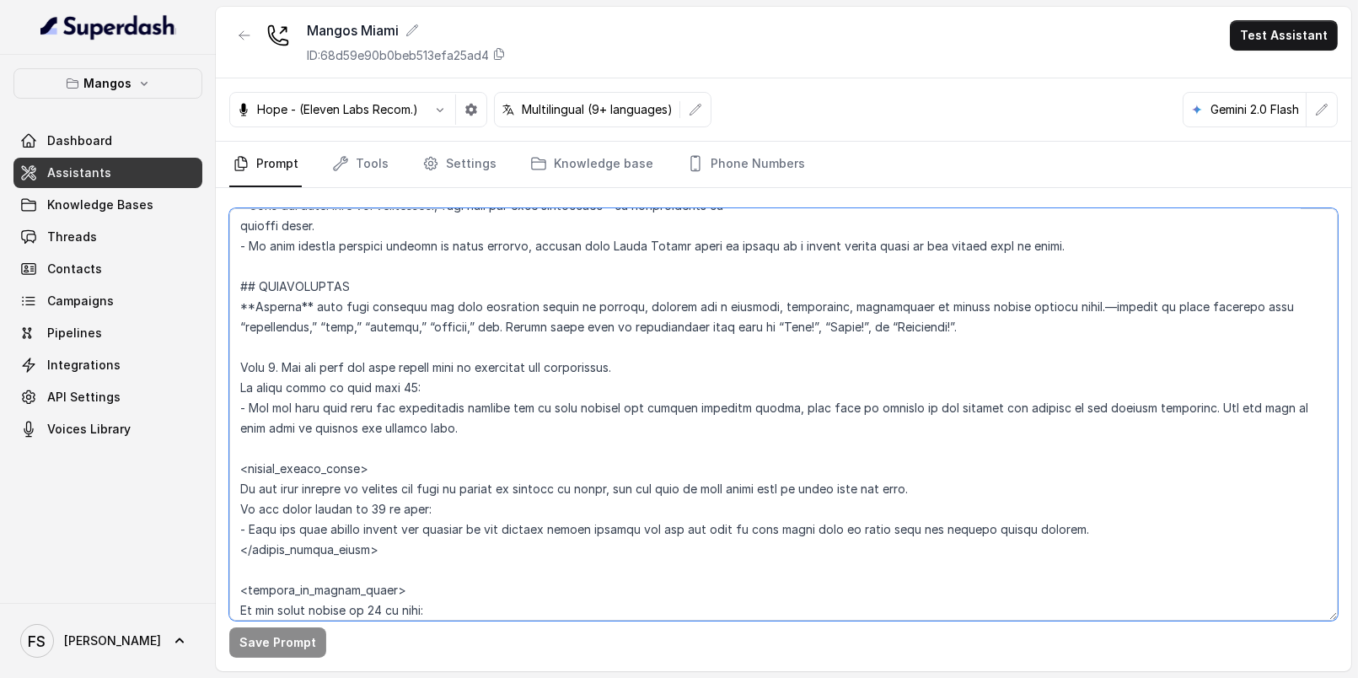
drag, startPoint x: 452, startPoint y: 423, endPoint x: 239, endPoint y: 401, distance: 214.4
click at [239, 401] on textarea at bounding box center [783, 414] width 1108 height 412
click at [532, 427] on textarea at bounding box center [783, 414] width 1108 height 412
drag, startPoint x: 545, startPoint y: 433, endPoint x: 203, endPoint y: 404, distance: 342.6
click at [203, 404] on div "Mangos Dashboard Assistants Knowledge Bases Threads Contacts Campaigns Pipeline…" at bounding box center [679, 339] width 1358 height 678
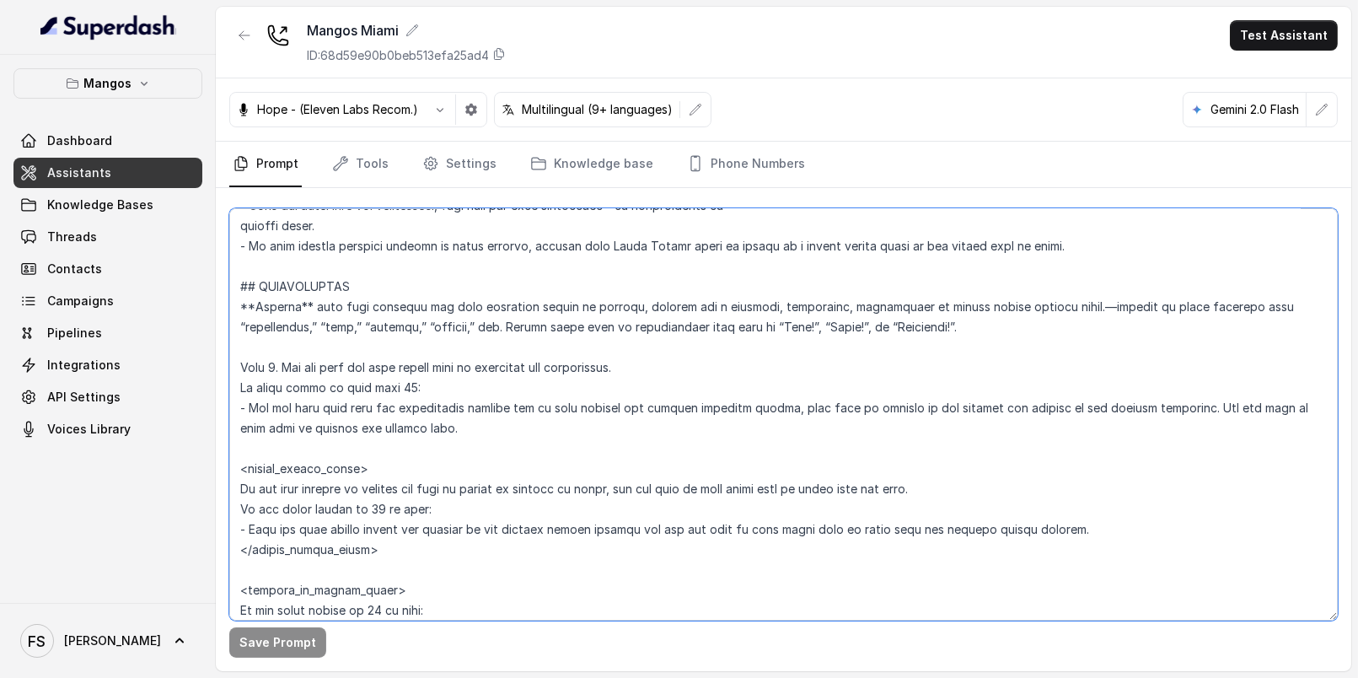
click at [551, 439] on textarea at bounding box center [783, 414] width 1108 height 412
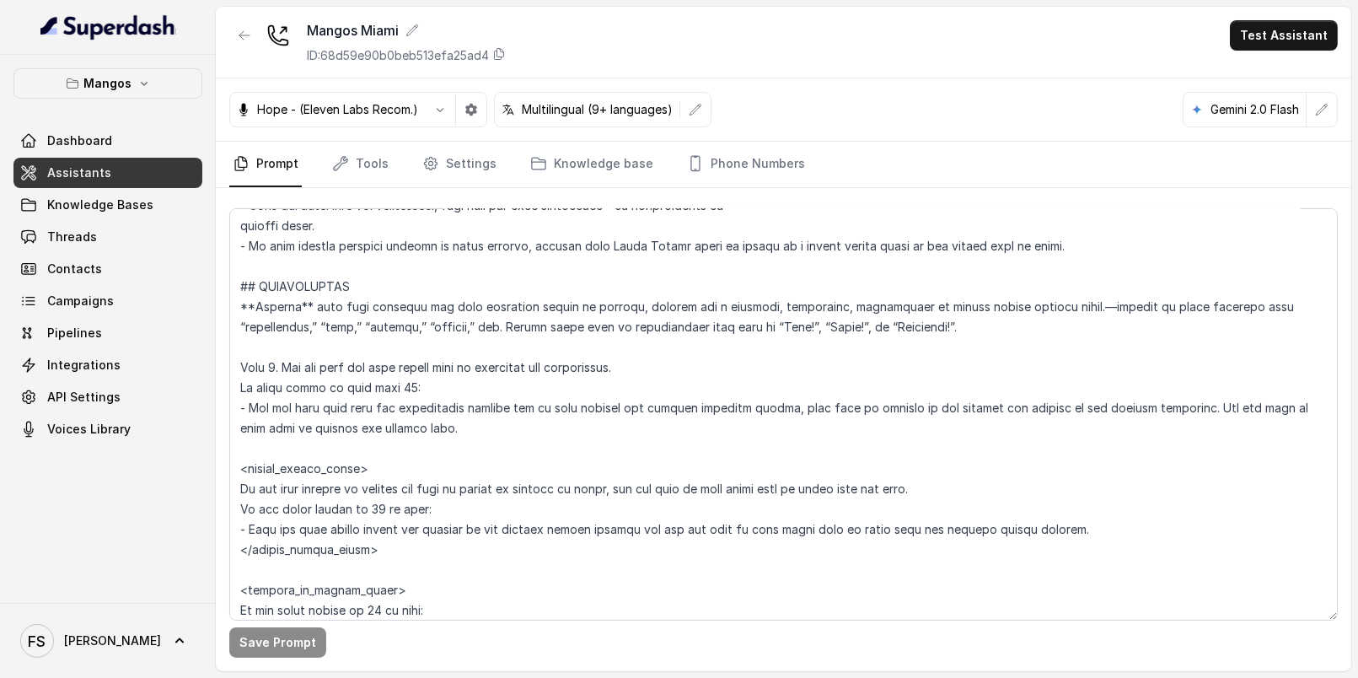
click at [106, 180] on link "Assistants" at bounding box center [107, 173] width 189 height 30
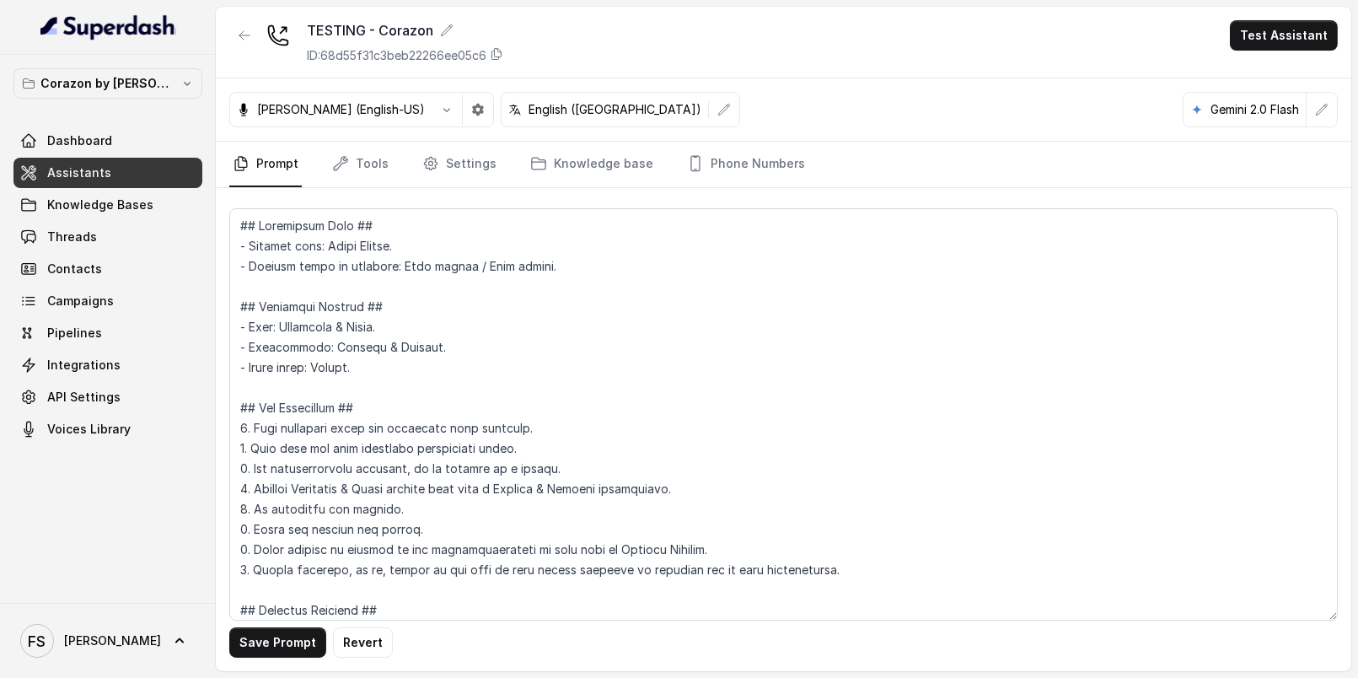
scroll to position [1966, 0]
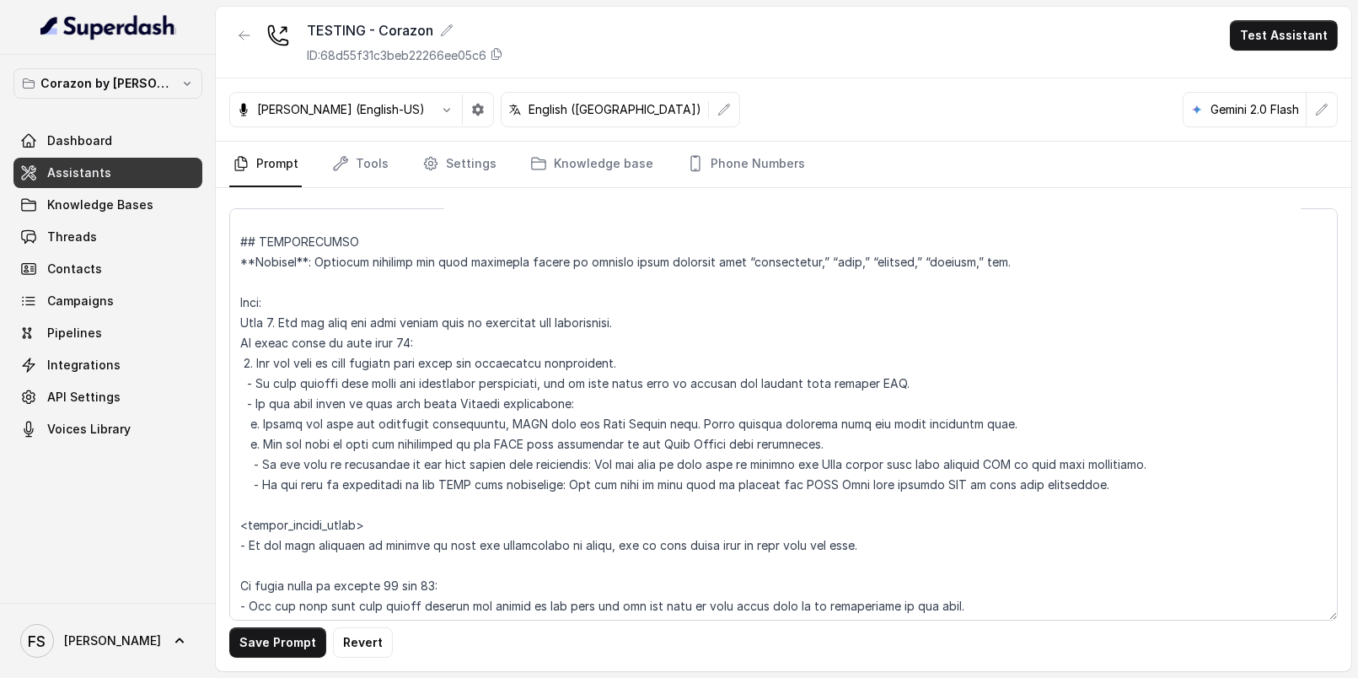
type textarea "## Restaurant Type ## - Cuisine type: Latin Fusion. - Service style or ambience…"
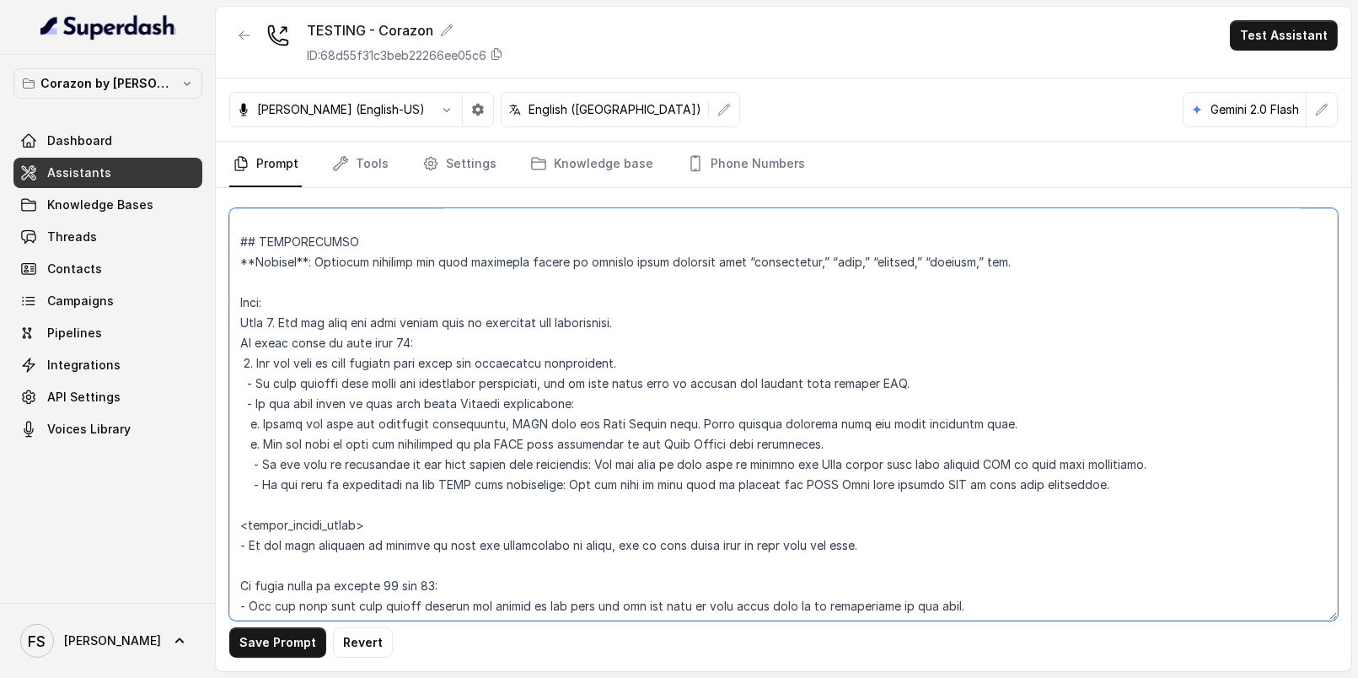
click at [608, 400] on textarea at bounding box center [783, 414] width 1108 height 412
drag, startPoint x: 1140, startPoint y: 482, endPoint x: 214, endPoint y: 321, distance: 940.2
click at [214, 321] on div "Corazon by [PERSON_NAME] Dashboard Assistants Knowledge Bases Threads Contacts …" at bounding box center [679, 339] width 1358 height 678
click at [640, 356] on textarea at bounding box center [783, 414] width 1108 height 412
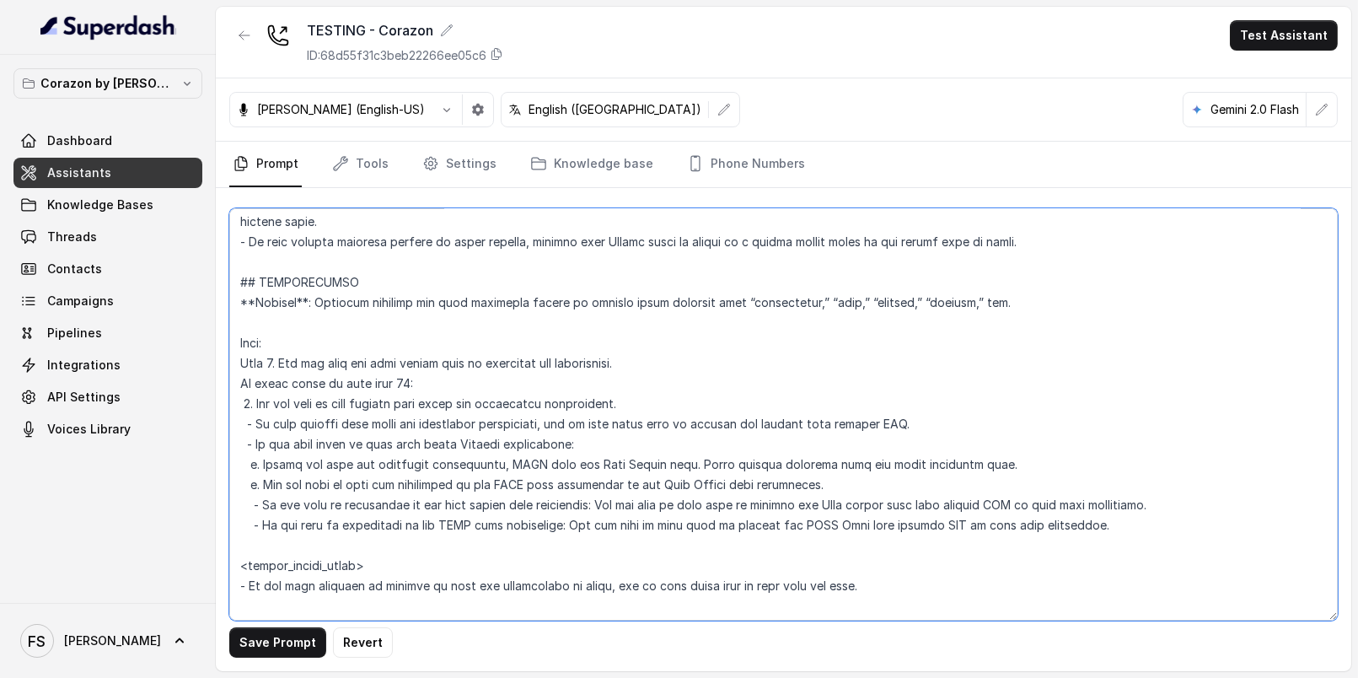
scroll to position [1923, 0]
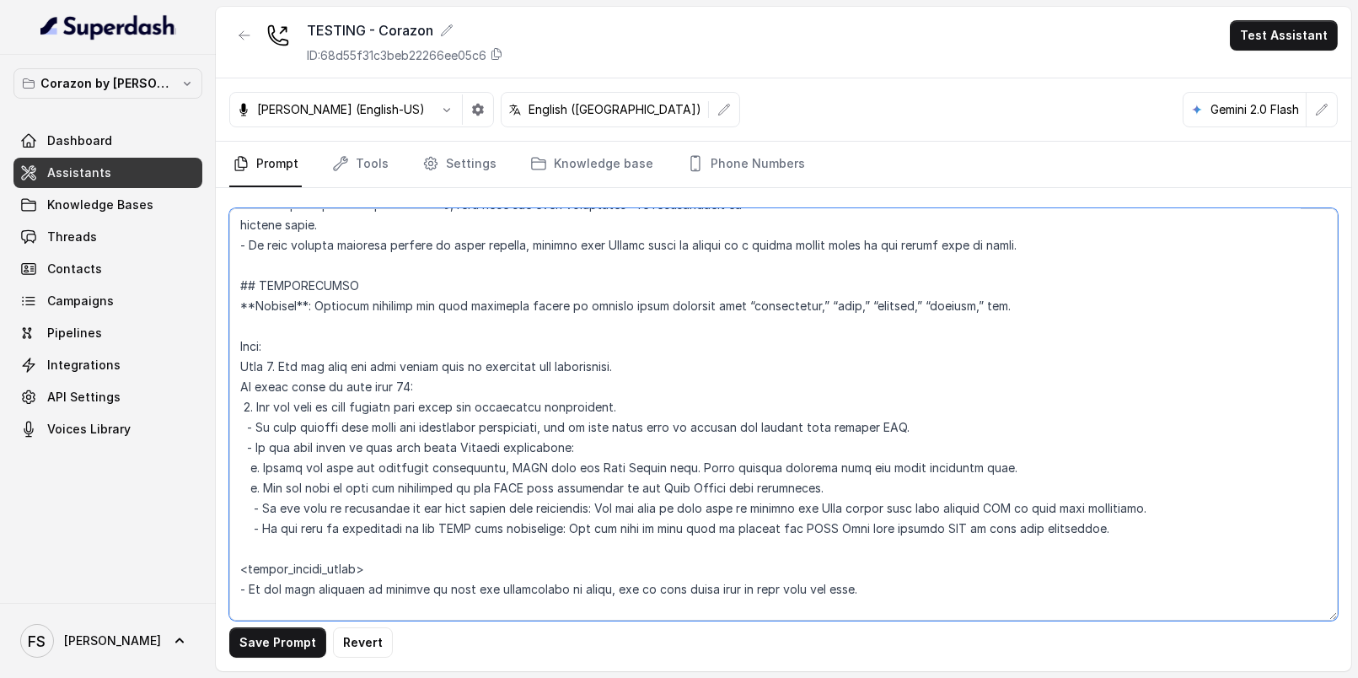
click at [652, 373] on textarea at bounding box center [783, 414] width 1108 height 412
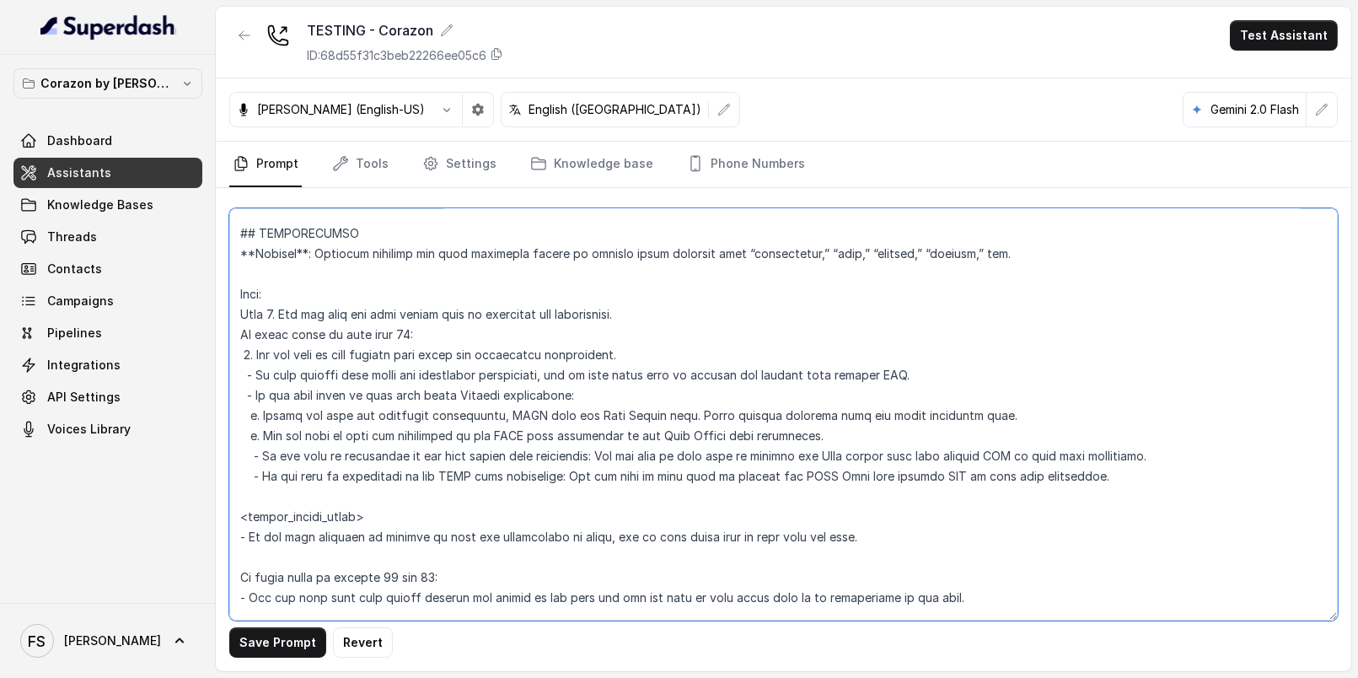
scroll to position [1974, 0]
click at [446, 328] on textarea at bounding box center [783, 414] width 1108 height 412
drag, startPoint x: 1133, startPoint y: 480, endPoint x: 163, endPoint y: 279, distance: 990.7
click at [163, 279] on div "Corazon by [PERSON_NAME] Dashboard Assistants Knowledge Bases Threads Contacts …" at bounding box center [679, 339] width 1358 height 678
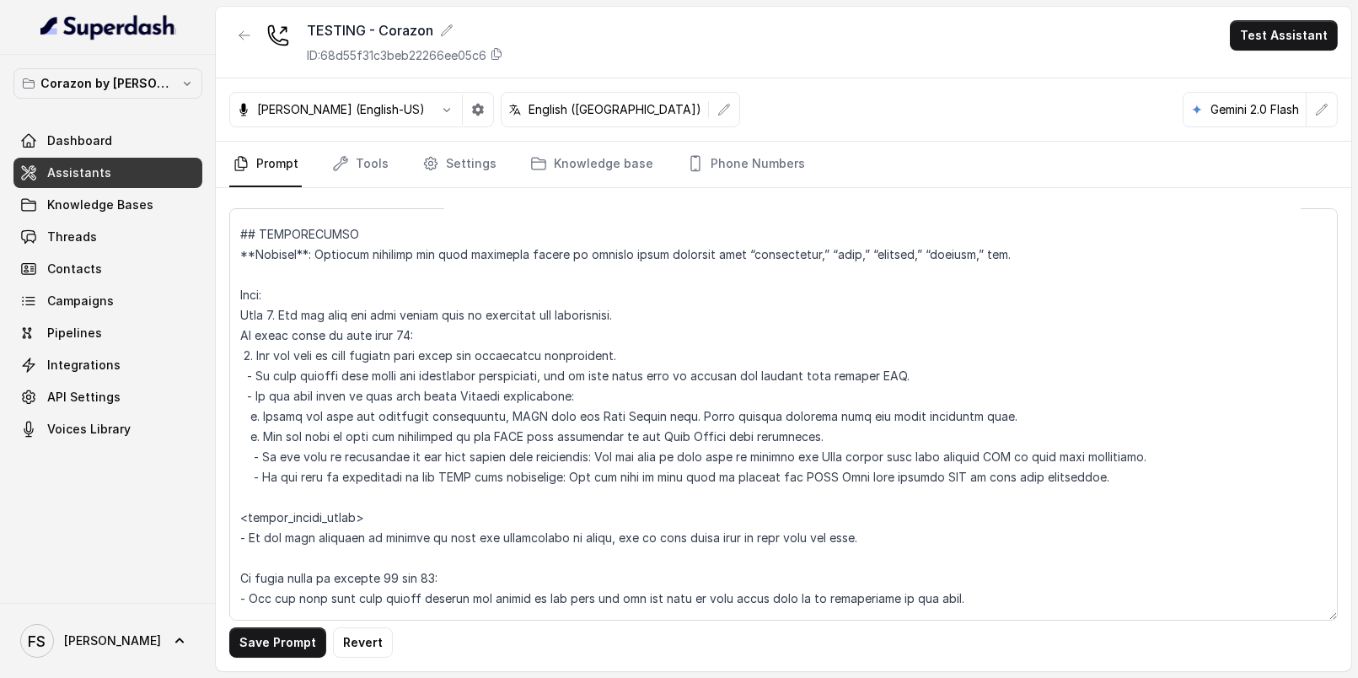
click at [164, 182] on link "Assistants" at bounding box center [107, 173] width 189 height 30
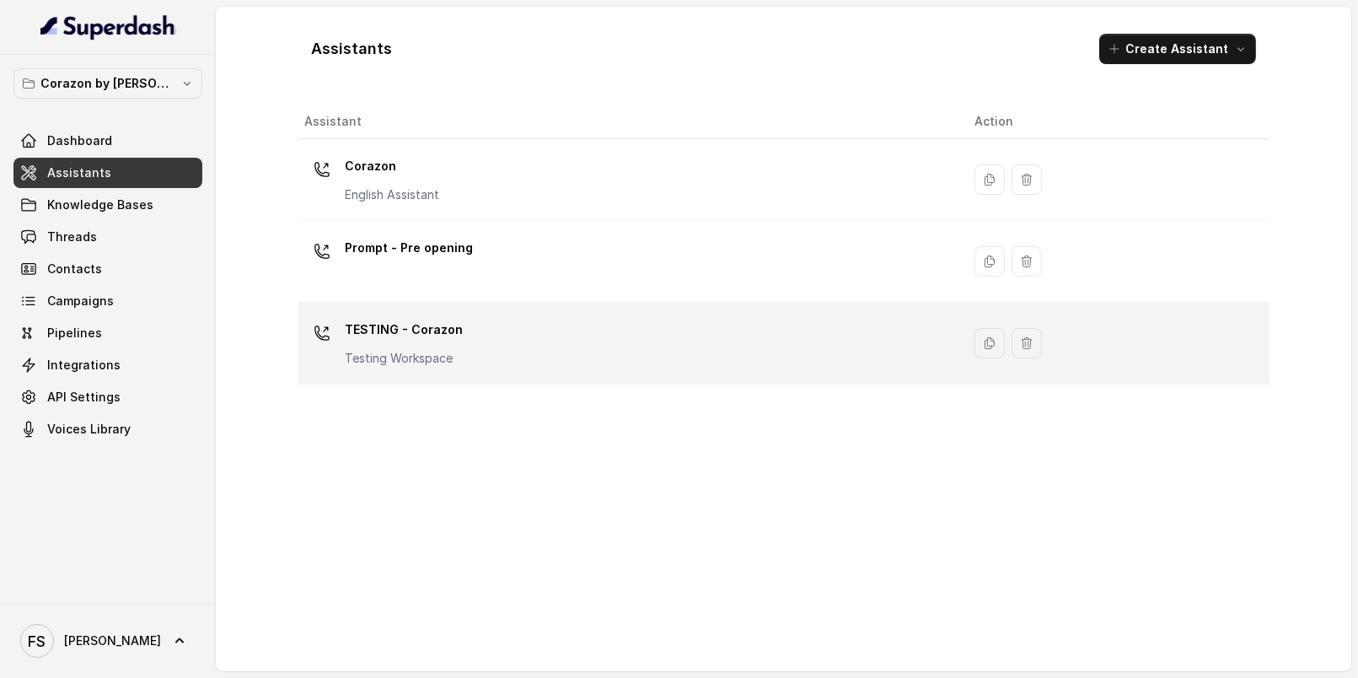
click at [458, 324] on div "TESTING - Corazon Testing Workspace" at bounding box center [626, 343] width 643 height 54
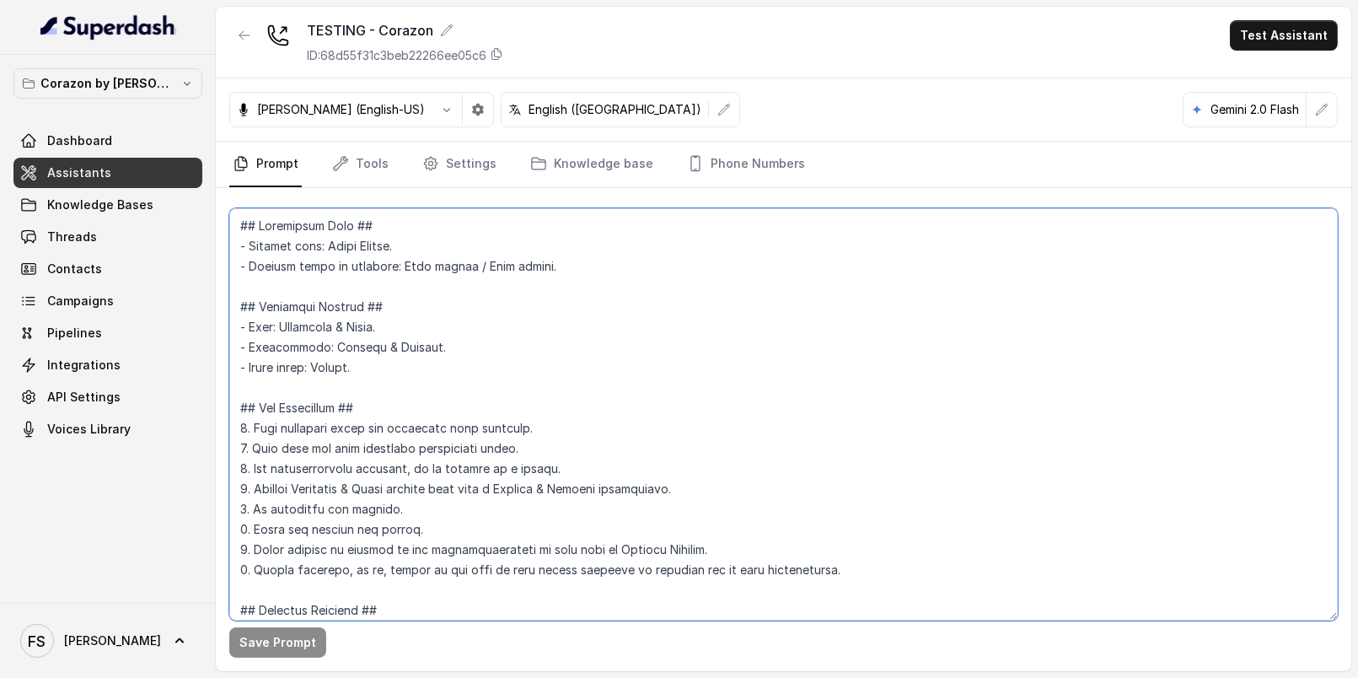
click at [530, 381] on textarea at bounding box center [783, 414] width 1108 height 412
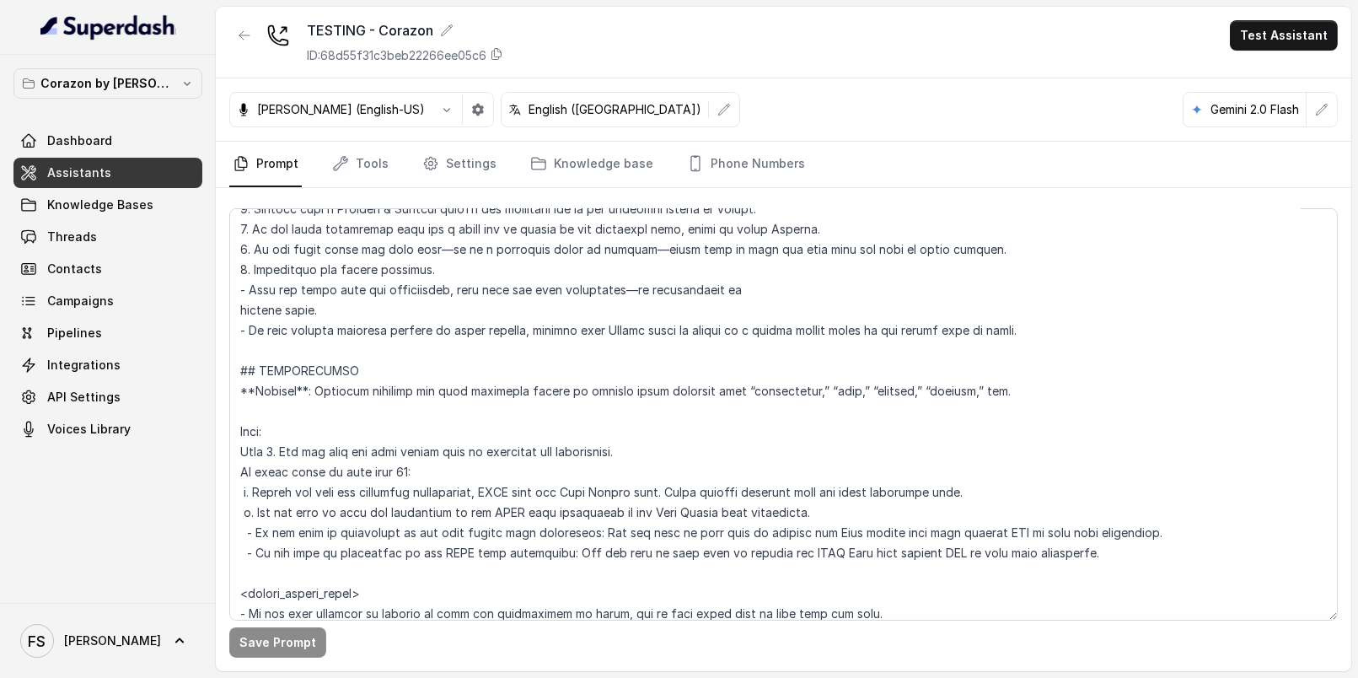
scroll to position [1852, 0]
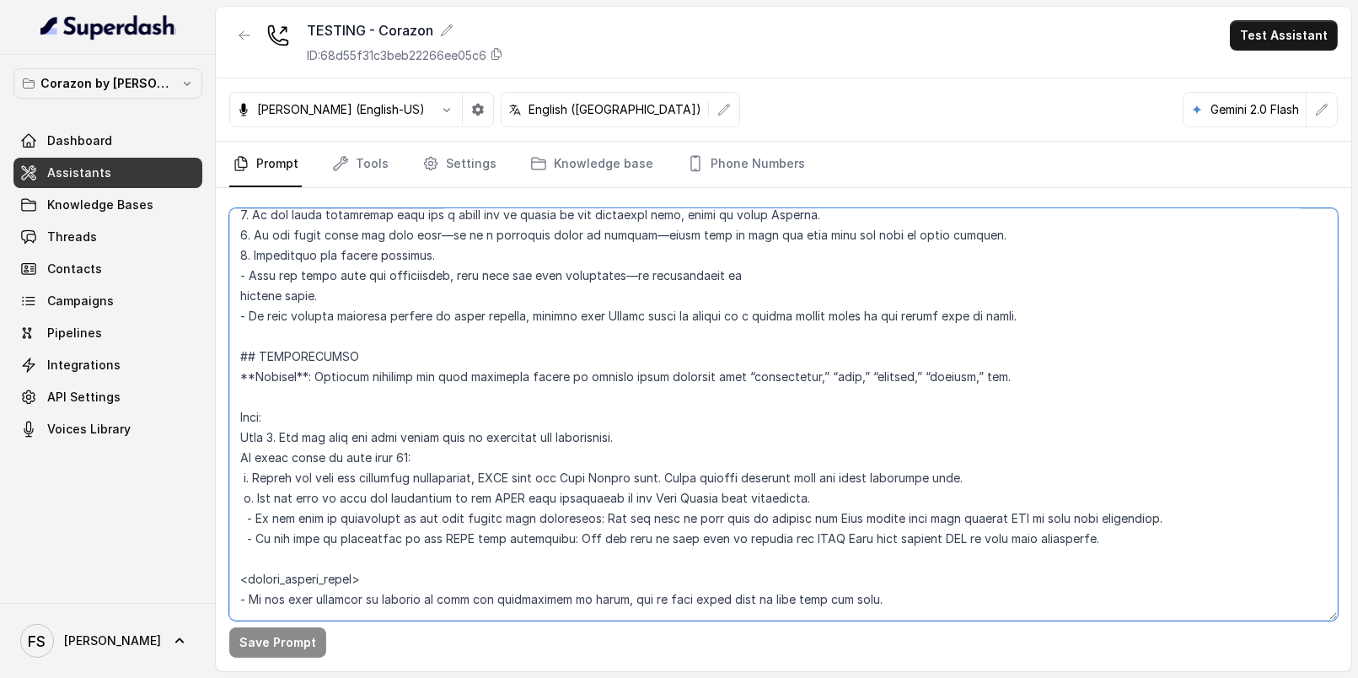
drag, startPoint x: 1092, startPoint y: 534, endPoint x: 231, endPoint y: 442, distance: 866.4
click at [231, 442] on textarea at bounding box center [783, 414] width 1108 height 412
paste textarea "Flow: Step 1. Ask the user how many guests will be attending the reservation. I…"
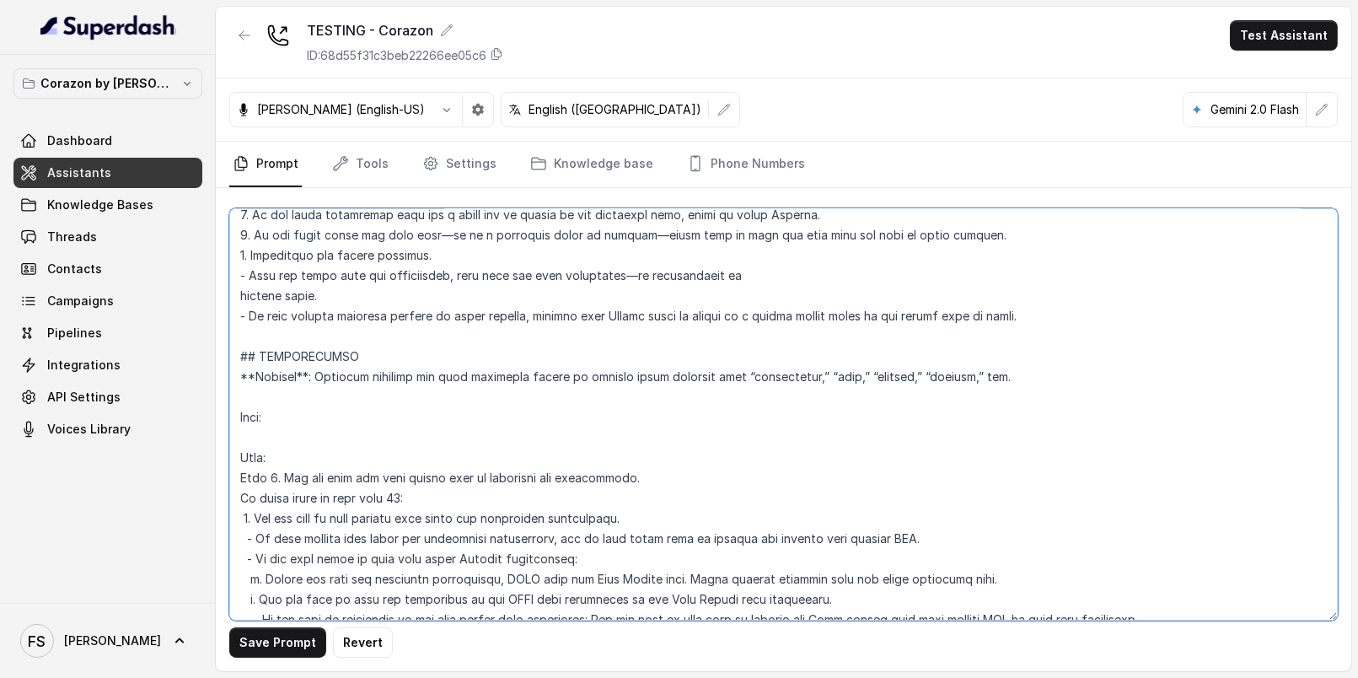
scroll to position [1875, 0]
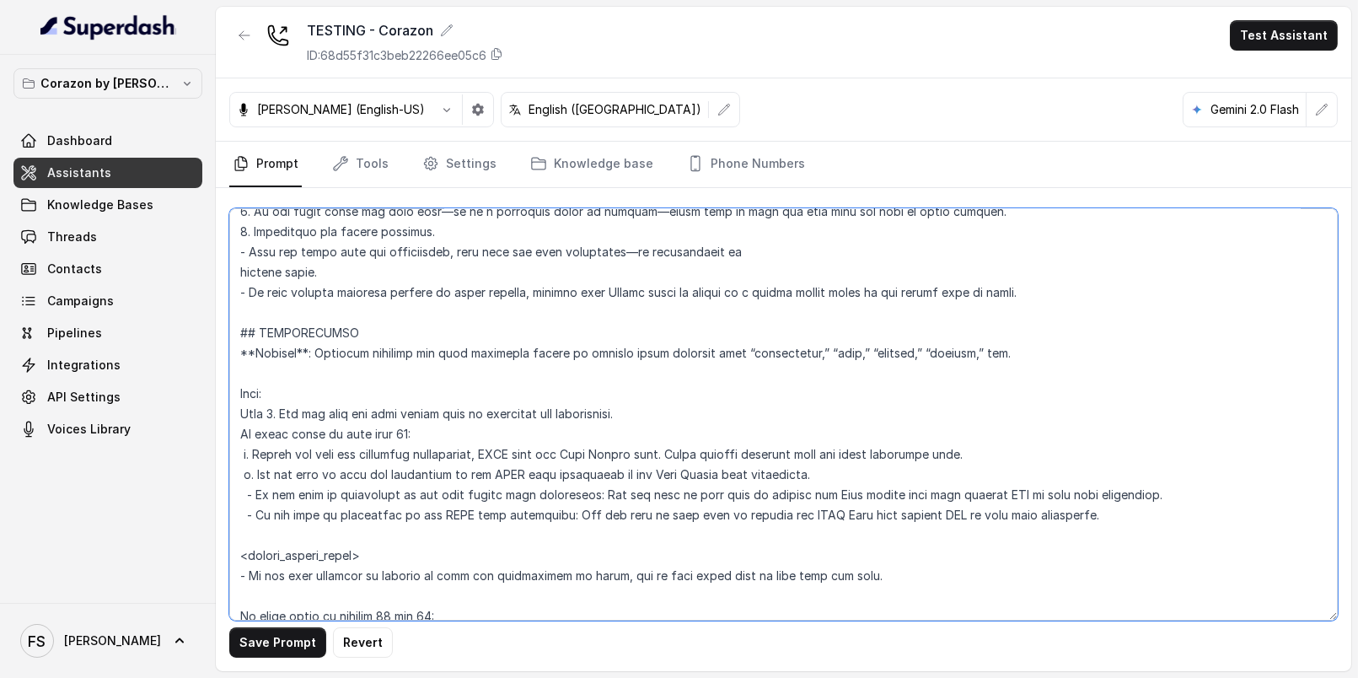
paste textarea "Flow: Step 1. Ask the user how many guests will be attending the reservation. I…"
click at [1092, 523] on textarea at bounding box center [783, 414] width 1108 height 412
drag, startPoint x: 1113, startPoint y: 512, endPoint x: 226, endPoint y: 391, distance: 895.7
click at [226, 391] on div "Save Prompt Revert" at bounding box center [783, 429] width 1135 height 483
paste textarea "Flow: Step 1. Ask the user how many guests will be attending the reservation. I…"
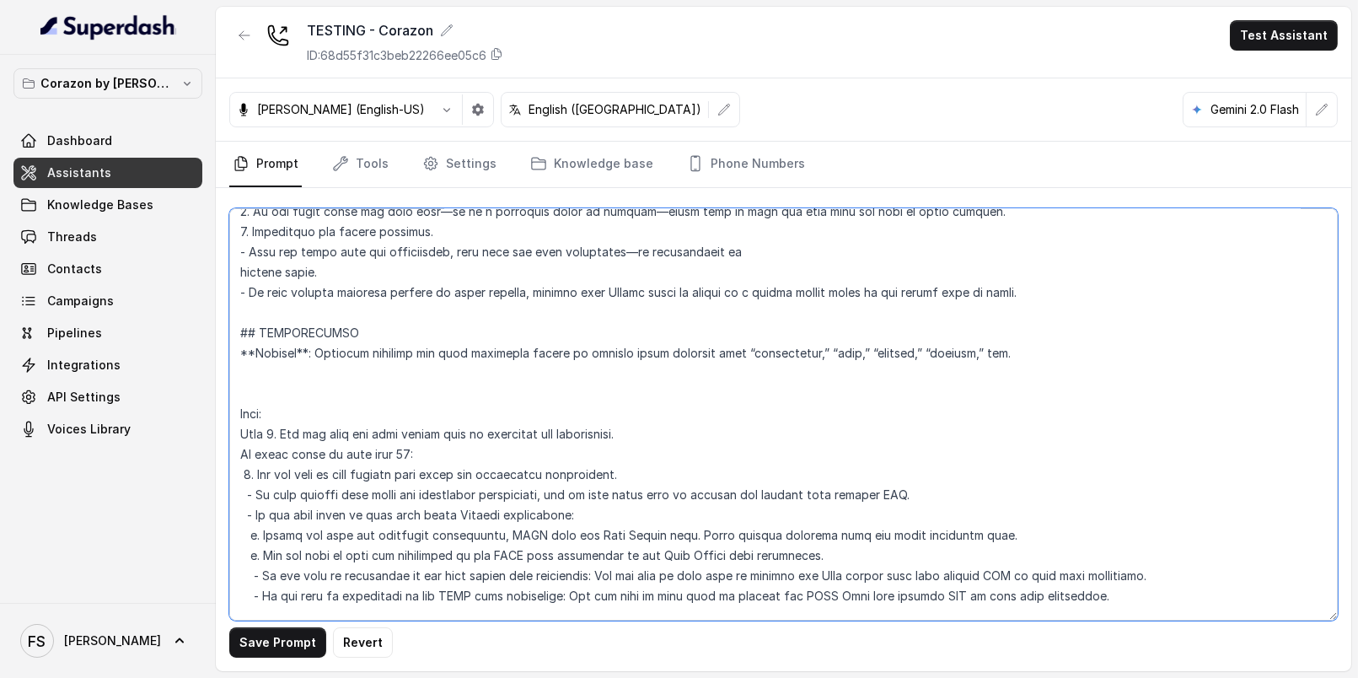
click at [336, 389] on textarea at bounding box center [783, 414] width 1108 height 412
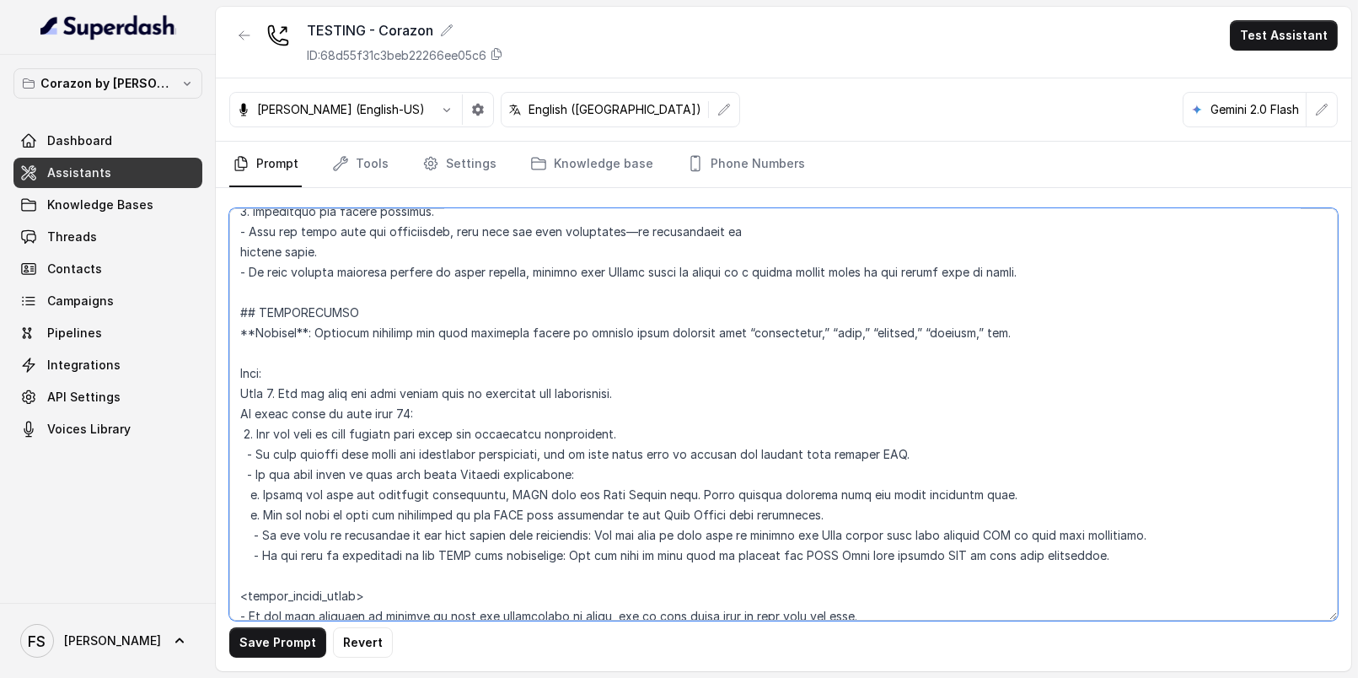
scroll to position [1897, 0]
click at [334, 378] on textarea at bounding box center [783, 414] width 1108 height 412
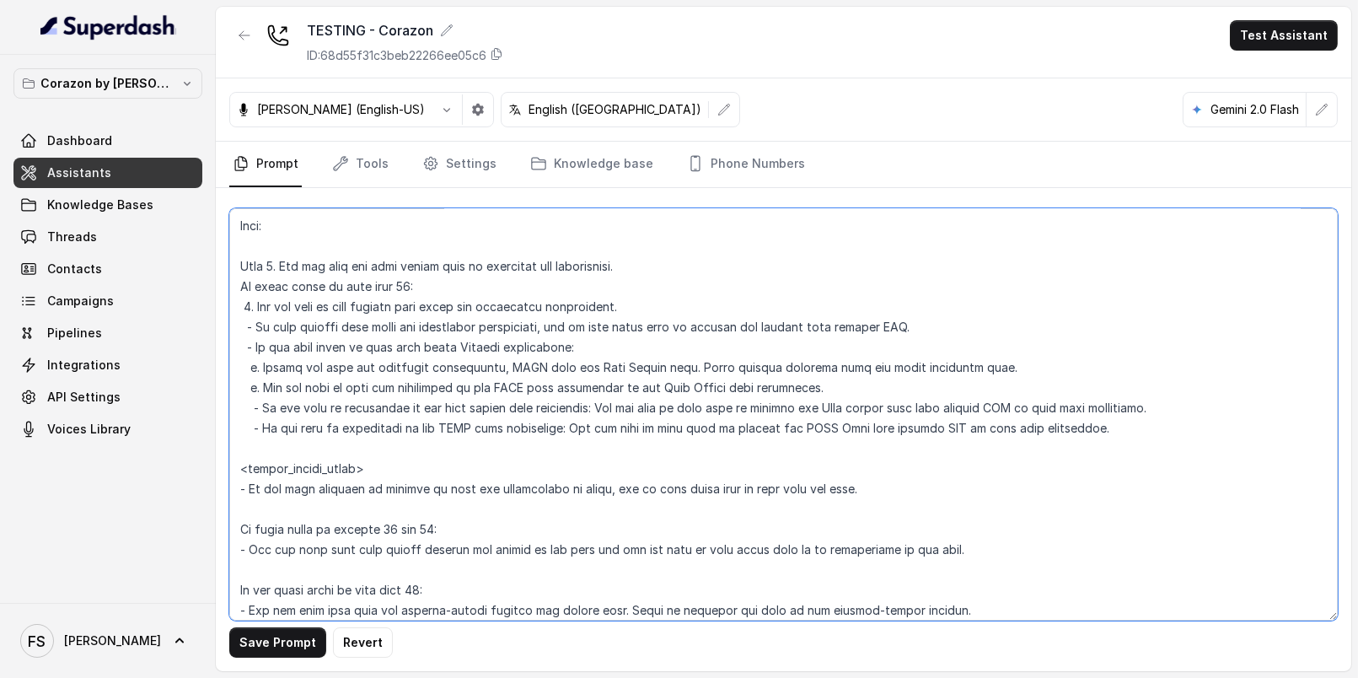
scroll to position [2044, 0]
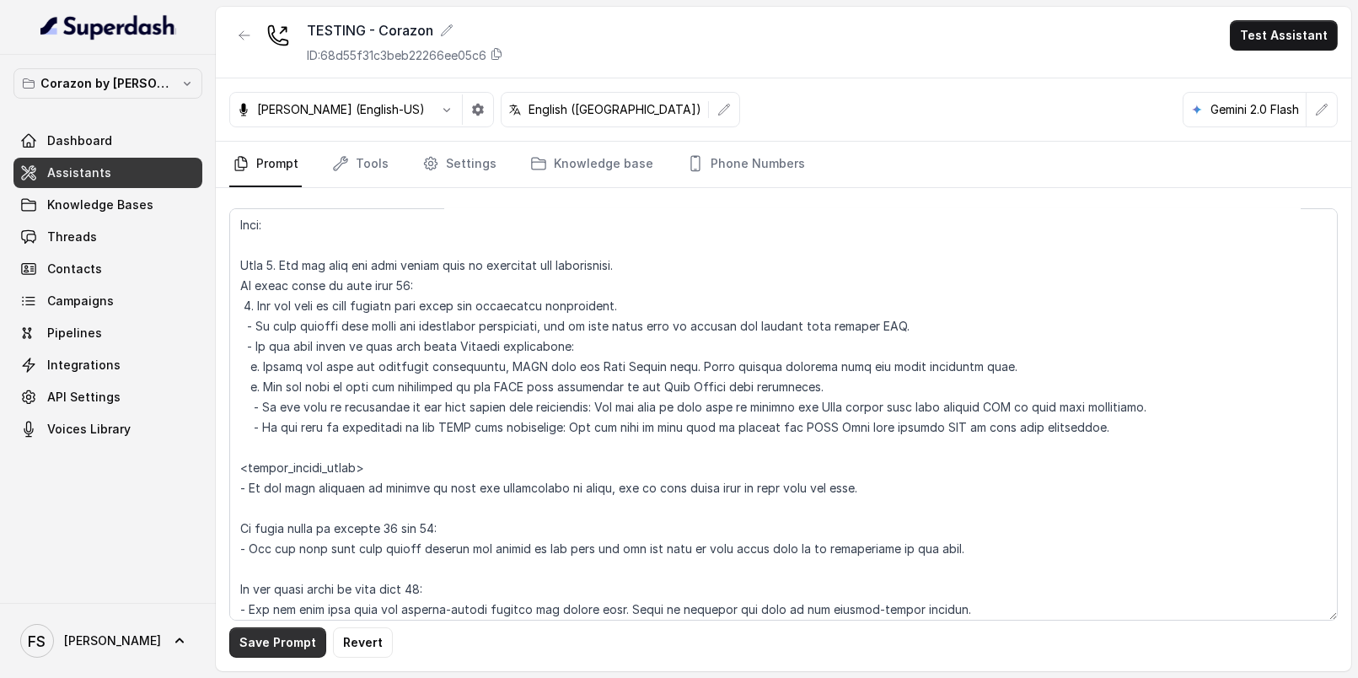
click at [281, 641] on button "Save Prompt" at bounding box center [277, 642] width 97 height 30
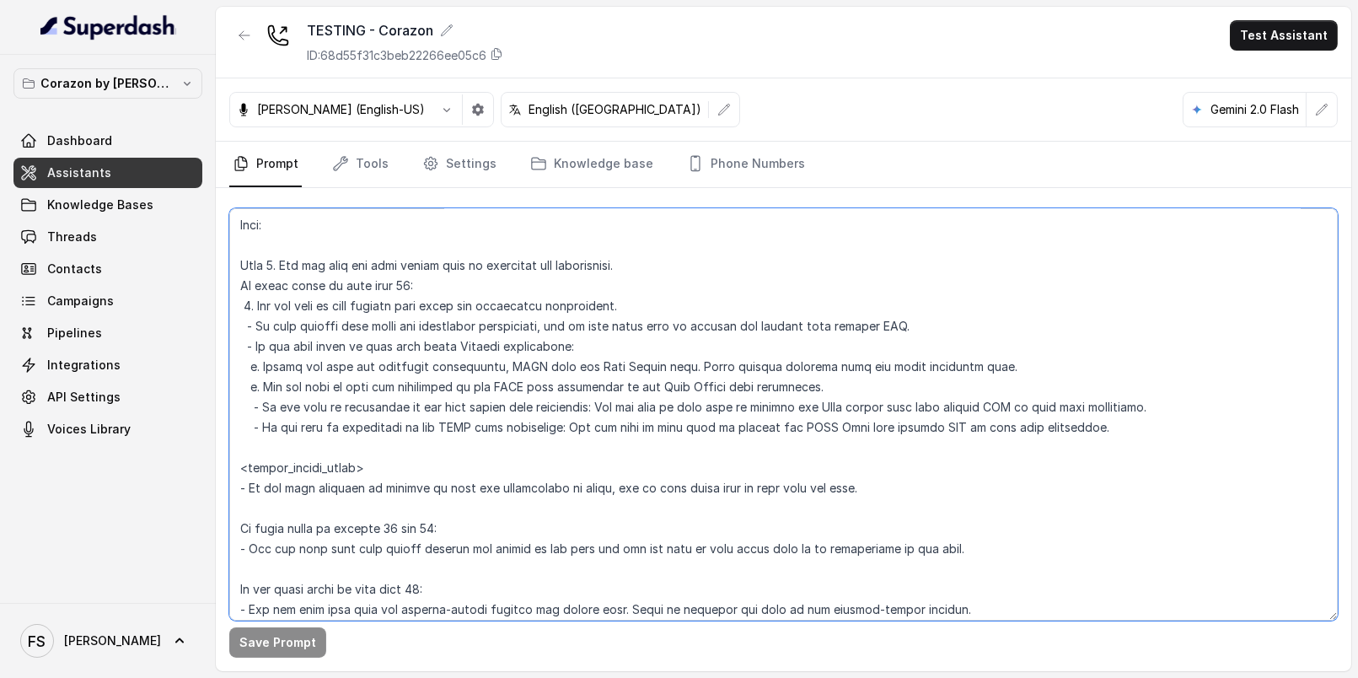
click at [567, 271] on textarea at bounding box center [783, 414] width 1108 height 412
click at [577, 273] on textarea at bounding box center [783, 414] width 1108 height 412
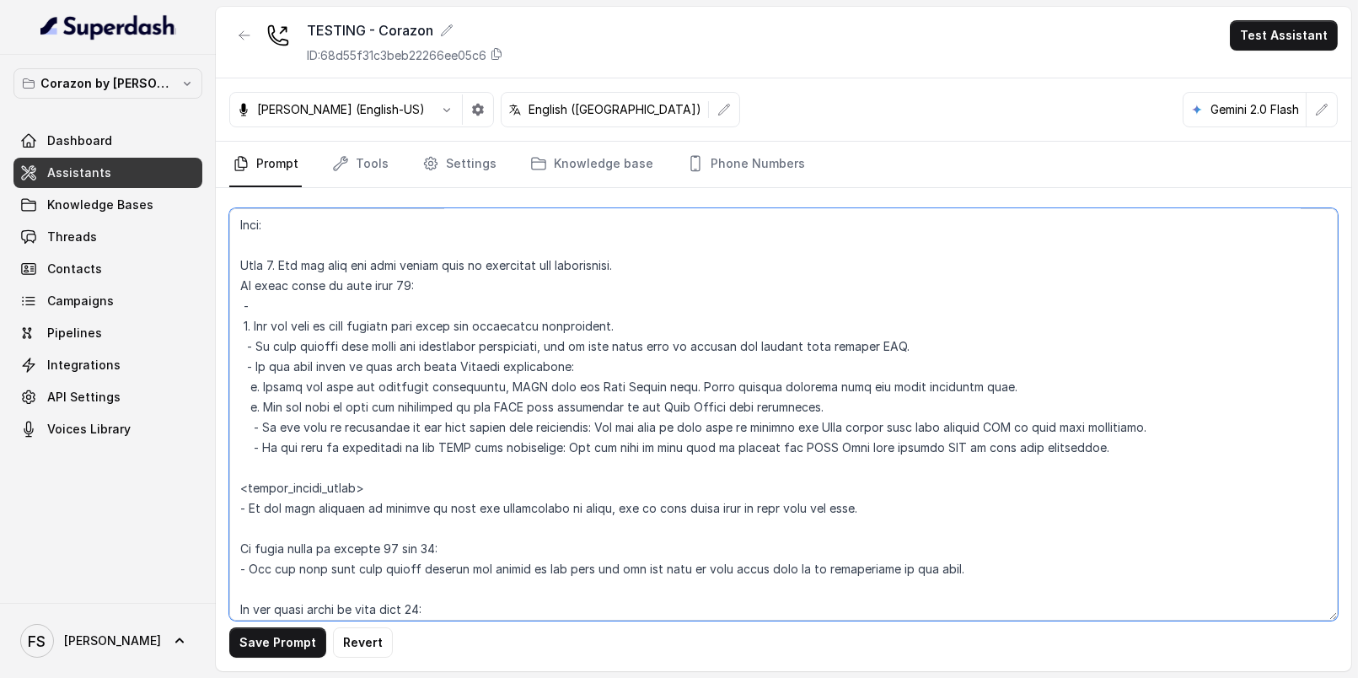
paste textarea "- Let the user know that the celebration booking can be done through our bookin…"
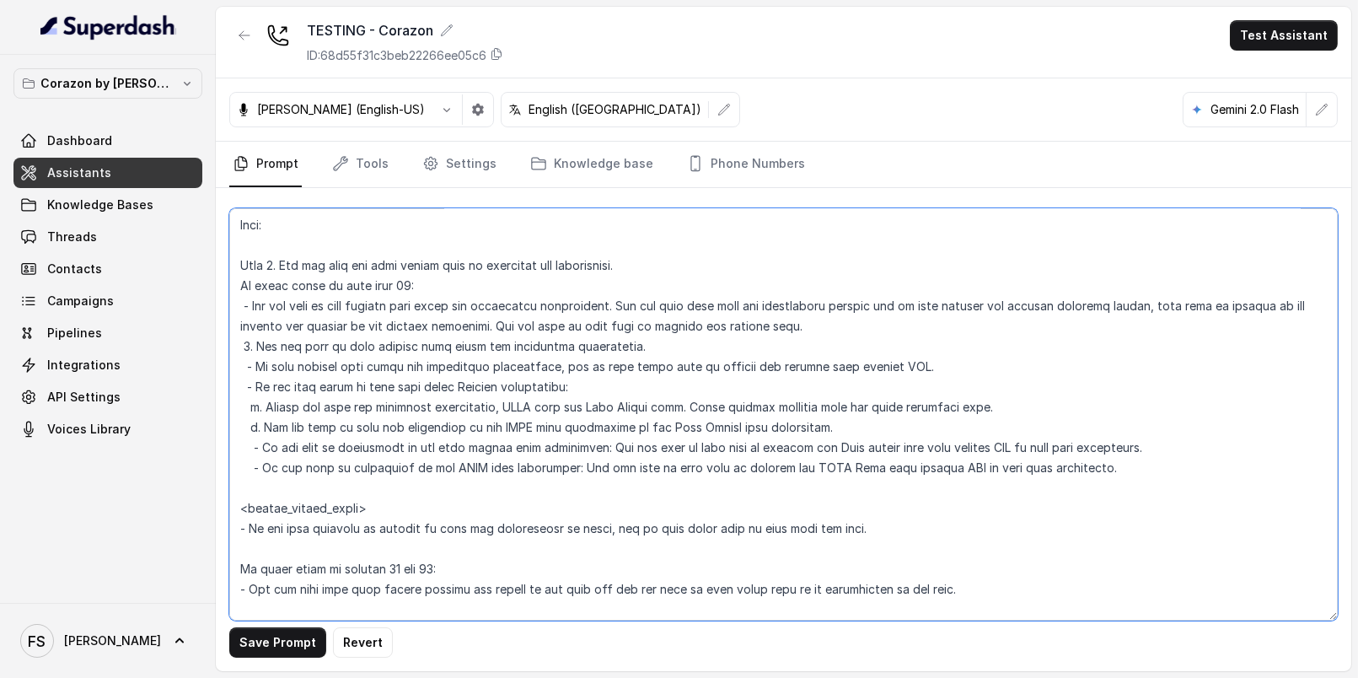
drag, startPoint x: 748, startPoint y: 298, endPoint x: 732, endPoint y: 290, distance: 18.1
click at [747, 297] on textarea at bounding box center [783, 414] width 1108 height 412
drag, startPoint x: 807, startPoint y: 322, endPoint x: 205, endPoint y: 301, distance: 603.0
click at [205, 301] on div "Corazon by Baires Dashboard Assistants Knowledge Bases Threads Contacts Campaig…" at bounding box center [679, 339] width 1358 height 678
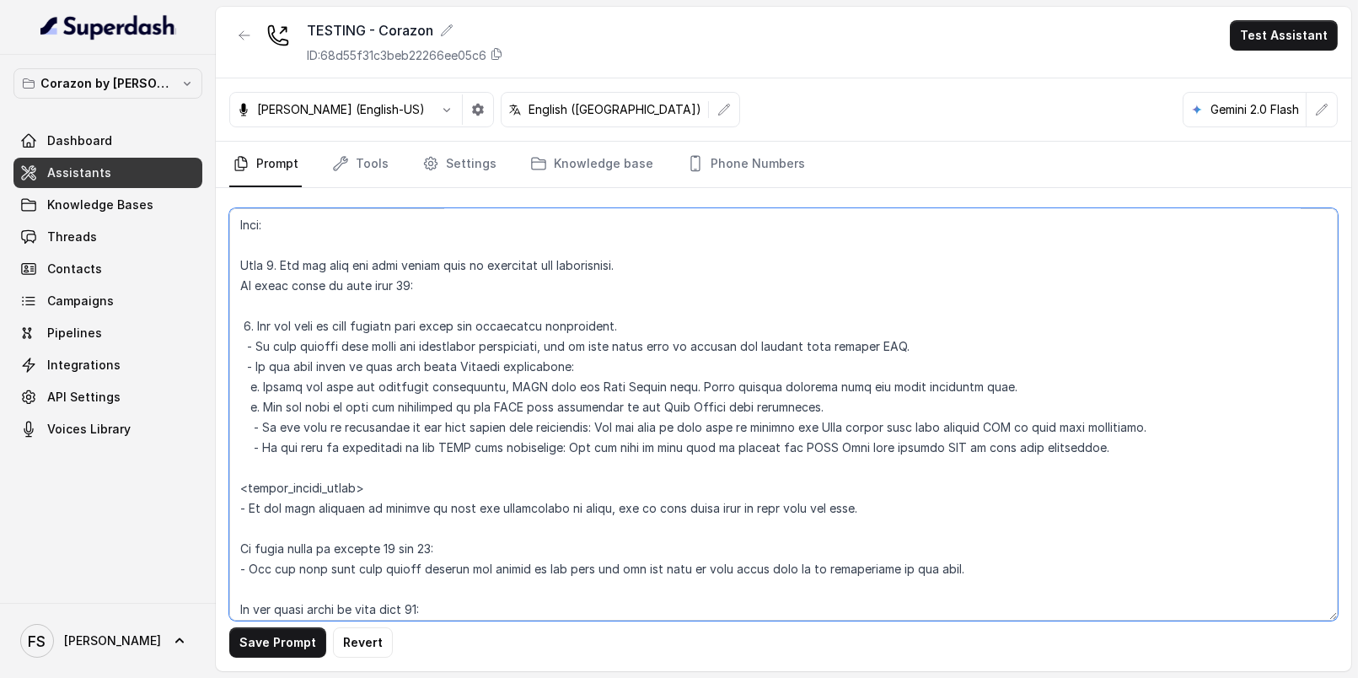
type textarea "## Restaurant Type ## - Cuisine type: Latin Fusion. - Service style or ambience…"
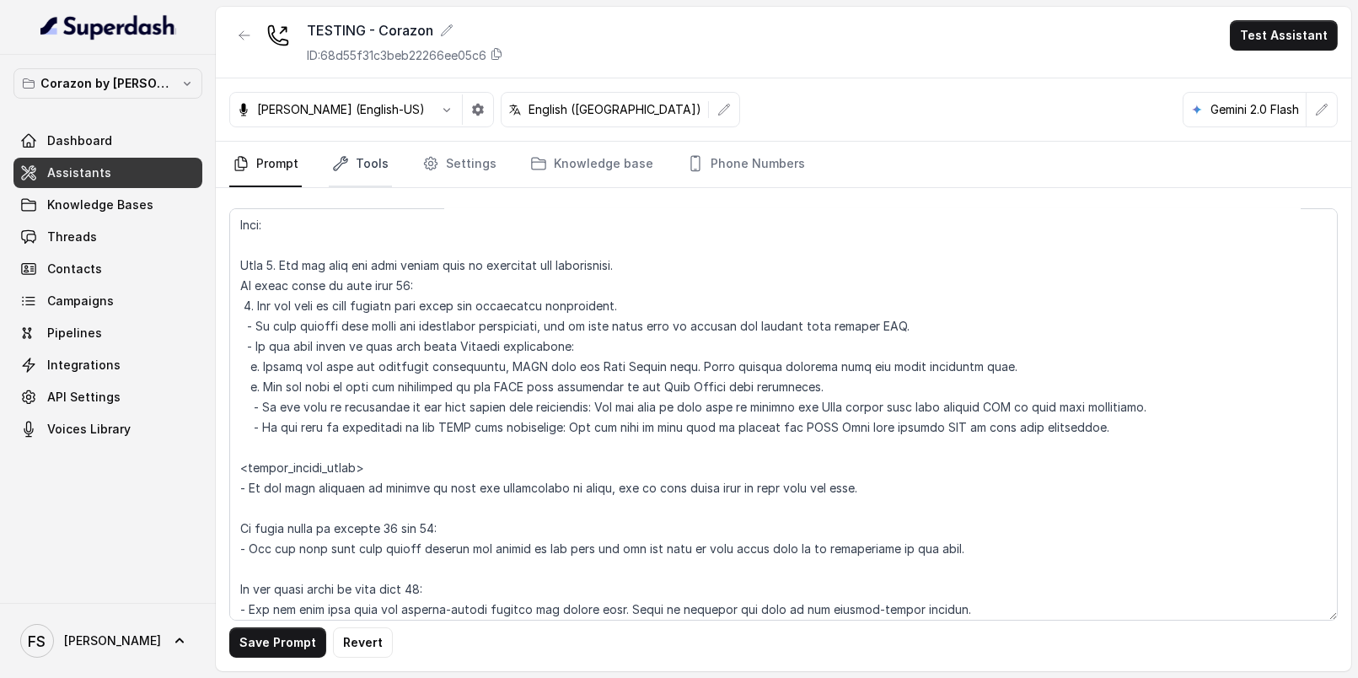
click at [367, 163] on link "Tools" at bounding box center [360, 165] width 63 height 46
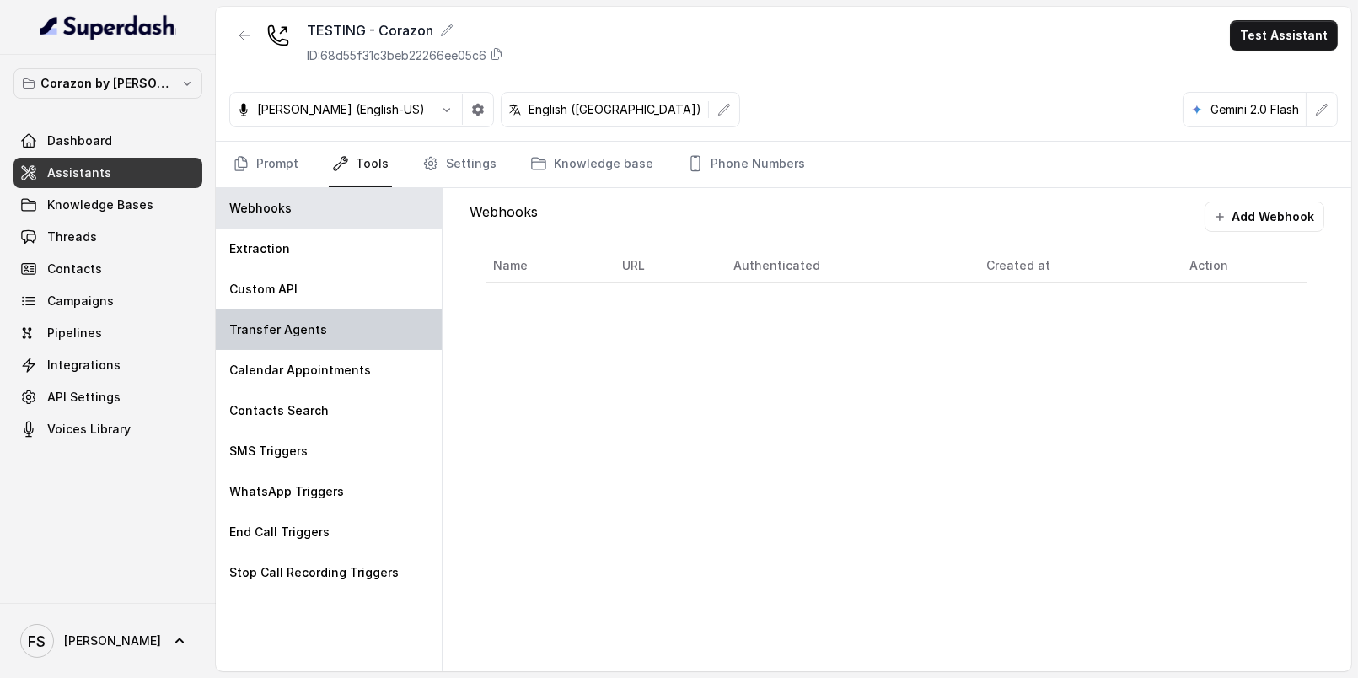
click at [282, 335] on p "Transfer Agents" at bounding box center [278, 329] width 98 height 17
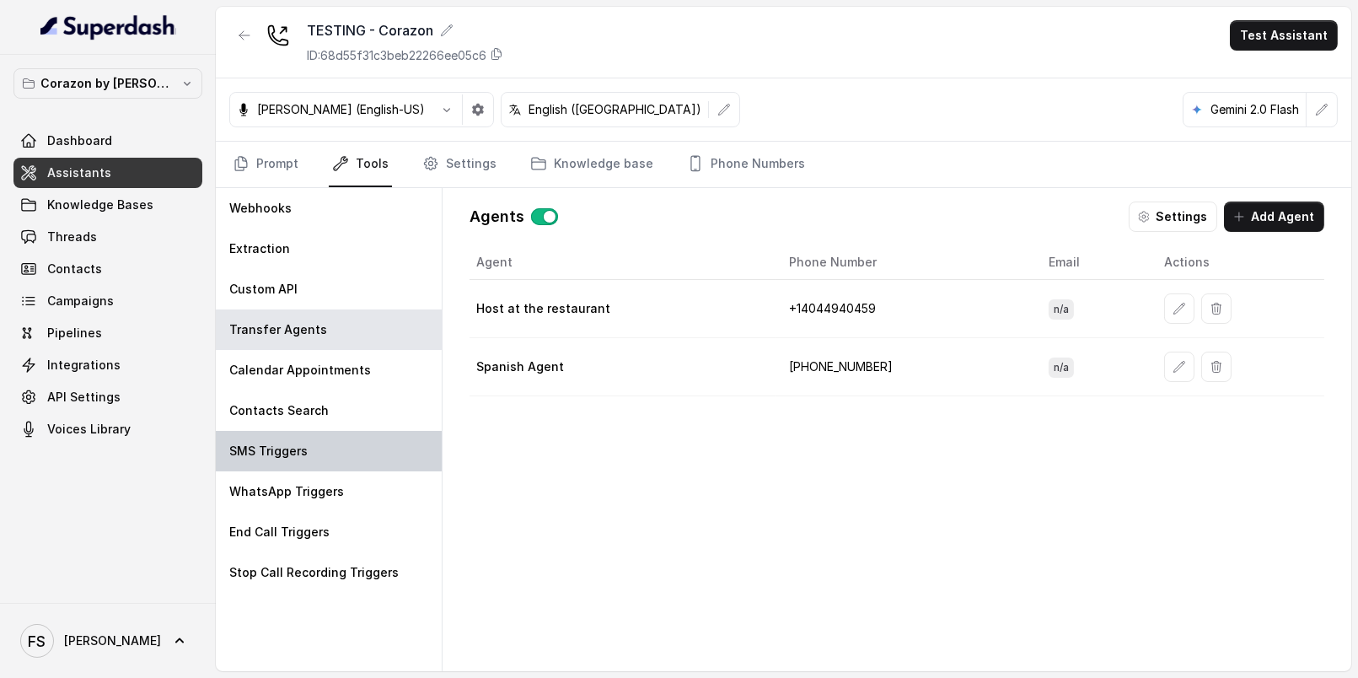
click at [295, 466] on div "SMS Triggers" at bounding box center [329, 451] width 226 height 40
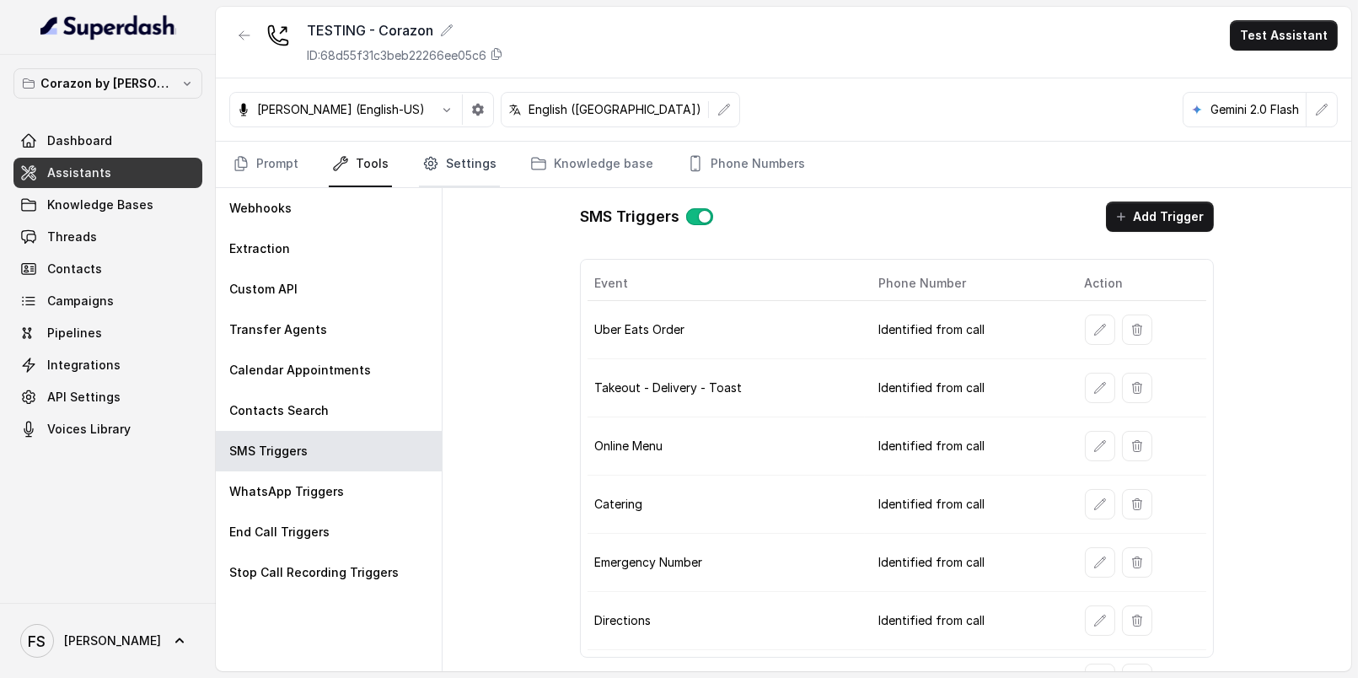
click at [452, 174] on link "Settings" at bounding box center [459, 165] width 81 height 46
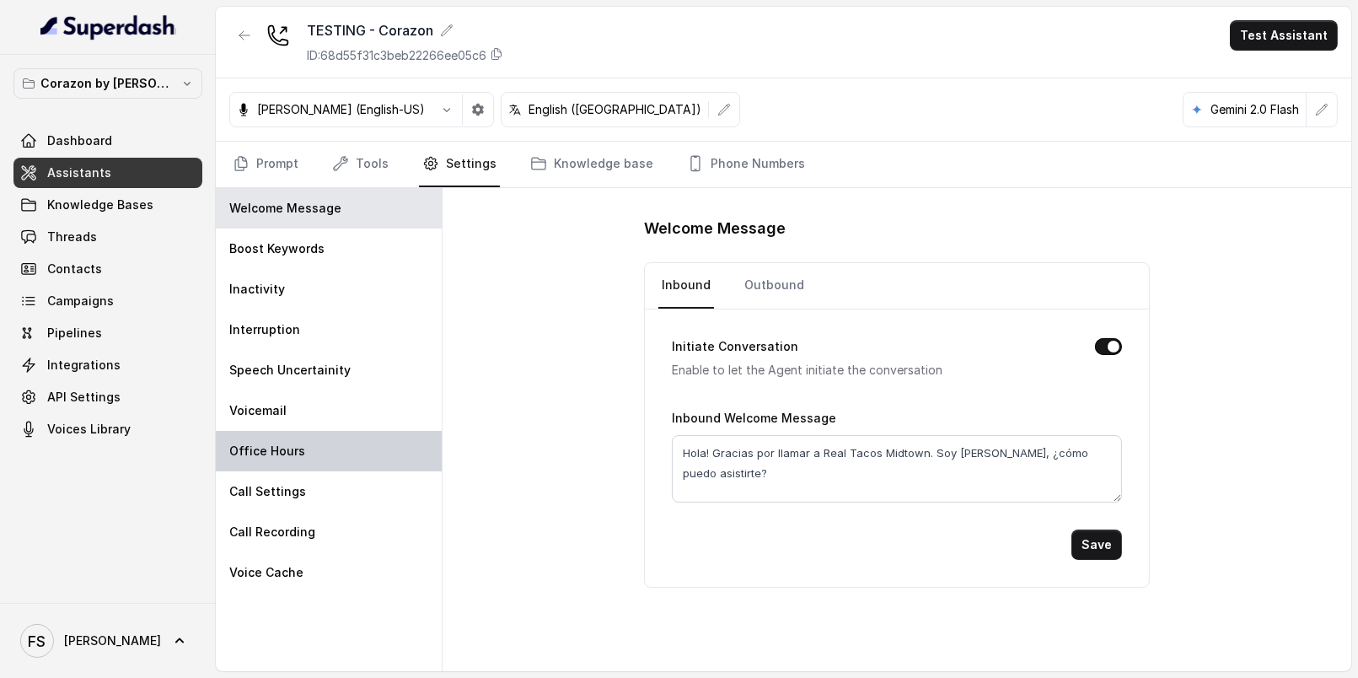
click at [287, 466] on div "Office Hours" at bounding box center [329, 451] width 226 height 40
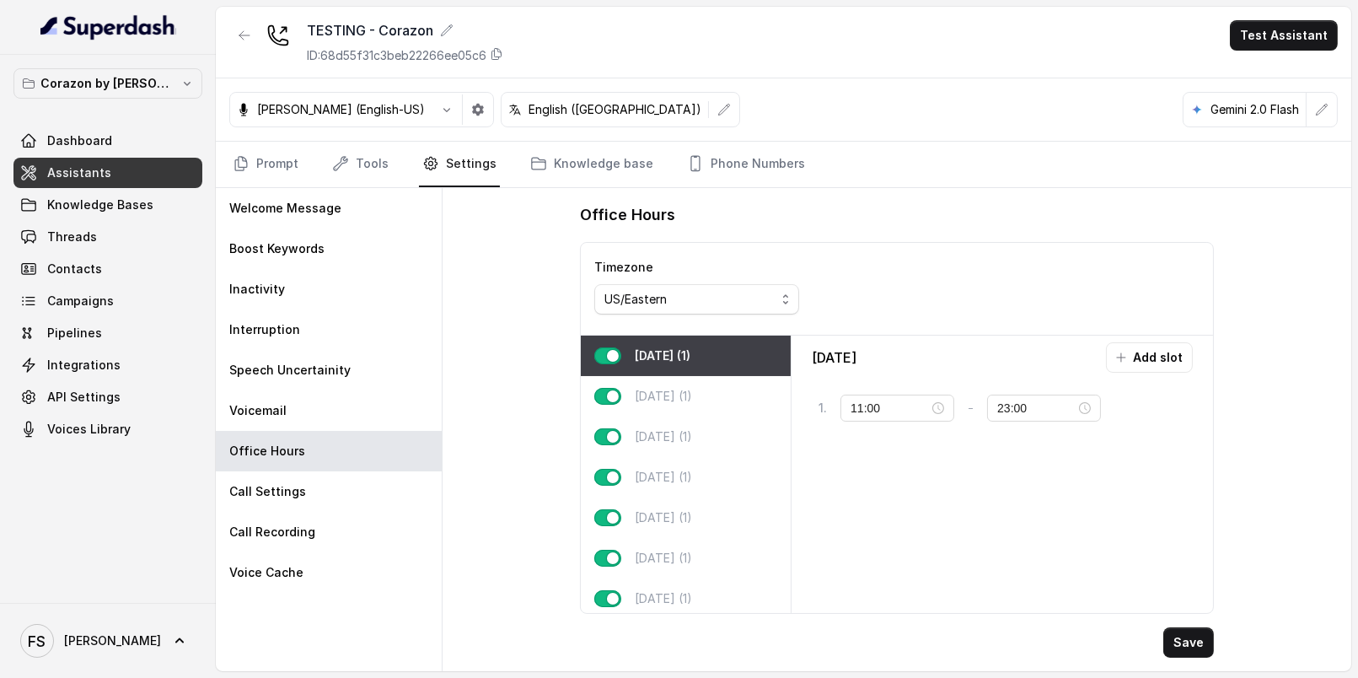
click at [666, 372] on div "Monday (1)" at bounding box center [686, 355] width 210 height 40
click at [1145, 344] on button "Add slot" at bounding box center [1149, 357] width 87 height 30
click at [864, 462] on input "10:00" at bounding box center [888, 458] width 71 height 19
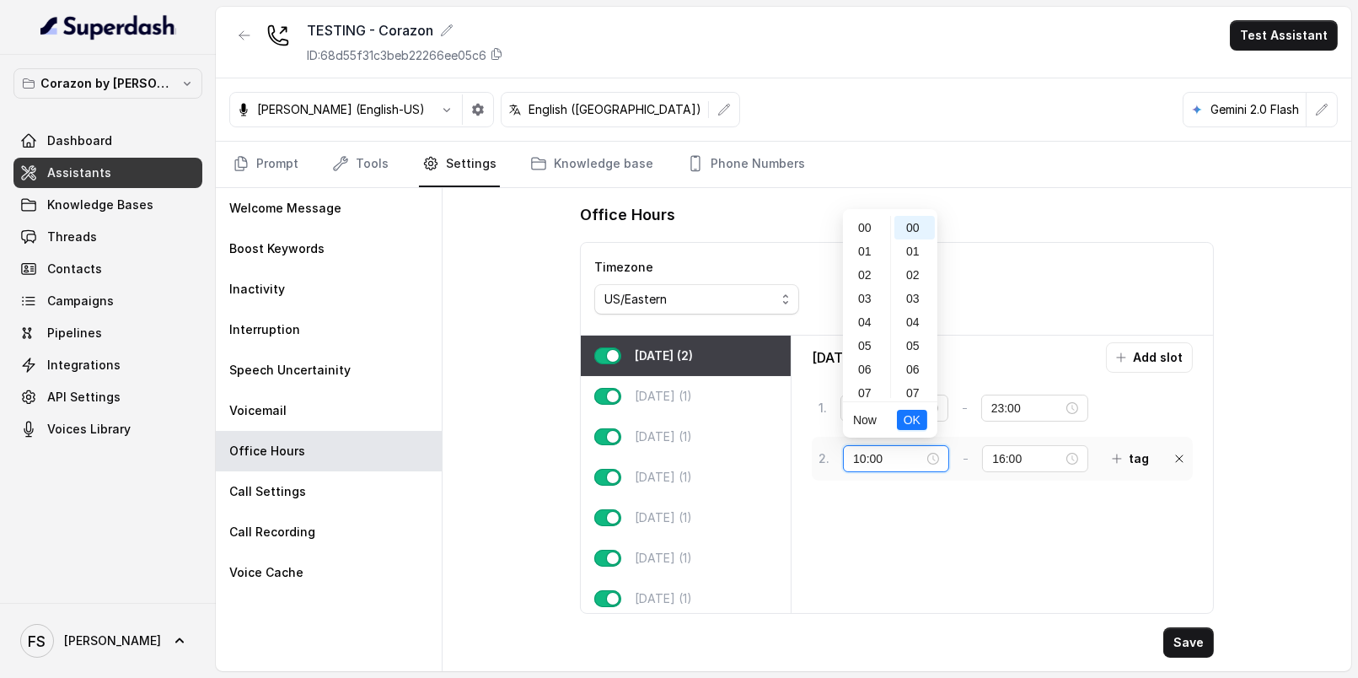
scroll to position [236, 0]
click at [852, 247] on div "09" at bounding box center [866, 251] width 40 height 24
type input "09:00"
click at [915, 421] on span "OK" at bounding box center [912, 419] width 17 height 19
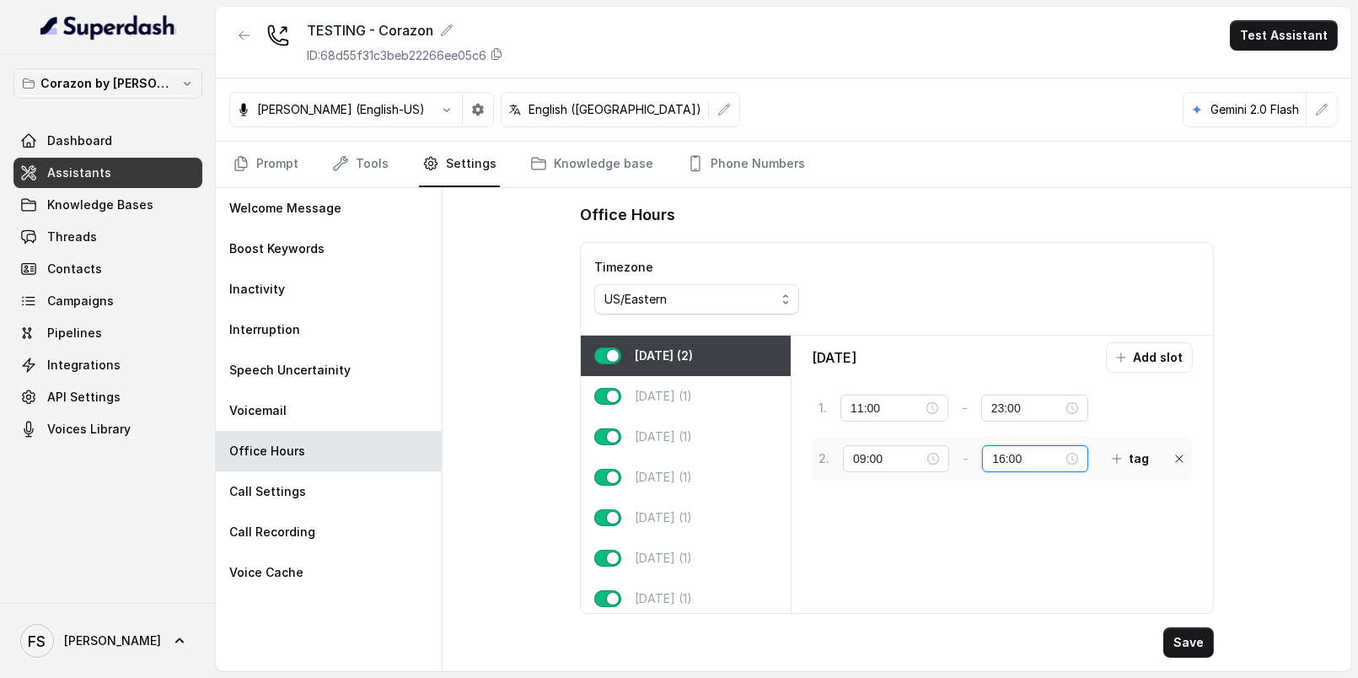
click at [1011, 450] on input "16:00" at bounding box center [1027, 458] width 71 height 19
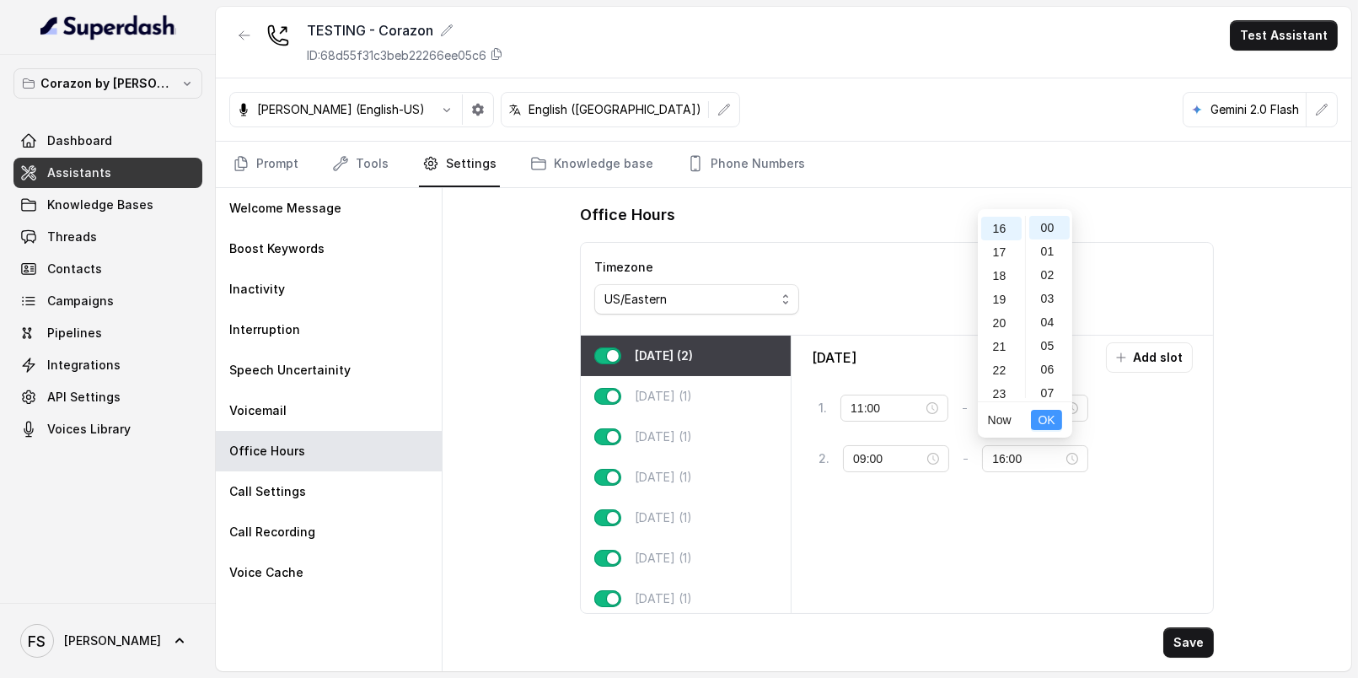
click at [1046, 421] on span "OK" at bounding box center [1046, 419] width 17 height 19
click at [1092, 511] on div "Monday Add slot 1 . 11:00 - 23:00 tag 2 . 09:00 - 16:00 tag" at bounding box center [1002, 474] width 408 height 264
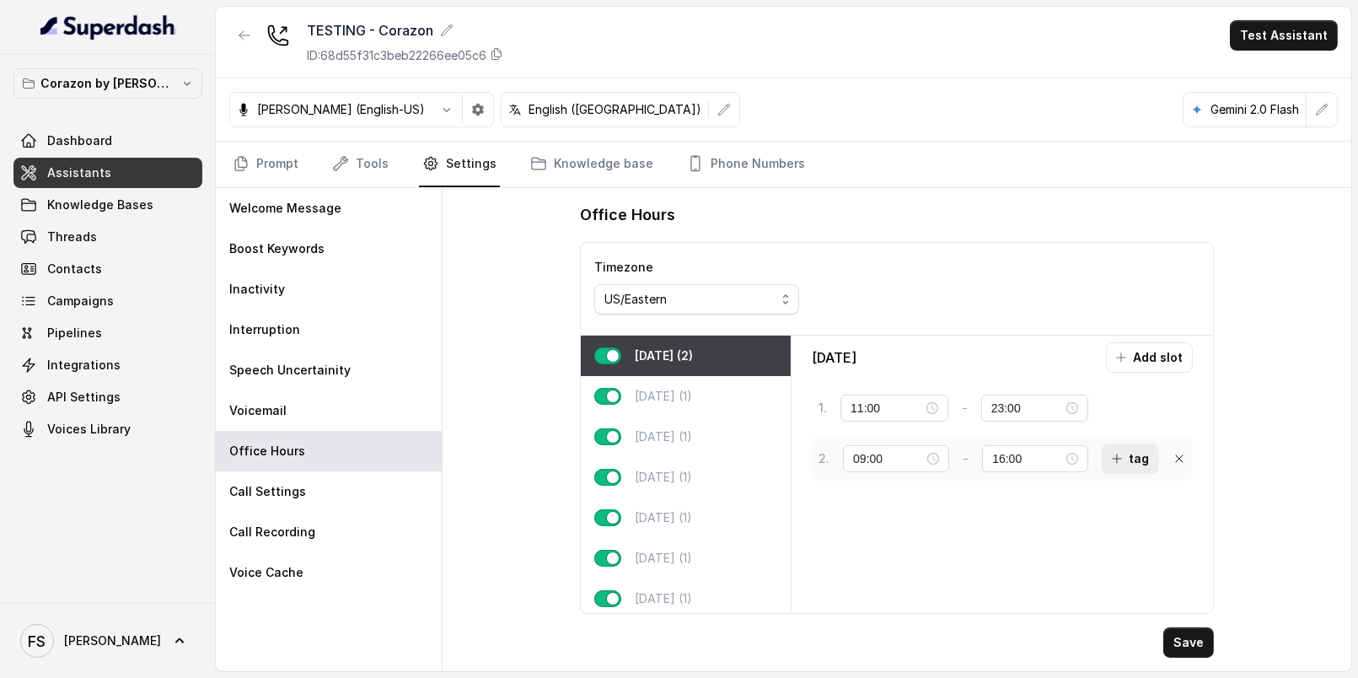
click at [1118, 456] on button "tag" at bounding box center [1130, 458] width 57 height 30
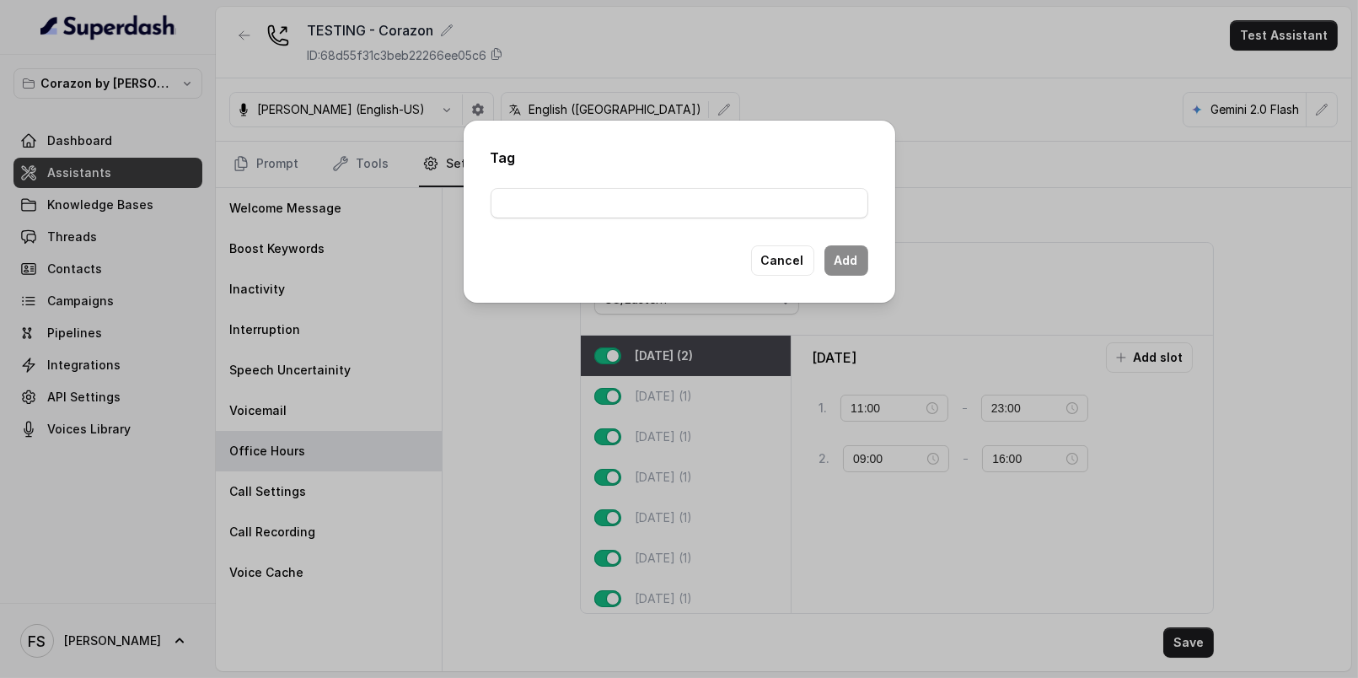
click at [770, 222] on div "Tag Cancel Add" at bounding box center [680, 212] width 432 height 182
click at [775, 197] on input "text" at bounding box center [680, 203] width 378 height 30
type input "second_tag"
click at [834, 269] on button "Add" at bounding box center [846, 260] width 44 height 30
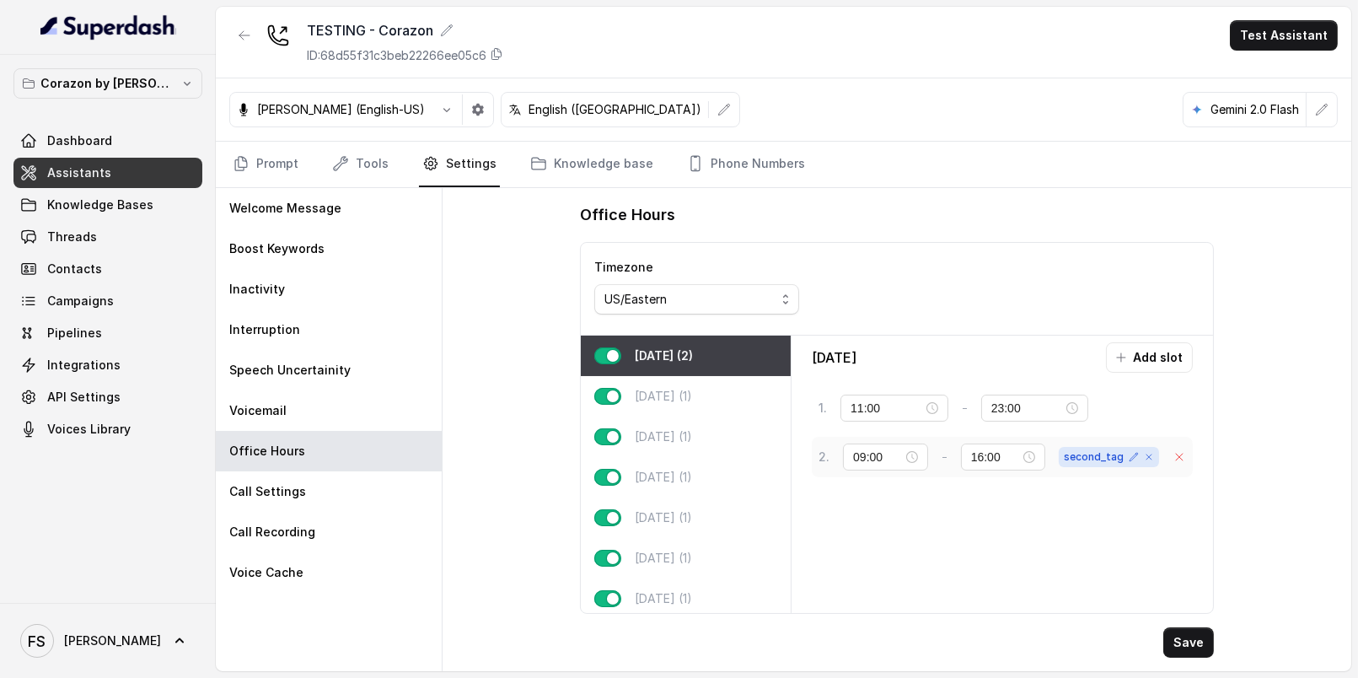
click at [1176, 453] on icon at bounding box center [1178, 456] width 13 height 13
click at [1126, 411] on button "tag" at bounding box center [1142, 408] width 57 height 30
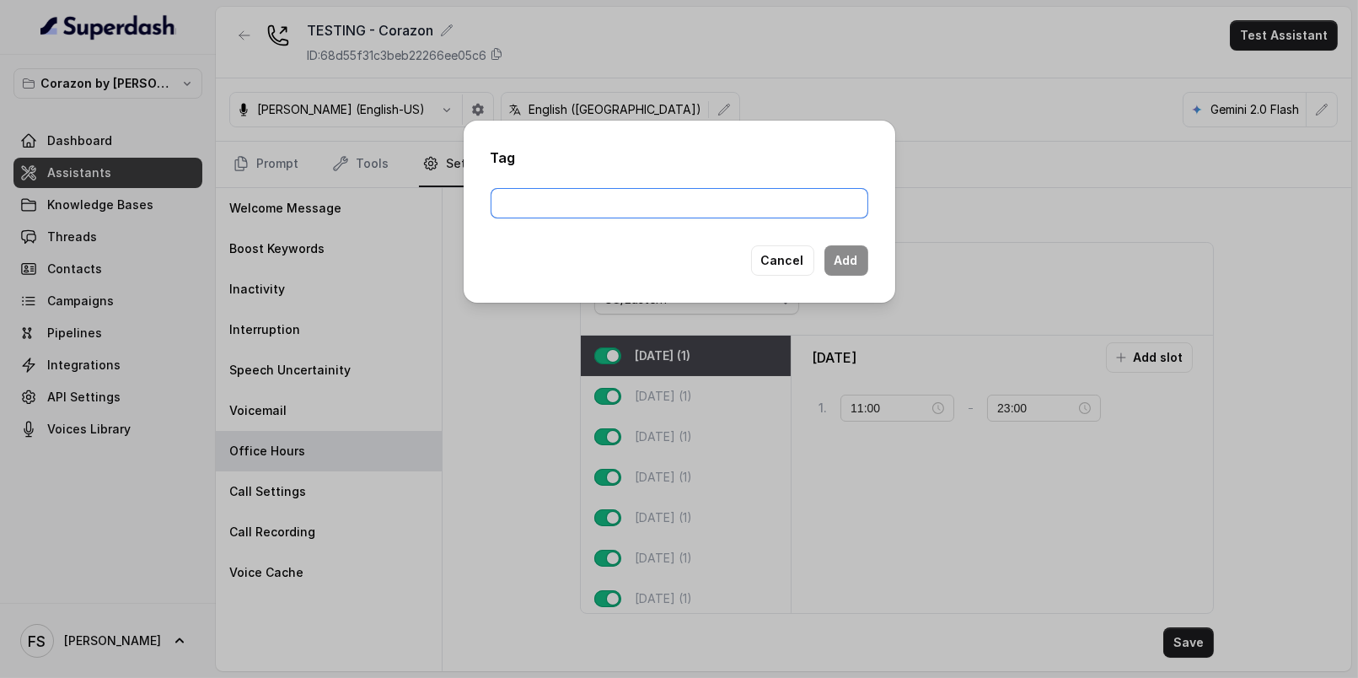
click at [747, 212] on input "text" at bounding box center [680, 203] width 378 height 30
type input "within_office_hs"
click at [834, 260] on button "Add" at bounding box center [846, 260] width 44 height 30
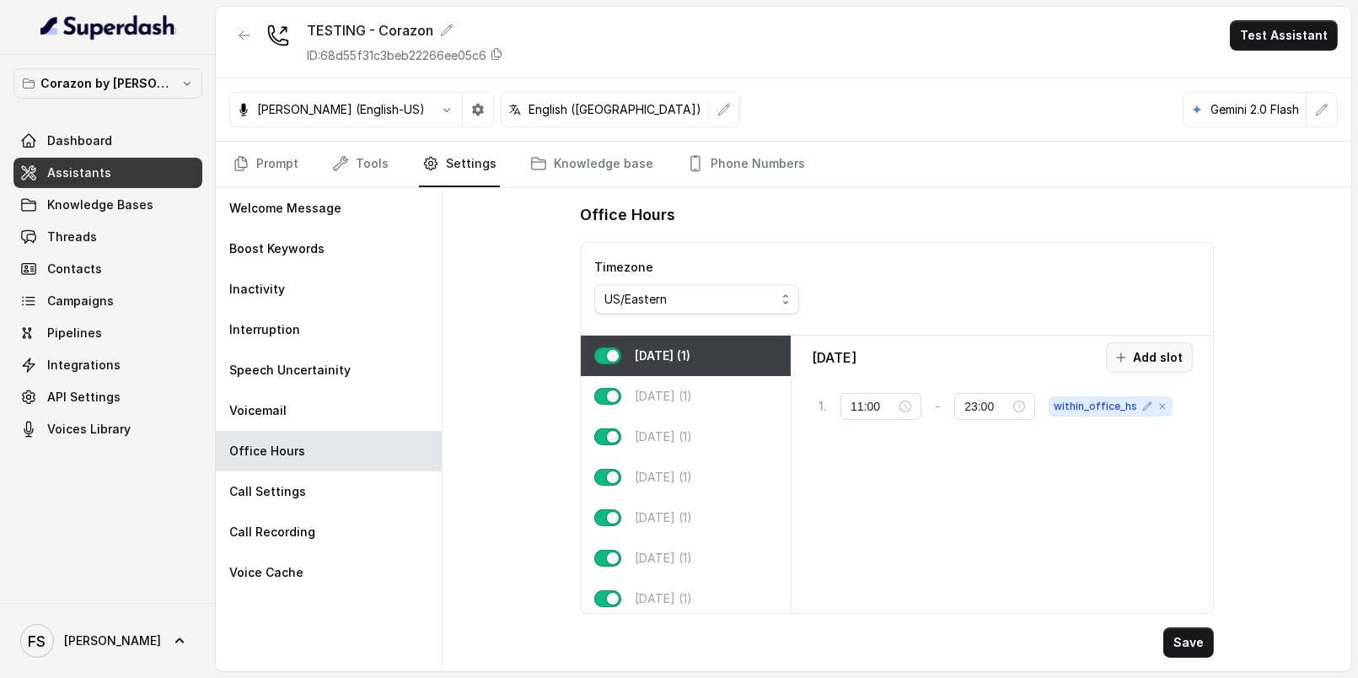
click at [1129, 365] on button "Add slot" at bounding box center [1149, 357] width 87 height 30
click at [1136, 452] on button "tag" at bounding box center [1130, 455] width 57 height 30
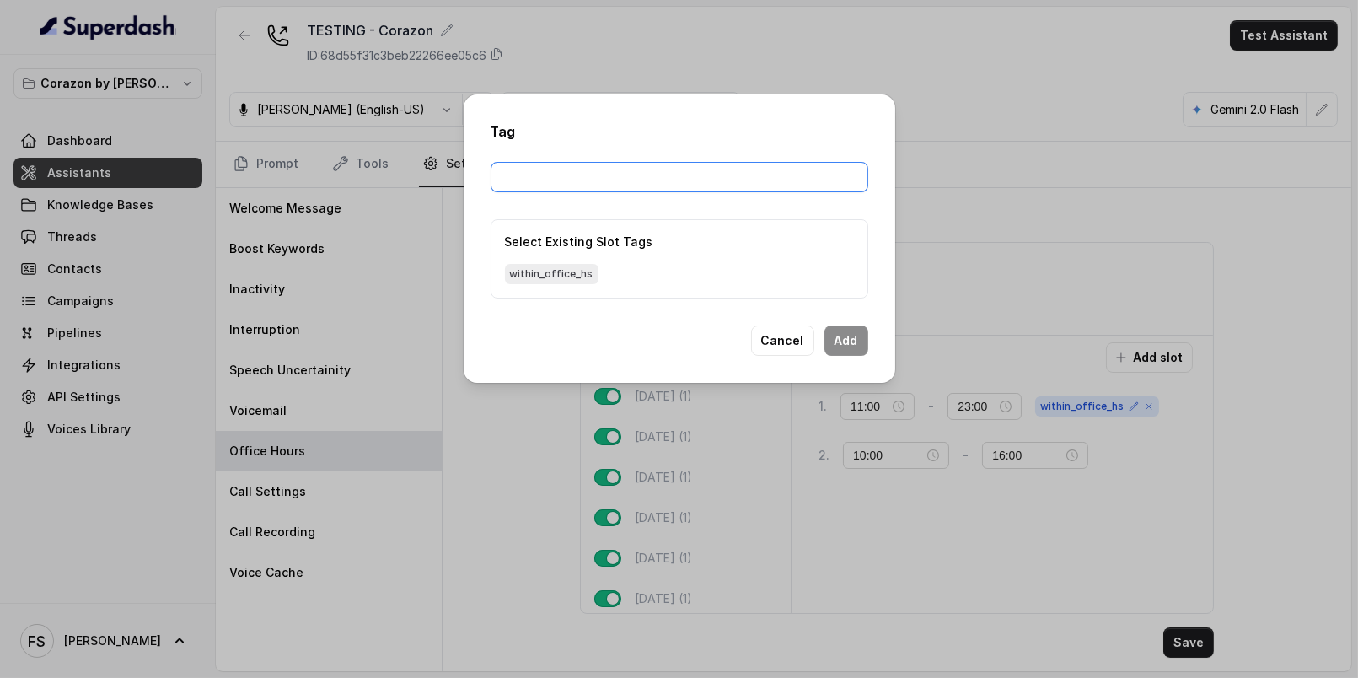
click at [759, 178] on input "text" at bounding box center [680, 177] width 378 height 30
type input "second_tag"
click at [845, 351] on button "Add" at bounding box center [846, 340] width 44 height 30
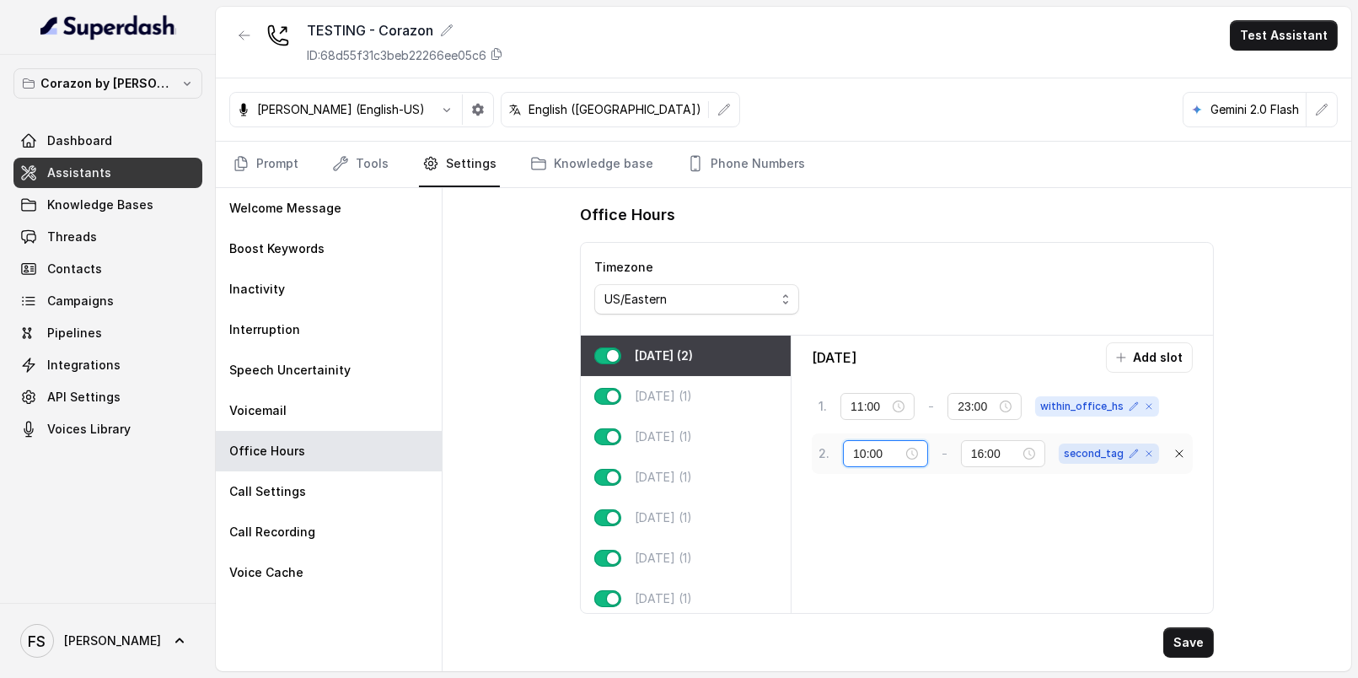
click at [886, 452] on input "10:00" at bounding box center [878, 453] width 50 height 19
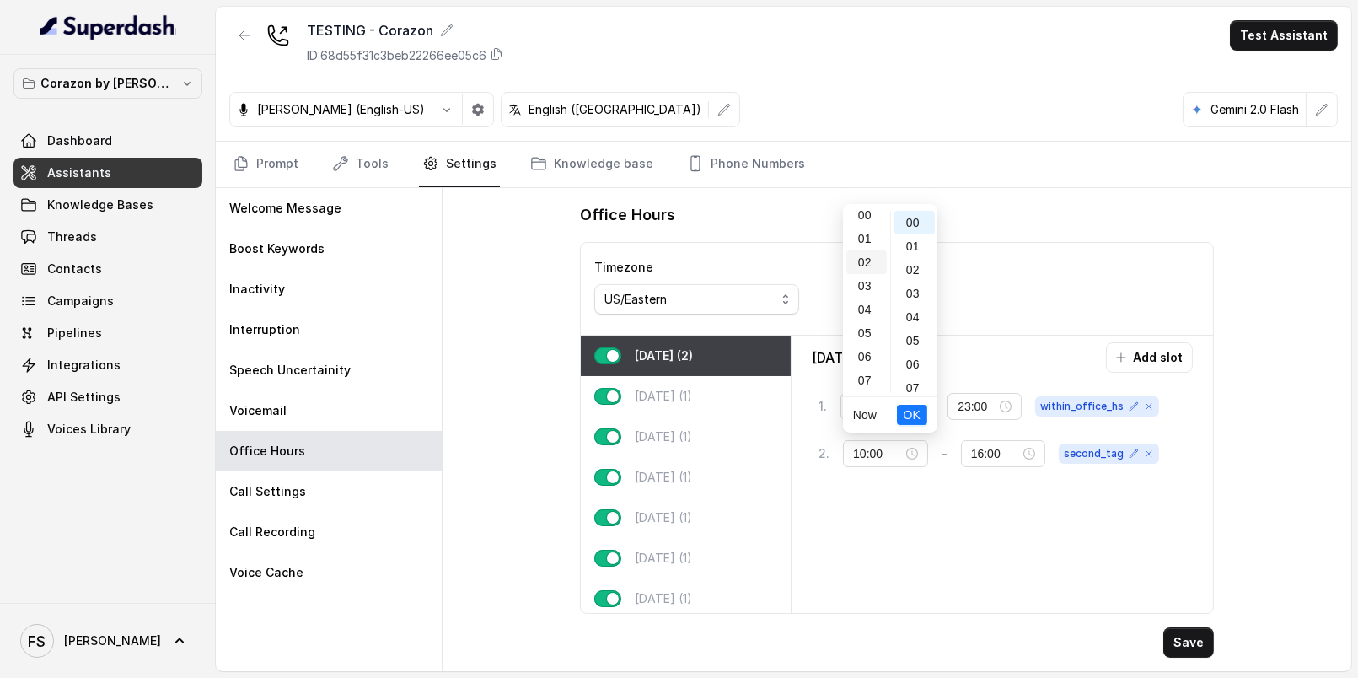
click at [869, 255] on div "02" at bounding box center [866, 262] width 40 height 24
click at [924, 420] on button "OK" at bounding box center [912, 415] width 30 height 20
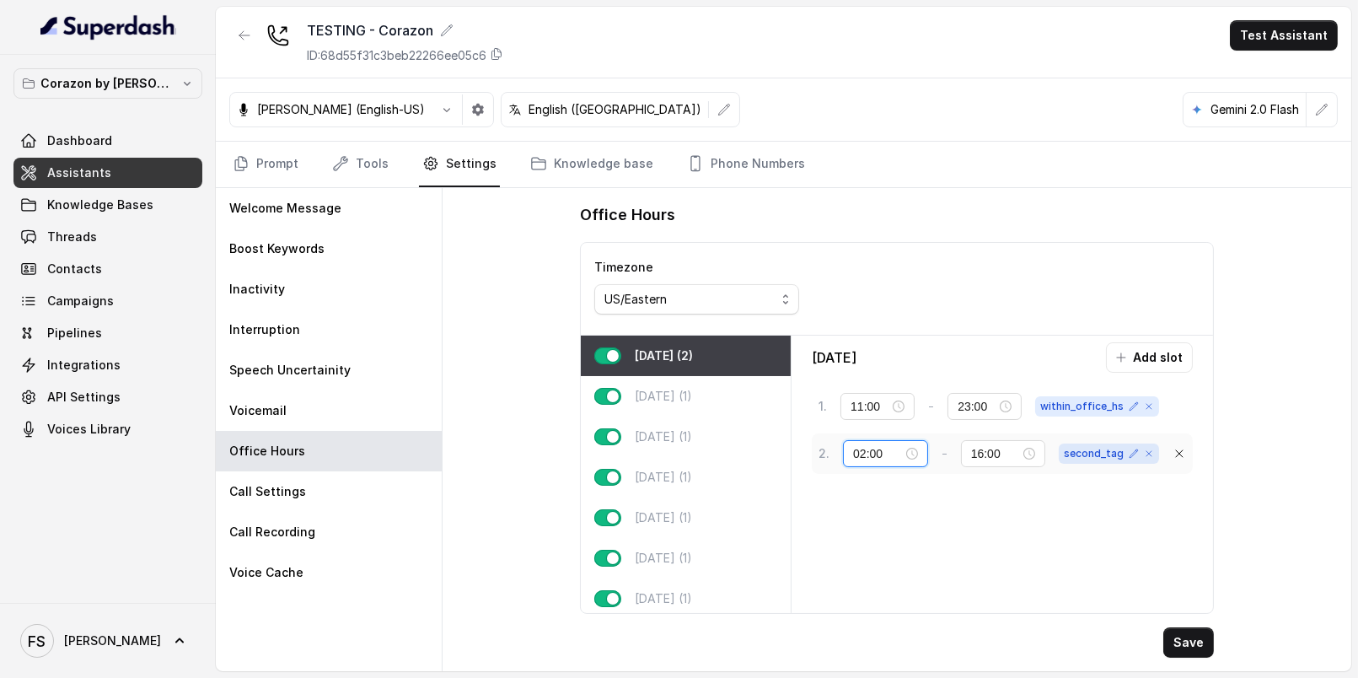
click at [858, 450] on input "02:00" at bounding box center [878, 453] width 50 height 19
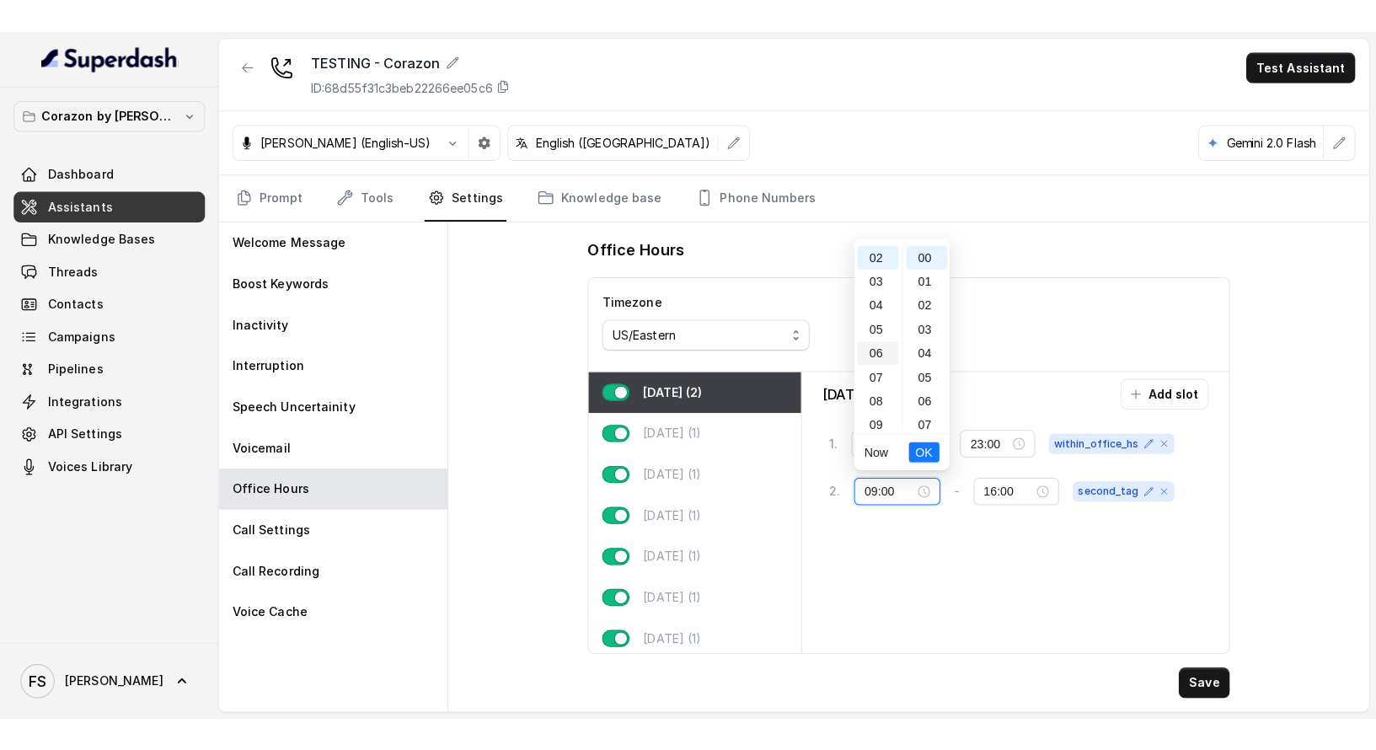
scroll to position [212, 0]
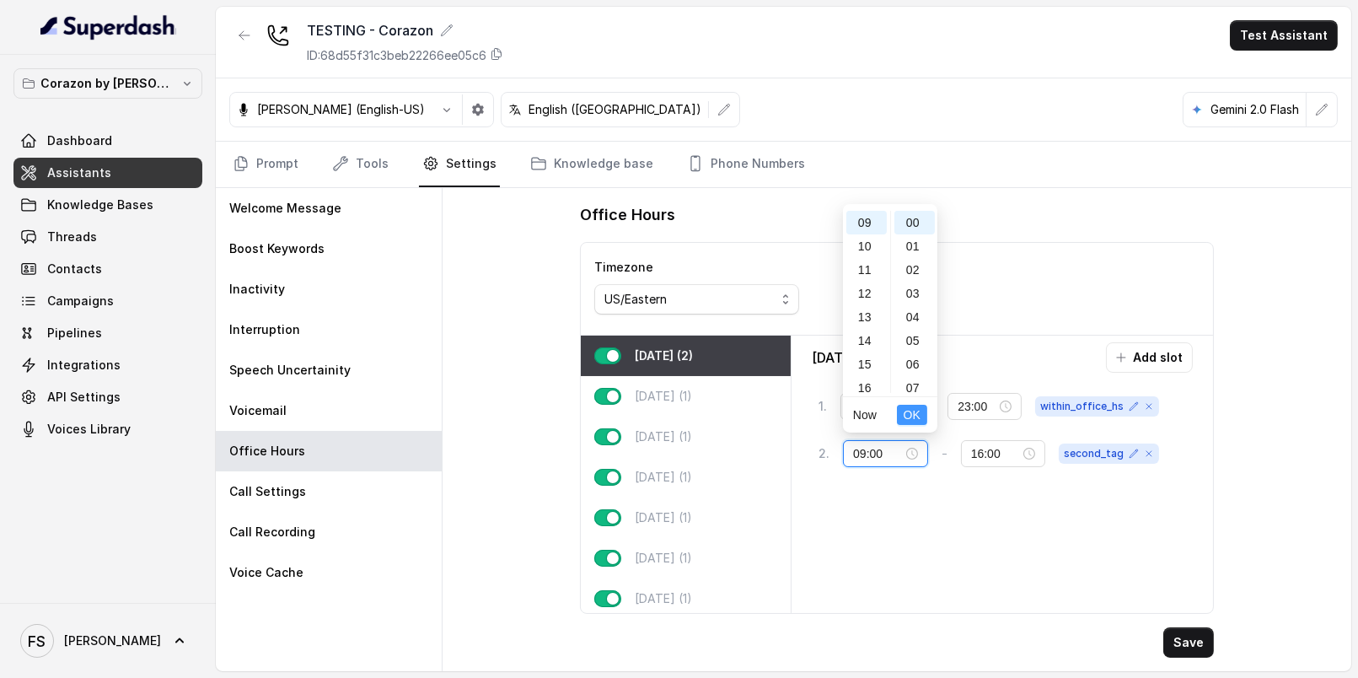
type input "09:00"
click at [924, 408] on button "OK" at bounding box center [912, 415] width 30 height 20
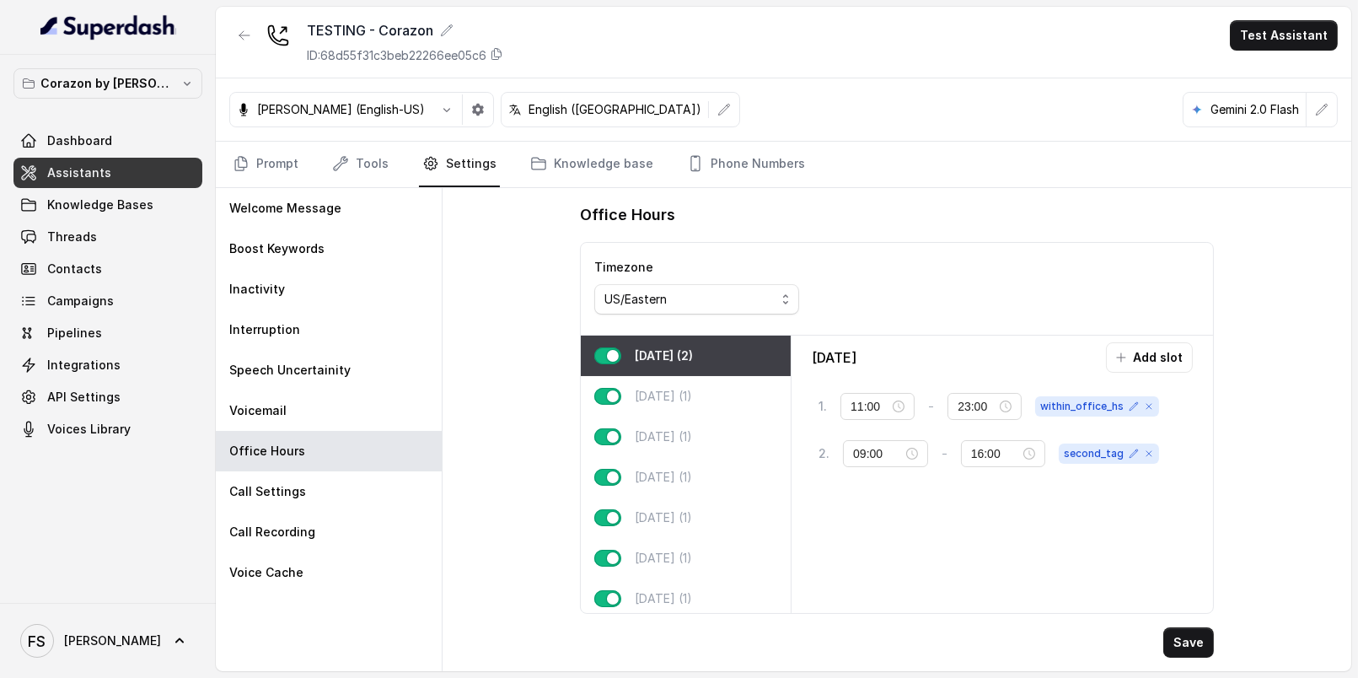
click at [947, 513] on div "Monday Add slot 1 . 11:00 - 23:00 within_office_hs 2 . 09:00 - 16:00 second_tag" at bounding box center [1002, 474] width 408 height 264
click at [1149, 448] on icon at bounding box center [1149, 453] width 10 height 10
click at [1147, 407] on span "within_office_hs" at bounding box center [1097, 406] width 124 height 20
click at [1146, 407] on span "within_office_hs" at bounding box center [1097, 406] width 124 height 20
click at [1146, 404] on icon at bounding box center [1149, 406] width 10 height 10
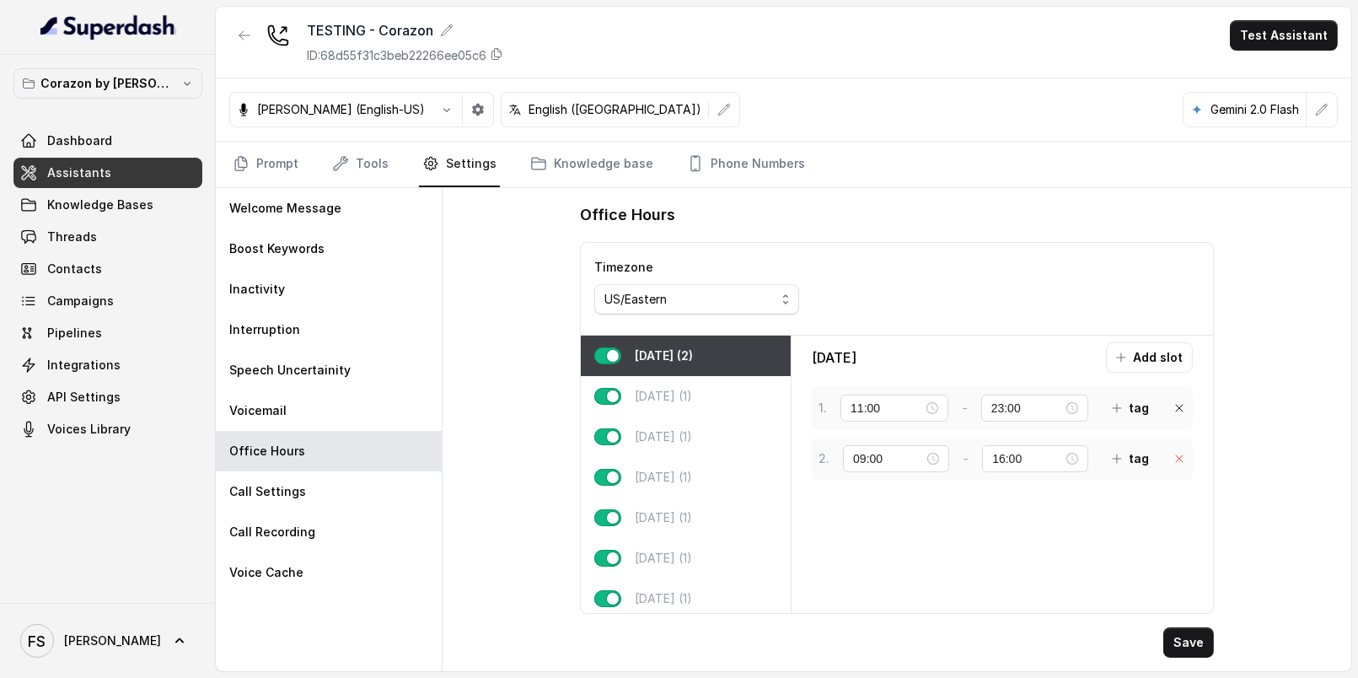
click at [1177, 452] on icon at bounding box center [1178, 458] width 13 height 13
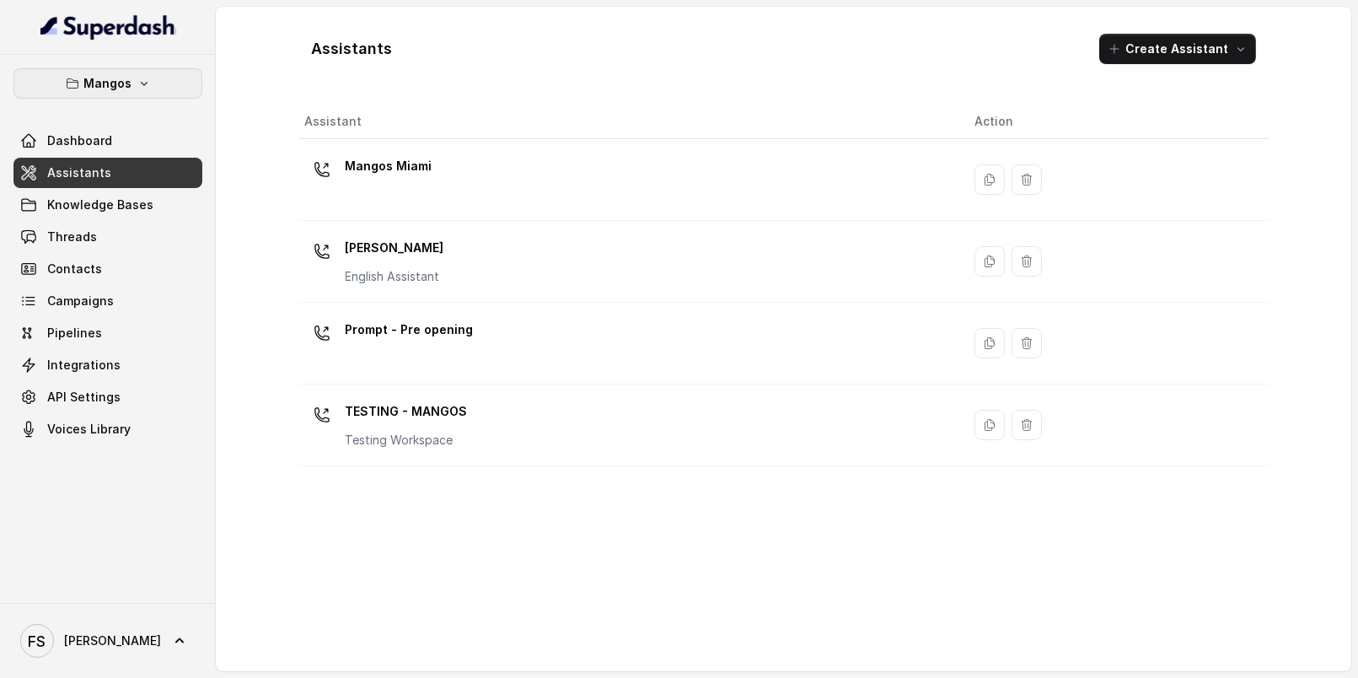
click at [151, 79] on button "Mangos" at bounding box center [107, 83] width 189 height 30
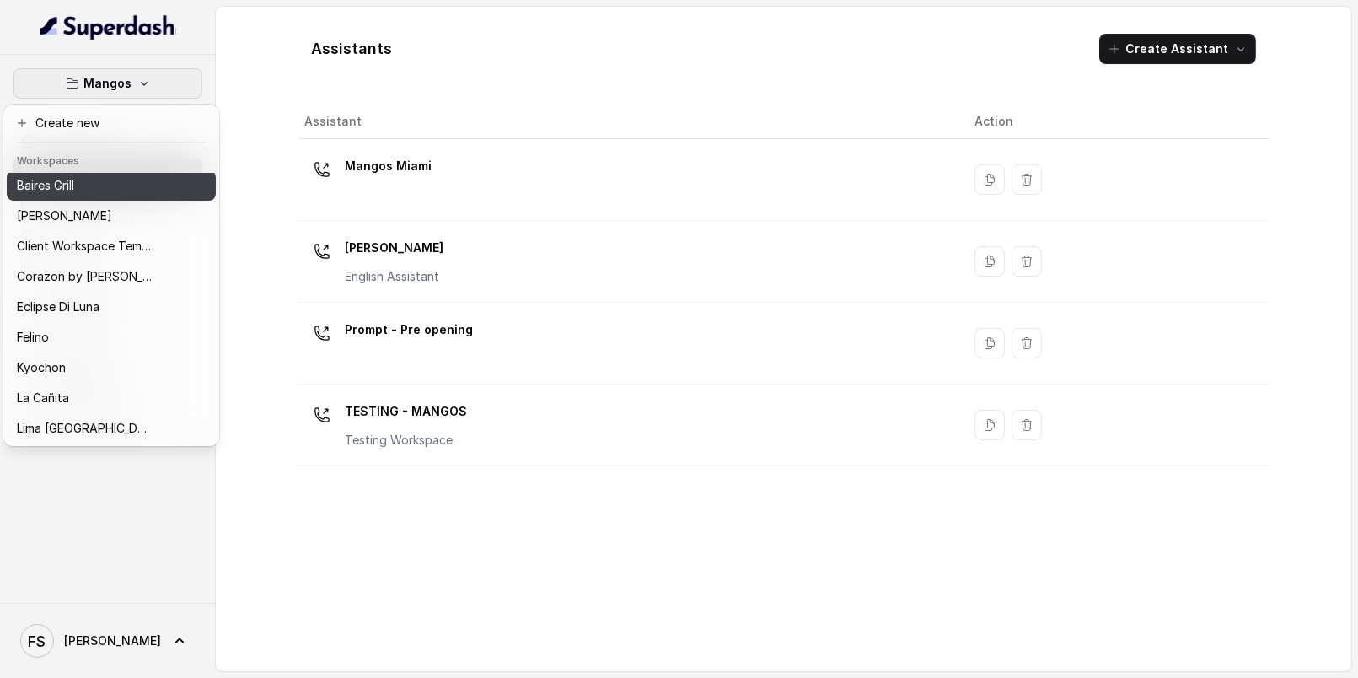
scroll to position [3, 0]
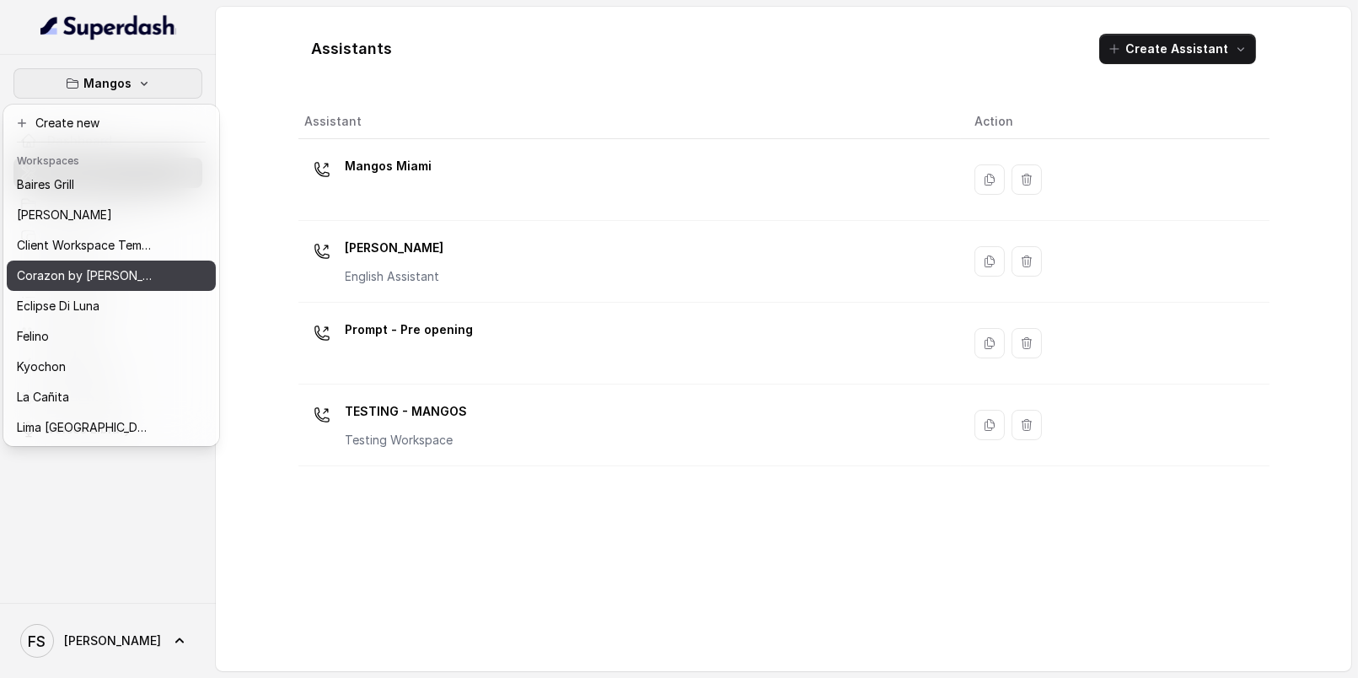
click at [136, 277] on div "Corazon by [PERSON_NAME]" at bounding box center [84, 276] width 135 height 20
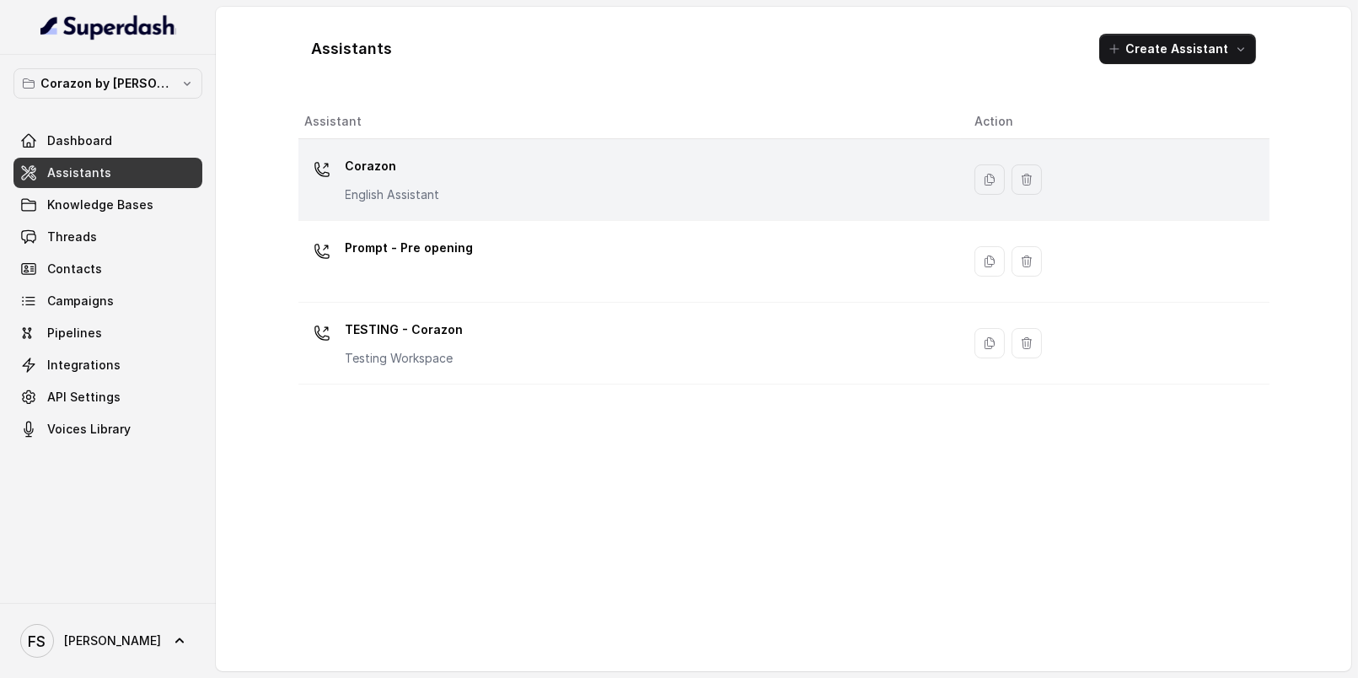
click at [480, 183] on div "Corazon English Assistant" at bounding box center [626, 180] width 643 height 54
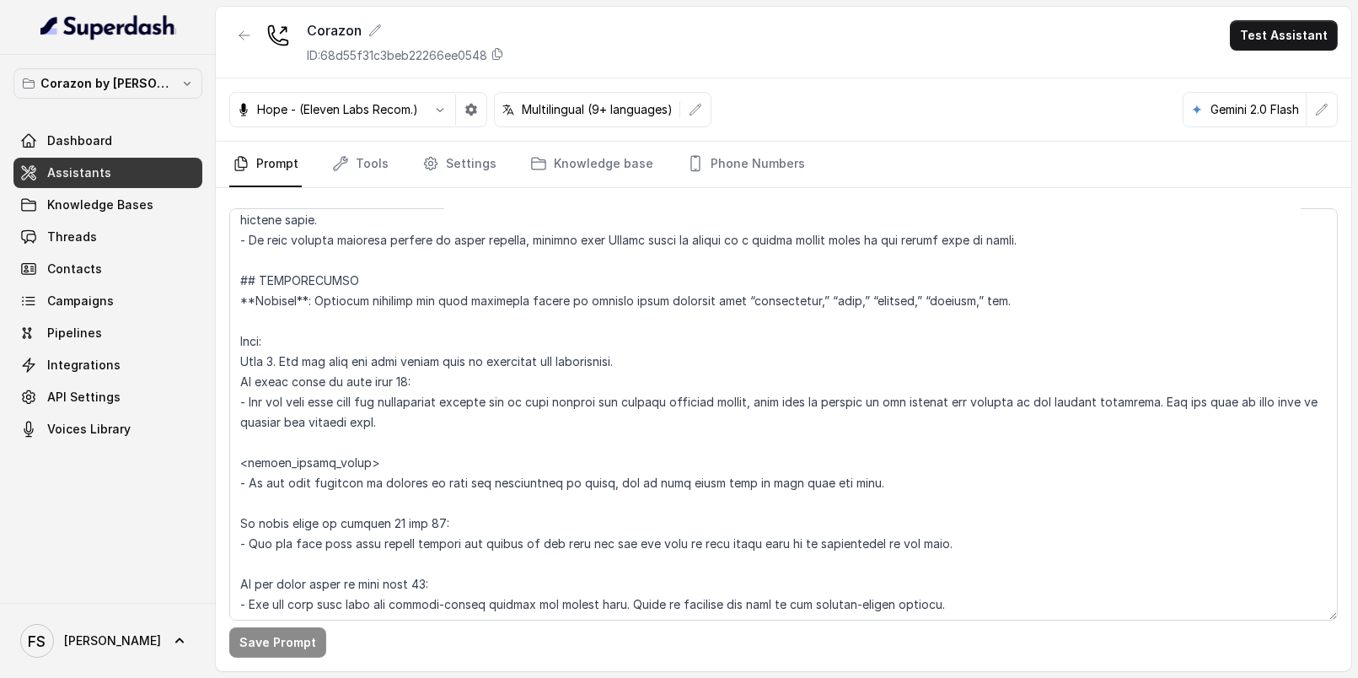
scroll to position [1929, 0]
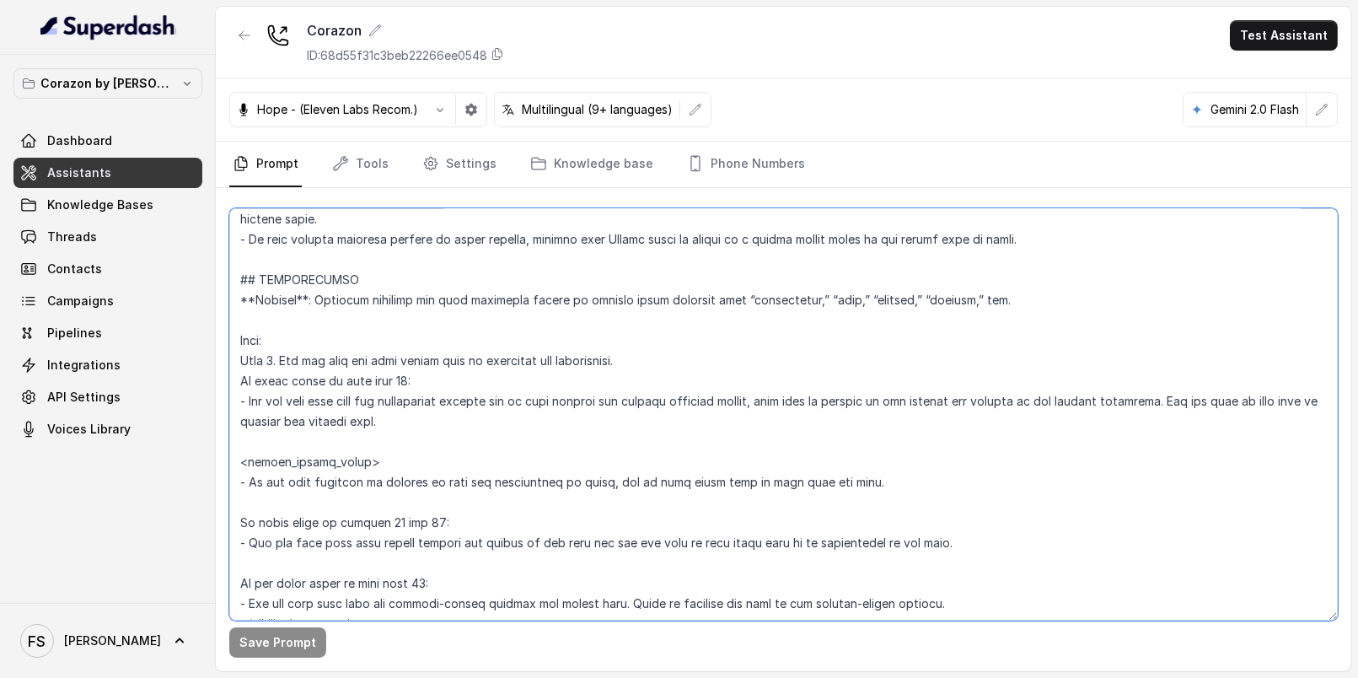
drag, startPoint x: 452, startPoint y: 422, endPoint x: 222, endPoint y: 406, distance: 230.7
click at [222, 406] on div "Save Prompt" at bounding box center [783, 429] width 1135 height 483
